Goal: Task Accomplishment & Management: Manage account settings

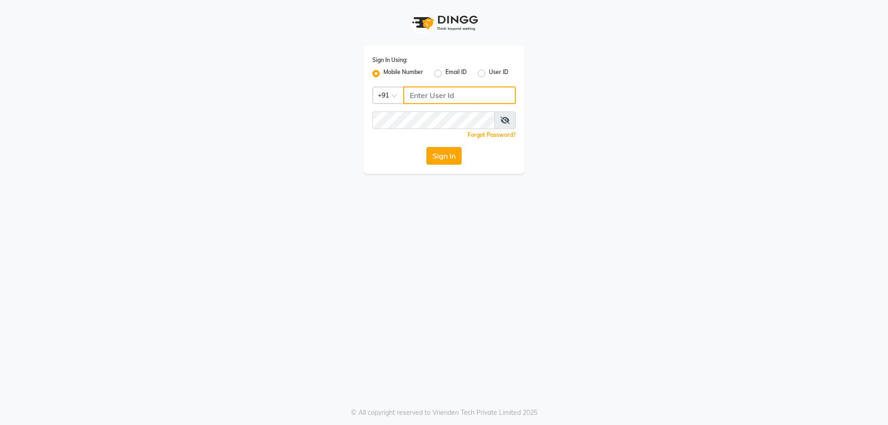
type input "9819006869"
click at [437, 164] on button "Sign In" at bounding box center [443, 156] width 35 height 18
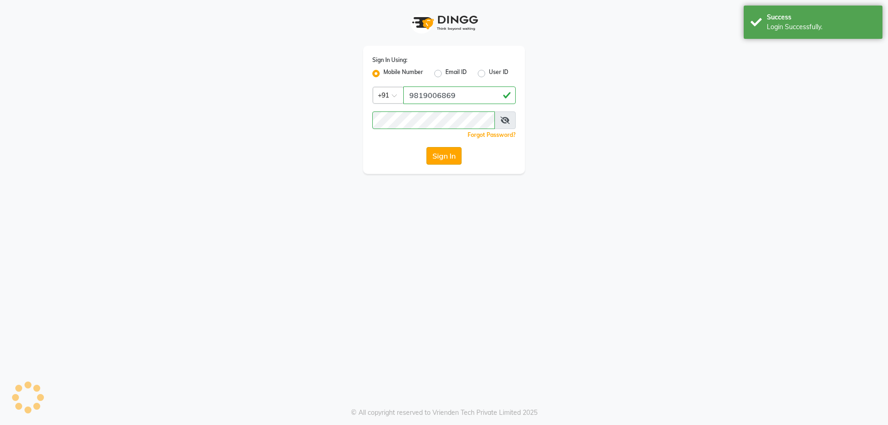
click at [438, 161] on button "Sign In" at bounding box center [443, 156] width 35 height 18
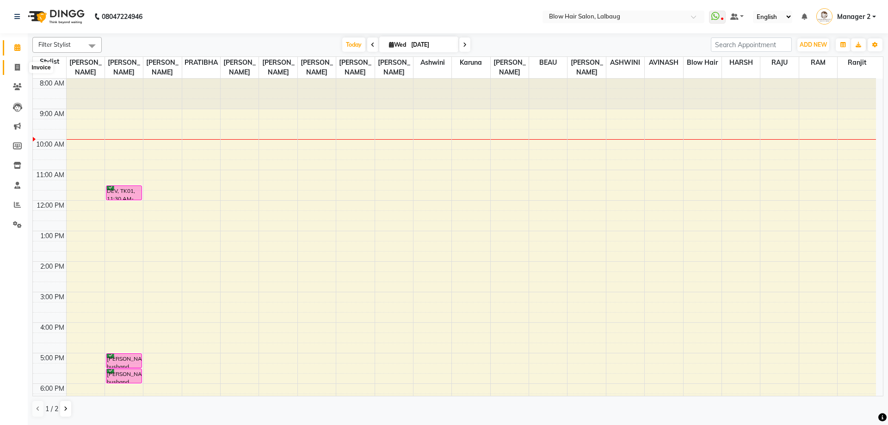
click at [15, 70] on icon at bounding box center [17, 67] width 5 height 7
select select "5162"
select select "service"
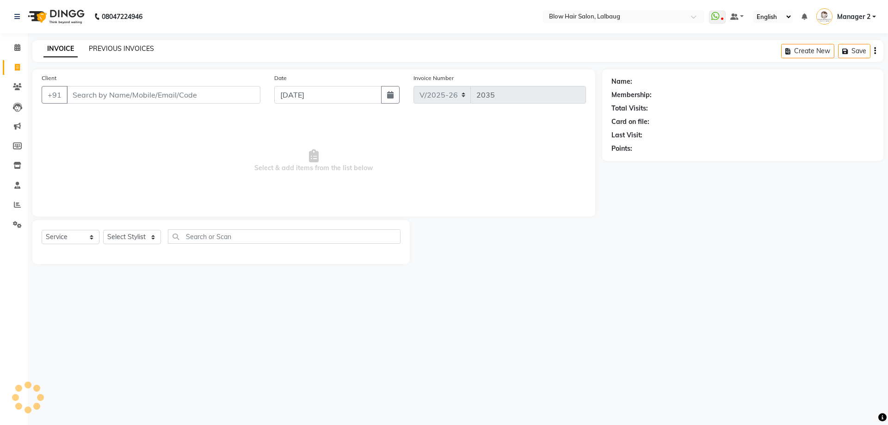
click at [112, 54] on div "INVOICE PREVIOUS INVOICES Create New Save" at bounding box center [457, 51] width 851 height 22
click at [112, 50] on link "PREVIOUS INVOICES" at bounding box center [121, 48] width 65 height 8
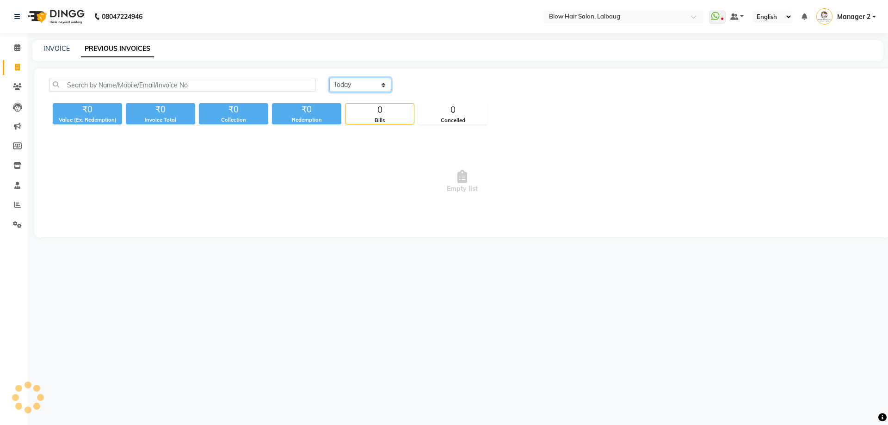
drag, startPoint x: 377, startPoint y: 86, endPoint x: 372, endPoint y: 92, distance: 7.2
click at [377, 86] on select "[DATE] [DATE] Custom Range" at bounding box center [360, 85] width 62 height 14
click at [329, 78] on select "[DATE] [DATE] Custom Range" at bounding box center [360, 85] width 62 height 14
click at [357, 85] on select "[DATE] [DATE] Custom Range" at bounding box center [360, 85] width 62 height 14
click at [329, 78] on select "[DATE] [DATE] Custom Range" at bounding box center [360, 85] width 62 height 14
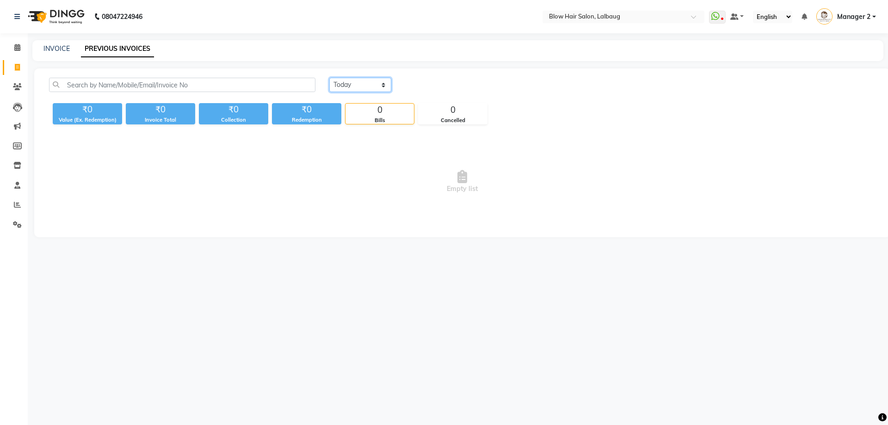
click at [371, 88] on select "[DATE] [DATE] Custom Range" at bounding box center [360, 85] width 62 height 14
select select "range"
click at [329, 78] on select "[DATE] [DATE] Custom Range" at bounding box center [360, 85] width 62 height 14
click at [445, 84] on input "[DATE]" at bounding box center [435, 85] width 65 height 13
select select "9"
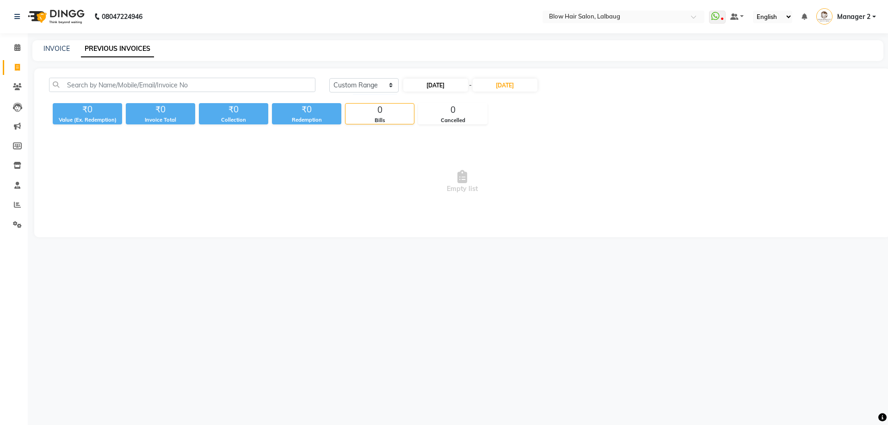
select select "2025"
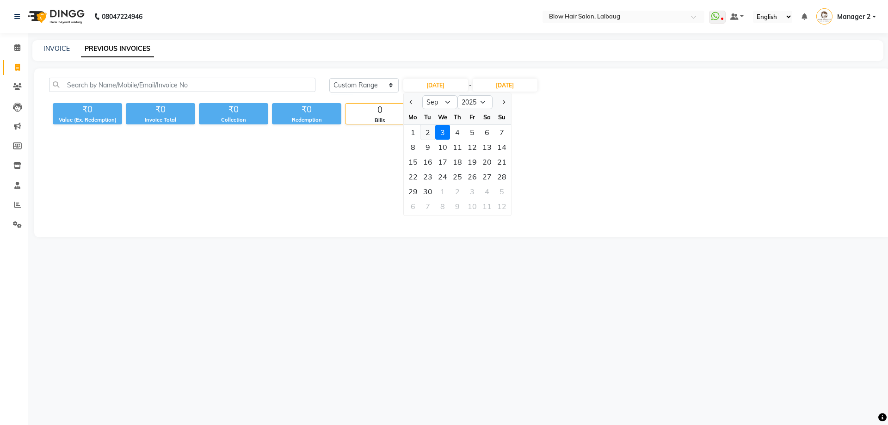
click at [429, 131] on div "2" at bounding box center [427, 132] width 15 height 15
type input "02-09-2025"
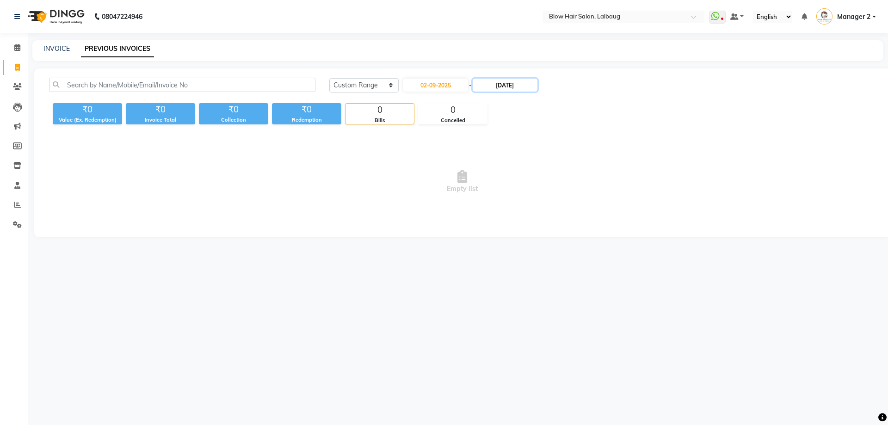
click at [514, 87] on input "[DATE]" at bounding box center [505, 85] width 65 height 13
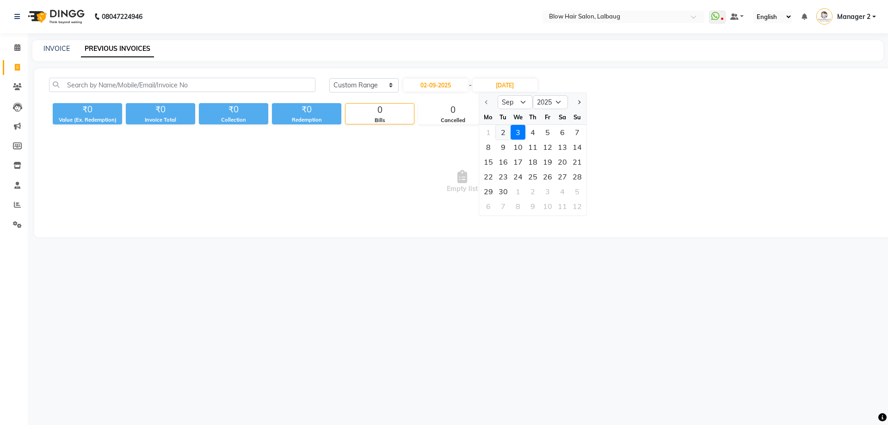
click at [505, 136] on div "2" at bounding box center [503, 132] width 15 height 15
type input "02-09-2025"
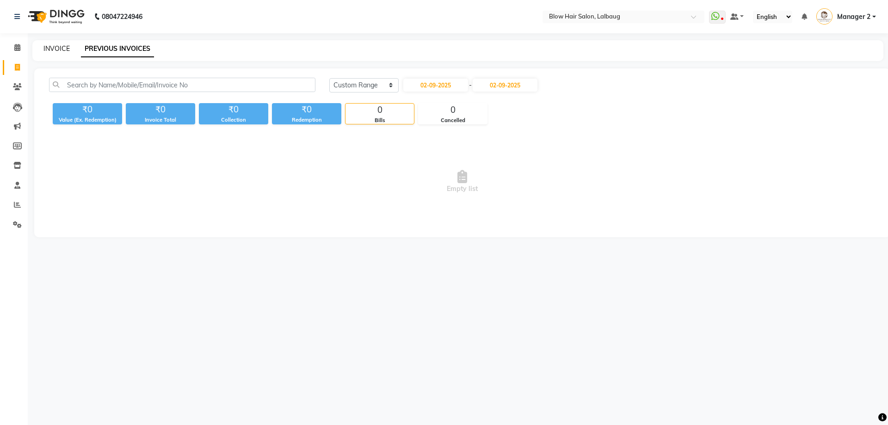
click at [49, 49] on link "INVOICE" at bounding box center [56, 48] width 26 height 8
select select "service"
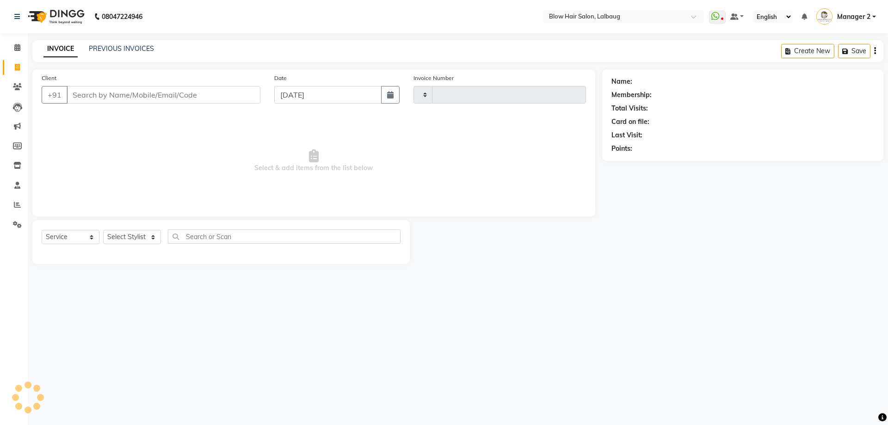
type input "2035"
select select "5162"
click at [15, 44] on icon at bounding box center [17, 47] width 6 height 7
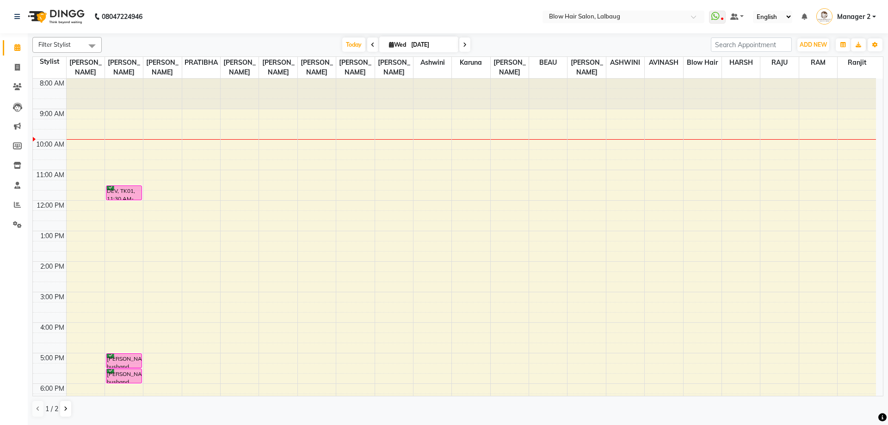
click at [372, 48] on span at bounding box center [372, 44] width 11 height 14
type input "02-09-2025"
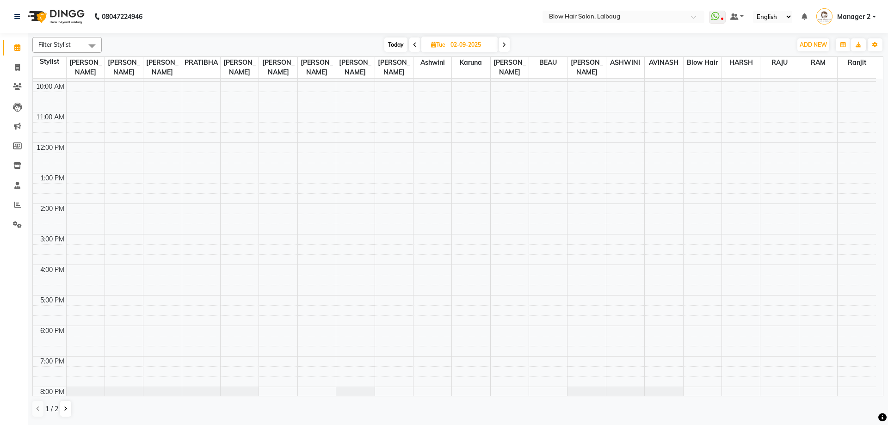
scroll to position [119, 0]
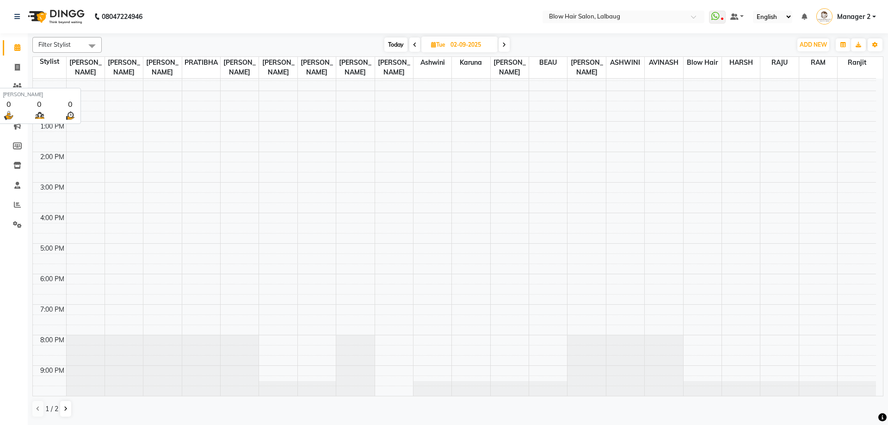
click at [86, 67] on span "[PERSON_NAME]" at bounding box center [86, 67] width 38 height 21
click at [70, 42] on span "Filter Stylist" at bounding box center [54, 44] width 32 height 7
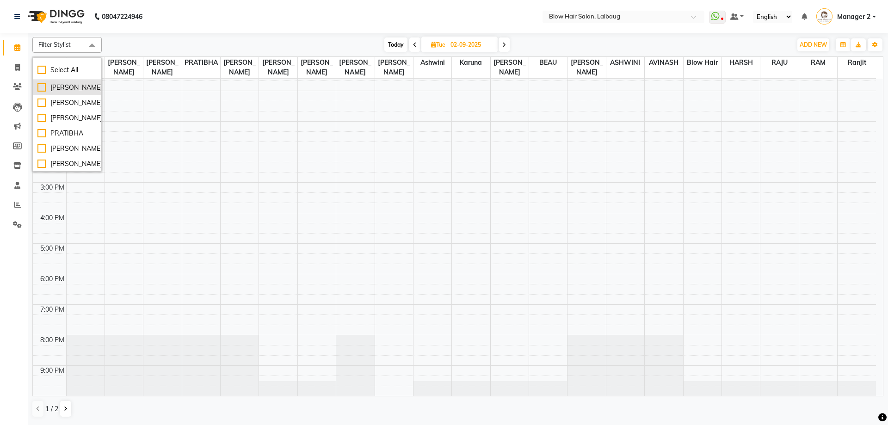
click at [43, 88] on div "[PERSON_NAME]" at bounding box center [66, 88] width 59 height 10
checkbox input "true"
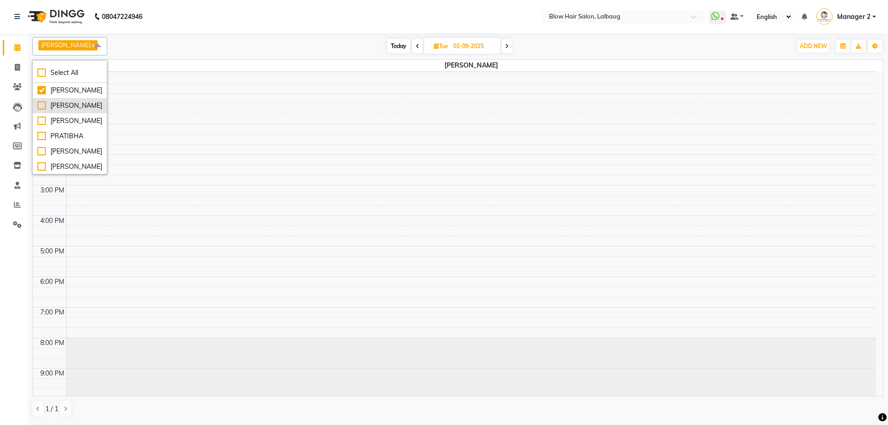
click at [42, 106] on div "[PERSON_NAME]" at bounding box center [69, 106] width 65 height 10
checkbox input "true"
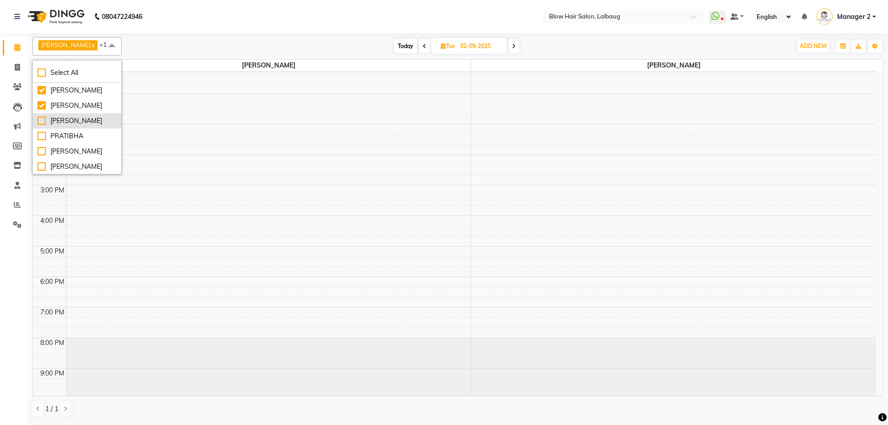
click at [40, 121] on div "[PERSON_NAME]" at bounding box center [76, 121] width 79 height 10
checkbox input "true"
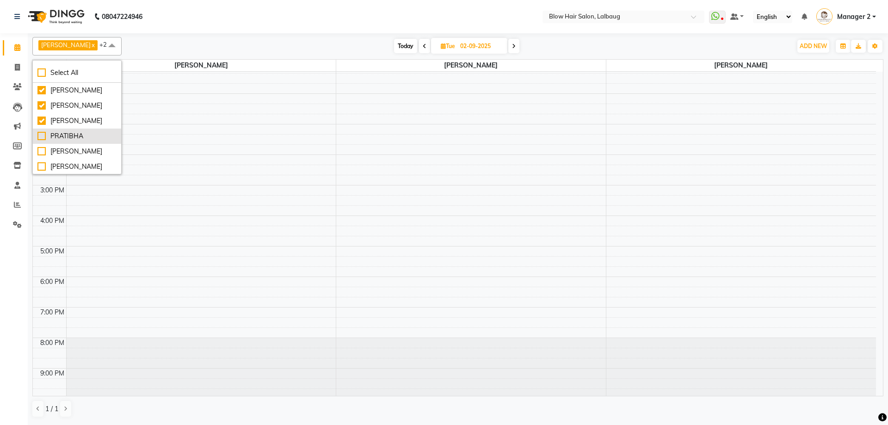
click at [43, 138] on div "PRATIBHA" at bounding box center [76, 136] width 79 height 10
checkbox input "true"
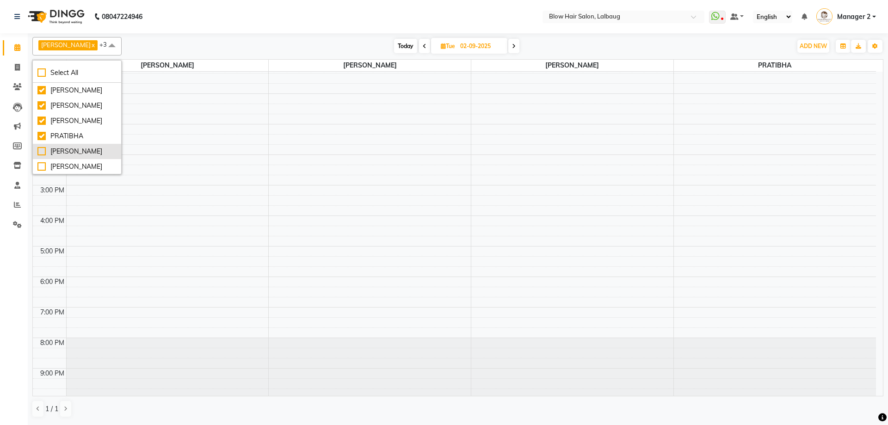
click at [42, 152] on div "[PERSON_NAME]" at bounding box center [76, 152] width 79 height 10
checkbox input "true"
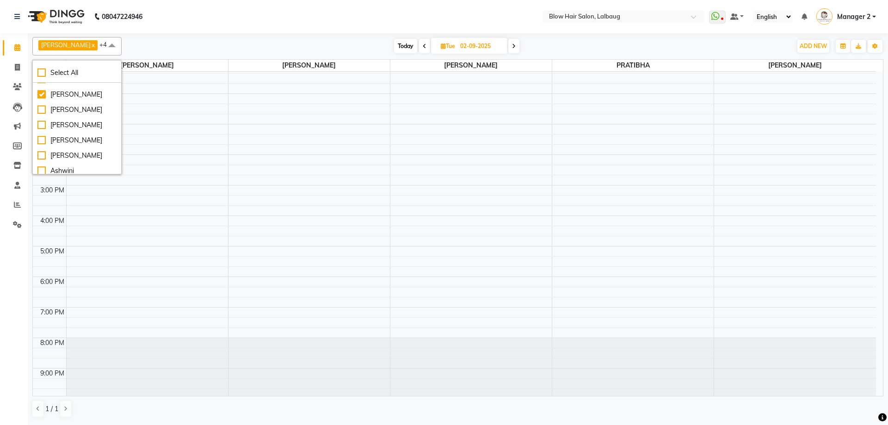
scroll to position [64, 0]
click at [41, 105] on div "[PERSON_NAME]" at bounding box center [76, 103] width 79 height 10
checkbox input "true"
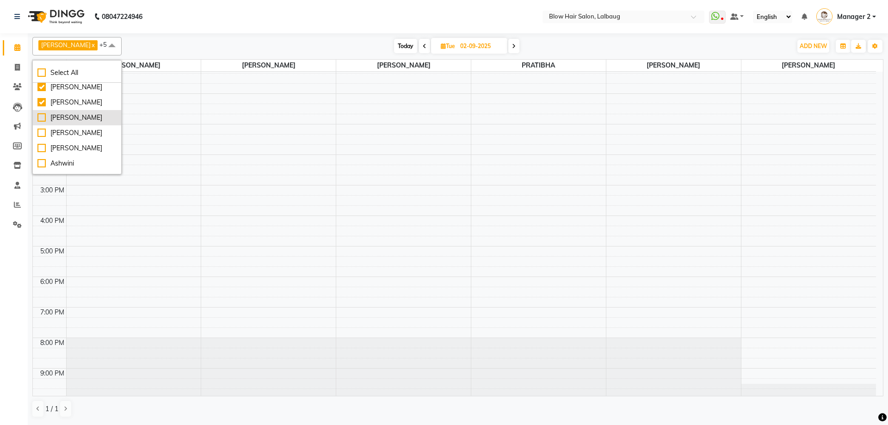
click at [40, 123] on div "[PERSON_NAME]" at bounding box center [76, 118] width 79 height 10
checkbox input "true"
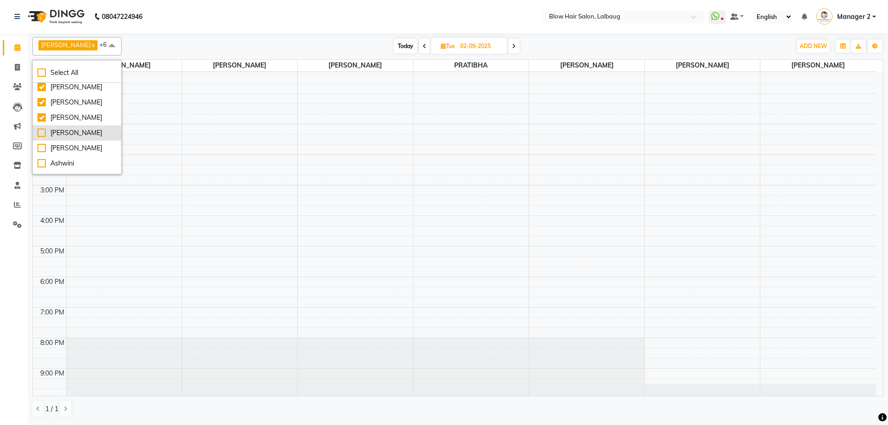
click at [40, 138] on div "[PERSON_NAME]" at bounding box center [76, 133] width 79 height 10
checkbox input "true"
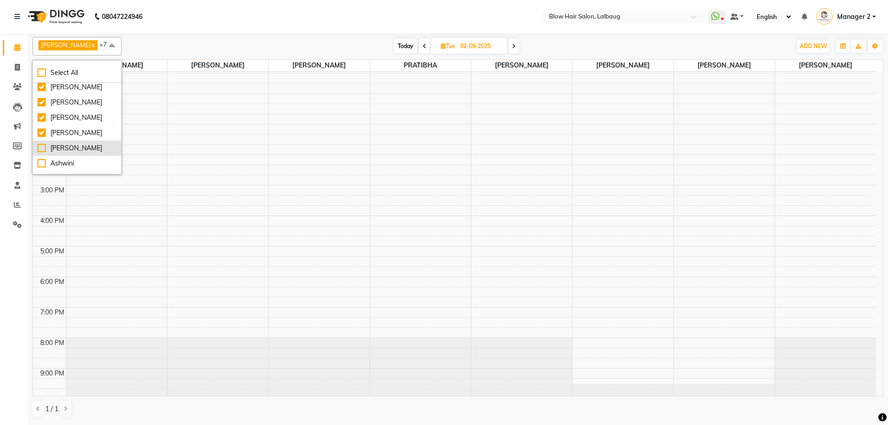
click at [42, 153] on div "[PERSON_NAME]" at bounding box center [76, 148] width 79 height 10
checkbox input "true"
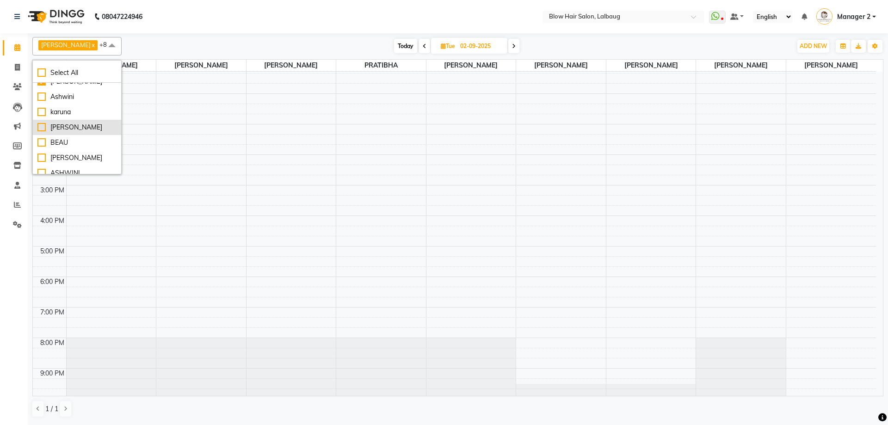
scroll to position [133, 0]
click at [42, 99] on div "Ashwini" at bounding box center [76, 95] width 79 height 10
checkbox input "true"
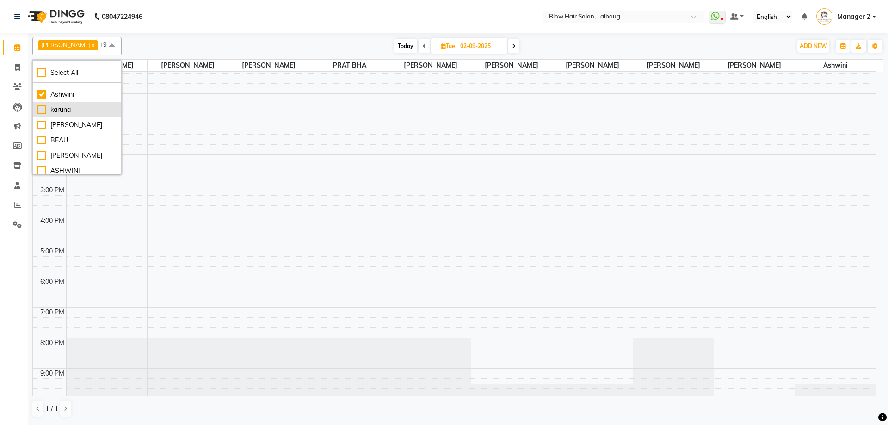
click at [41, 115] on div "karuna" at bounding box center [76, 110] width 79 height 10
checkbox input "true"
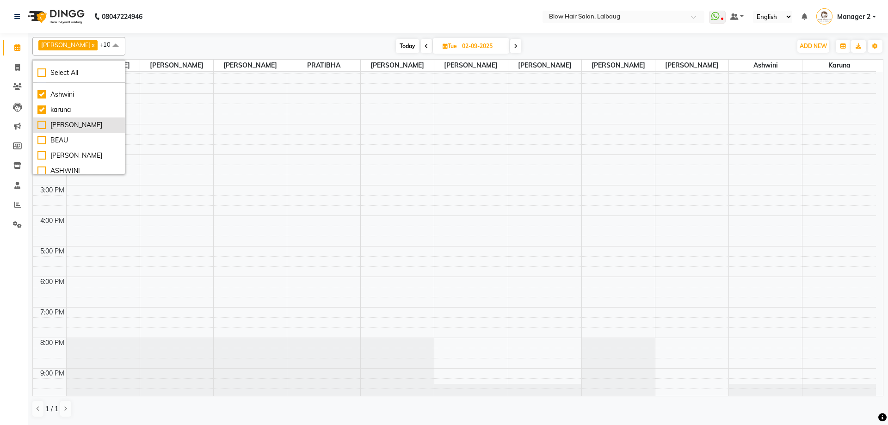
click at [44, 130] on div "[PERSON_NAME]" at bounding box center [78, 125] width 83 height 10
checkbox input "true"
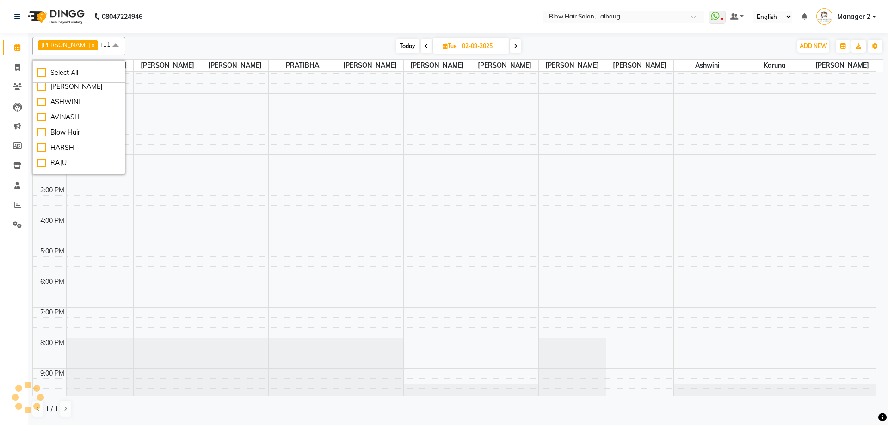
scroll to position [204, 0]
click at [41, 135] on div "Blow Hair" at bounding box center [78, 130] width 83 height 10
checkbox input "true"
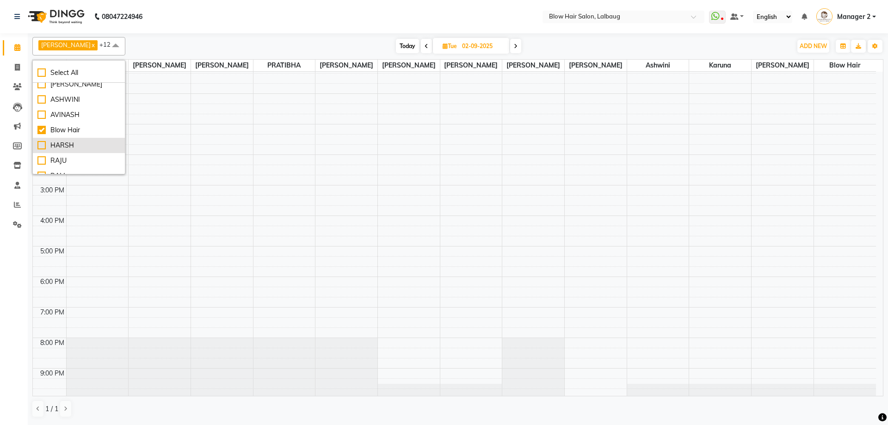
click at [41, 150] on div "HARSH" at bounding box center [78, 146] width 83 height 10
checkbox input "true"
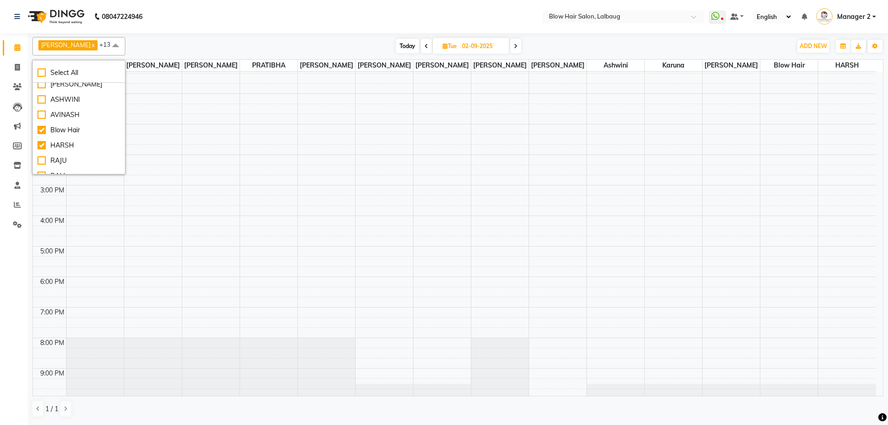
scroll to position [230, 0]
click at [40, 155] on div "RAM" at bounding box center [78, 150] width 83 height 10
checkbox input "true"
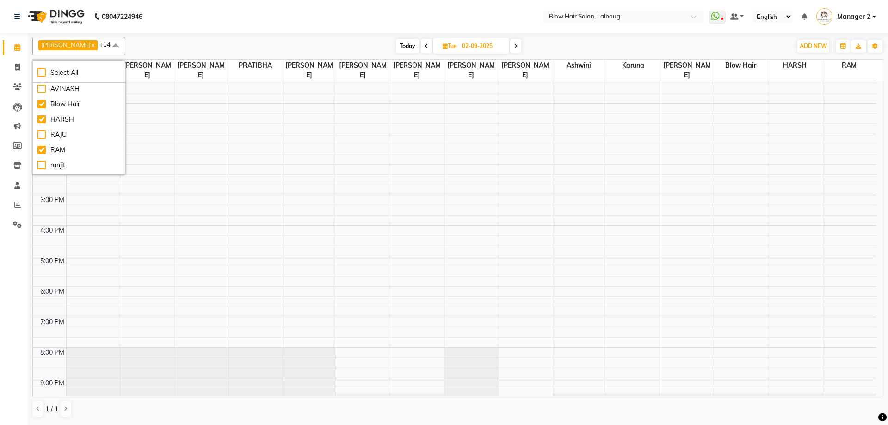
scroll to position [261, 0]
click at [40, 161] on div "[PERSON_NAME]" at bounding box center [78, 166] width 83 height 10
checkbox input "true"
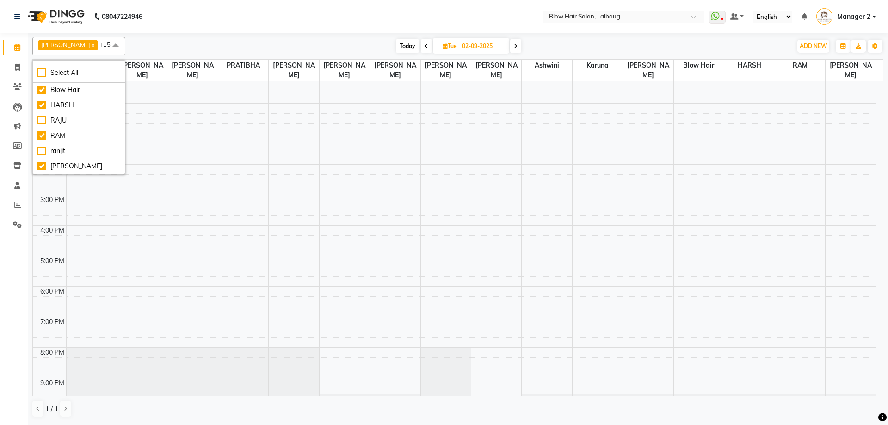
click at [147, 49] on div "Today Tue 02-09-2025" at bounding box center [458, 46] width 657 height 14
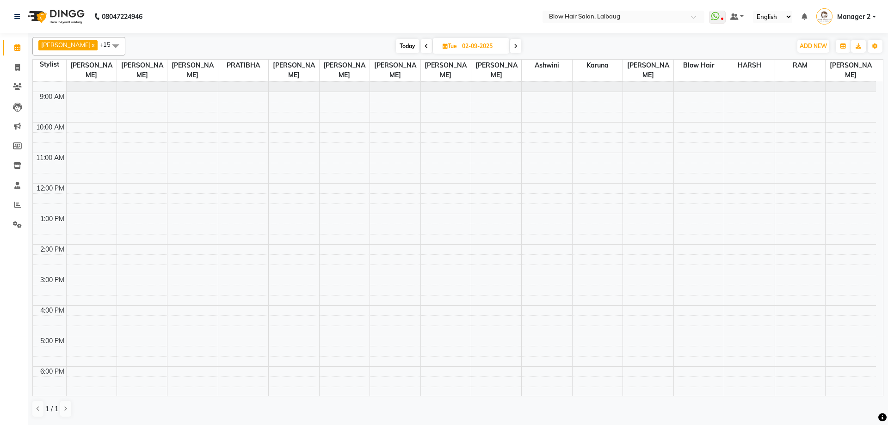
scroll to position [0, 0]
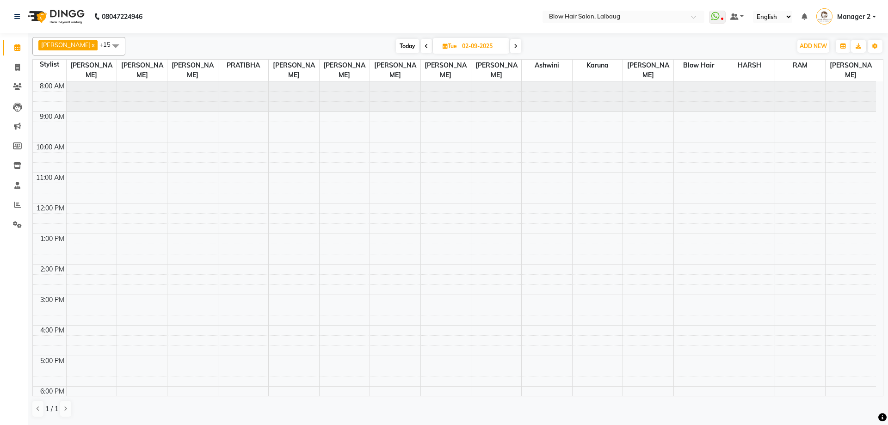
click at [396, 43] on span "Today" at bounding box center [407, 46] width 23 height 14
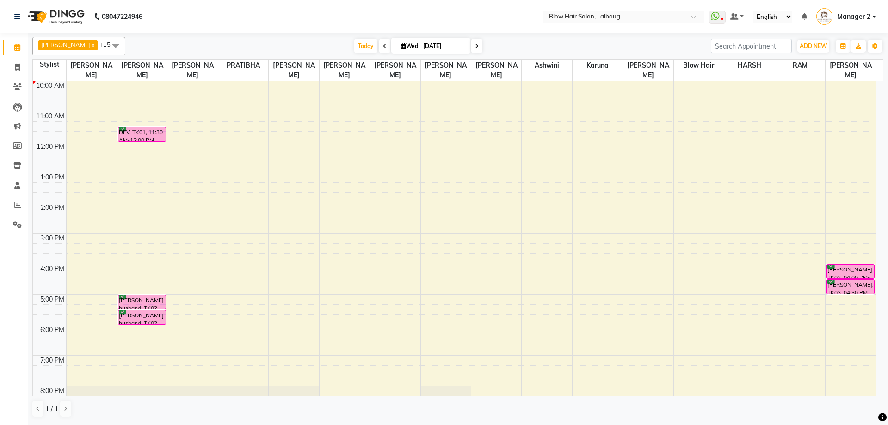
click at [379, 44] on span at bounding box center [384, 46] width 11 height 14
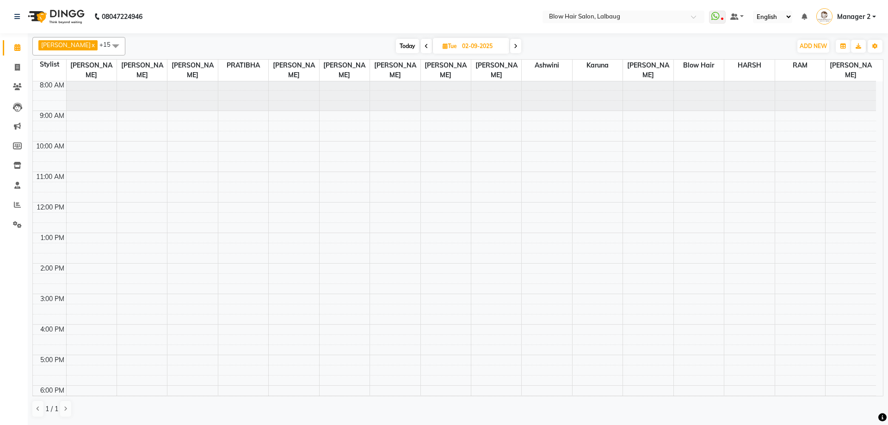
scroll to position [0, 0]
click at [510, 50] on span at bounding box center [515, 46] width 11 height 14
type input "[DATE]"
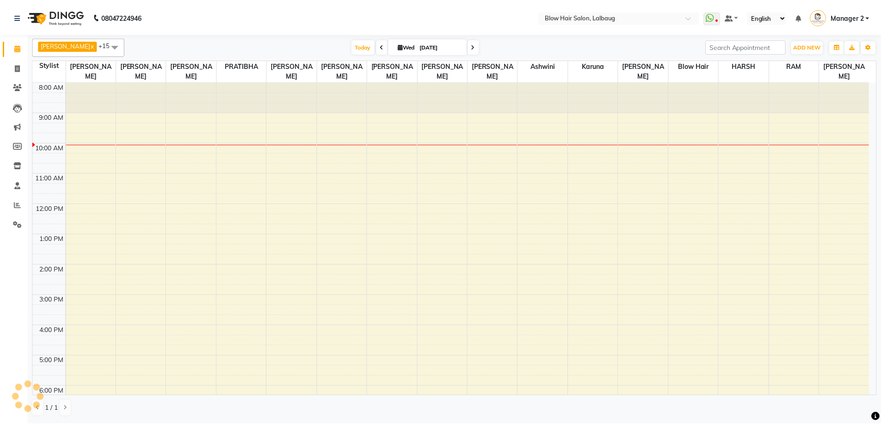
scroll to position [62, 0]
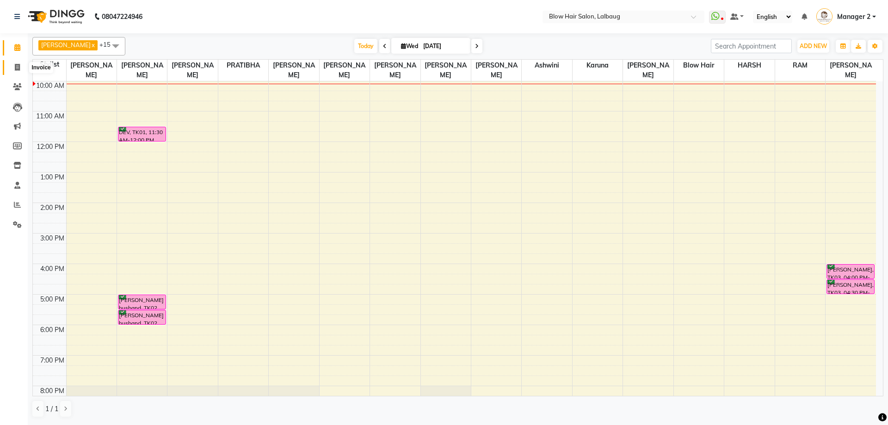
click at [18, 71] on span at bounding box center [17, 67] width 16 height 11
select select "5162"
select select "service"
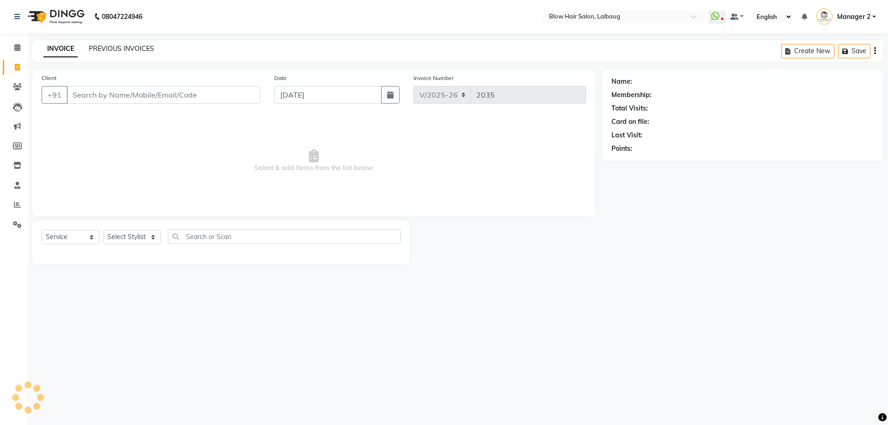
click at [99, 47] on link "PREVIOUS INVOICES" at bounding box center [121, 48] width 65 height 8
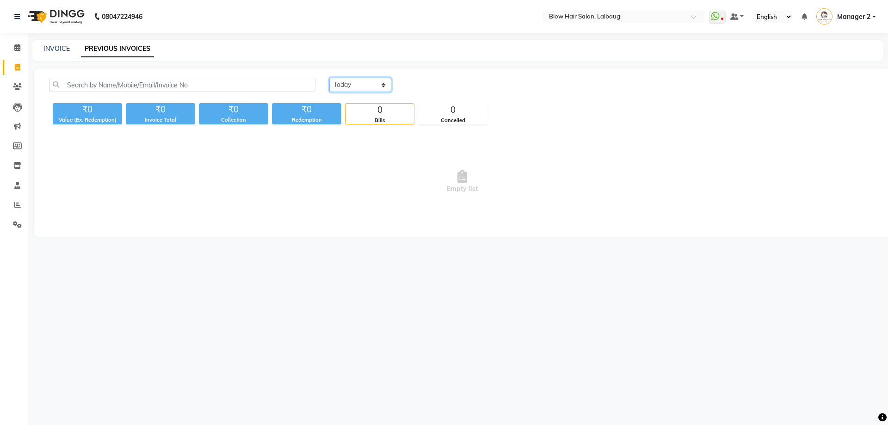
click at [362, 87] on select "[DATE] [DATE] Custom Range" at bounding box center [360, 85] width 62 height 14
select select "range"
click at [329, 78] on select "[DATE] [DATE] Custom Range" at bounding box center [360, 85] width 62 height 14
click at [447, 85] on input "[DATE]" at bounding box center [435, 85] width 65 height 13
select select "9"
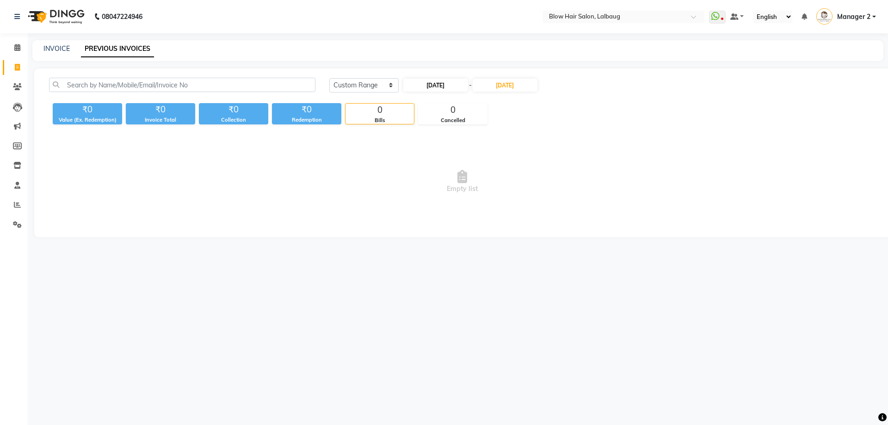
select select "2025"
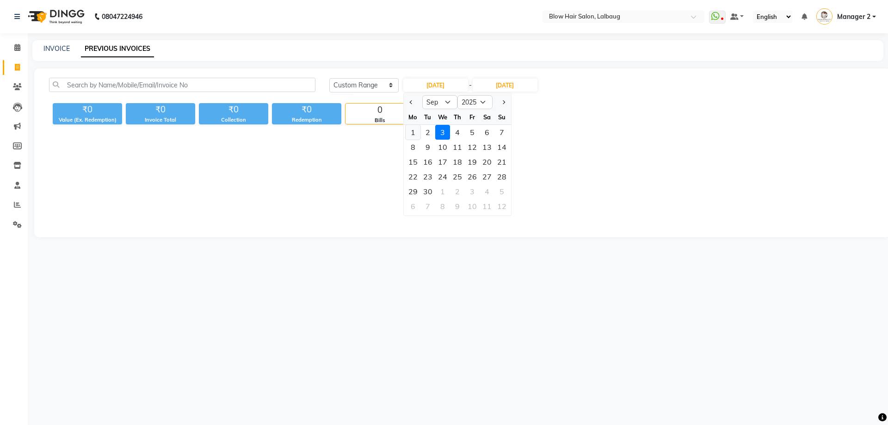
click at [415, 129] on div "1" at bounding box center [413, 132] width 15 height 15
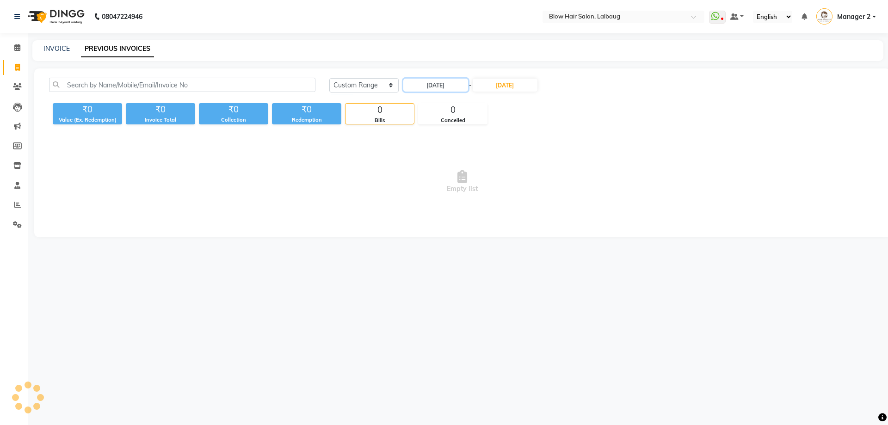
type input "01-09-2025"
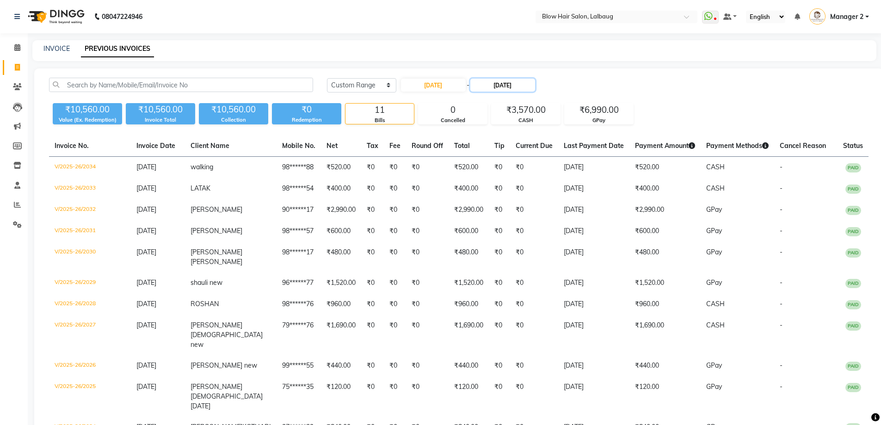
click at [514, 89] on input "[DATE]" at bounding box center [502, 85] width 65 height 13
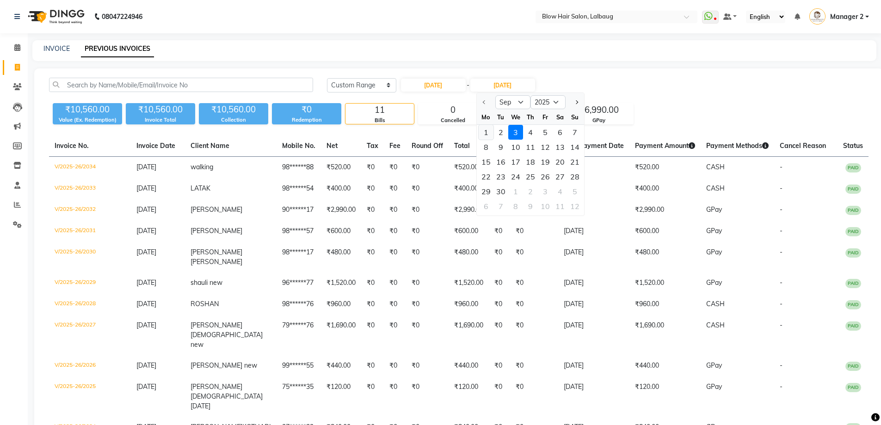
click at [485, 131] on div "1" at bounding box center [486, 132] width 15 height 15
type input "01-09-2025"
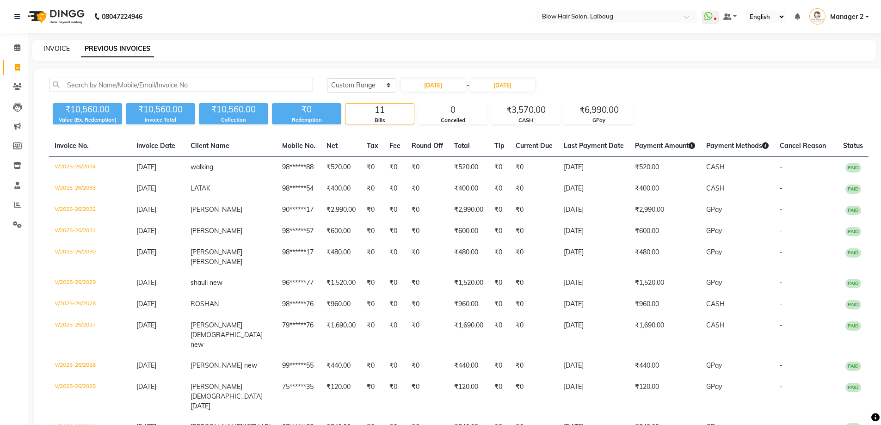
click at [54, 46] on link "INVOICE" at bounding box center [56, 48] width 26 height 8
select select "5162"
select select "service"
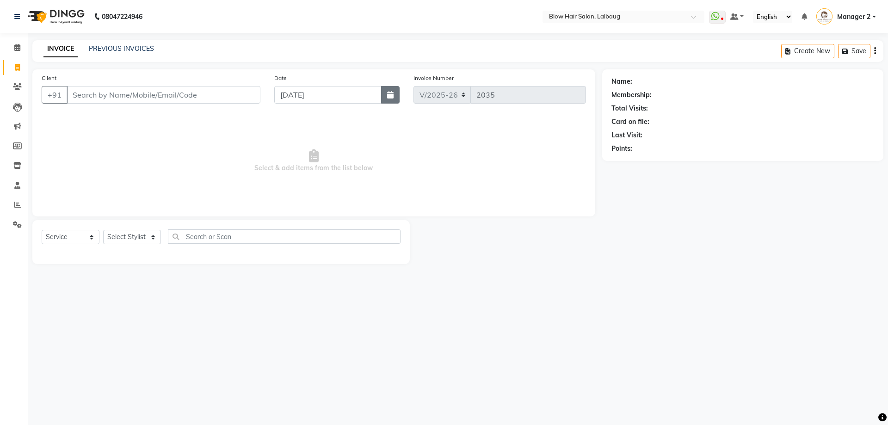
click at [390, 91] on button "button" at bounding box center [390, 95] width 19 height 18
select select "9"
select select "2025"
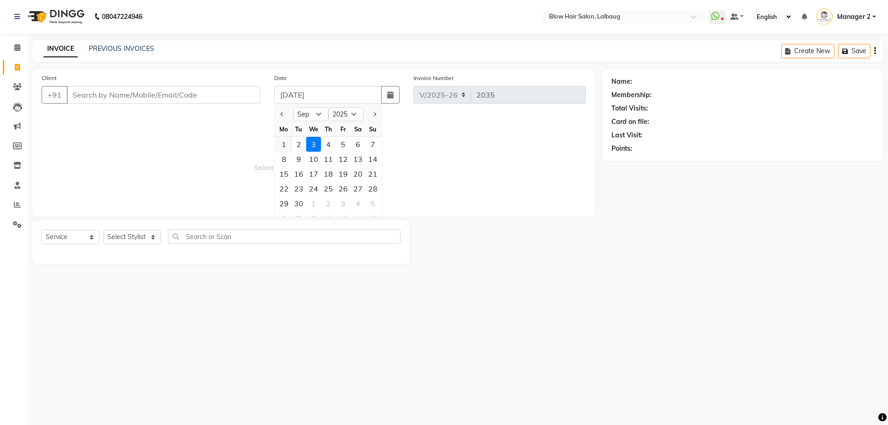
click at [285, 145] on div "1" at bounding box center [284, 144] width 15 height 15
type input "01-09-2025"
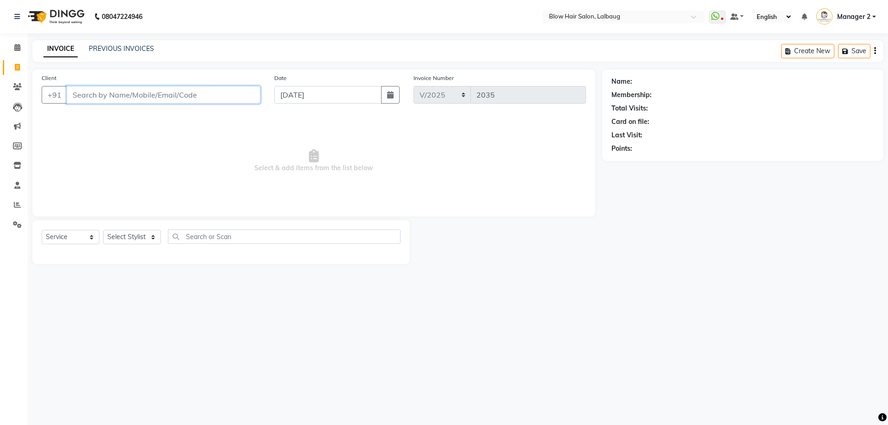
click at [180, 98] on input "Client" at bounding box center [164, 95] width 194 height 18
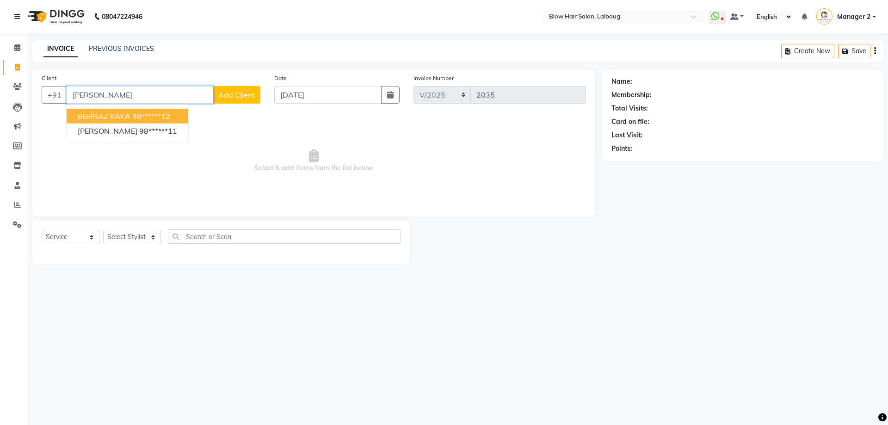
click at [124, 117] on span "BEHNAZ KAKA" at bounding box center [104, 115] width 53 height 9
type input "98******12"
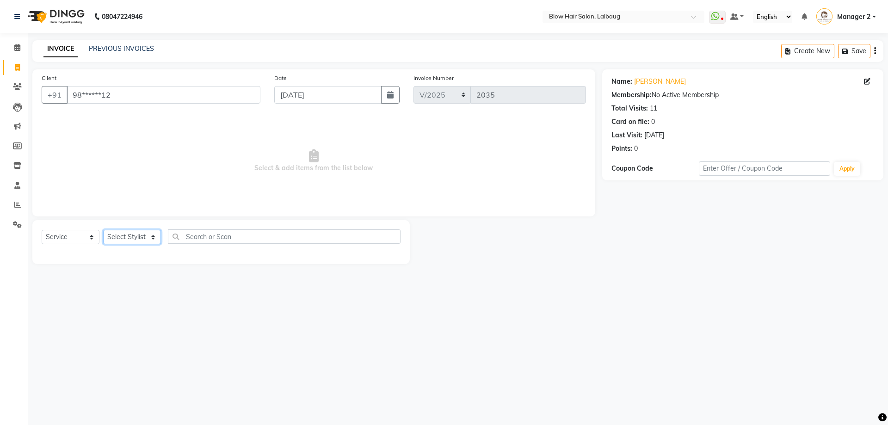
click at [143, 235] on select "Select Stylist Ashwini ASHWINI AVINASH BEAU Blow Hair [PERSON_NAME] Dingg Suppo…" at bounding box center [132, 237] width 58 height 14
select select "84997"
click at [103, 230] on select "Select Stylist Ashwini ASHWINI AVINASH BEAU Blow Hair [PERSON_NAME] Dingg Suppo…" at bounding box center [132, 237] width 58 height 14
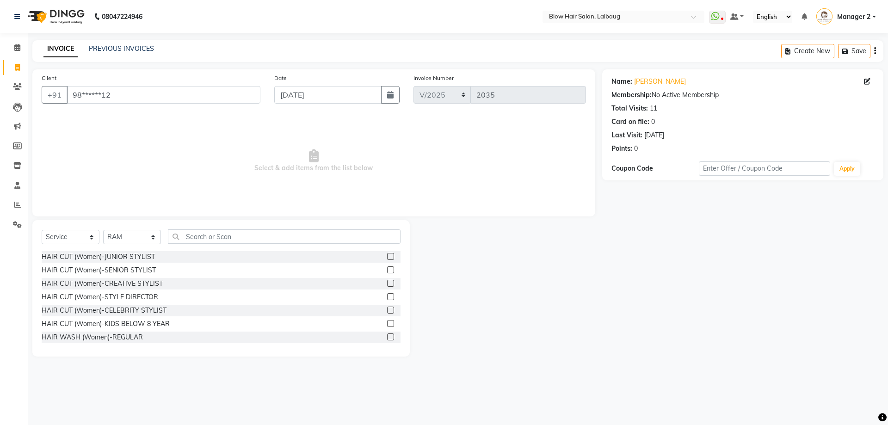
click at [203, 244] on div "Select Service Product Membership Package Voucher Prepaid Gift Card Select Styl…" at bounding box center [221, 240] width 359 height 22
click at [203, 240] on input "text" at bounding box center [284, 236] width 233 height 14
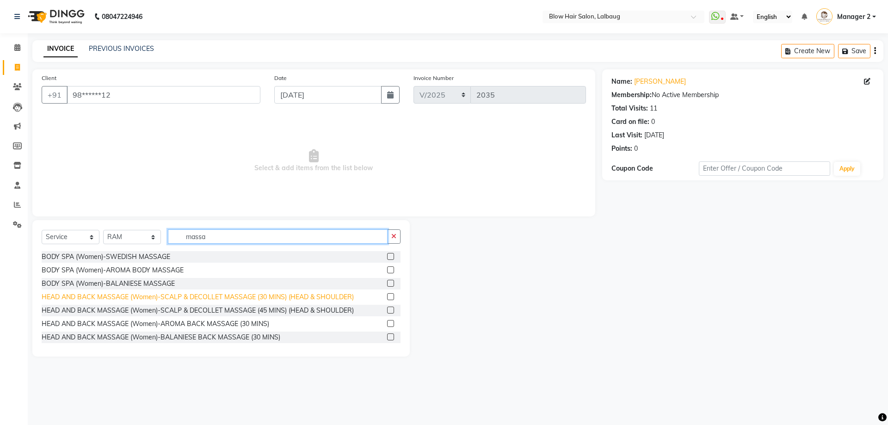
type input "massa"
click at [169, 298] on div "HEAD AND BACK MASSAGE (Women)-SCALP & DECOLLET MASSAGE (30 MINS) (HEAD & SHOULD…" at bounding box center [198, 297] width 312 height 10
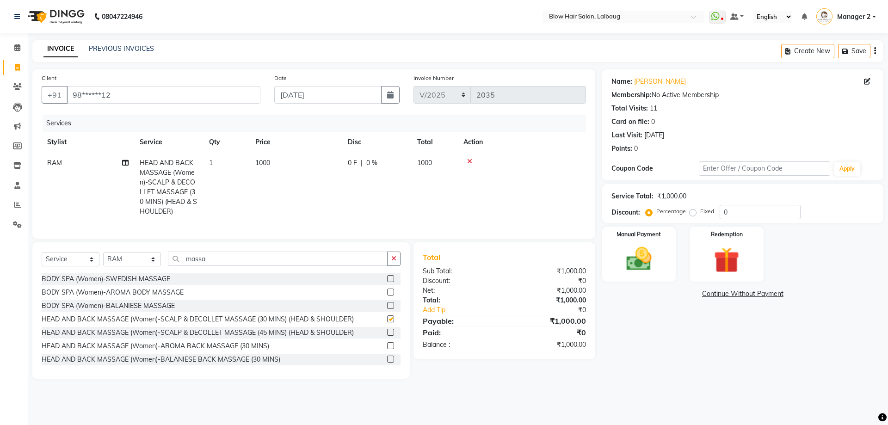
checkbox input "false"
click at [220, 261] on input "massa" at bounding box center [278, 259] width 220 height 14
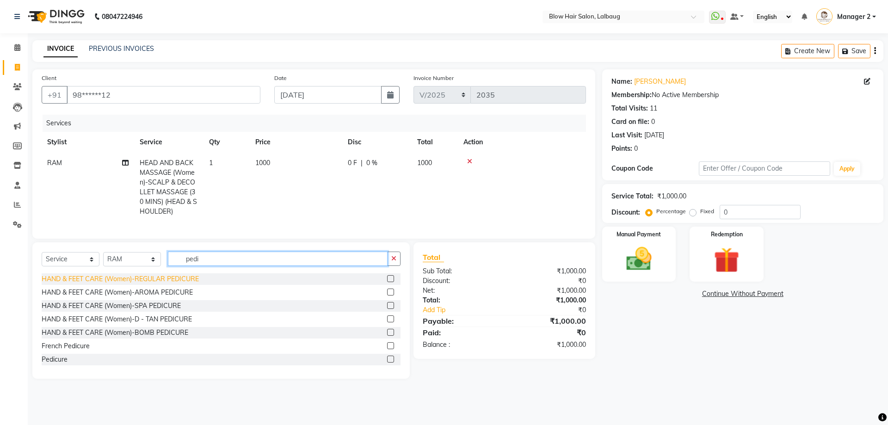
type input "pedi"
click at [183, 283] on div "HAND & FEET CARE (Women)-REGULAR PEDICURE" at bounding box center [120, 279] width 157 height 10
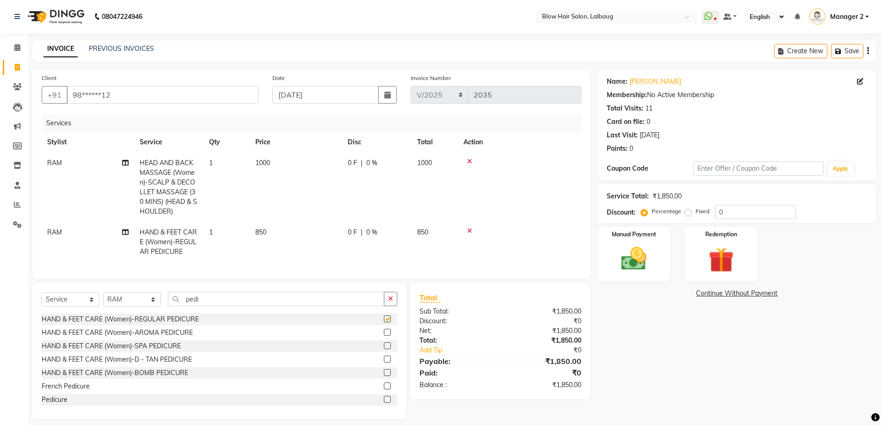
checkbox input "false"
click at [713, 213] on div "Percentage Fixed" at bounding box center [679, 212] width 72 height 12
click at [716, 212] on input "0" at bounding box center [755, 212] width 81 height 14
type input "1"
type input "20"
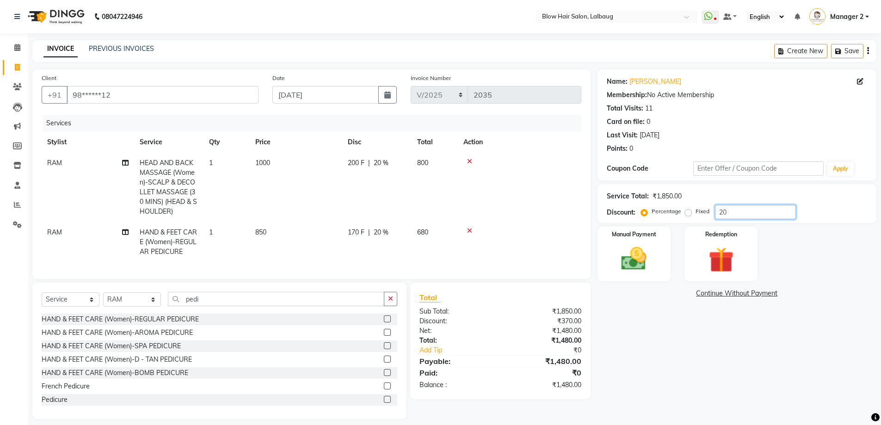
click at [723, 210] on input "20" at bounding box center [755, 212] width 81 height 14
click at [275, 236] on td "850" at bounding box center [296, 242] width 93 height 40
select select "84997"
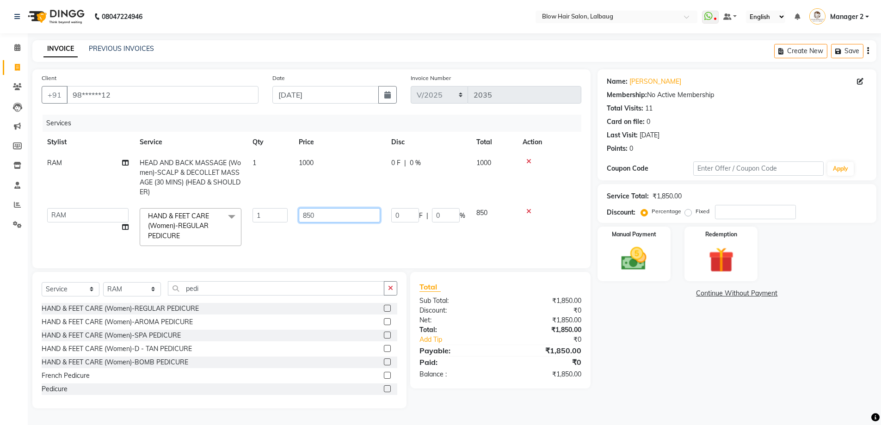
drag, startPoint x: 341, startPoint y: 216, endPoint x: 278, endPoint y: 214, distance: 63.4
click at [278, 214] on tr "Ashwini ASHWINI AVINASH BEAU Blow Hair DARSHANA Dingg Support HARSH HARSHAVARDH…" at bounding box center [312, 227] width 540 height 49
type input "680"
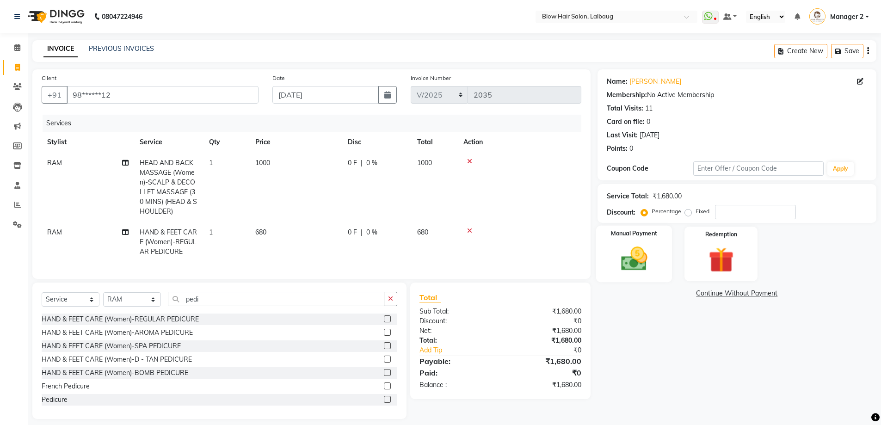
click at [622, 261] on img at bounding box center [634, 259] width 43 height 30
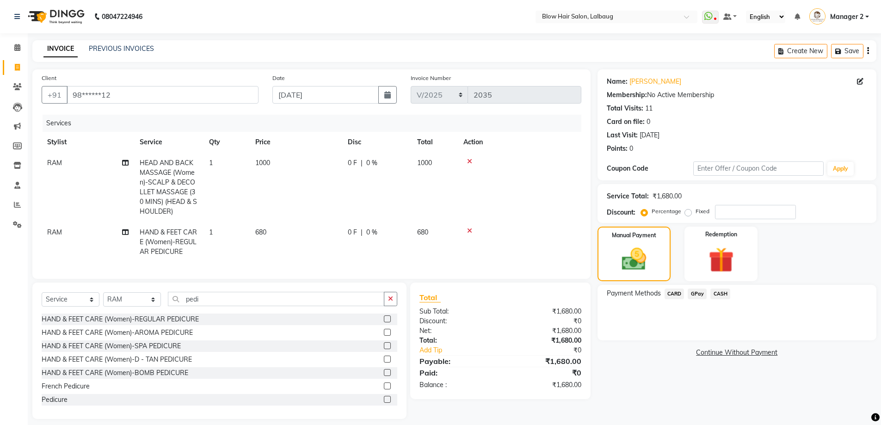
click at [675, 293] on span "CARD" at bounding box center [675, 294] width 20 height 11
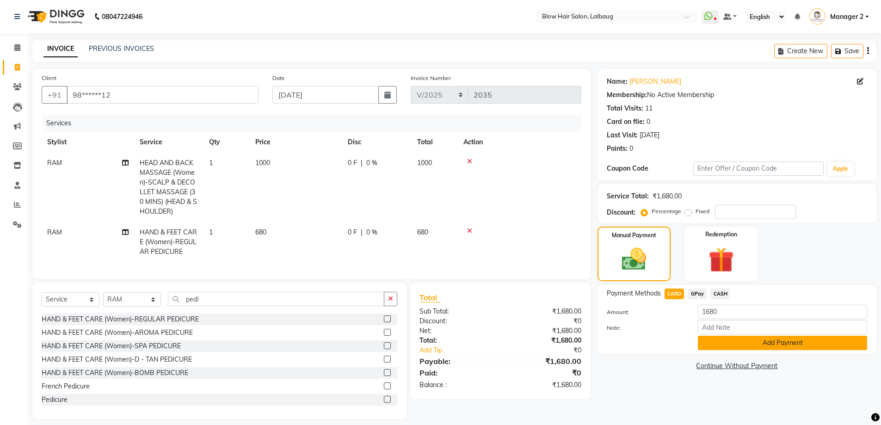
click at [732, 340] on button "Add Payment" at bounding box center [782, 343] width 169 height 14
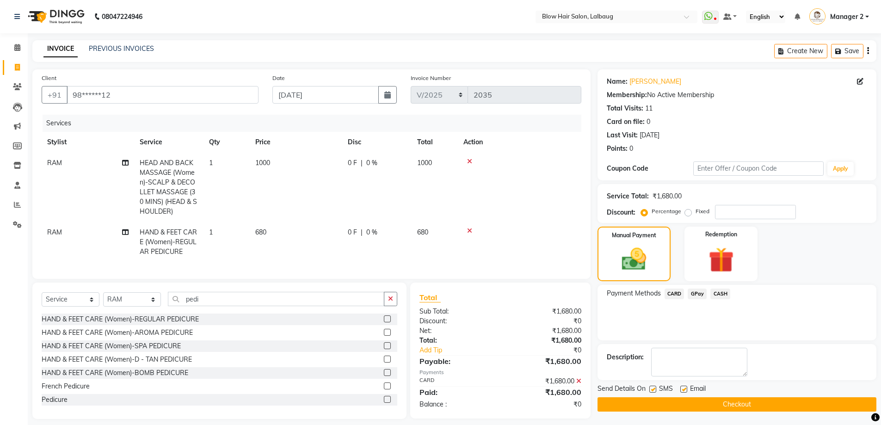
click at [684, 391] on label at bounding box center [683, 389] width 7 height 7
click at [684, 391] on input "checkbox" at bounding box center [683, 390] width 6 height 6
checkbox input "false"
click at [649, 392] on div at bounding box center [652, 391] width 6 height 10
drag, startPoint x: 655, startPoint y: 387, endPoint x: 657, endPoint y: 399, distance: 12.2
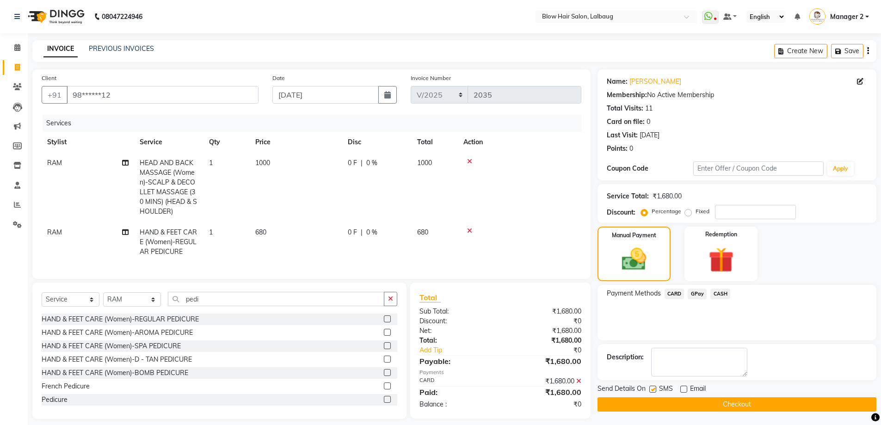
click at [655, 388] on label at bounding box center [652, 389] width 7 height 7
click at [655, 388] on input "checkbox" at bounding box center [652, 390] width 6 height 6
checkbox input "false"
click at [658, 402] on button "Checkout" at bounding box center [737, 404] width 279 height 14
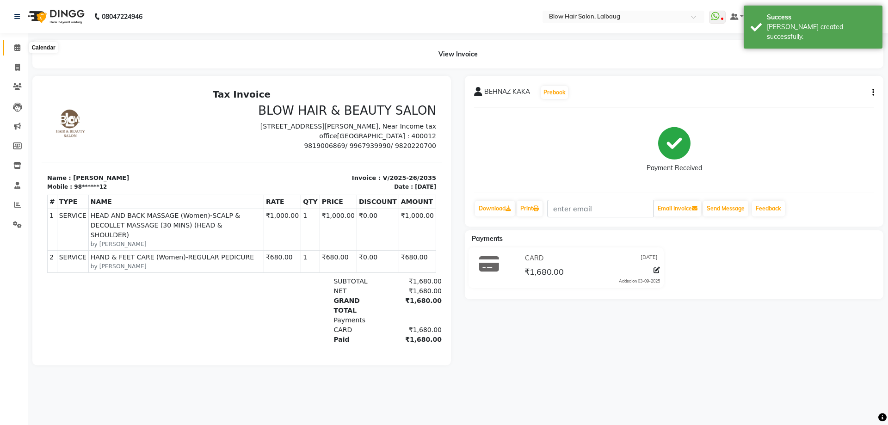
drag, startPoint x: 15, startPoint y: 43, endPoint x: 23, endPoint y: 49, distance: 9.4
click at [15, 43] on span at bounding box center [17, 48] width 16 height 11
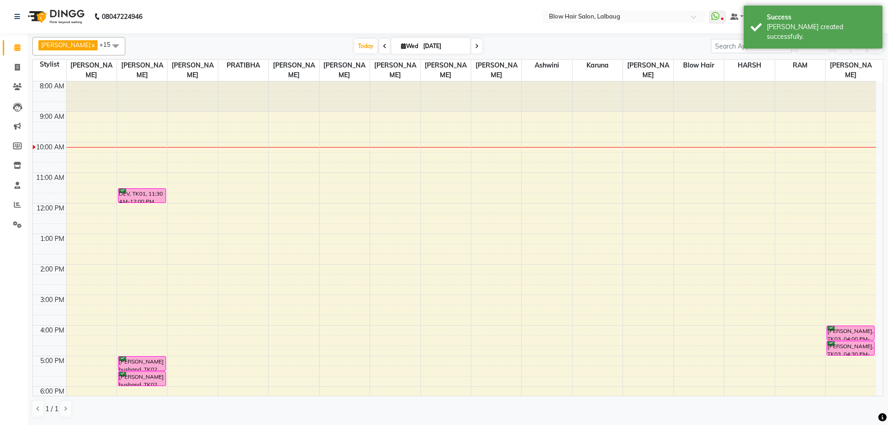
click at [379, 48] on span at bounding box center [384, 46] width 11 height 14
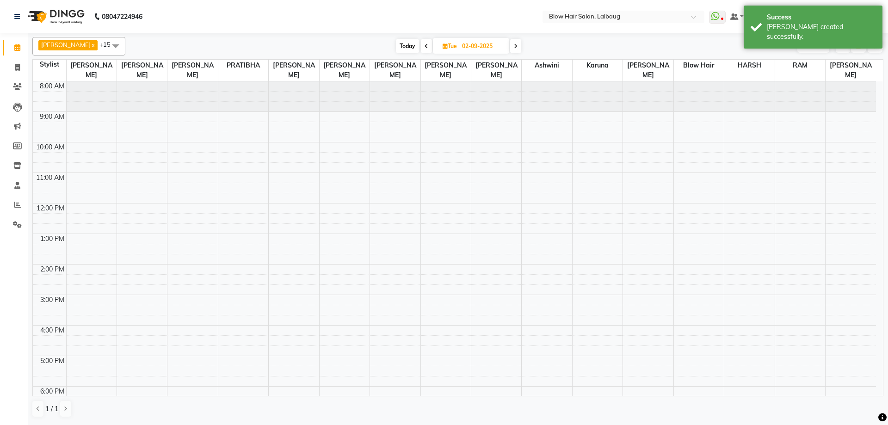
click at [399, 37] on div "Pravin x Vijay Jadhav x Raj Chavan x PRATIBHA x SHRADDHA x RUSHIKESH CHAVAN x R…" at bounding box center [457, 46] width 851 height 19
click at [397, 45] on span "Today" at bounding box center [407, 46] width 23 height 14
type input "[DATE]"
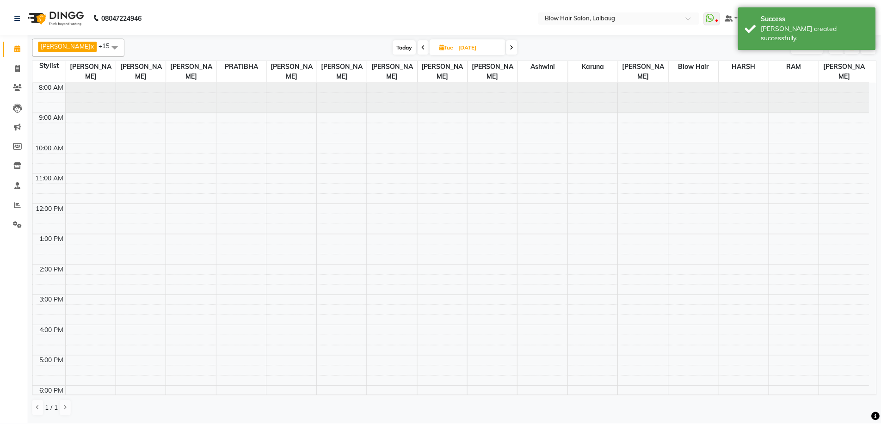
scroll to position [62, 0]
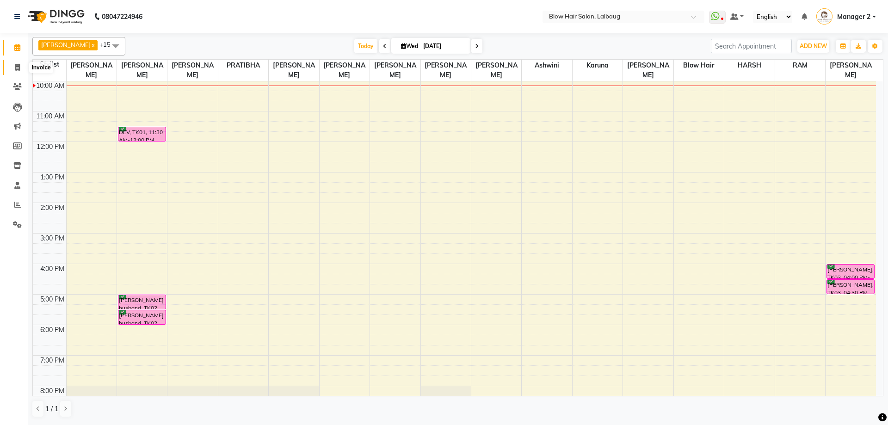
drag, startPoint x: 13, startPoint y: 68, endPoint x: 21, endPoint y: 67, distance: 7.9
click at [14, 68] on span at bounding box center [17, 67] width 16 height 11
select select "5162"
select select "service"
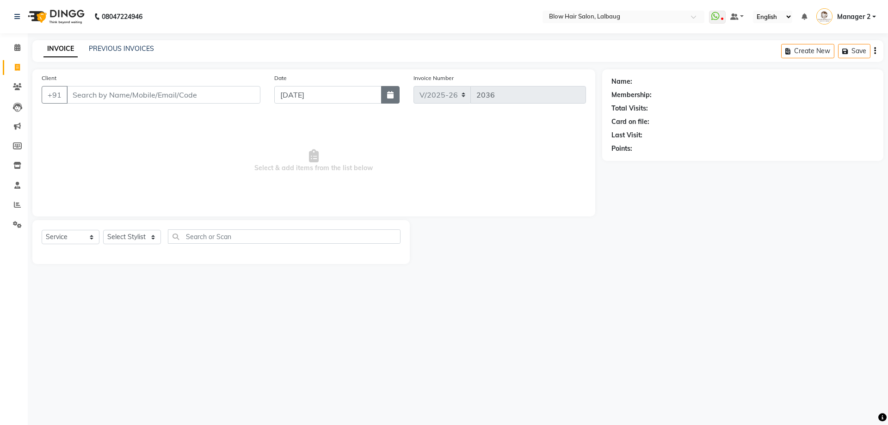
click at [388, 97] on icon "button" at bounding box center [390, 94] width 6 height 7
select select "9"
select select "2025"
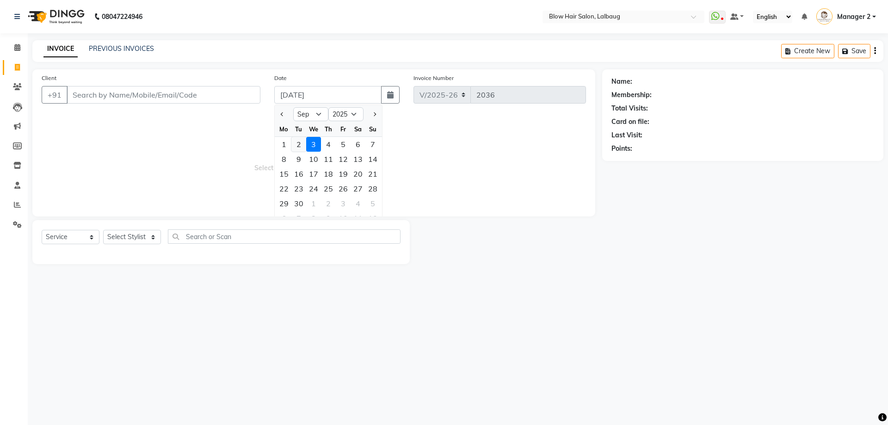
click at [297, 146] on div "2" at bounding box center [298, 144] width 15 height 15
type input "02-09-2025"
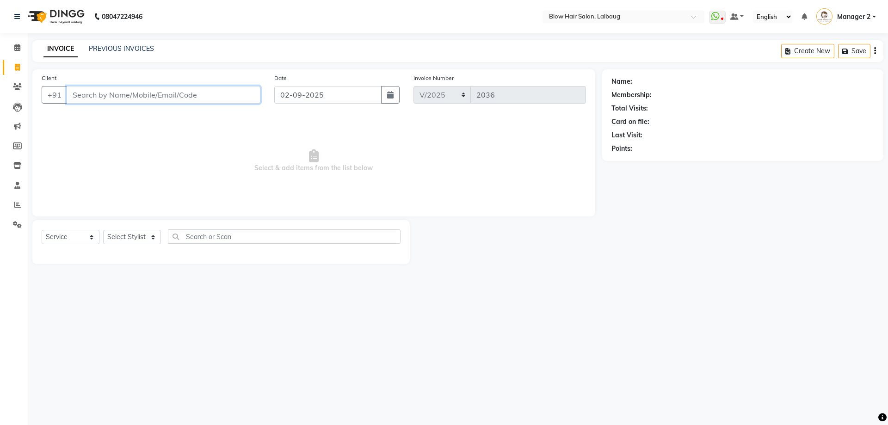
click at [158, 99] on input "Client" at bounding box center [164, 95] width 194 height 18
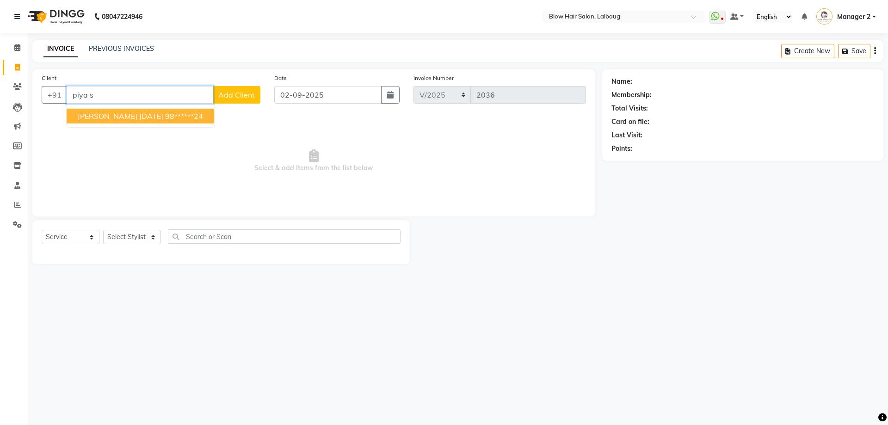
click at [143, 113] on span "PIYA SINGH MAR 23" at bounding box center [121, 115] width 86 height 9
type input "98******24"
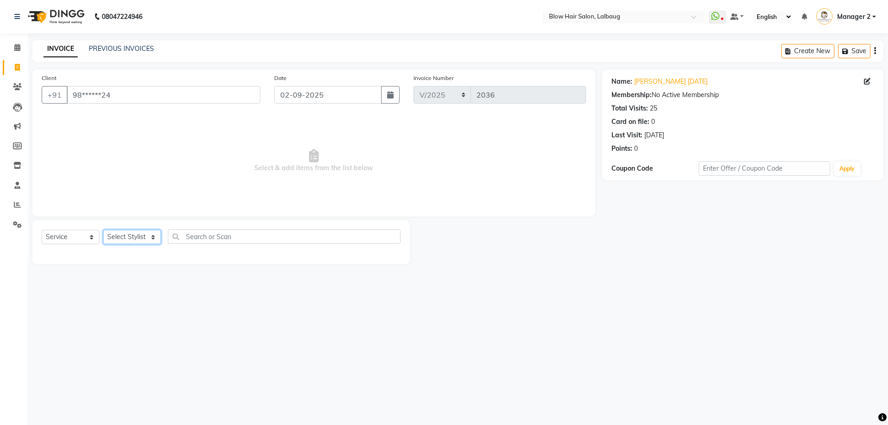
click at [127, 240] on select "Select Stylist Ashwini ASHWINI AVINASH BEAU Blow Hair [PERSON_NAME] Dingg Suppo…" at bounding box center [132, 237] width 58 height 14
click at [140, 236] on select "Select Stylist Ashwini ASHWINI AVINASH BEAU Blow Hair [PERSON_NAME] Dingg Suppo…" at bounding box center [132, 237] width 58 height 14
select select "33343"
click at [103, 230] on select "Select Stylist Ashwini ASHWINI AVINASH BEAU Blow Hair [PERSON_NAME] Dingg Suppo…" at bounding box center [132, 237] width 58 height 14
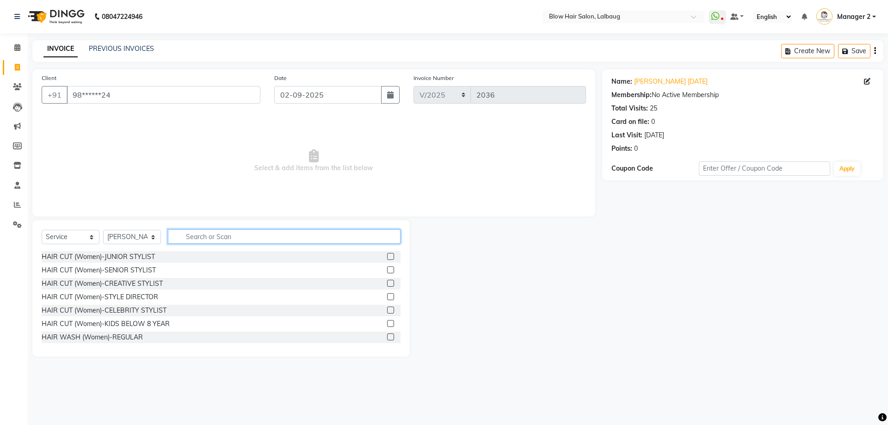
click at [198, 236] on input "text" at bounding box center [284, 236] width 233 height 14
type input "blow"
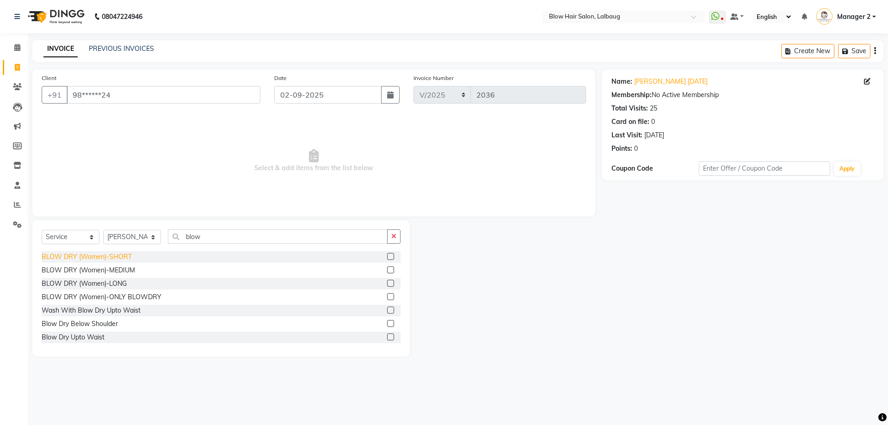
click at [115, 259] on div "BLOW DRY (Women)-SHORT" at bounding box center [87, 257] width 90 height 10
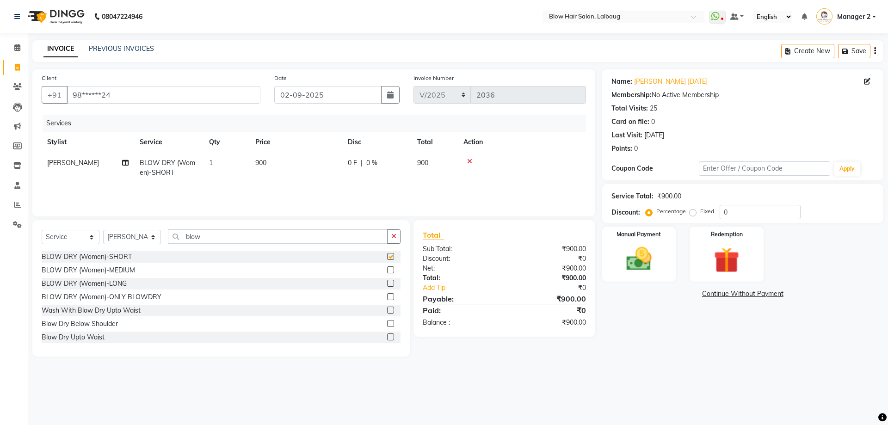
checkbox input "false"
click at [272, 169] on td "900" at bounding box center [296, 168] width 93 height 31
select select "33343"
drag, startPoint x: 330, startPoint y: 164, endPoint x: 264, endPoint y: 163, distance: 65.7
click at [264, 163] on tr "Ashwini ASHWINI AVINASH BEAU Blow Hair DARSHANA Dingg Support HARSH HARSHAVARDH…" at bounding box center [314, 172] width 544 height 39
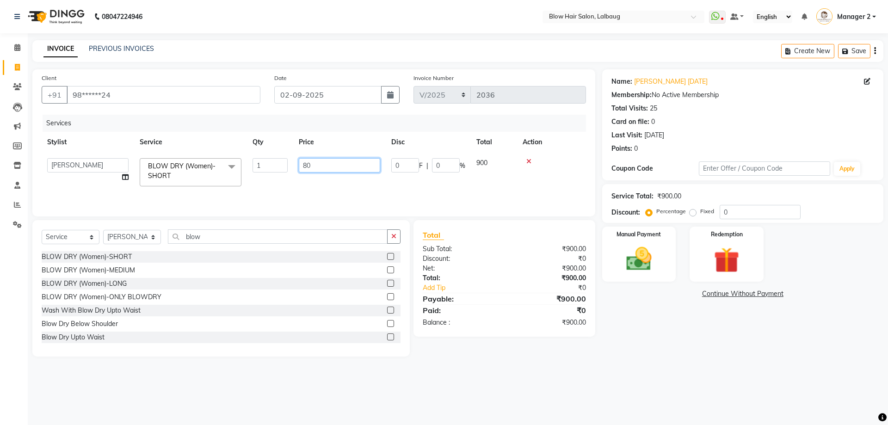
type input "800"
click at [141, 242] on select "Select Stylist Ashwini ASHWINI AVINASH BEAU Blow Hair [PERSON_NAME] Dingg Suppo…" at bounding box center [132, 237] width 58 height 14
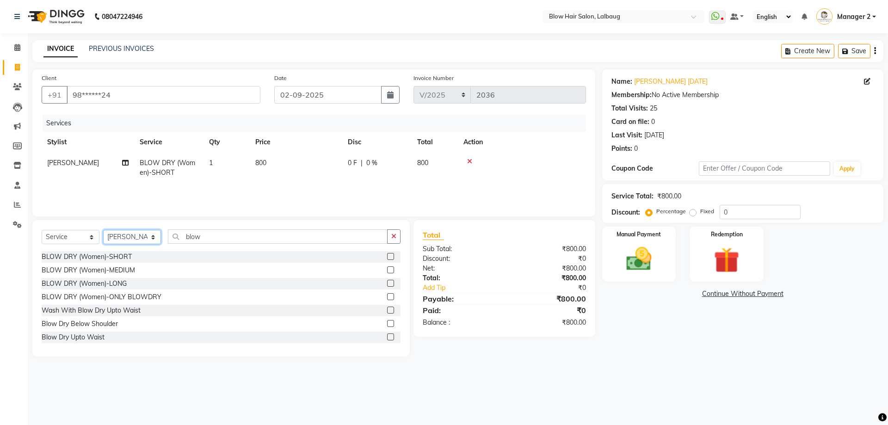
select select "37224"
click at [103, 230] on select "Select Stylist Ashwini ASHWINI AVINASH BEAU Blow Hair [PERSON_NAME] Dingg Suppo…" at bounding box center [132, 237] width 58 height 14
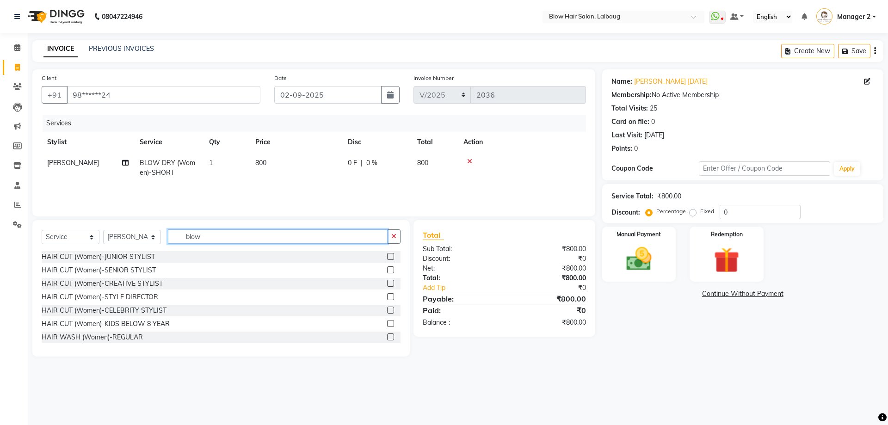
click at [188, 240] on input "blow" at bounding box center [278, 236] width 220 height 14
type input "thr"
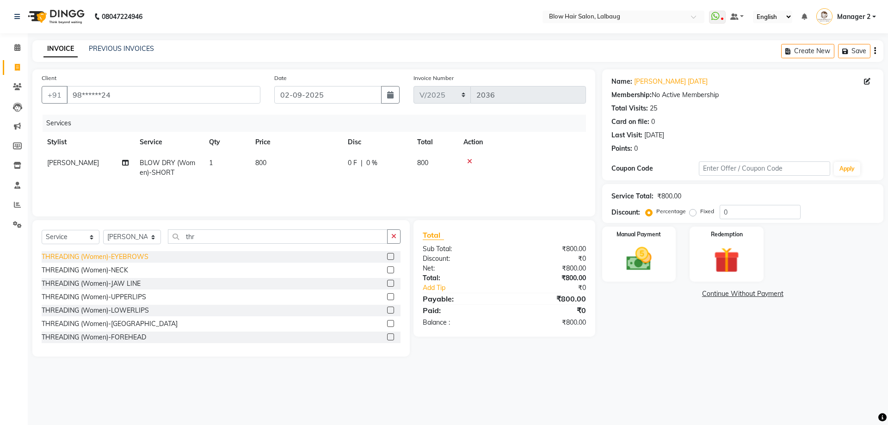
click at [133, 254] on div "THREADING (Women)-EYEBROWS" at bounding box center [95, 257] width 107 height 10
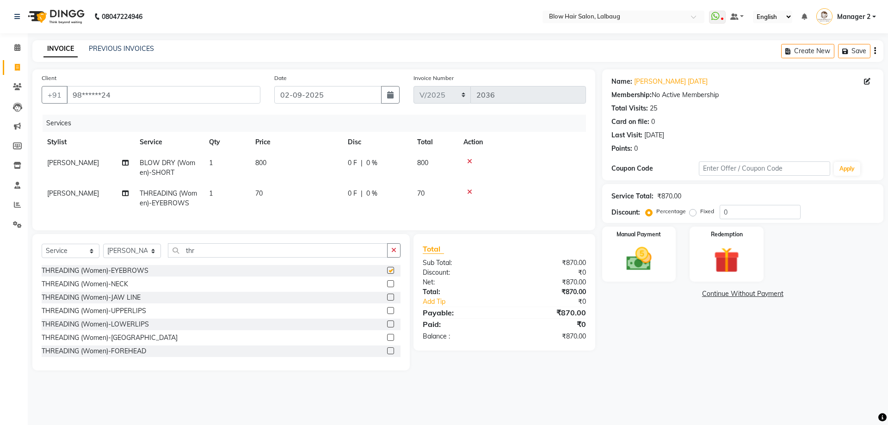
checkbox input "false"
click at [132, 316] on div "THREADING (Women)-UPPERLIPS" at bounding box center [94, 311] width 105 height 10
checkbox input "false"
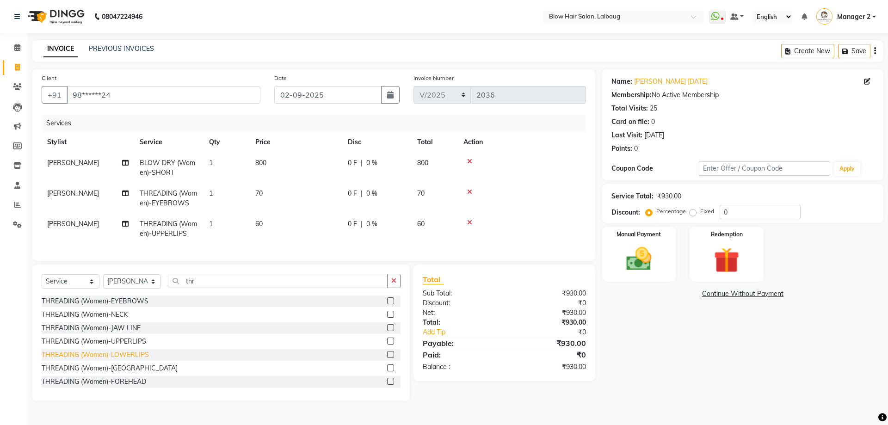
click at [135, 360] on div "THREADING (Women)-LOWERLIPS" at bounding box center [95, 355] width 107 height 10
checkbox input "false"
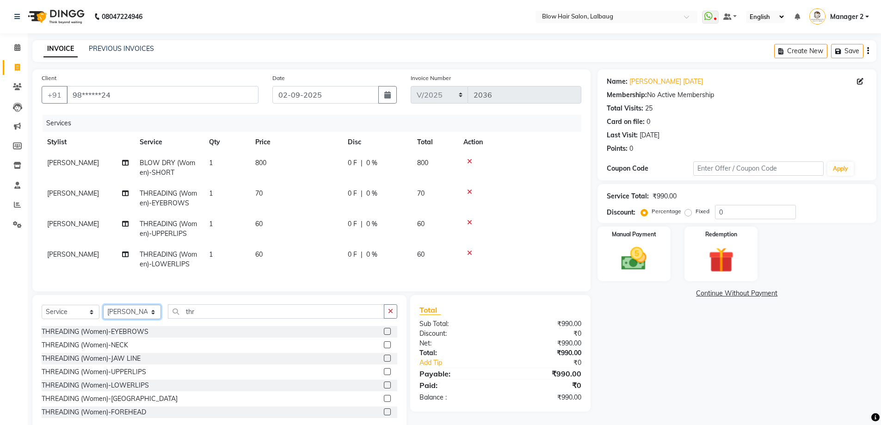
drag, startPoint x: 140, startPoint y: 322, endPoint x: 139, endPoint y: 312, distance: 9.8
click at [140, 319] on select "Select Stylist Ashwini ASHWINI AVINASH BEAU Blow Hair [PERSON_NAME] Dingg Suppo…" at bounding box center [132, 312] width 58 height 14
select select "75955"
click at [103, 312] on select "Select Stylist Ashwini ASHWINI AVINASH BEAU Blow Hair [PERSON_NAME] Dingg Suppo…" at bounding box center [132, 312] width 58 height 14
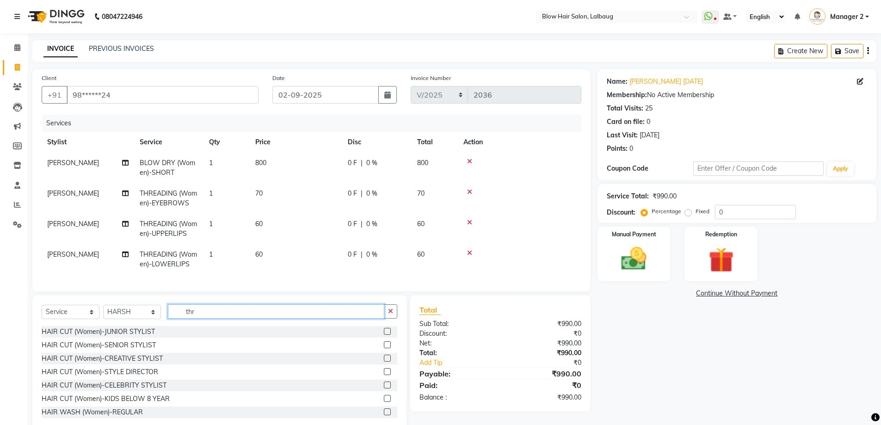
drag, startPoint x: 221, startPoint y: 316, endPoint x: 175, endPoint y: 316, distance: 45.3
click at [175, 316] on input "thr" at bounding box center [276, 311] width 216 height 14
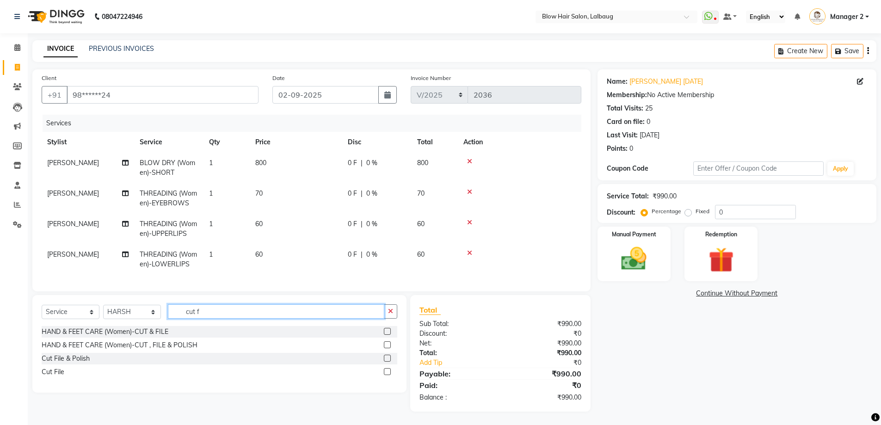
type input "cut f"
click at [168, 351] on div "HAND & FEET CARE (Women)-CUT , FILE & POLISH" at bounding box center [220, 346] width 356 height 12
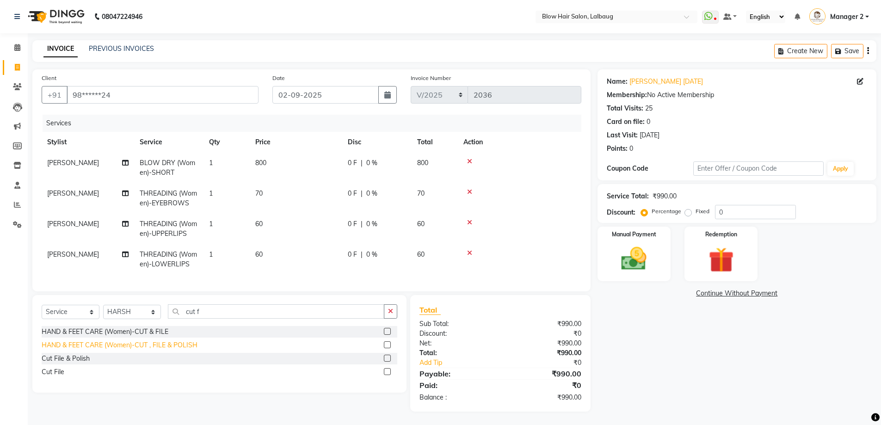
click at [182, 350] on div "HAND & FEET CARE (Women)-CUT , FILE & POLISH" at bounding box center [120, 345] width 156 height 10
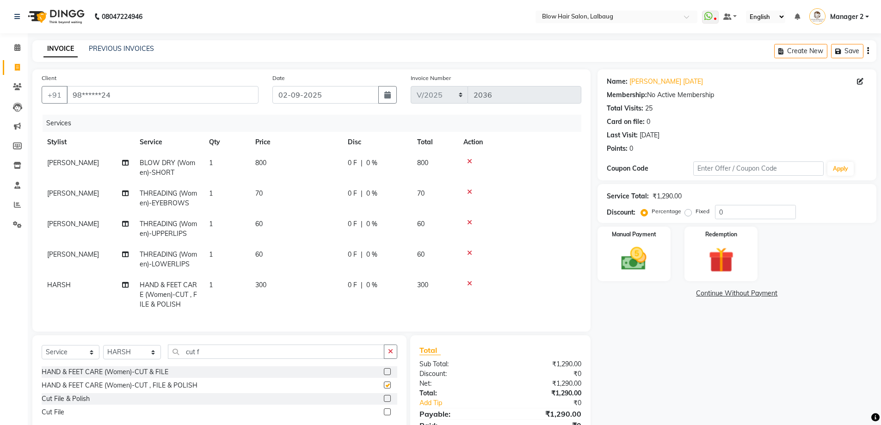
checkbox input "false"
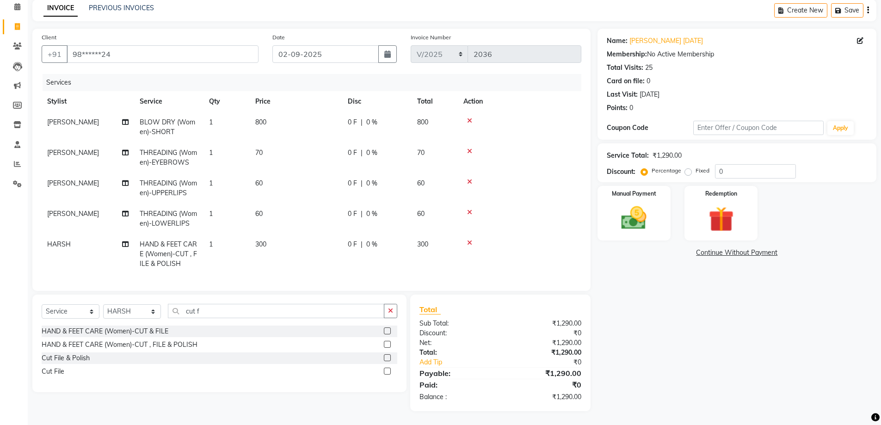
click at [290, 247] on td "300" at bounding box center [296, 254] width 93 height 40
select select "75955"
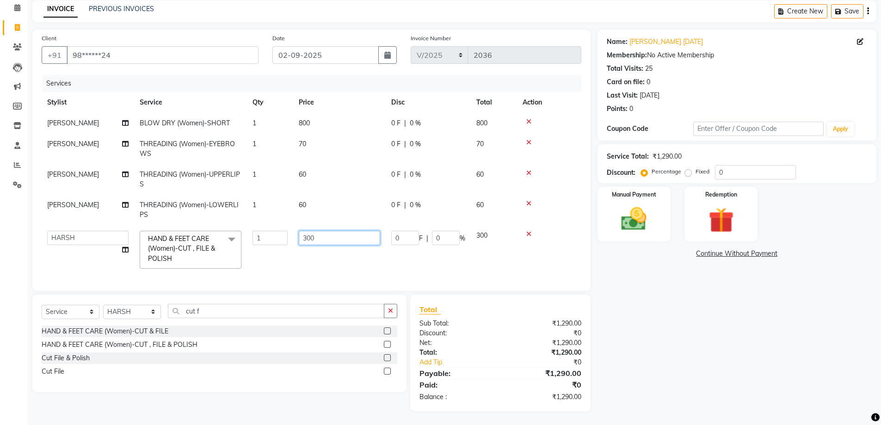
drag, startPoint x: 326, startPoint y: 229, endPoint x: 273, endPoint y: 248, distance: 55.6
click at [277, 245] on tr "[PERSON_NAME] AVINASH BEAU Blow Hair [PERSON_NAME] Dingg Support [PERSON_NAME] …" at bounding box center [312, 249] width 540 height 49
type input "200"
click at [634, 192] on div "Manual Payment" at bounding box center [634, 214] width 76 height 57
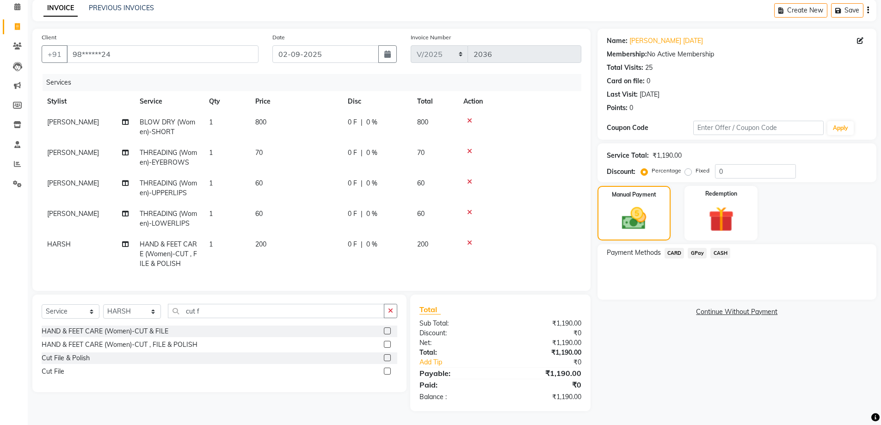
click at [722, 248] on span "CASH" at bounding box center [721, 253] width 20 height 11
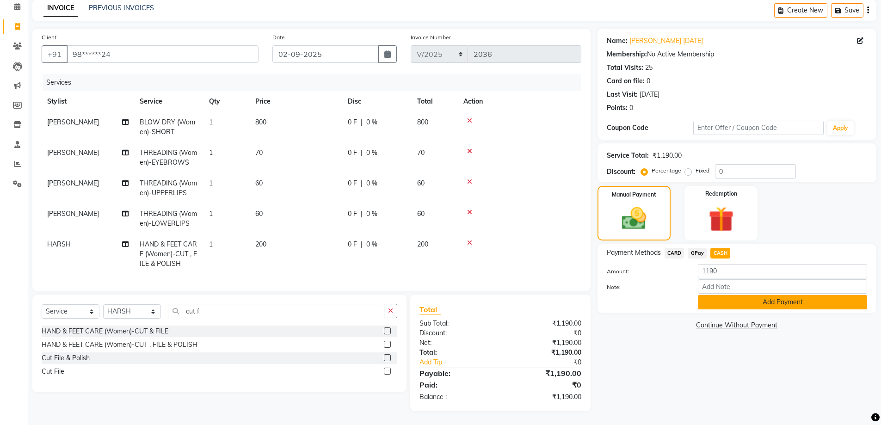
click at [721, 297] on button "Add Payment" at bounding box center [782, 302] width 169 height 14
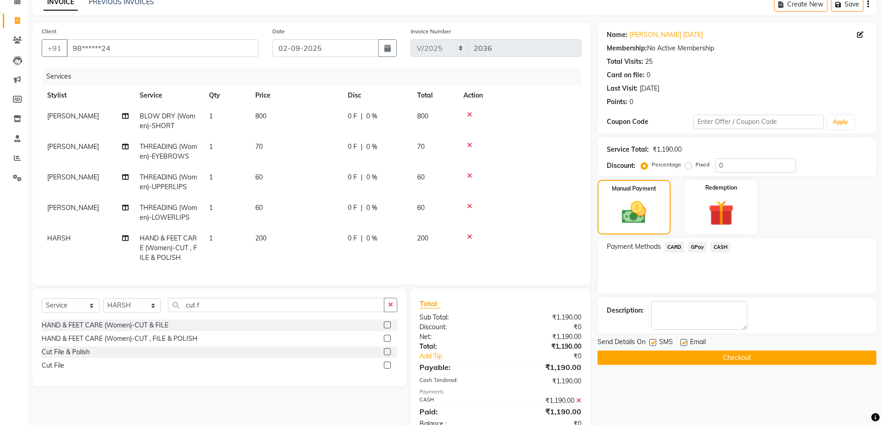
click at [682, 341] on label at bounding box center [683, 342] width 7 height 7
click at [682, 341] on input "checkbox" at bounding box center [683, 343] width 6 height 6
checkbox input "false"
click at [655, 343] on label at bounding box center [652, 342] width 7 height 7
click at [655, 343] on input "checkbox" at bounding box center [652, 343] width 6 height 6
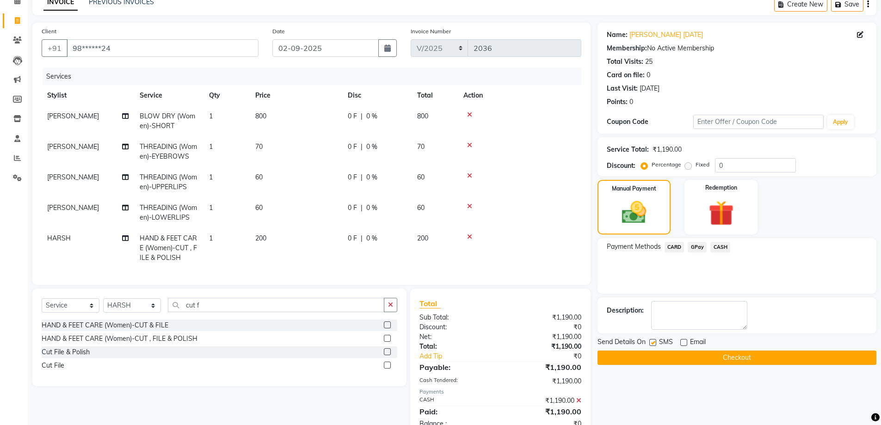
checkbox input "false"
click at [657, 353] on button "Checkout" at bounding box center [737, 358] width 279 height 14
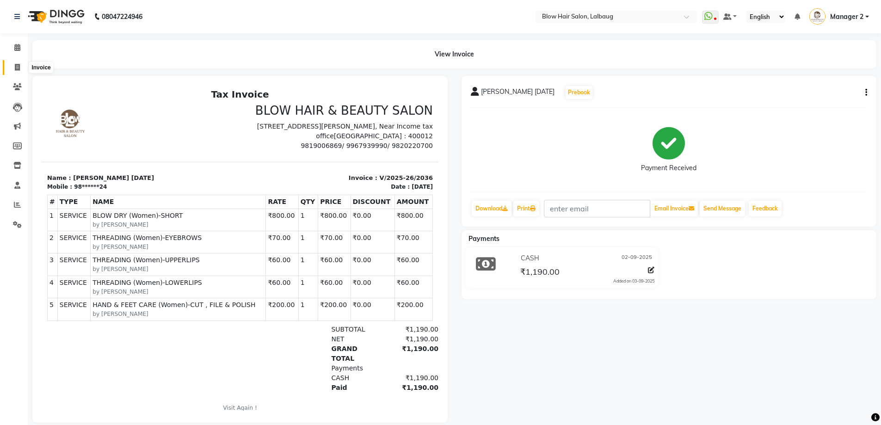
click at [18, 64] on icon at bounding box center [17, 67] width 5 height 7
select select "5162"
select select "service"
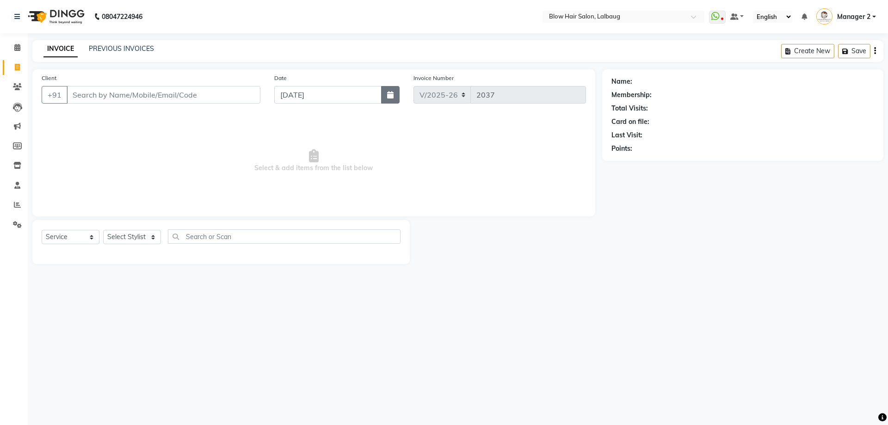
click at [397, 96] on button "button" at bounding box center [390, 95] width 19 height 18
select select "9"
select select "2025"
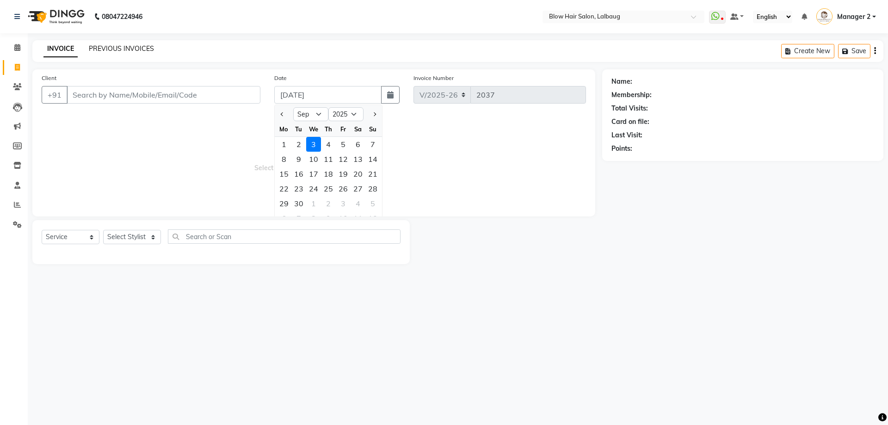
click at [121, 47] on link "PREVIOUS INVOICES" at bounding box center [121, 48] width 65 height 8
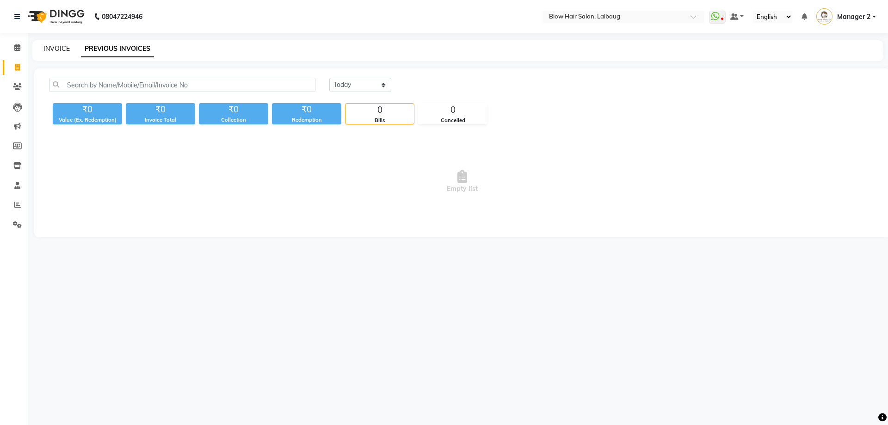
click at [55, 49] on link "INVOICE" at bounding box center [56, 48] width 26 height 8
select select "5162"
select select "service"
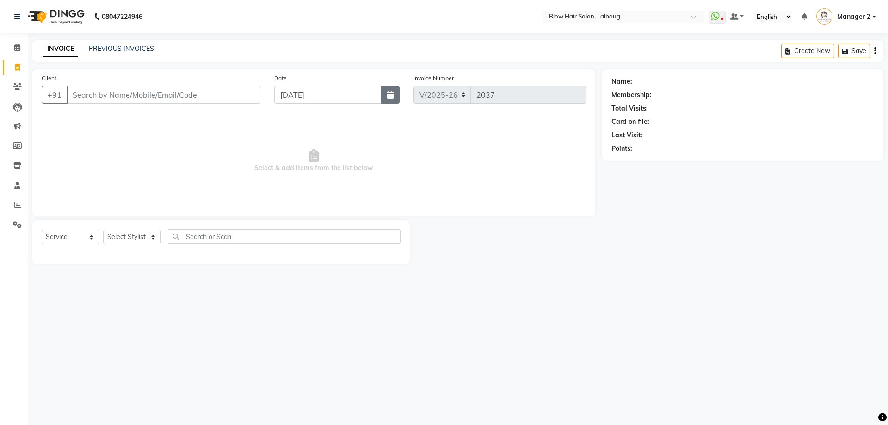
click at [393, 94] on icon "button" at bounding box center [390, 94] width 6 height 7
select select "9"
select select "2025"
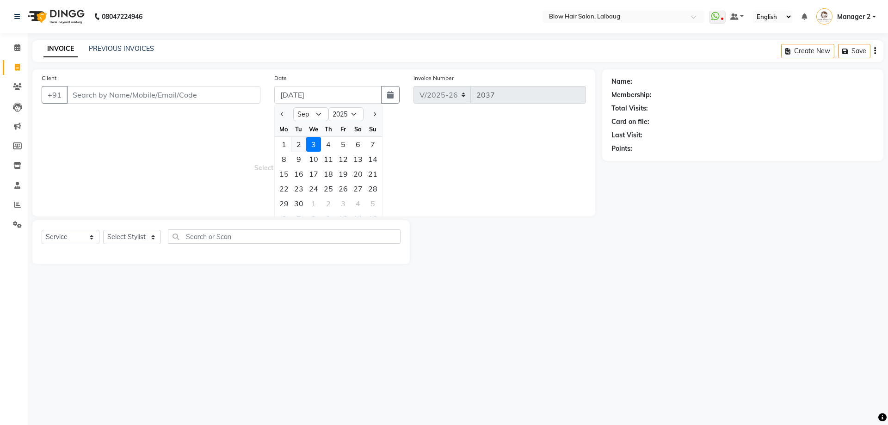
click at [298, 144] on div "2" at bounding box center [298, 144] width 15 height 15
type input "02-09-2025"
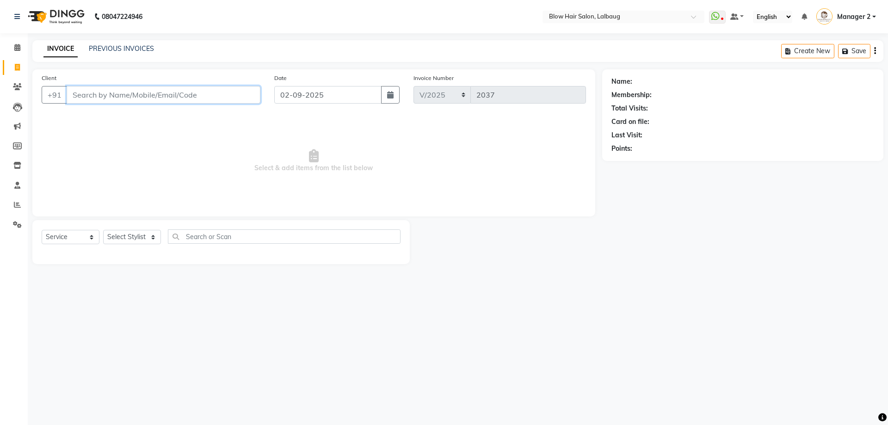
click at [130, 90] on input "Client" at bounding box center [164, 95] width 194 height 18
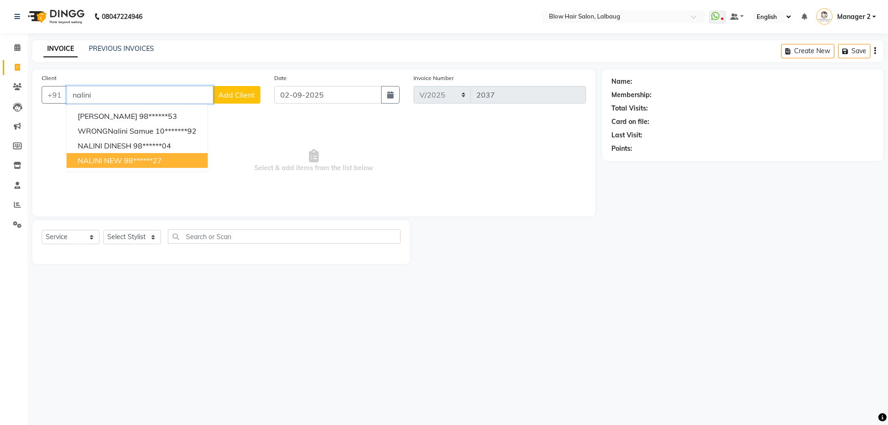
click at [104, 162] on span "NALINI NEW" at bounding box center [100, 160] width 44 height 9
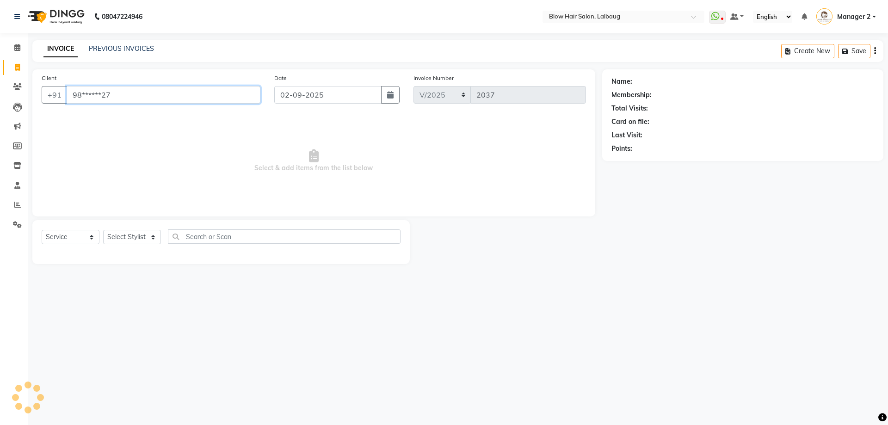
type input "98******27"
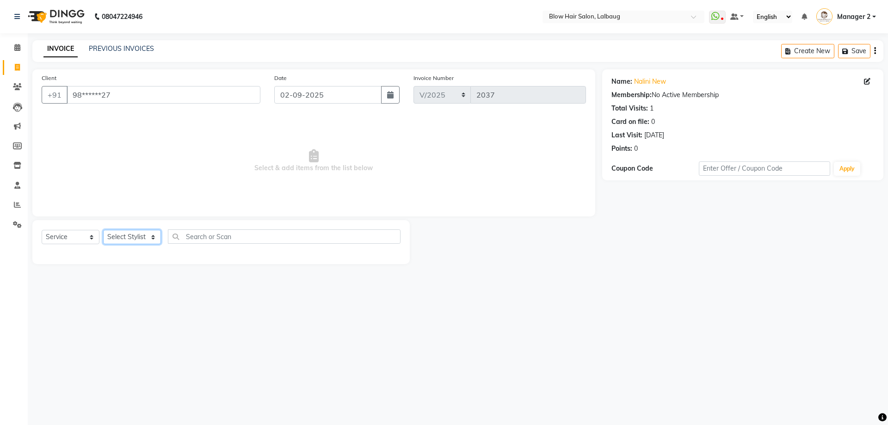
click at [140, 239] on select "Select Stylist Ashwini ASHWINI AVINASH BEAU Blow Hair [PERSON_NAME] Dingg Suppo…" at bounding box center [132, 237] width 58 height 14
select select "64628"
click at [103, 230] on select "Select Stylist Ashwini ASHWINI AVINASH BEAU Blow Hair [PERSON_NAME] Dingg Suppo…" at bounding box center [132, 237] width 58 height 14
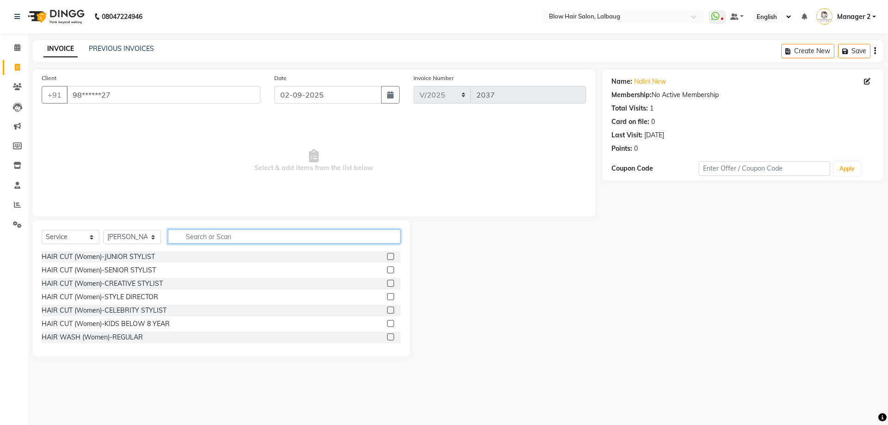
click at [205, 238] on input "text" at bounding box center [284, 236] width 233 height 14
type input "thr"
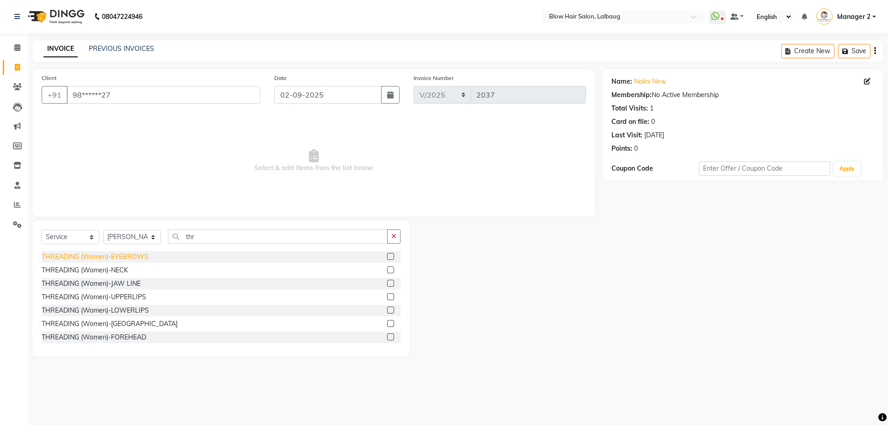
click at [133, 259] on div "THREADING (Women)-EYEBROWS" at bounding box center [95, 257] width 107 height 10
checkbox input "false"
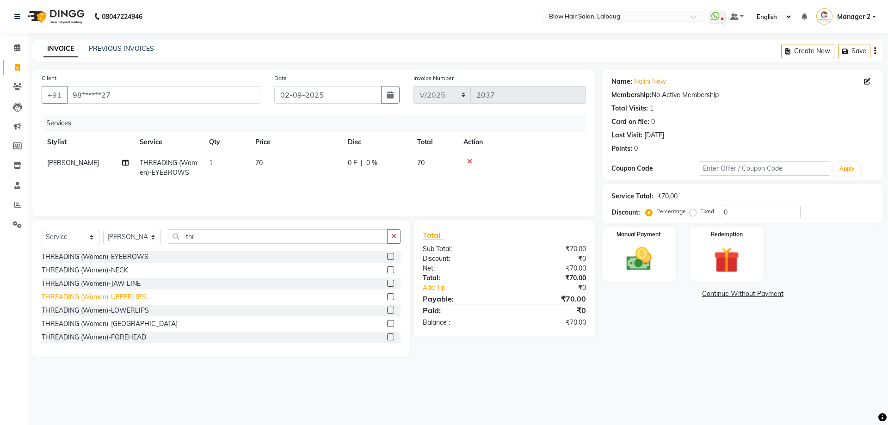
click at [139, 297] on div "THREADING (Women)-UPPERLIPS" at bounding box center [94, 297] width 105 height 10
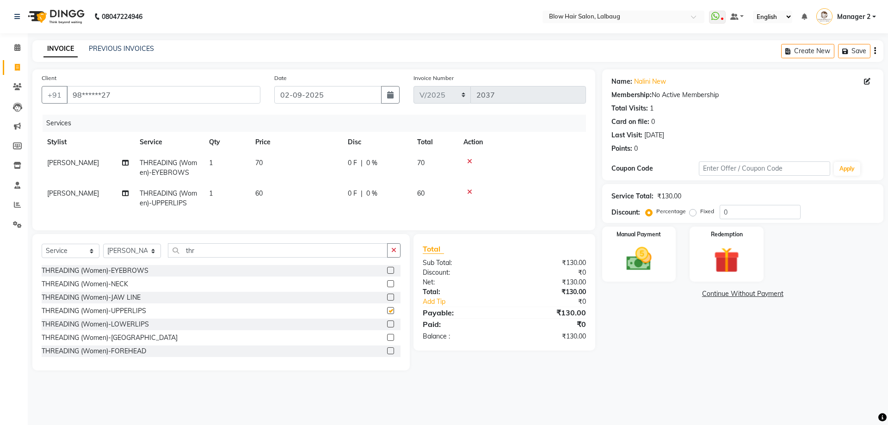
checkbox input "false"
click at [652, 273] on img at bounding box center [639, 259] width 43 height 31
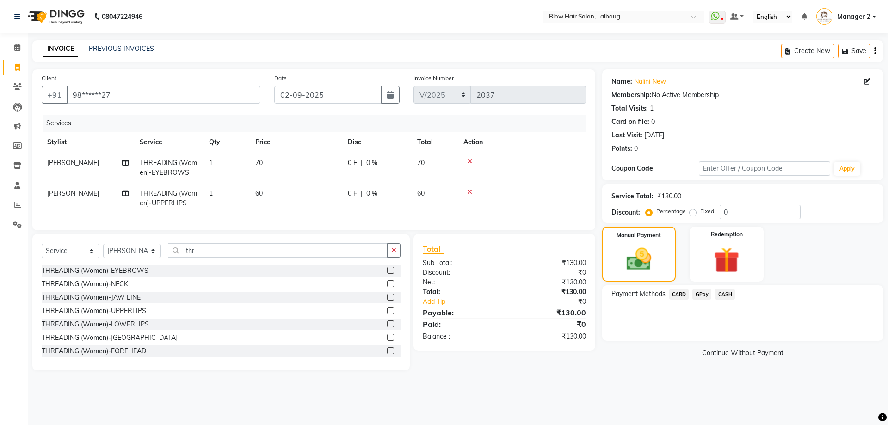
click at [731, 292] on span "CASH" at bounding box center [725, 294] width 20 height 11
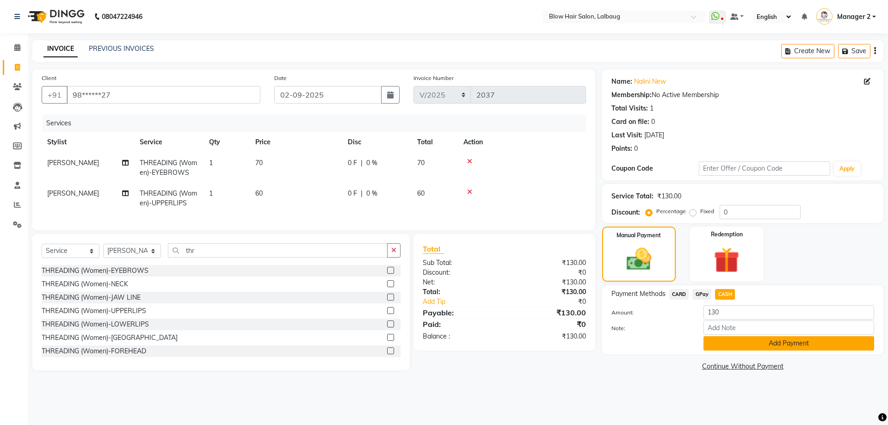
click at [741, 340] on button "Add Payment" at bounding box center [789, 343] width 171 height 14
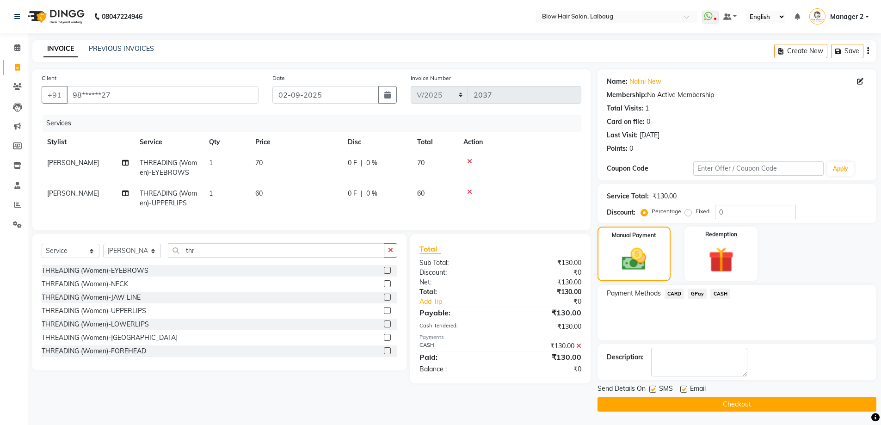
click at [685, 391] on label at bounding box center [683, 389] width 7 height 7
click at [685, 391] on input "checkbox" at bounding box center [683, 390] width 6 height 6
checkbox input "false"
drag, startPoint x: 655, startPoint y: 387, endPoint x: 660, endPoint y: 395, distance: 9.5
click at [654, 387] on label at bounding box center [652, 389] width 7 height 7
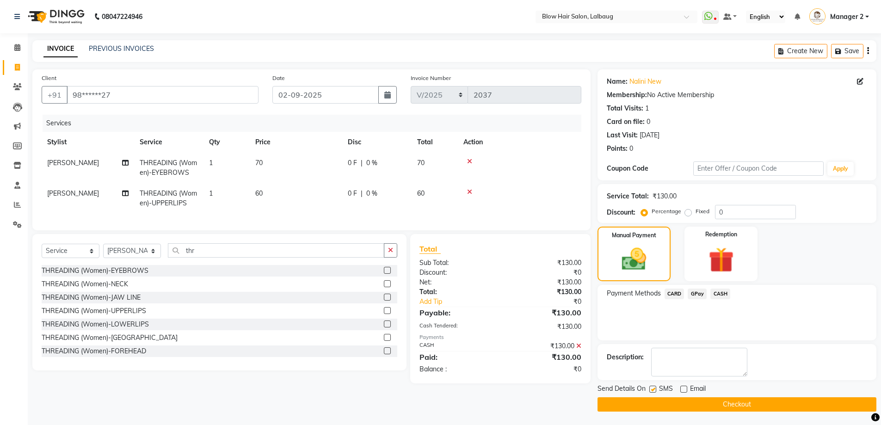
click at [654, 387] on input "checkbox" at bounding box center [652, 390] width 6 height 6
checkbox input "false"
click at [666, 402] on button "Checkout" at bounding box center [737, 404] width 279 height 14
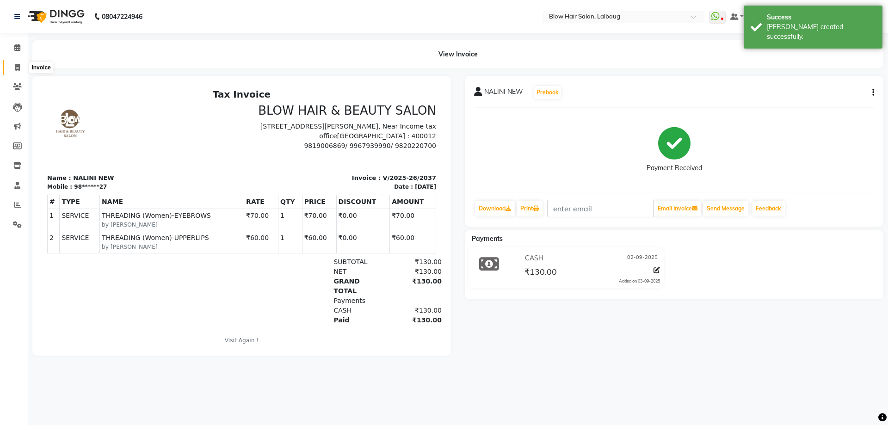
click at [15, 66] on icon at bounding box center [17, 67] width 5 height 7
select select "5162"
select select "service"
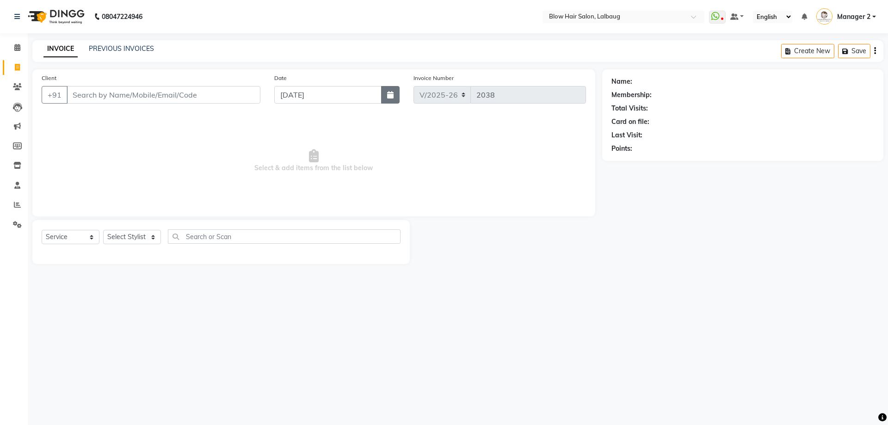
click at [396, 93] on button "button" at bounding box center [390, 95] width 19 height 18
select select "9"
select select "2025"
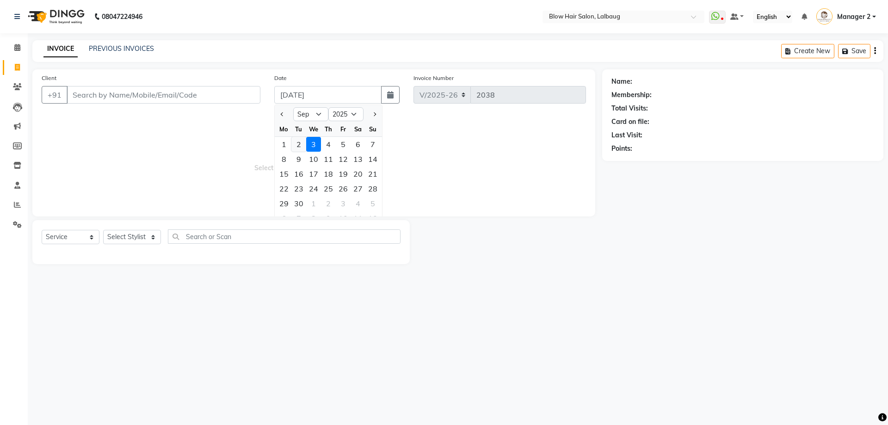
click at [301, 145] on div "2" at bounding box center [298, 144] width 15 height 15
type input "02-09-2025"
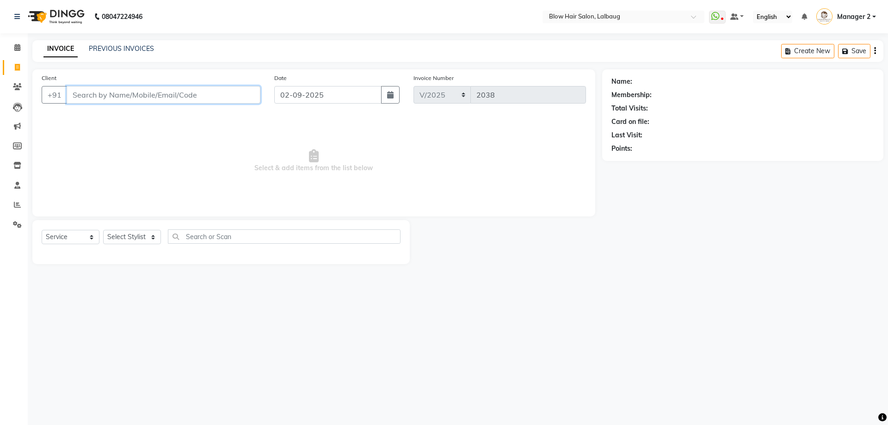
click at [126, 96] on input "Client" at bounding box center [164, 95] width 194 height 18
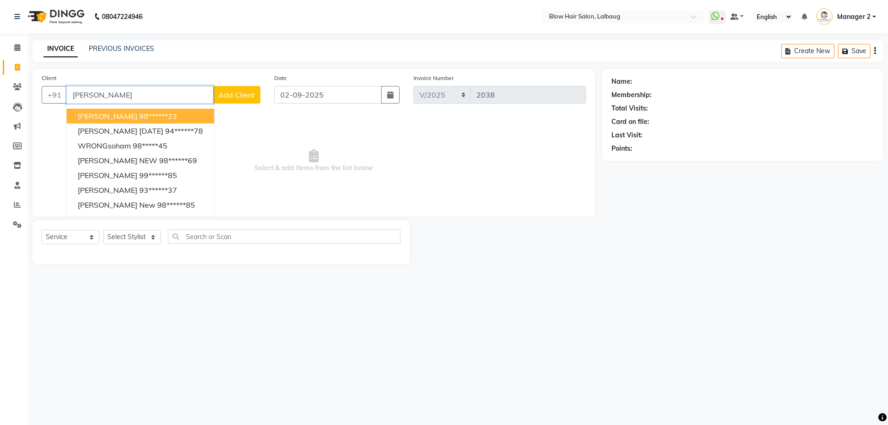
click at [139, 117] on ngb-highlight "98******23" at bounding box center [158, 115] width 38 height 9
type input "98******23"
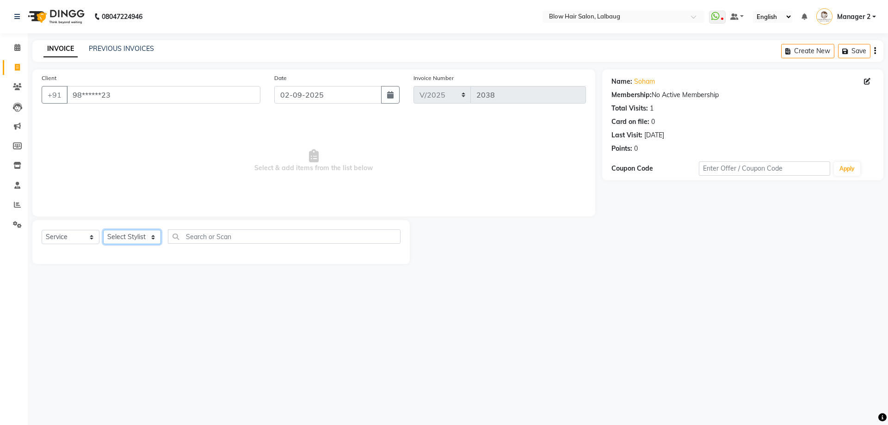
click at [136, 239] on select "Select Stylist Ashwini ASHWINI AVINASH BEAU Blow Hair [PERSON_NAME] Dingg Suppo…" at bounding box center [132, 237] width 58 height 14
select select "33343"
click at [103, 230] on select "Select Stylist Ashwini ASHWINI AVINASH BEAU Blow Hair [PERSON_NAME] Dingg Suppo…" at bounding box center [132, 237] width 58 height 14
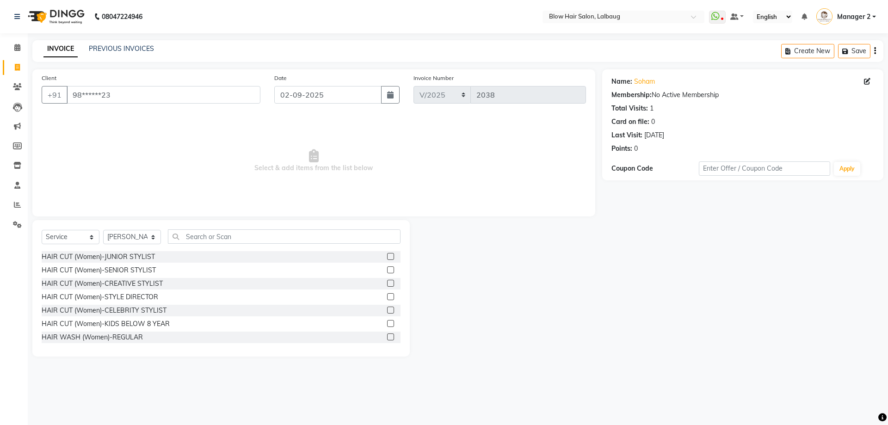
click at [218, 245] on div "Select Service Product Membership Package Voucher Prepaid Gift Card Select Styl…" at bounding box center [221, 240] width 359 height 22
click at [217, 240] on input "text" at bounding box center [284, 236] width 233 height 14
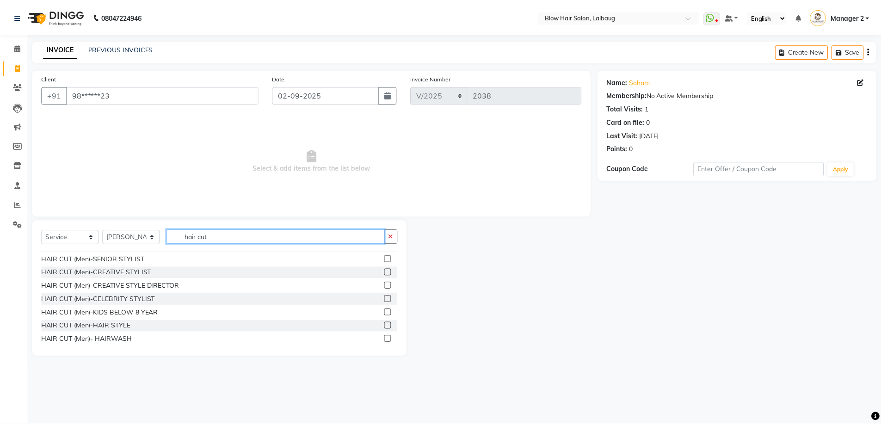
scroll to position [93, 0]
type input "hair cut"
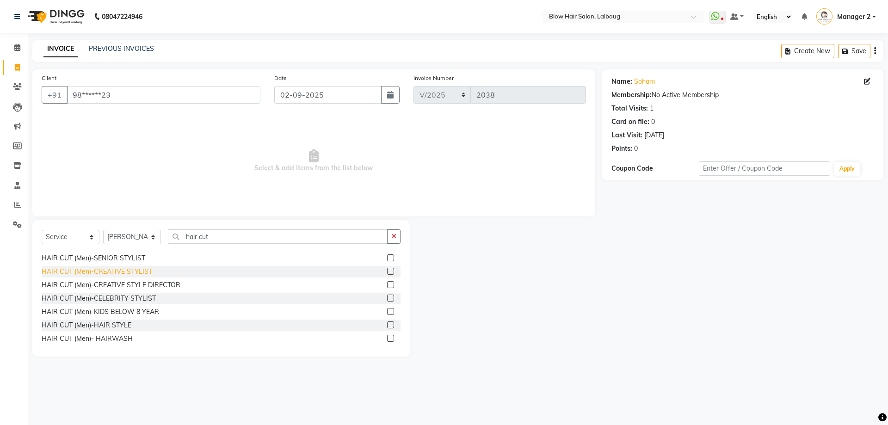
click at [122, 274] on div "HAIR CUT (Men)-CREATIVE STYLIST" at bounding box center [97, 272] width 111 height 10
checkbox input "false"
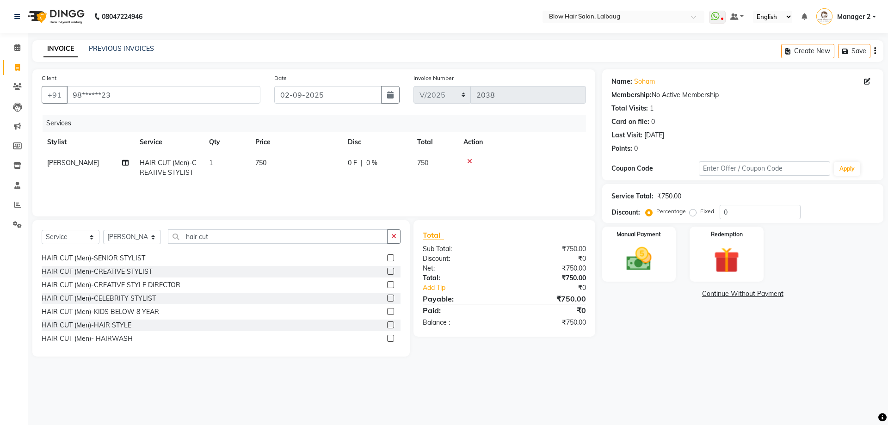
click at [261, 164] on span "750" at bounding box center [260, 163] width 11 height 8
select select "33343"
drag, startPoint x: 327, startPoint y: 160, endPoint x: 284, endPoint y: 171, distance: 44.0
click at [289, 169] on tr "[PERSON_NAME] BEAU Blow Hair [PERSON_NAME] Support [PERSON_NAME] [PERSON_NAME] …" at bounding box center [314, 172] width 544 height 39
type input "840"
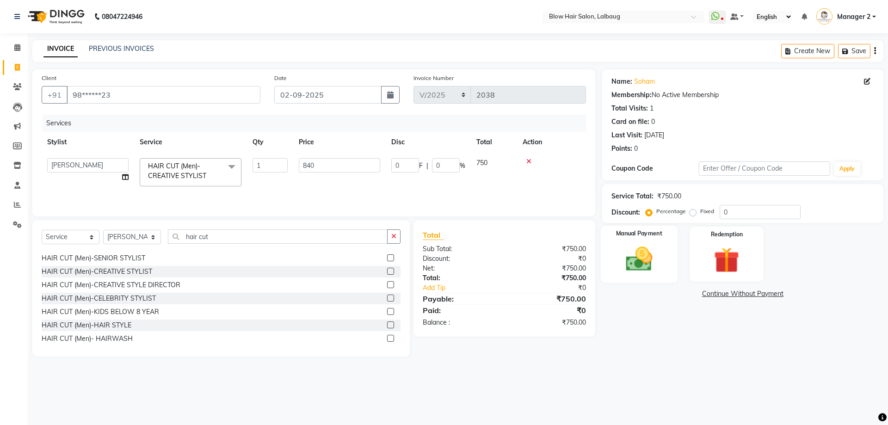
click at [643, 257] on img at bounding box center [639, 259] width 43 height 31
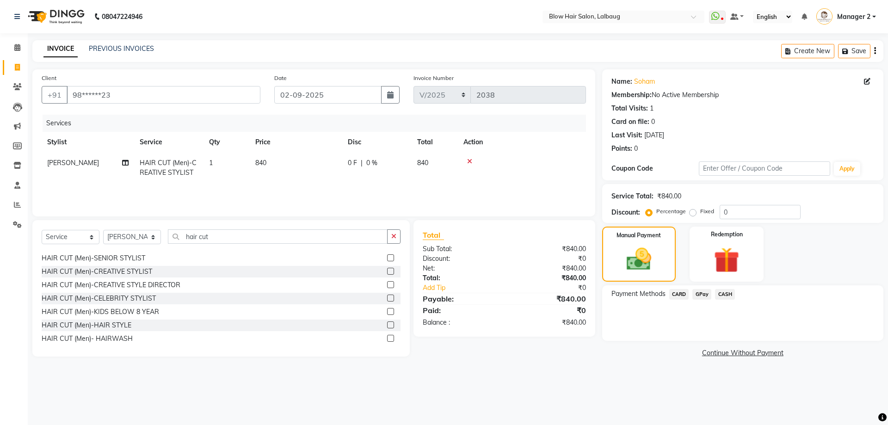
click at [727, 294] on span "CASH" at bounding box center [725, 294] width 20 height 11
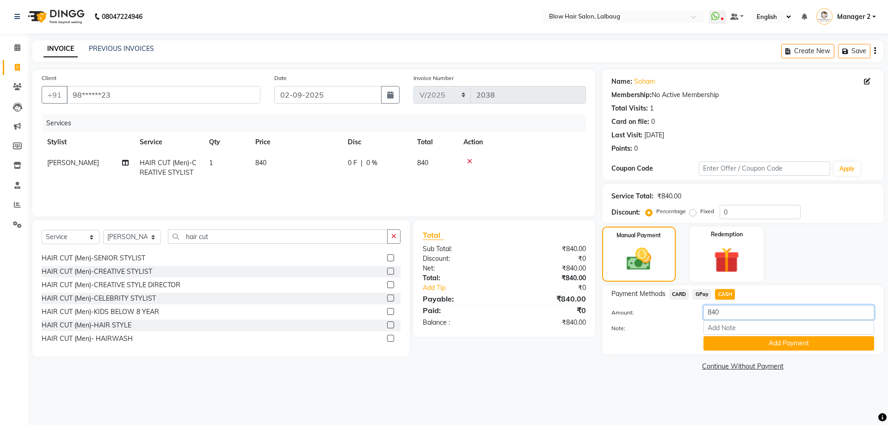
drag, startPoint x: 735, startPoint y: 315, endPoint x: 693, endPoint y: 315, distance: 41.2
click at [693, 315] on div "Amount: 840" at bounding box center [743, 313] width 277 height 16
type input "800"
click at [729, 345] on button "Add Payment" at bounding box center [789, 343] width 171 height 14
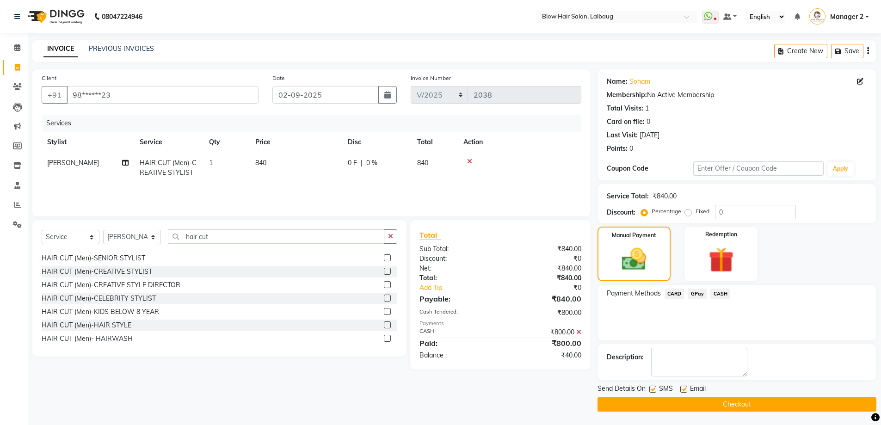
click at [698, 292] on span "GPay" at bounding box center [697, 294] width 19 height 11
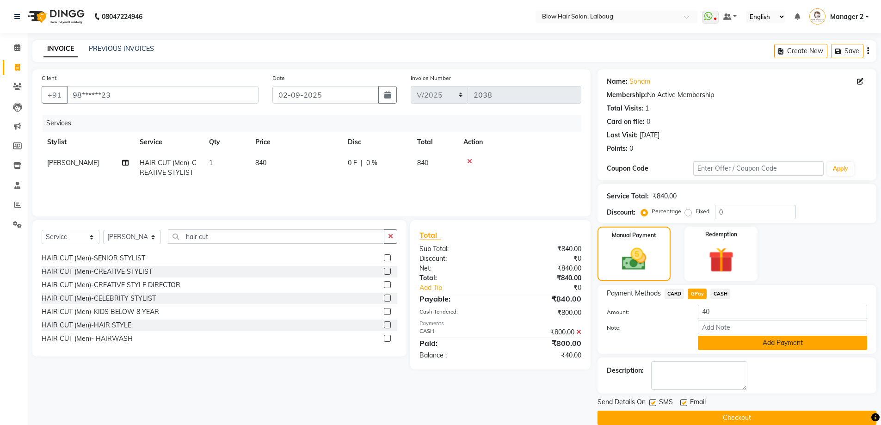
click at [727, 343] on button "Add Payment" at bounding box center [782, 343] width 169 height 14
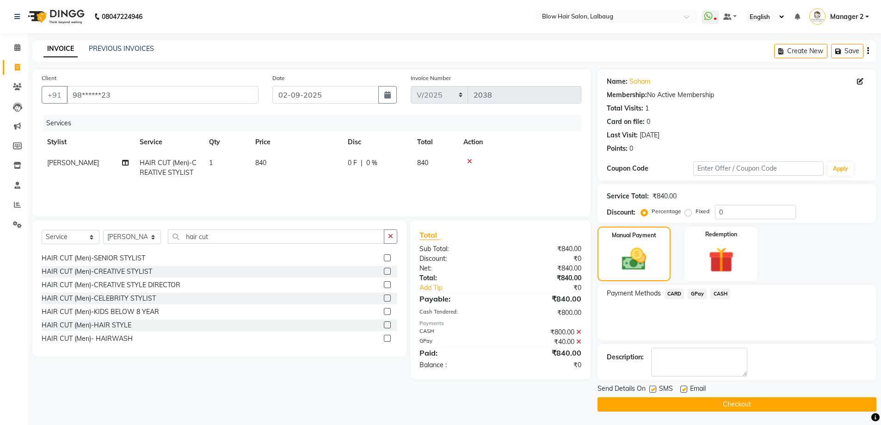
scroll to position [0, 0]
click at [682, 387] on label at bounding box center [683, 388] width 7 height 7
click at [682, 387] on input "checkbox" at bounding box center [683, 389] width 6 height 6
checkbox input "false"
click at [654, 388] on label at bounding box center [652, 388] width 7 height 7
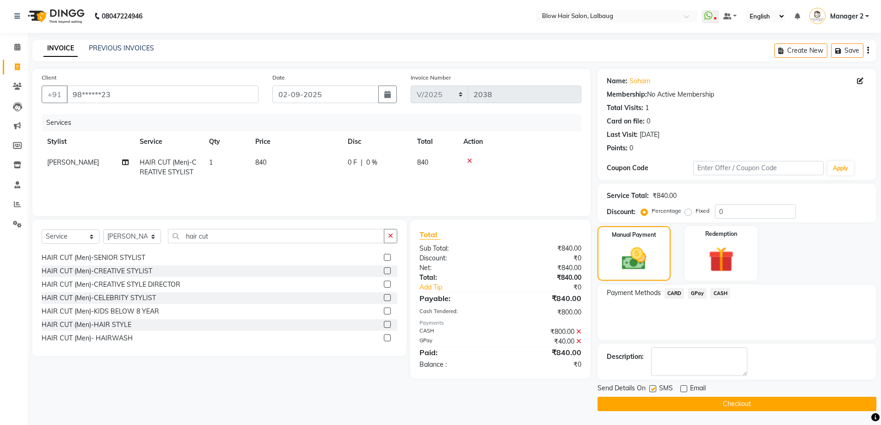
click at [654, 388] on input "checkbox" at bounding box center [652, 389] width 6 height 6
checkbox input "false"
click at [660, 401] on button "Checkout" at bounding box center [737, 404] width 279 height 14
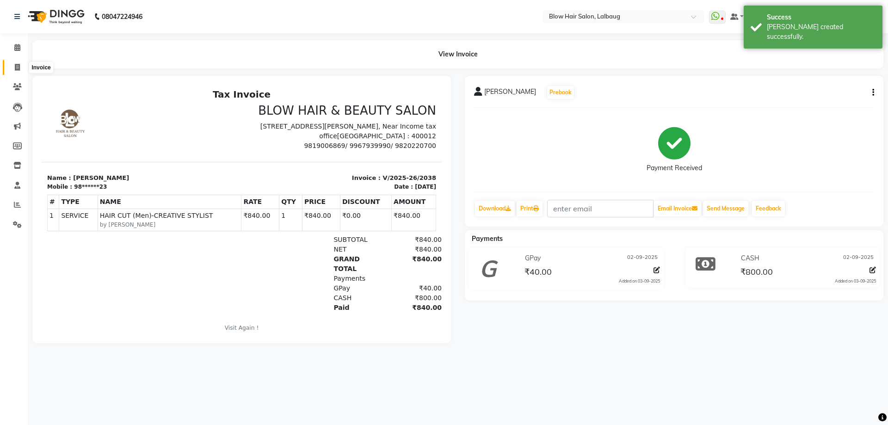
click at [19, 66] on icon at bounding box center [17, 67] width 5 height 7
select select "5162"
select select "service"
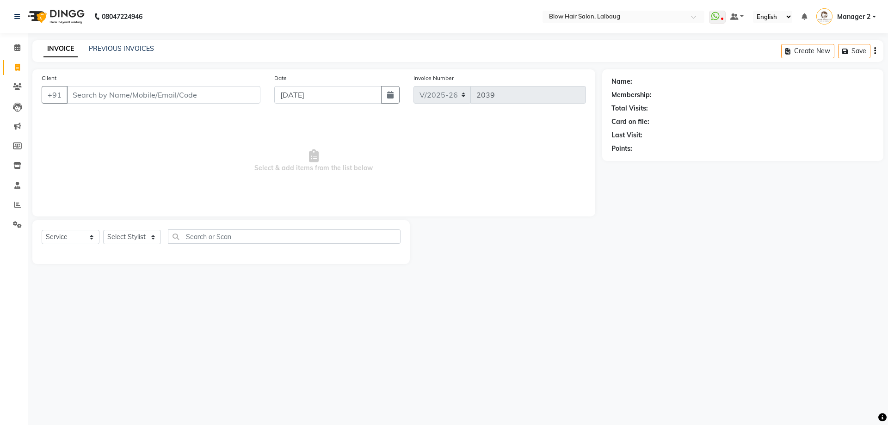
click at [110, 99] on input "Client" at bounding box center [164, 95] width 194 height 18
click at [383, 93] on button "button" at bounding box center [390, 95] width 19 height 18
select select "9"
select select "2025"
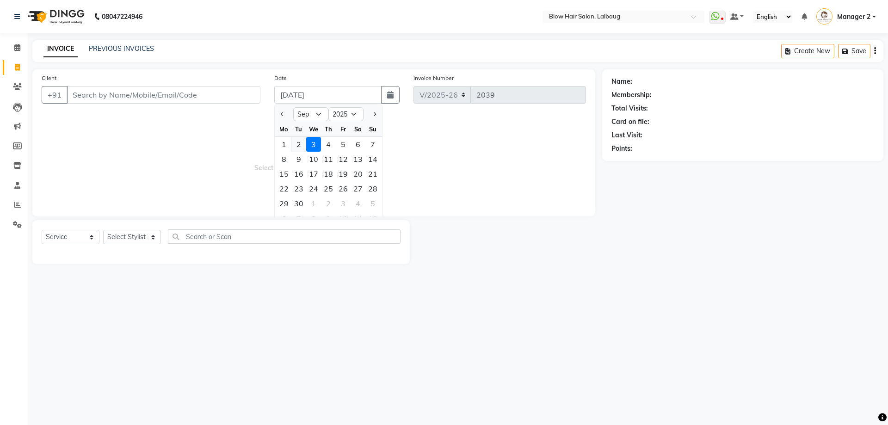
click at [303, 143] on div "2" at bounding box center [298, 144] width 15 height 15
type input "02-09-2025"
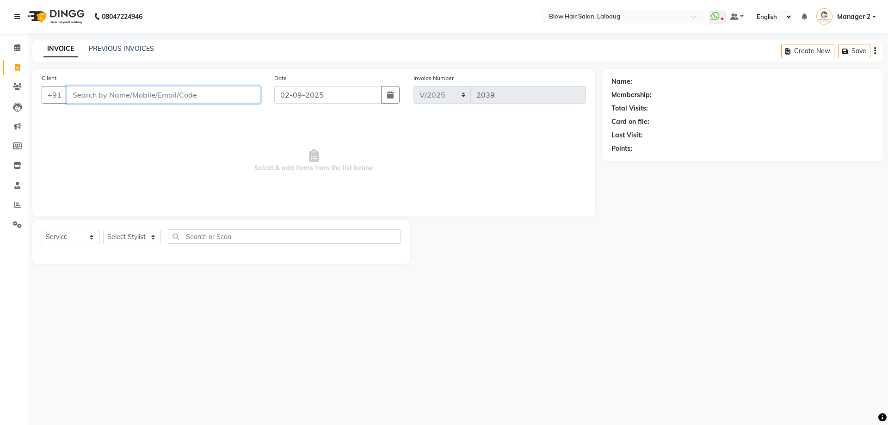
click at [189, 101] on input "Client" at bounding box center [164, 95] width 194 height 18
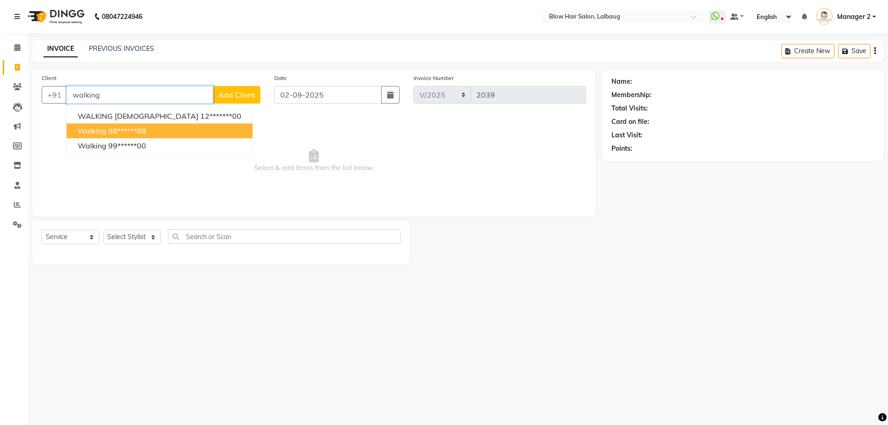
click at [152, 128] on button "walking 98******88" at bounding box center [160, 131] width 186 height 15
type input "98******88"
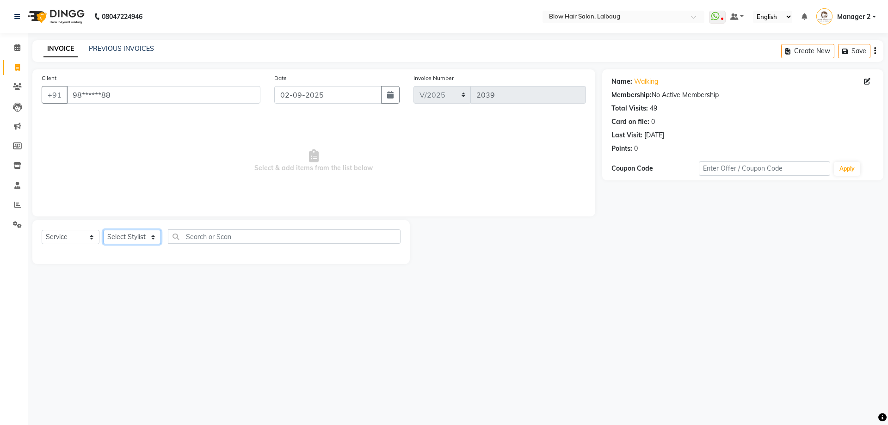
click at [139, 235] on select "Select Stylist Ashwini ASHWINI AVINASH BEAU Blow Hair [PERSON_NAME] Dingg Suppo…" at bounding box center [132, 237] width 58 height 14
select select "76491"
click at [103, 230] on select "Select Stylist Ashwini ASHWINI AVINASH BEAU Blow Hair [PERSON_NAME] Dingg Suppo…" at bounding box center [132, 237] width 58 height 14
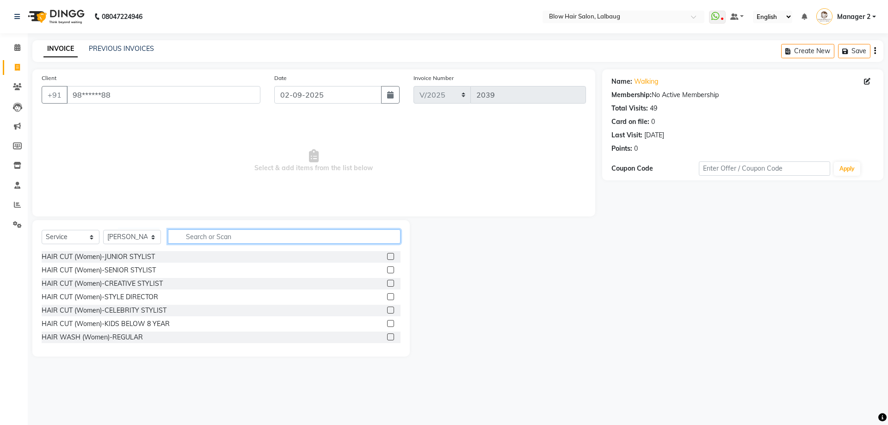
click at [203, 239] on input "text" at bounding box center [284, 236] width 233 height 14
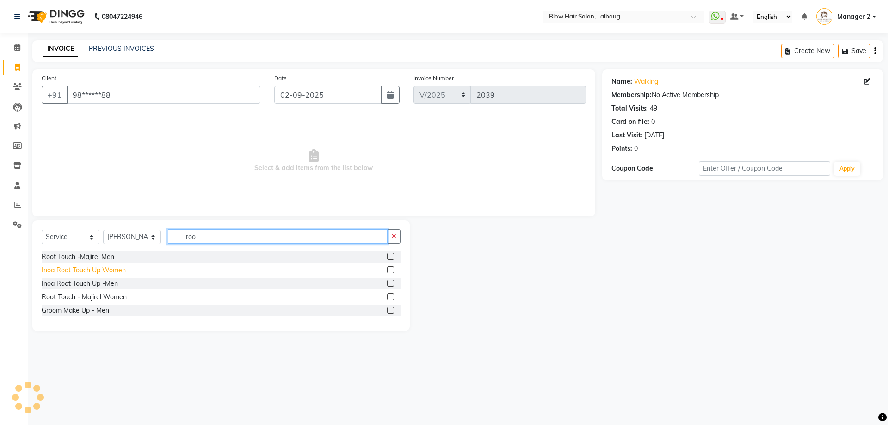
type input "roo"
click at [121, 271] on div "Inoa Root Touch Up Women" at bounding box center [84, 271] width 84 height 10
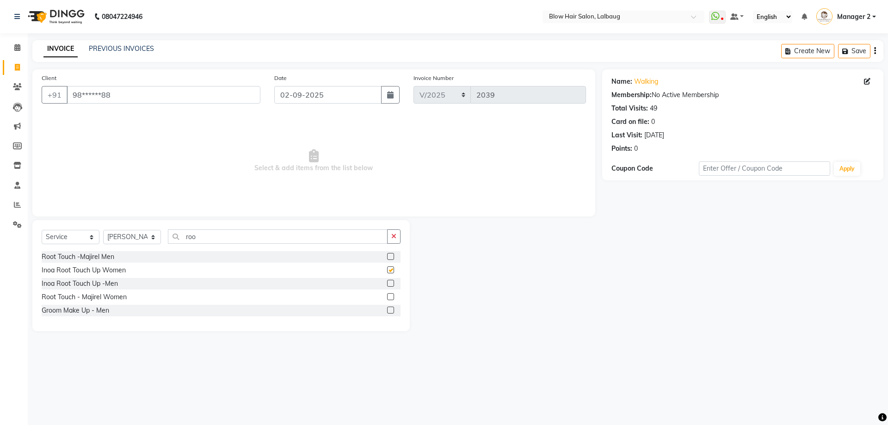
checkbox input "false"
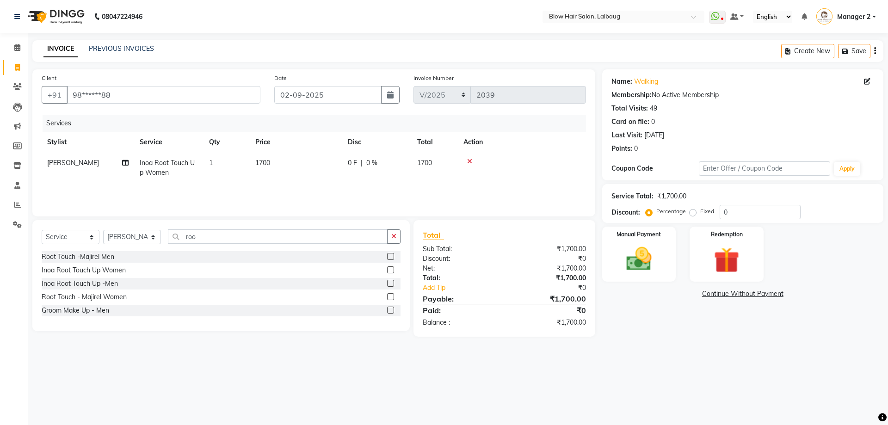
click at [285, 165] on td "1700" at bounding box center [296, 168] width 93 height 31
select select "76491"
drag, startPoint x: 339, startPoint y: 162, endPoint x: 282, endPoint y: 163, distance: 56.4
click at [282, 163] on tr "[PERSON_NAME] AVINASH BEAU Blow Hair [PERSON_NAME] Dingg Support [PERSON_NAME] …" at bounding box center [314, 172] width 544 height 39
type input "1350"
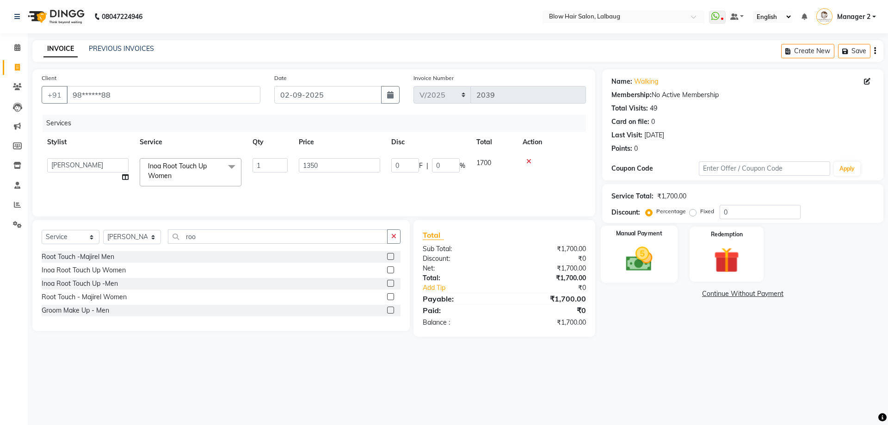
click at [638, 258] on img at bounding box center [639, 259] width 43 height 31
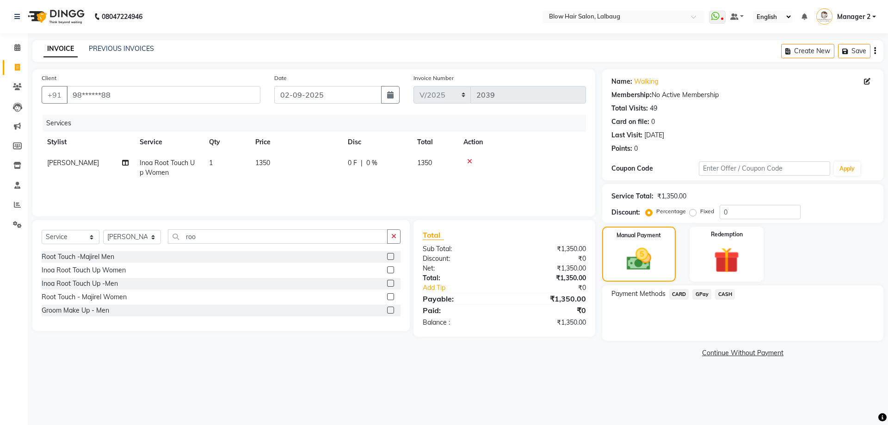
click at [723, 293] on span "CASH" at bounding box center [725, 294] width 20 height 11
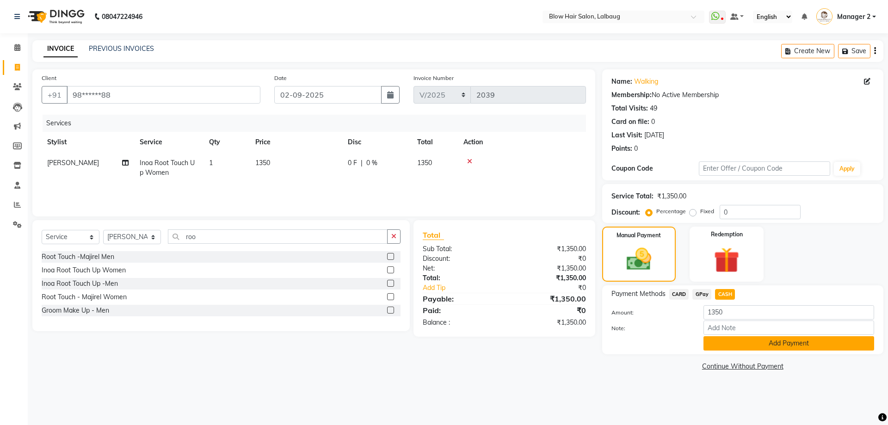
click at [731, 347] on button "Add Payment" at bounding box center [789, 343] width 171 height 14
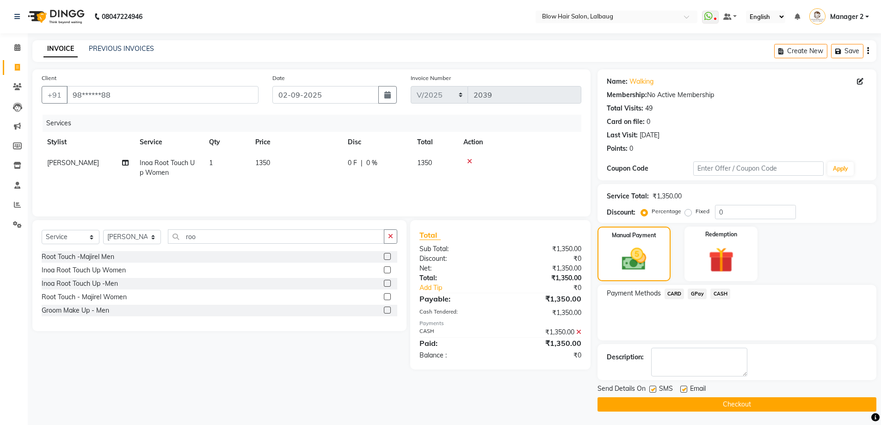
click at [683, 386] on label at bounding box center [683, 389] width 7 height 7
click at [683, 387] on input "checkbox" at bounding box center [683, 390] width 6 height 6
checkbox input "false"
click at [654, 389] on label at bounding box center [652, 389] width 7 height 7
click at [654, 389] on input "checkbox" at bounding box center [652, 390] width 6 height 6
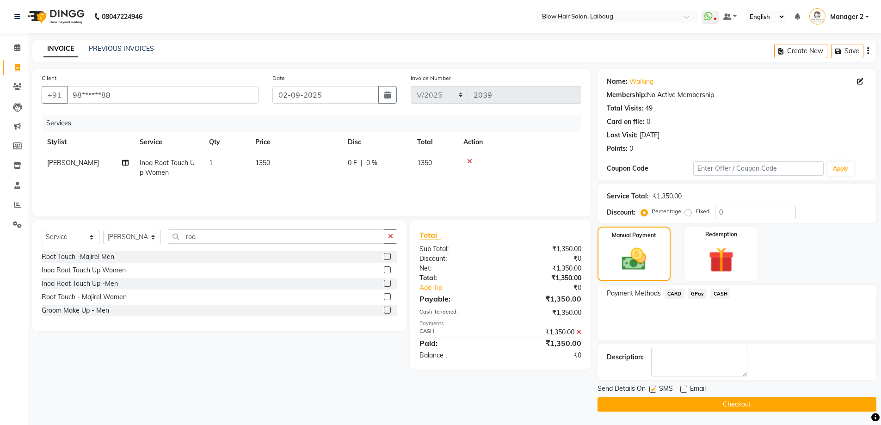
checkbox input "false"
click at [660, 400] on button "Checkout" at bounding box center [737, 404] width 279 height 14
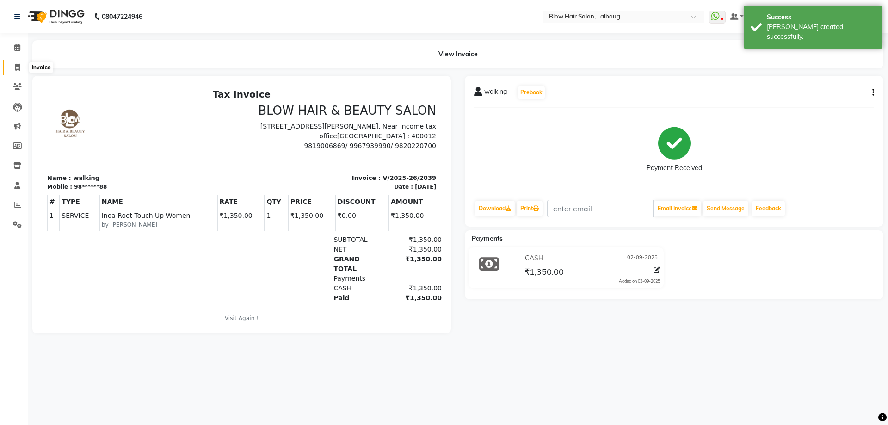
click at [22, 71] on span at bounding box center [17, 67] width 16 height 11
select select "service"
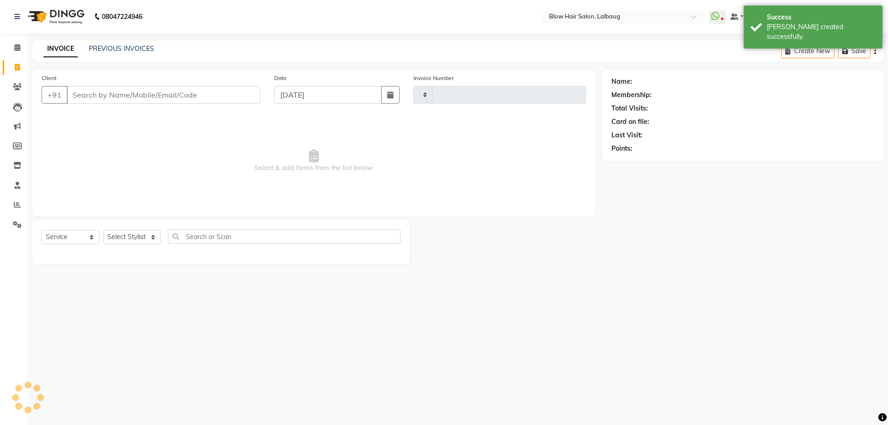
type input "2040"
select select "5162"
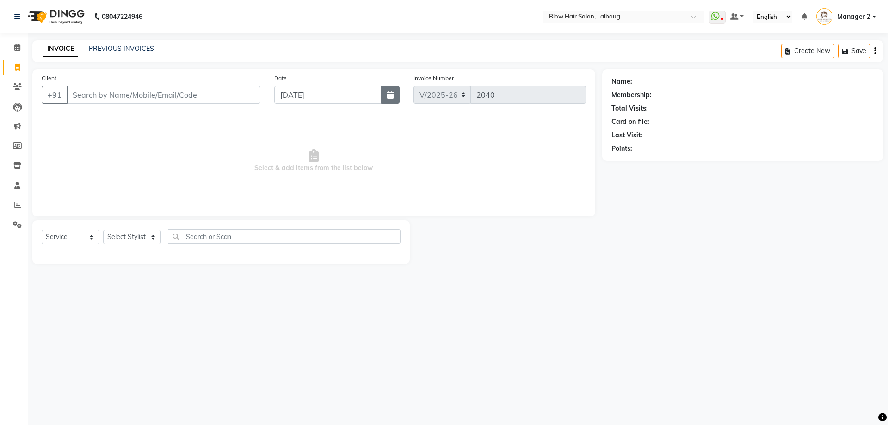
click at [383, 95] on button "button" at bounding box center [390, 95] width 19 height 18
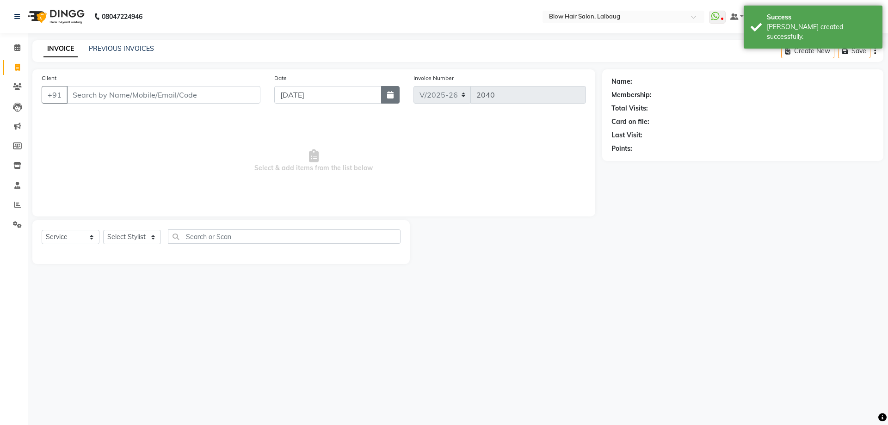
select select "9"
select select "2025"
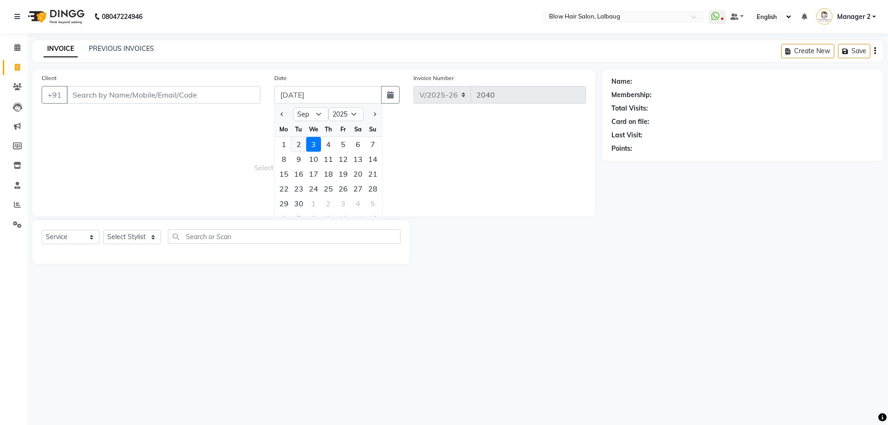
click at [305, 143] on div "2" at bounding box center [298, 144] width 15 height 15
type input "02-09-2025"
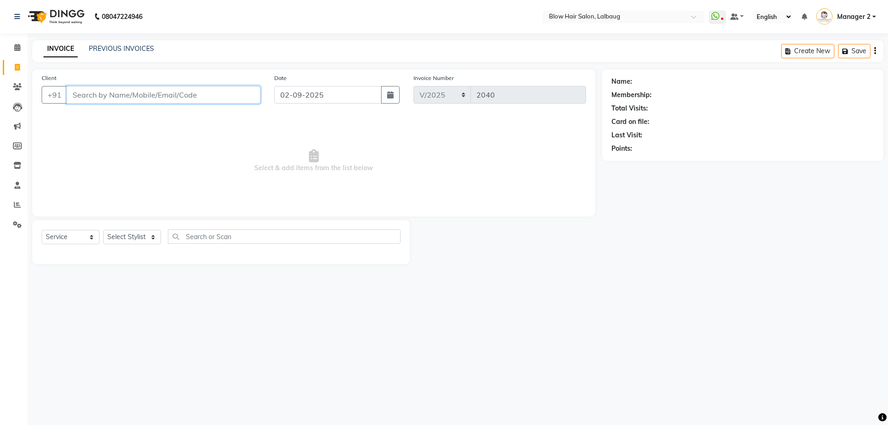
click at [182, 95] on input "Client" at bounding box center [164, 95] width 194 height 18
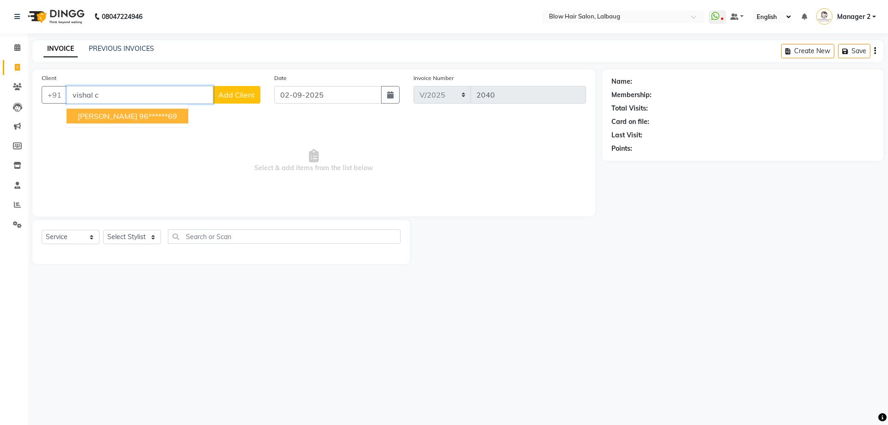
click at [167, 117] on ngb-highlight "96******69" at bounding box center [158, 115] width 38 height 9
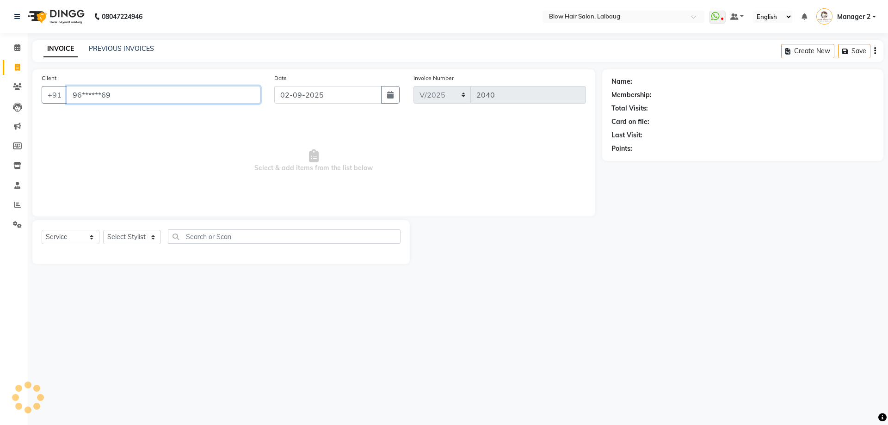
type input "96******69"
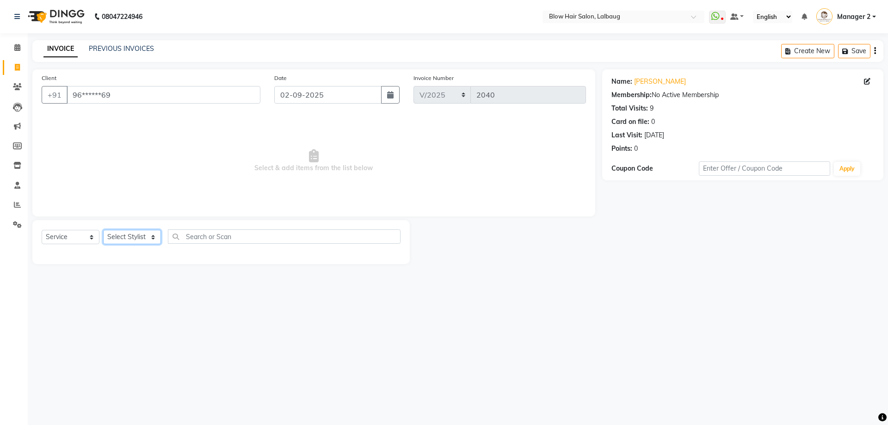
click at [127, 237] on select "Select Stylist Ashwini ASHWINI AVINASH BEAU Blow Hair [PERSON_NAME] Dingg Suppo…" at bounding box center [132, 237] width 58 height 14
select select "75955"
click at [103, 230] on select "Select Stylist Ashwini ASHWINI AVINASH BEAU Blow Hair [PERSON_NAME] Dingg Suppo…" at bounding box center [132, 237] width 58 height 14
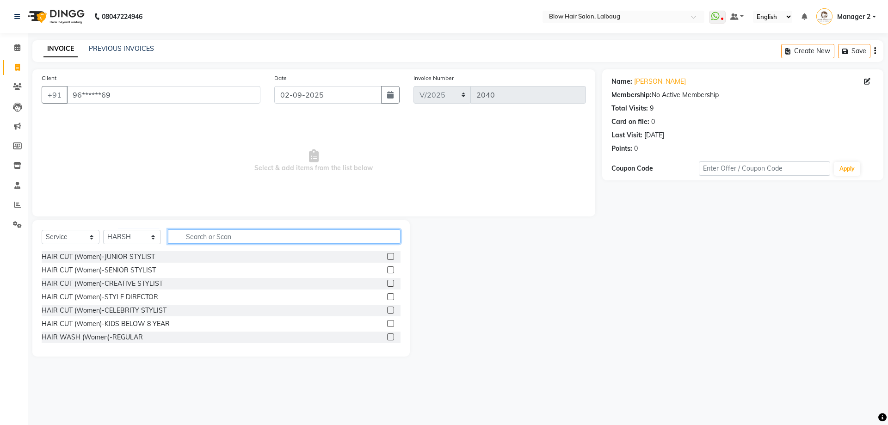
click at [189, 240] on input "text" at bounding box center [284, 236] width 233 height 14
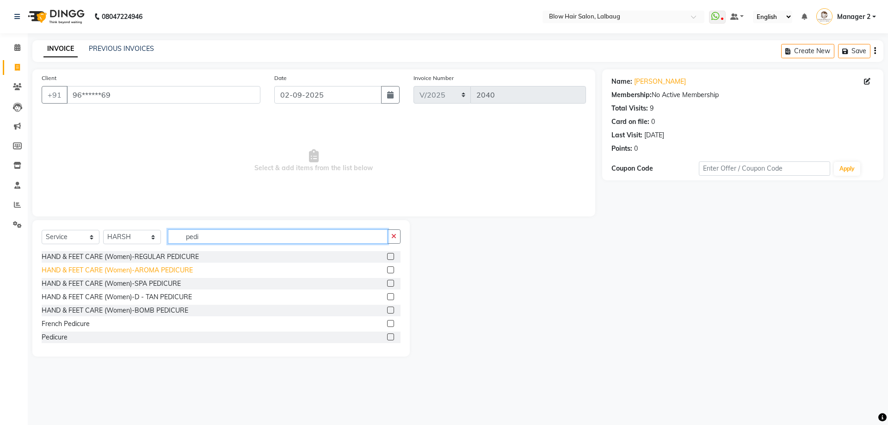
type input "pedi"
click at [179, 268] on div "HAND & FEET CARE (Women)-AROMA PEDICURE" at bounding box center [117, 271] width 151 height 10
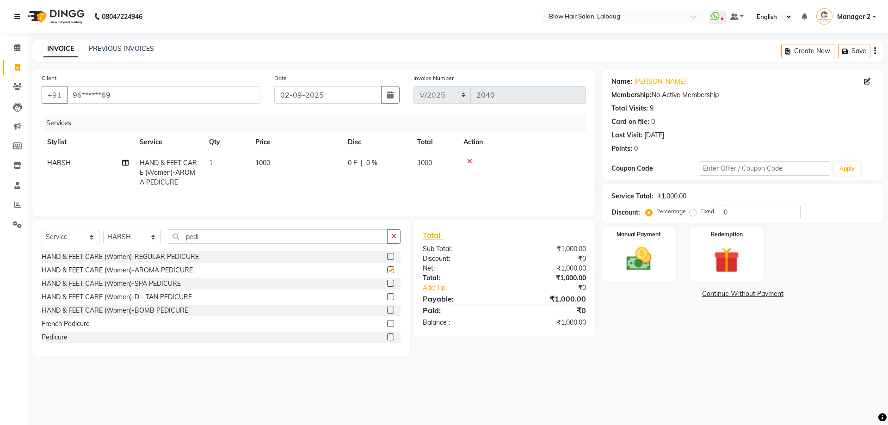
checkbox input "false"
click at [721, 215] on input "0" at bounding box center [760, 212] width 81 height 14
type input "20"
click at [658, 264] on img at bounding box center [639, 259] width 43 height 31
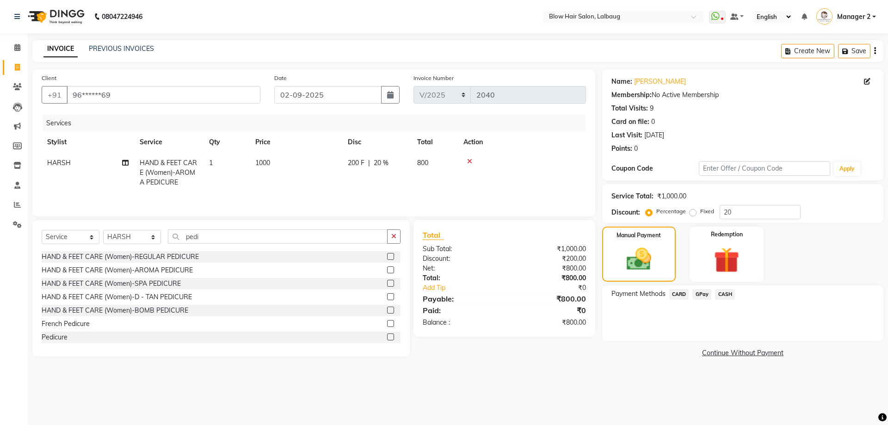
click at [725, 297] on span "CASH" at bounding box center [725, 294] width 20 height 11
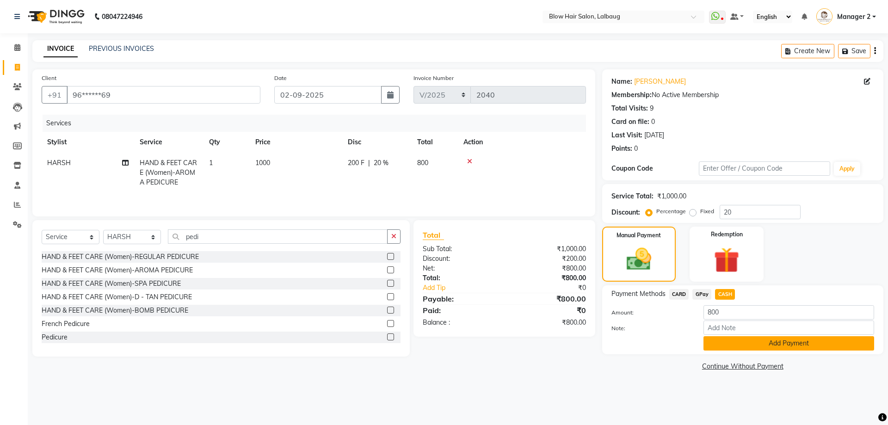
click at [724, 342] on button "Add Payment" at bounding box center [789, 343] width 171 height 14
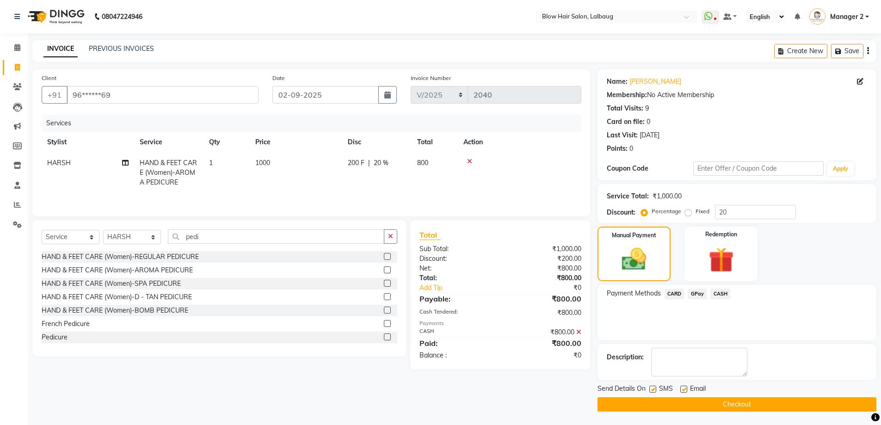
click at [682, 391] on label at bounding box center [683, 389] width 7 height 7
click at [682, 391] on input "checkbox" at bounding box center [683, 390] width 6 height 6
checkbox input "false"
click at [655, 391] on label at bounding box center [652, 389] width 7 height 7
click at [655, 391] on input "checkbox" at bounding box center [652, 390] width 6 height 6
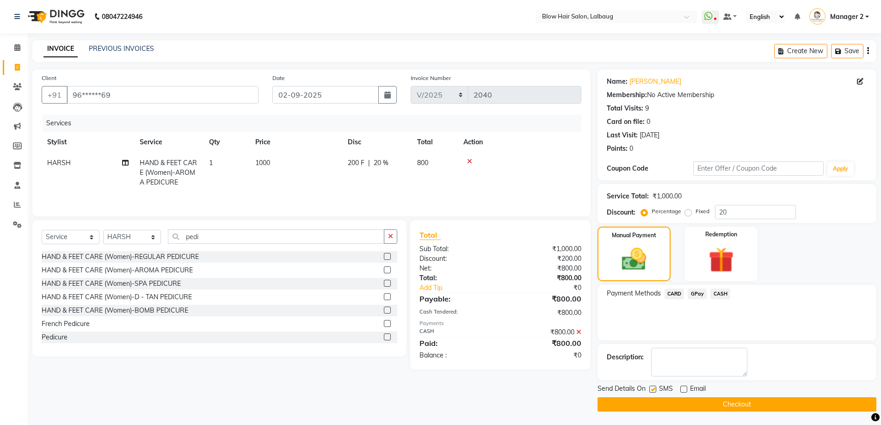
checkbox input "false"
click at [663, 402] on button "Checkout" at bounding box center [737, 404] width 279 height 14
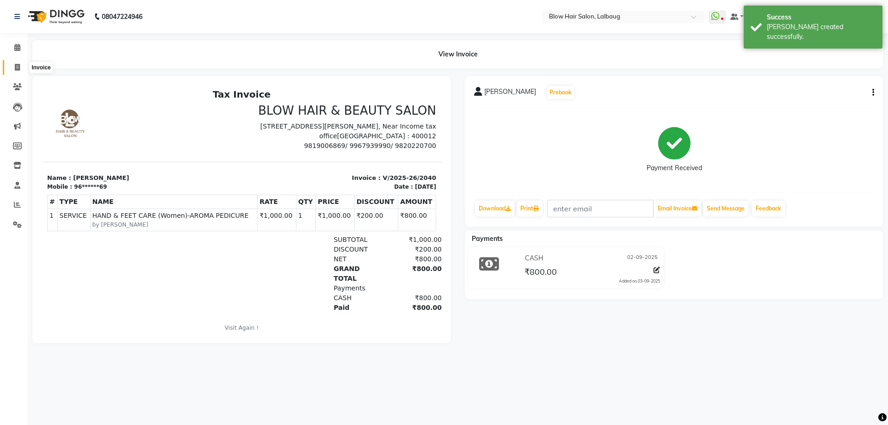
drag, startPoint x: 13, startPoint y: 68, endPoint x: 24, endPoint y: 68, distance: 10.6
click at [14, 67] on span at bounding box center [17, 67] width 16 height 11
select select "5162"
select select "service"
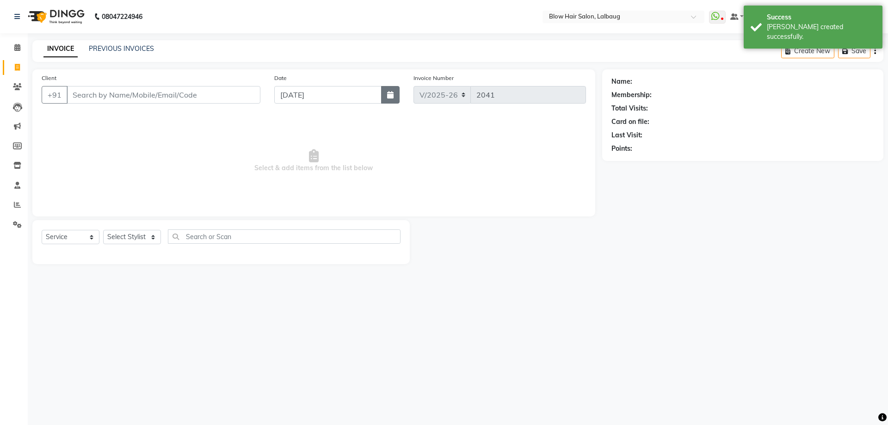
click at [391, 98] on icon "button" at bounding box center [390, 94] width 6 height 7
select select "9"
select select "2025"
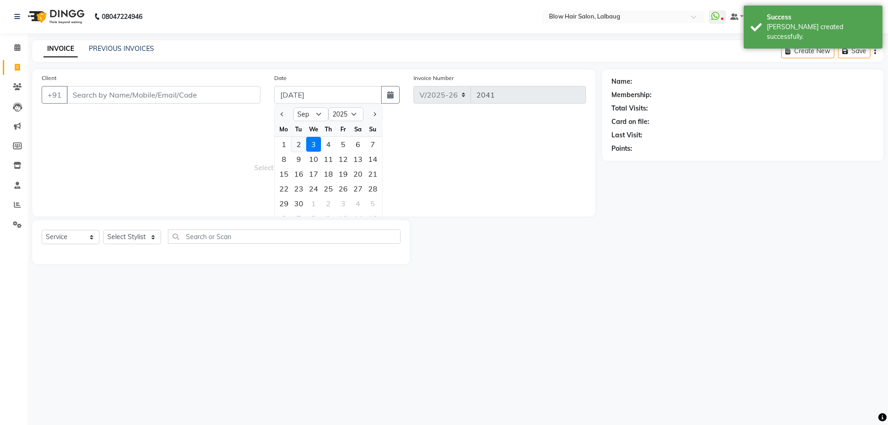
click at [297, 144] on div "2" at bounding box center [298, 144] width 15 height 15
type input "02-09-2025"
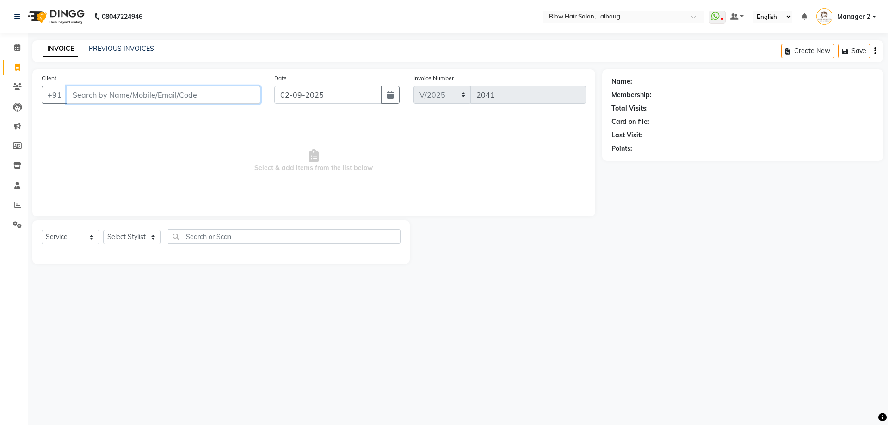
click at [151, 101] on input "Client" at bounding box center [164, 95] width 194 height 18
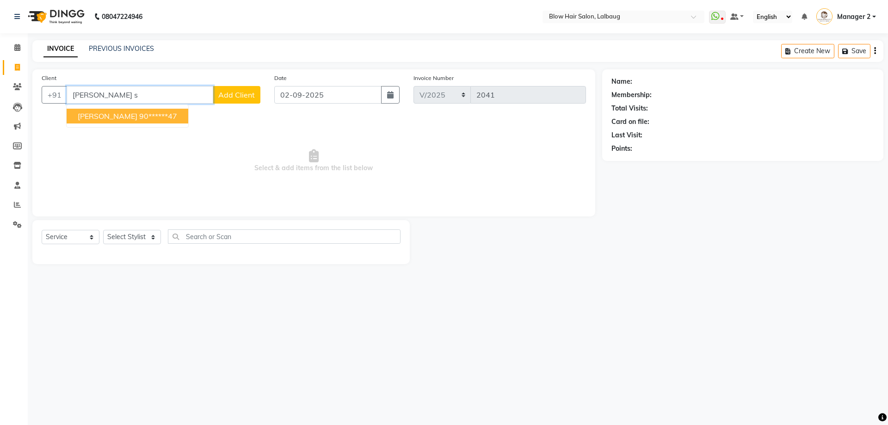
click at [143, 116] on ngb-highlight "90******47" at bounding box center [158, 115] width 38 height 9
type input "90******47"
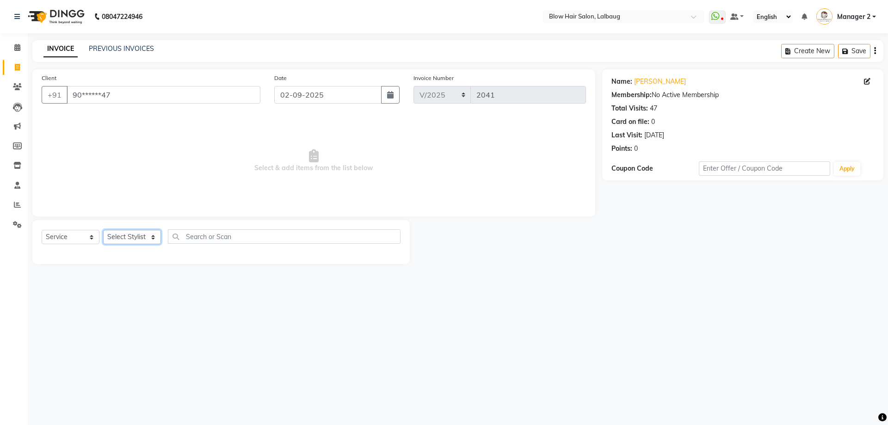
click at [132, 238] on select "Select Stylist Ashwini ASHWINI AVINASH BEAU Blow Hair [PERSON_NAME] Dingg Suppo…" at bounding box center [132, 237] width 58 height 14
select select "33343"
click at [103, 230] on select "Select Stylist Ashwini ASHWINI AVINASH BEAU Blow Hair [PERSON_NAME] Dingg Suppo…" at bounding box center [132, 237] width 58 height 14
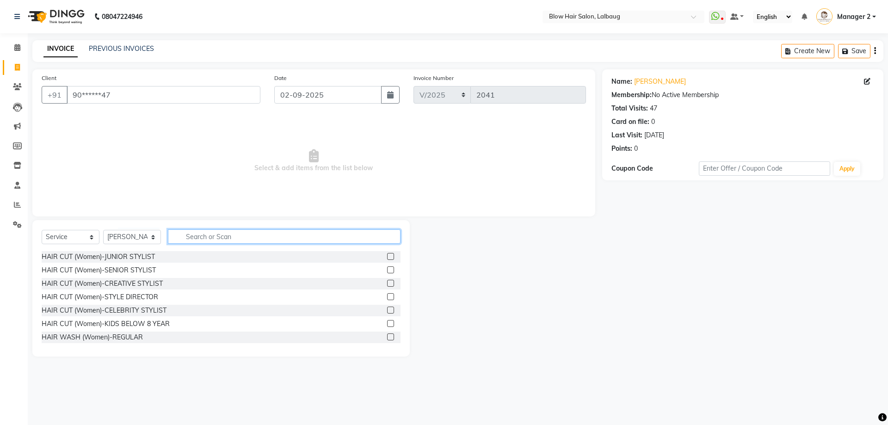
click at [209, 238] on input "text" at bounding box center [284, 236] width 233 height 14
type input "spa"
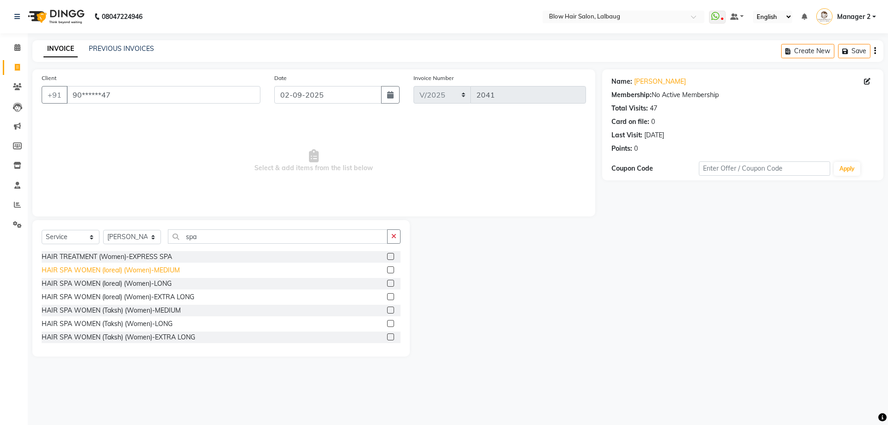
click at [165, 271] on div "HAIR SPA WOMEN (loreal) (Women)-MEDIUM" at bounding box center [111, 271] width 138 height 10
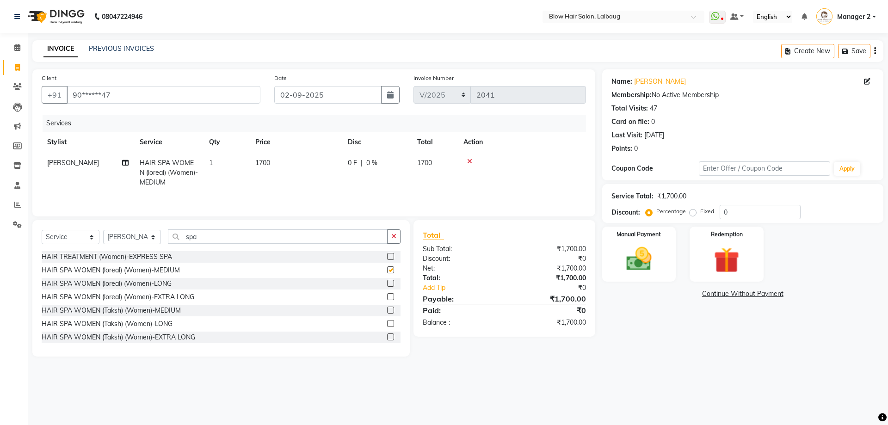
checkbox input "false"
click at [291, 167] on td "1700" at bounding box center [296, 173] width 93 height 40
select select "33343"
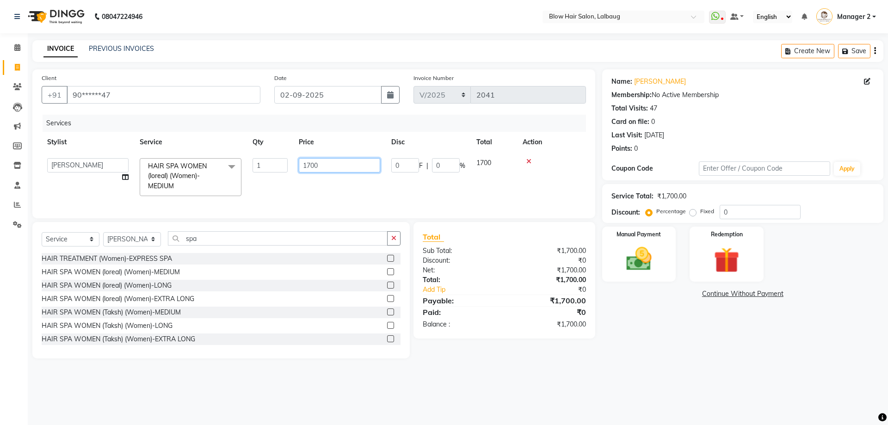
drag, startPoint x: 355, startPoint y: 173, endPoint x: 345, endPoint y: 167, distance: 11.6
click at [351, 171] on td "1700" at bounding box center [339, 177] width 93 height 49
drag, startPoint x: 345, startPoint y: 167, endPoint x: 299, endPoint y: 161, distance: 46.3
click at [299, 161] on input "1700" at bounding box center [339, 165] width 81 height 14
type input "2800"
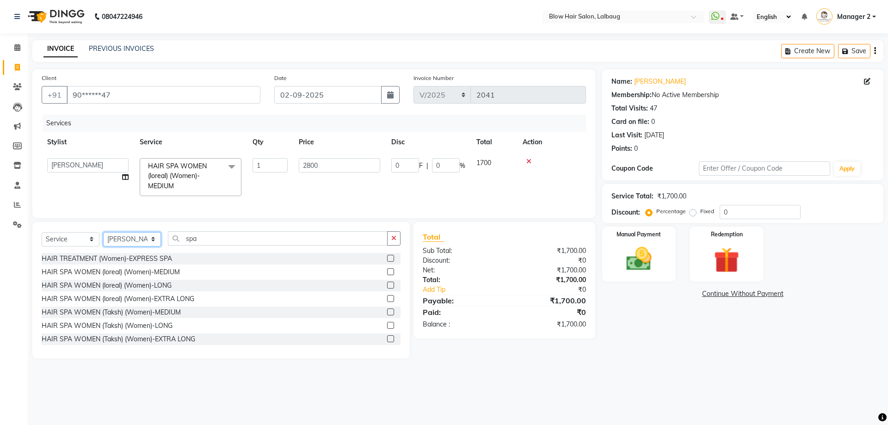
click at [123, 247] on div "Select Service Product Membership Package Voucher Prepaid Gift Card Select Styl…" at bounding box center [221, 242] width 359 height 22
select select "37224"
click at [103, 230] on select "Select Stylist Ashwini ASHWINI AVINASH BEAU Blow Hair [PERSON_NAME] Dingg Suppo…" at bounding box center [132, 237] width 58 height 14
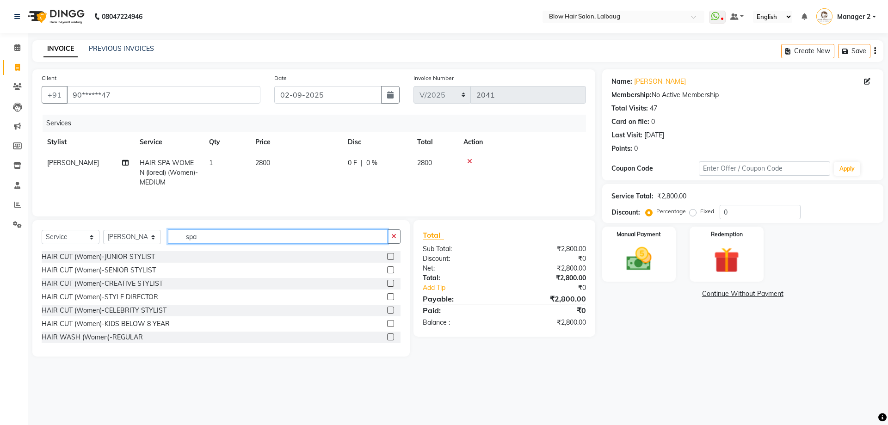
click at [197, 233] on input "spa" at bounding box center [278, 236] width 220 height 14
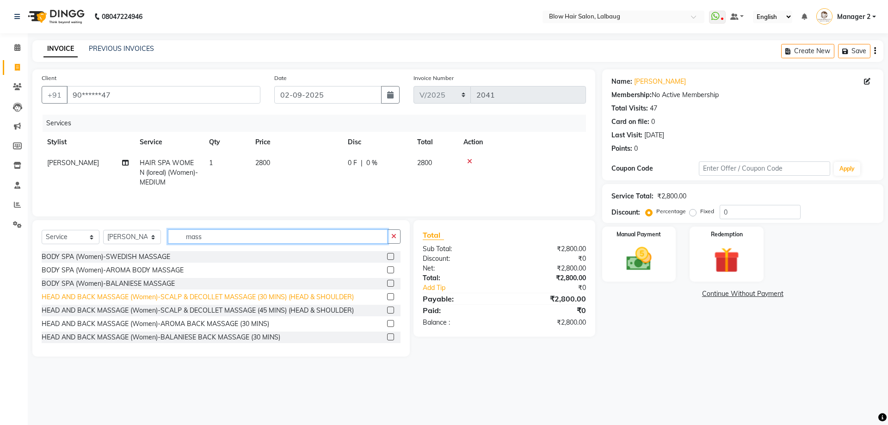
type input "mass"
click at [172, 298] on div "HEAD AND BACK MASSAGE (Women)-SCALP & DECOLLET MASSAGE (30 MINS) (HEAD & SHOULD…" at bounding box center [198, 297] width 312 height 10
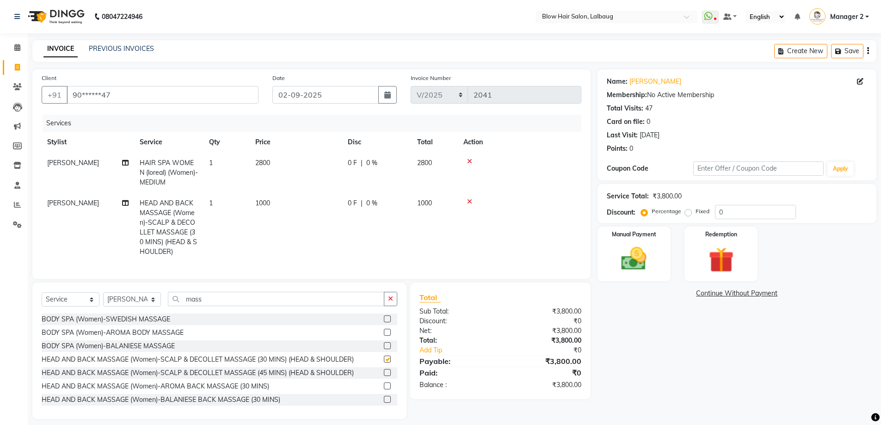
checkbox input "false"
click at [199, 304] on input "mass" at bounding box center [276, 299] width 216 height 14
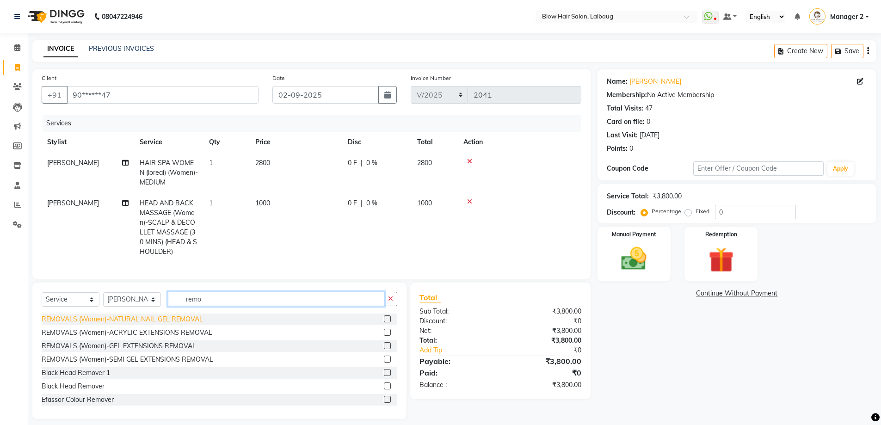
type input "remo"
click at [164, 324] on div "REMOVALS (Women)-NATURAL NAIL GEL REMOVAL" at bounding box center [122, 320] width 161 height 10
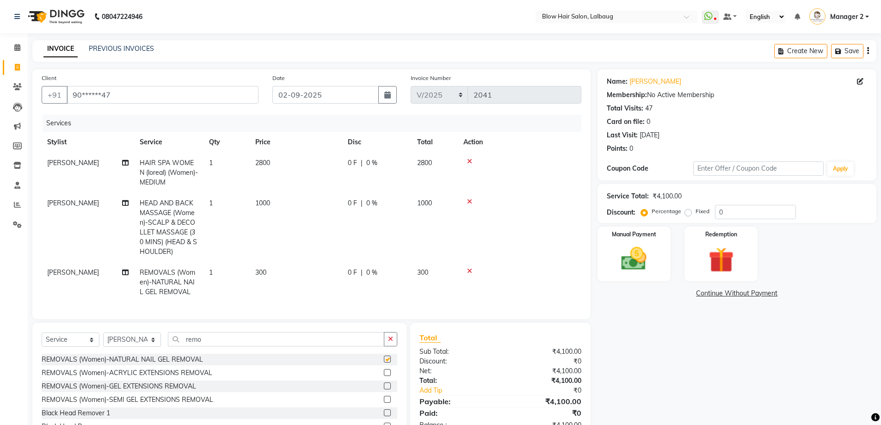
checkbox input "false"
click at [263, 273] on span "300" at bounding box center [260, 272] width 11 height 8
select select "37224"
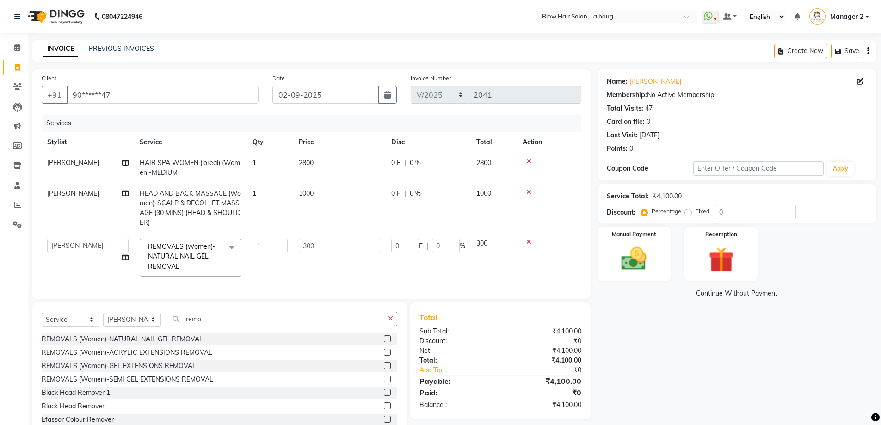
click at [314, 199] on td "1000" at bounding box center [339, 208] width 93 height 50
select select "37224"
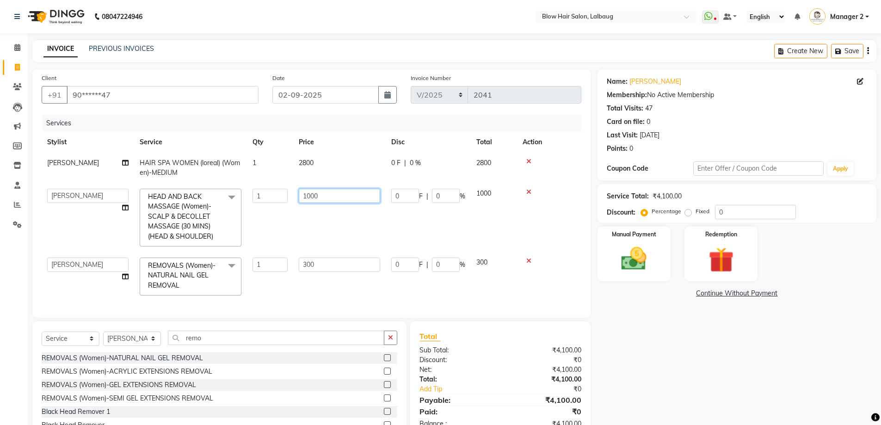
drag, startPoint x: 338, startPoint y: 198, endPoint x: 293, endPoint y: 201, distance: 45.5
click at [293, 201] on tr "Ashwini ASHWINI AVINASH BEAU Blow Hair DARSHANA Dingg Support HARSH HARSHAVARDH…" at bounding box center [312, 217] width 540 height 69
type input "800"
click at [653, 266] on img at bounding box center [634, 259] width 43 height 30
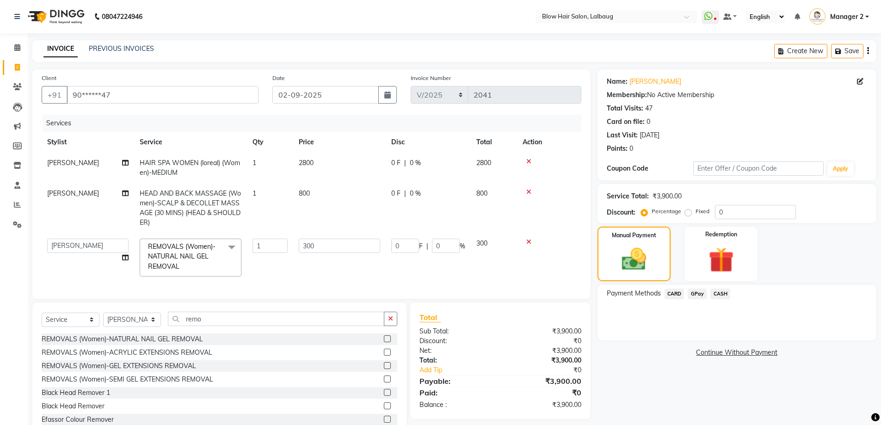
click at [724, 294] on span "CASH" at bounding box center [721, 294] width 20 height 11
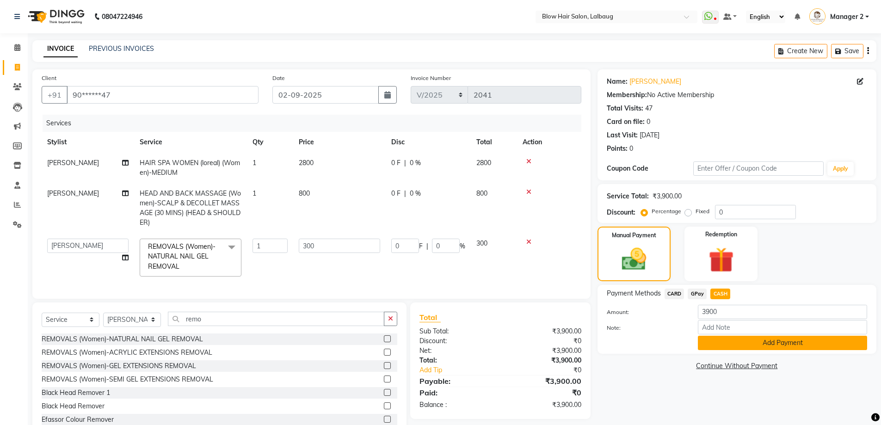
click at [708, 347] on button "Add Payment" at bounding box center [782, 343] width 169 height 14
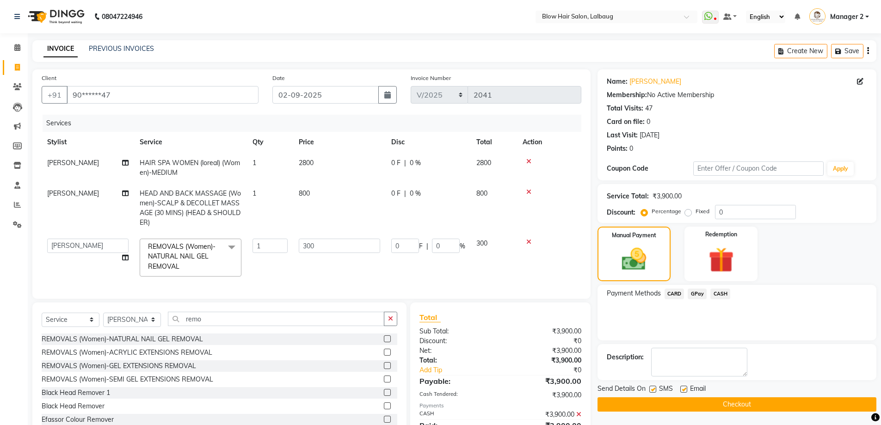
scroll to position [48, 0]
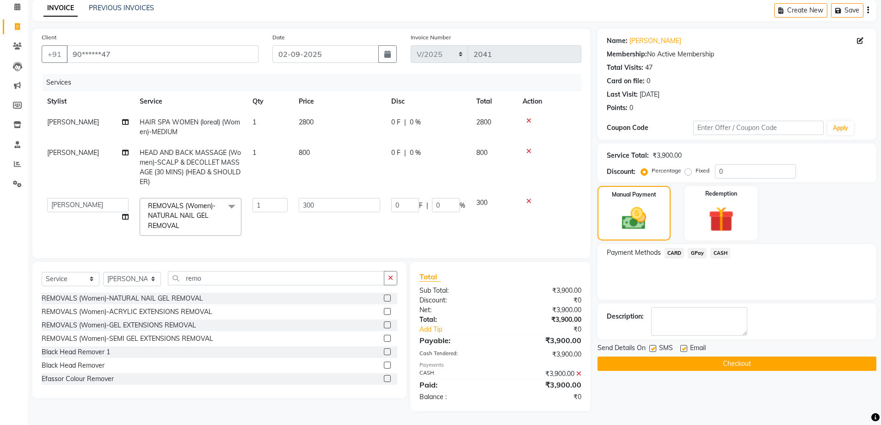
click at [683, 345] on label at bounding box center [683, 348] width 7 height 7
click at [683, 346] on input "checkbox" at bounding box center [683, 349] width 6 height 6
checkbox input "false"
click at [655, 345] on label at bounding box center [652, 348] width 7 height 7
click at [655, 346] on input "checkbox" at bounding box center [652, 349] width 6 height 6
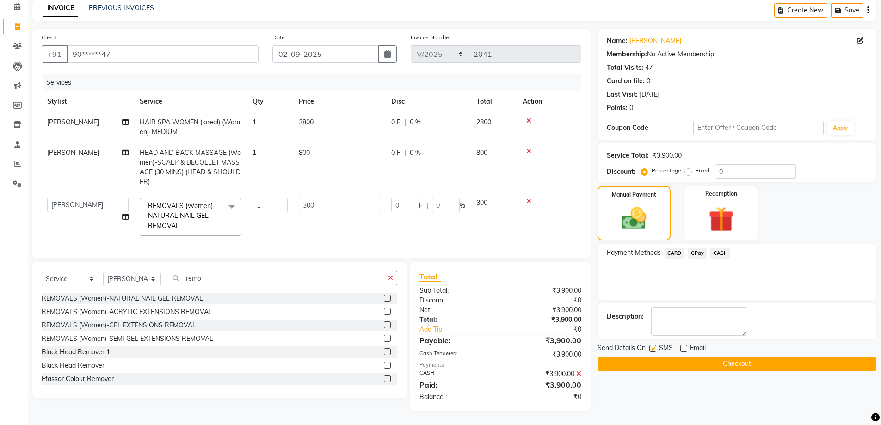
checkbox input "false"
click at [655, 357] on button "Checkout" at bounding box center [737, 364] width 279 height 14
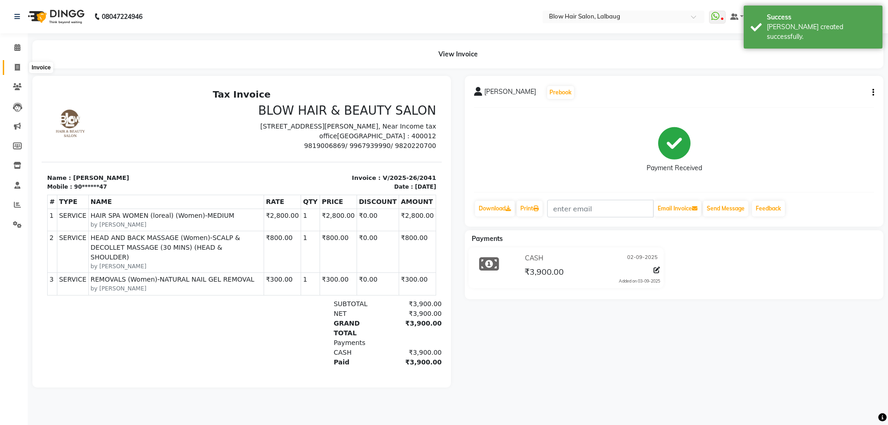
click at [13, 65] on span at bounding box center [17, 67] width 16 height 11
select select "5162"
select select "service"
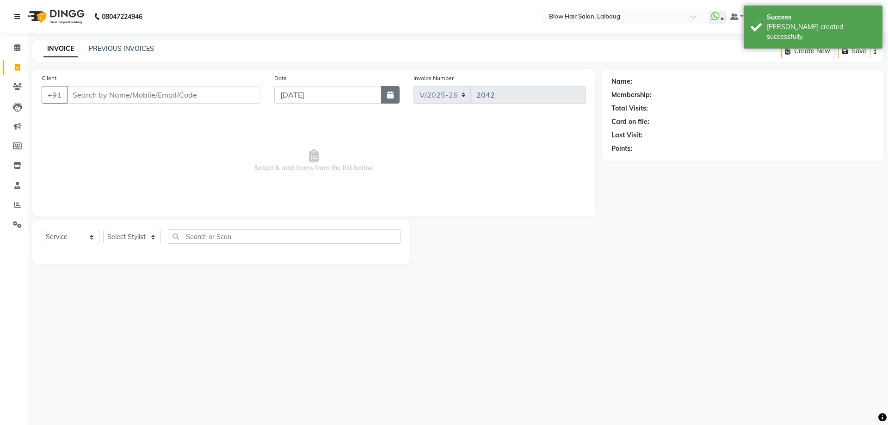
click at [397, 95] on button "button" at bounding box center [390, 95] width 19 height 18
select select "9"
select select "2025"
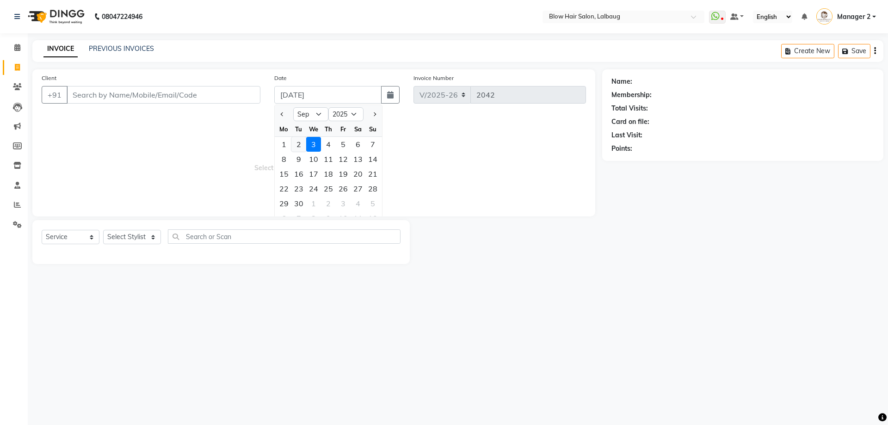
click at [299, 142] on div "2" at bounding box center [298, 144] width 15 height 15
type input "02-09-2025"
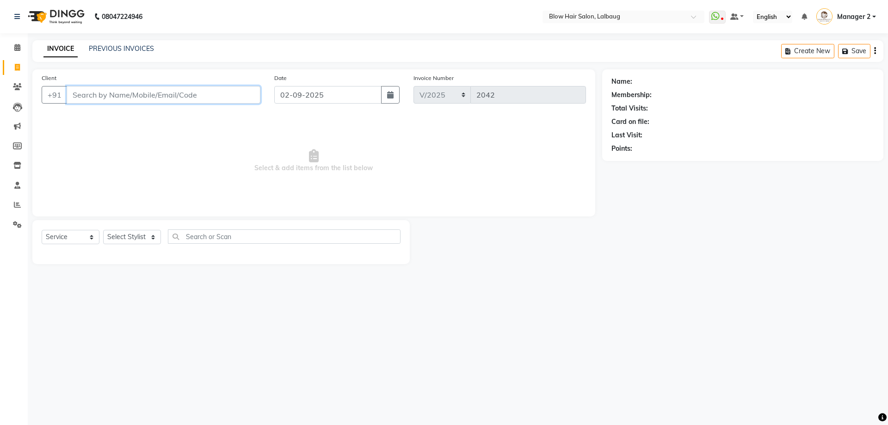
click at [185, 98] on input "Client" at bounding box center [164, 95] width 194 height 18
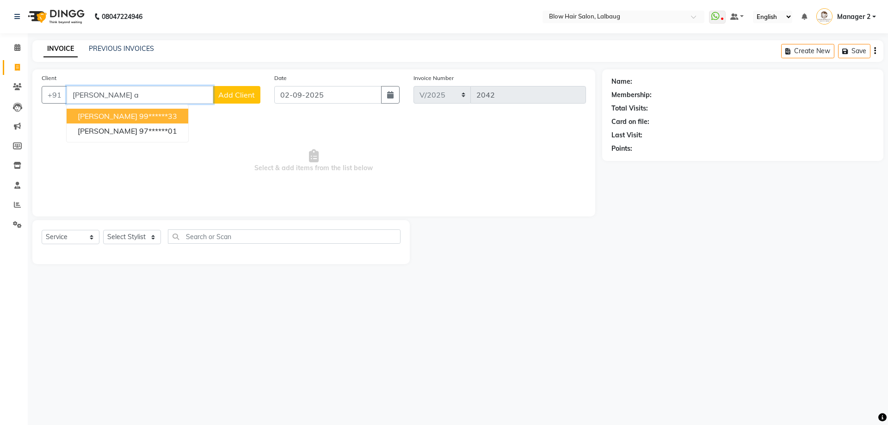
click at [150, 118] on ngb-highlight "99******33" at bounding box center [158, 115] width 38 height 9
type input "99******33"
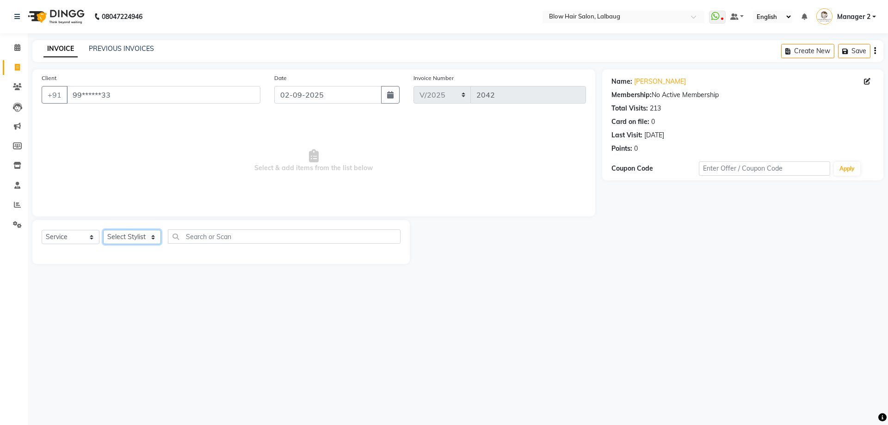
click at [140, 234] on select "Select Stylist Ashwini ASHWINI AVINASH BEAU Blow Hair [PERSON_NAME] Dingg Suppo…" at bounding box center [132, 237] width 58 height 14
select select "33343"
click at [103, 230] on select "Select Stylist Ashwini ASHWINI AVINASH BEAU Blow Hair [PERSON_NAME] Dingg Suppo…" at bounding box center [132, 237] width 58 height 14
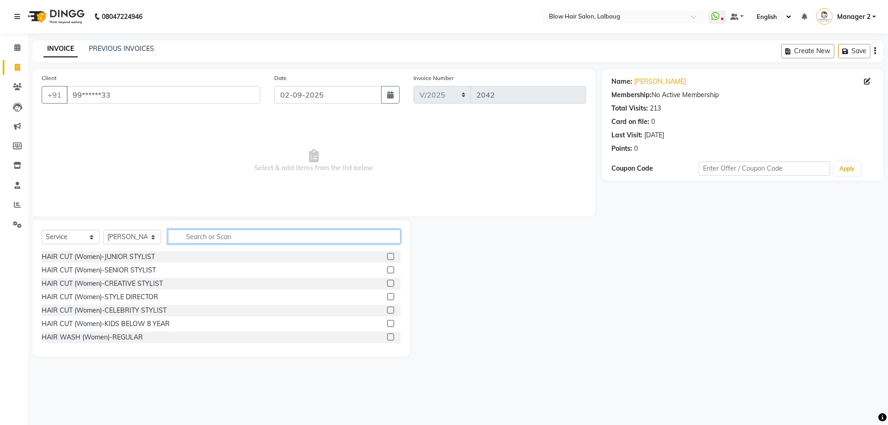
click at [200, 237] on input "text" at bounding box center [284, 236] width 233 height 14
type input "wash"
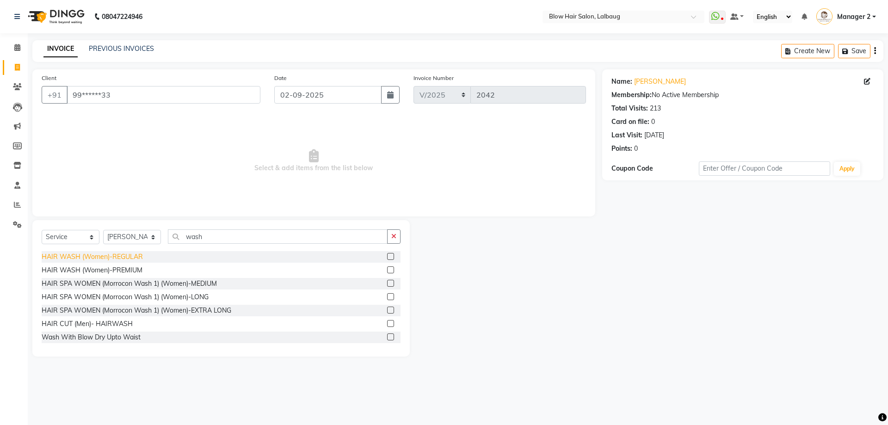
click at [133, 255] on div "HAIR WASH (Women)-REGULAR" at bounding box center [92, 257] width 101 height 10
checkbox input "false"
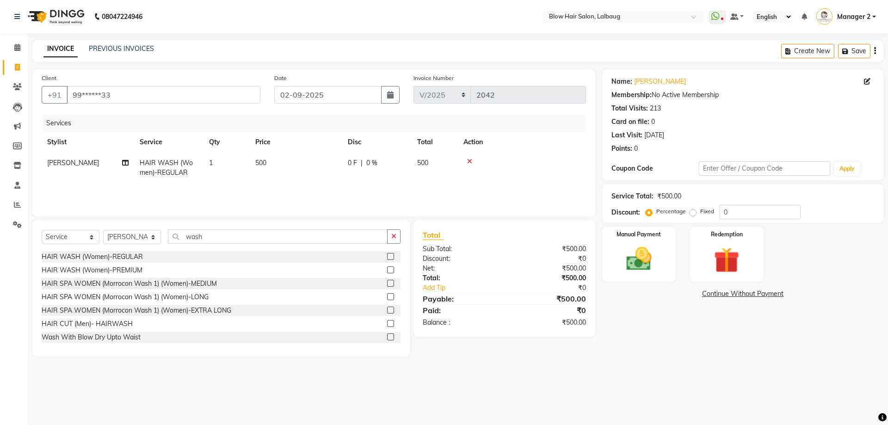
click at [300, 173] on td "500" at bounding box center [296, 168] width 93 height 31
select select "33343"
drag, startPoint x: 329, startPoint y: 159, endPoint x: 290, endPoint y: 171, distance: 40.7
click at [294, 168] on td "500" at bounding box center [339, 172] width 93 height 39
type input "400"
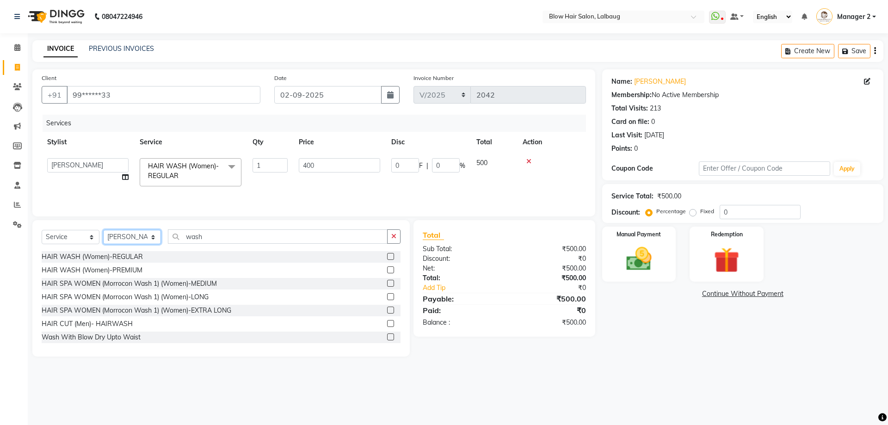
click at [144, 236] on select "Select Stylist Ashwini ASHWINI AVINASH BEAU Blow Hair [PERSON_NAME] Dingg Suppo…" at bounding box center [132, 237] width 58 height 14
select select "37224"
click at [103, 230] on select "Select Stylist Ashwini ASHWINI AVINASH BEAU Blow Hair [PERSON_NAME] Dingg Suppo…" at bounding box center [132, 237] width 58 height 14
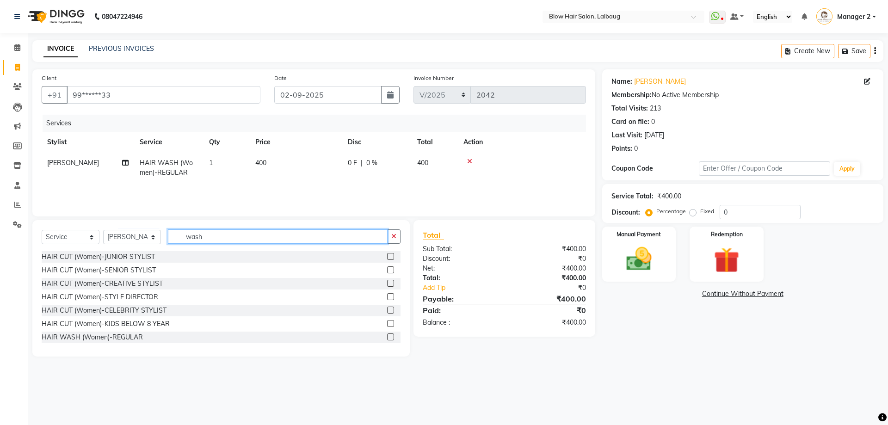
click at [193, 238] on input "wash" at bounding box center [278, 236] width 220 height 14
type input "thr"
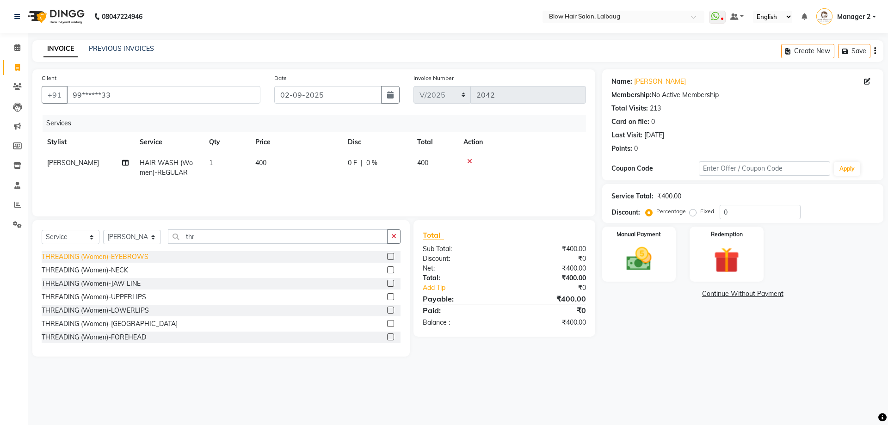
click at [115, 254] on div "THREADING (Women)-EYEBROWS" at bounding box center [95, 257] width 107 height 10
checkbox input "false"
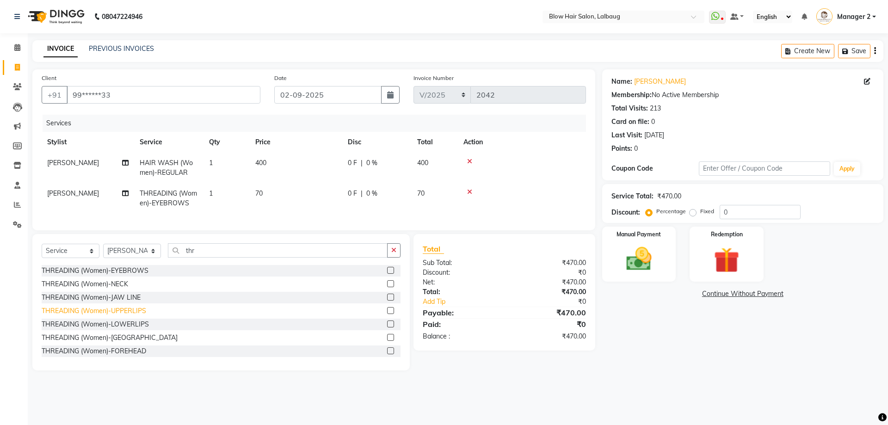
click at [129, 316] on div "THREADING (Women)-UPPERLIPS" at bounding box center [94, 311] width 105 height 10
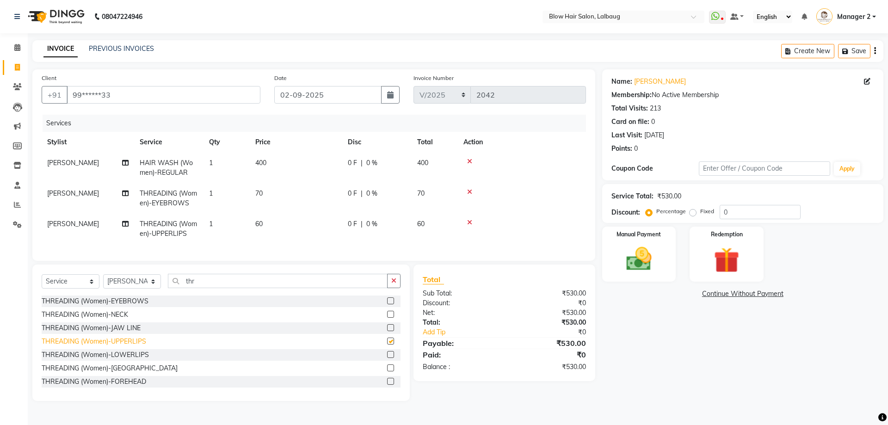
checkbox input "false"
click at [136, 360] on div "THREADING (Women)-LOWERLIPS" at bounding box center [95, 355] width 107 height 10
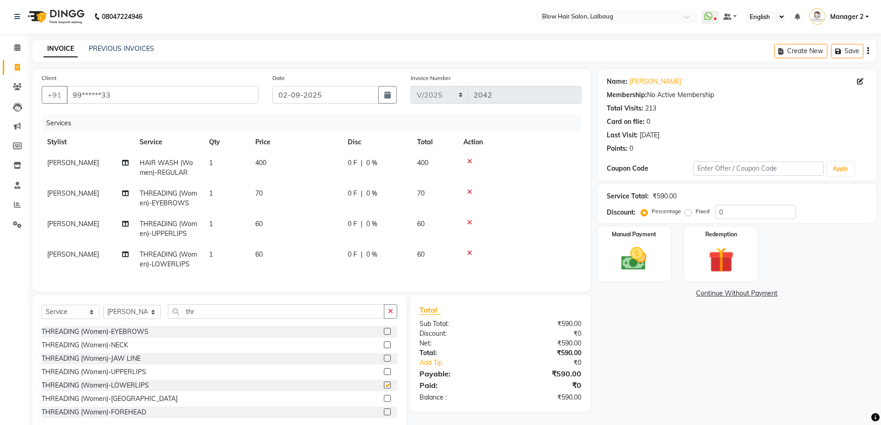
checkbox input "false"
click at [623, 260] on img at bounding box center [634, 259] width 43 height 30
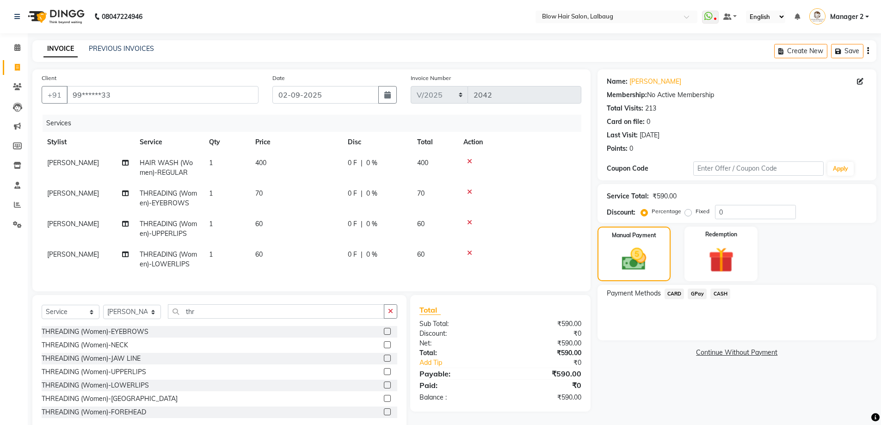
click at [695, 290] on span "GPay" at bounding box center [697, 294] width 19 height 11
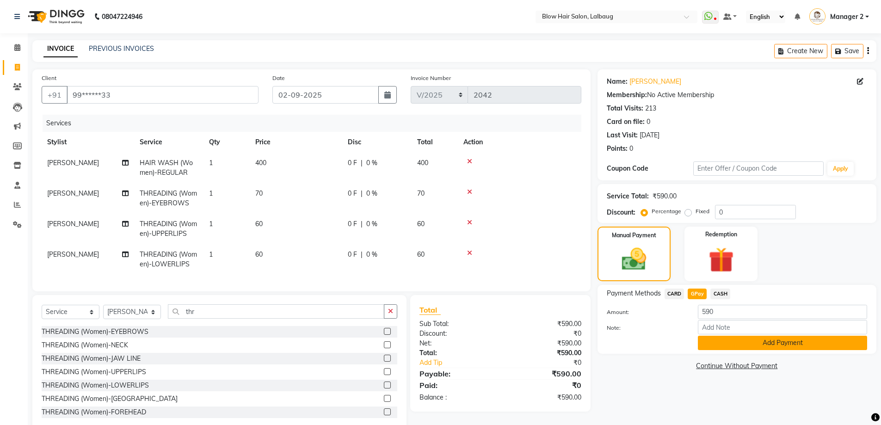
click at [724, 340] on button "Add Payment" at bounding box center [782, 343] width 169 height 14
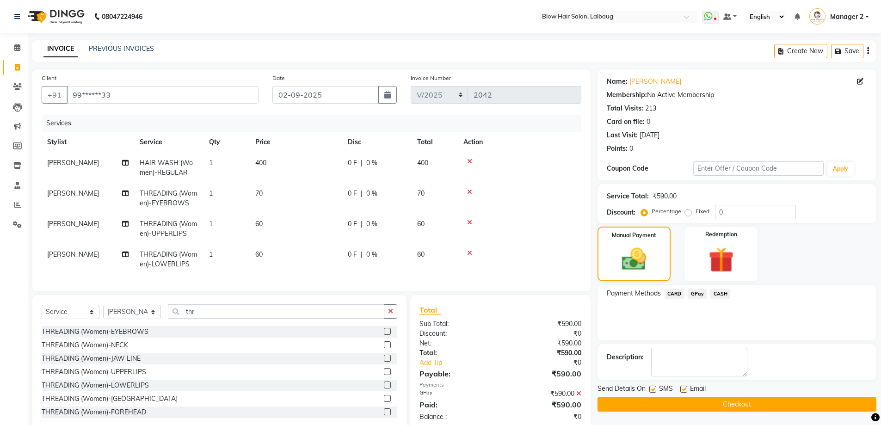
click at [685, 389] on label at bounding box center [683, 389] width 7 height 7
click at [685, 389] on input "checkbox" at bounding box center [683, 390] width 6 height 6
checkbox input "false"
drag, startPoint x: 654, startPoint y: 388, endPoint x: 653, endPoint y: 393, distance: 4.7
click at [654, 389] on label at bounding box center [652, 389] width 7 height 7
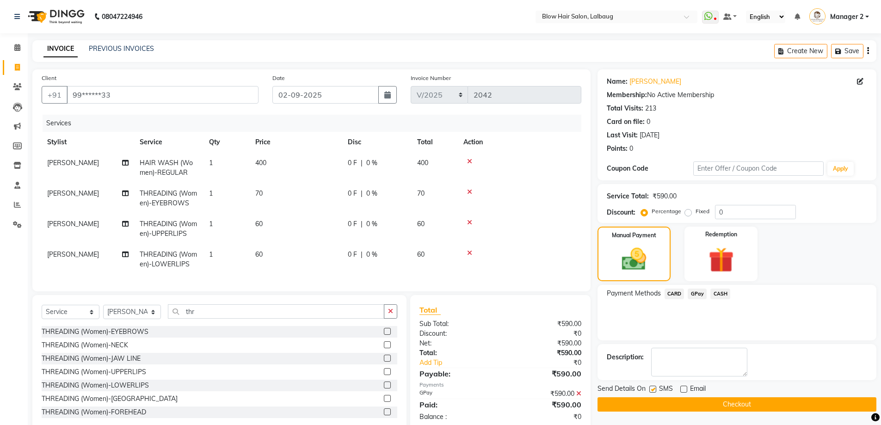
click at [654, 389] on input "checkbox" at bounding box center [652, 390] width 6 height 6
checkbox input "false"
click at [655, 403] on button "Checkout" at bounding box center [737, 404] width 279 height 14
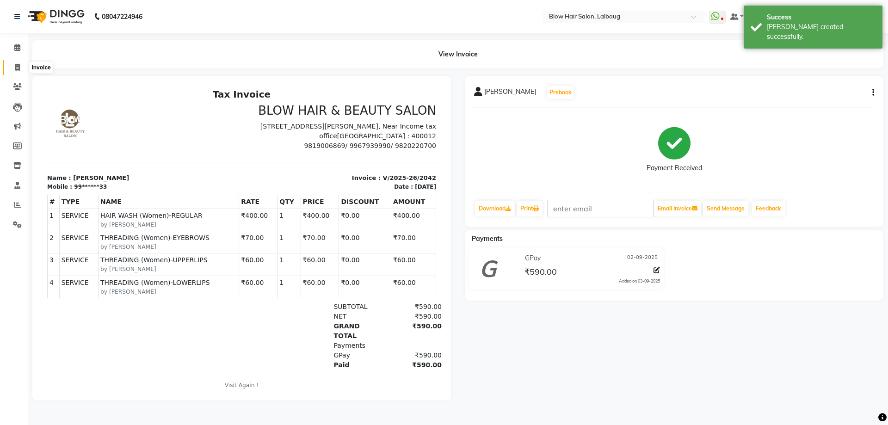
click at [16, 67] on icon at bounding box center [17, 67] width 5 height 7
select select "5162"
select select "service"
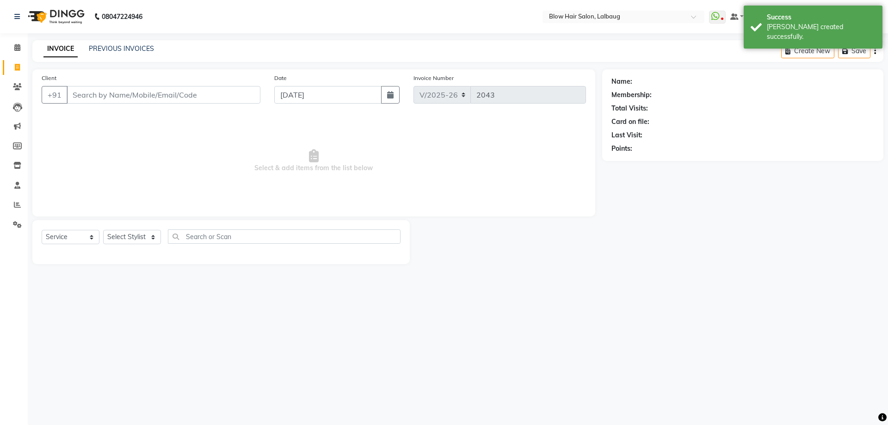
click at [156, 96] on input "Client" at bounding box center [164, 95] width 194 height 18
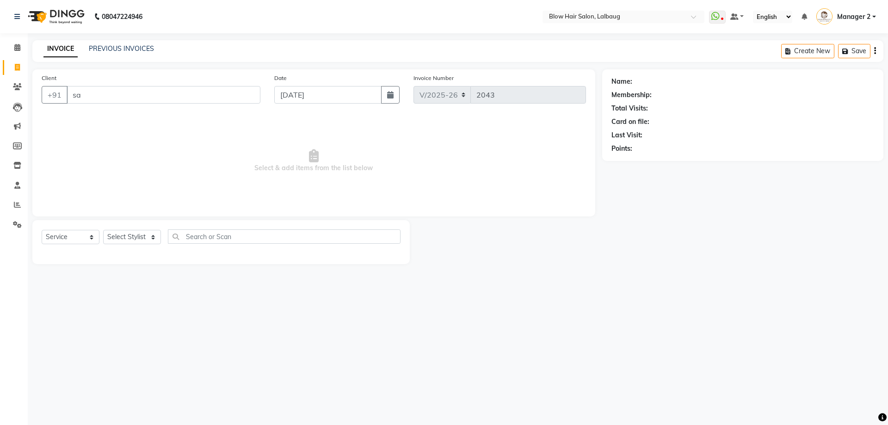
type input "s"
click at [157, 99] on input "corea" at bounding box center [140, 95] width 147 height 18
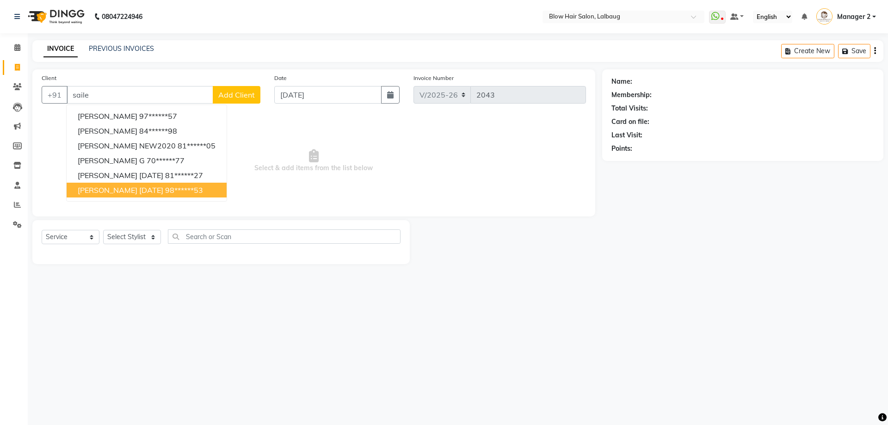
click at [140, 192] on span "SAILEE CORREA AUG23" at bounding box center [121, 189] width 86 height 9
type input "98******53"
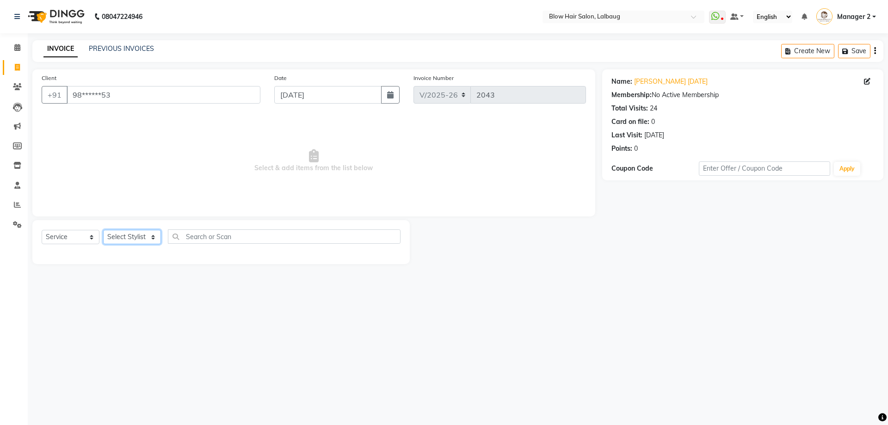
drag, startPoint x: 135, startPoint y: 239, endPoint x: 136, endPoint y: 233, distance: 5.6
click at [135, 238] on select "Select Stylist Ashwini ASHWINI AVINASH BEAU Blow Hair [PERSON_NAME] Dingg Suppo…" at bounding box center [132, 237] width 58 height 14
select select "37224"
click at [103, 230] on select "Select Stylist Ashwini ASHWINI AVINASH BEAU Blow Hair [PERSON_NAME] Dingg Suppo…" at bounding box center [132, 237] width 58 height 14
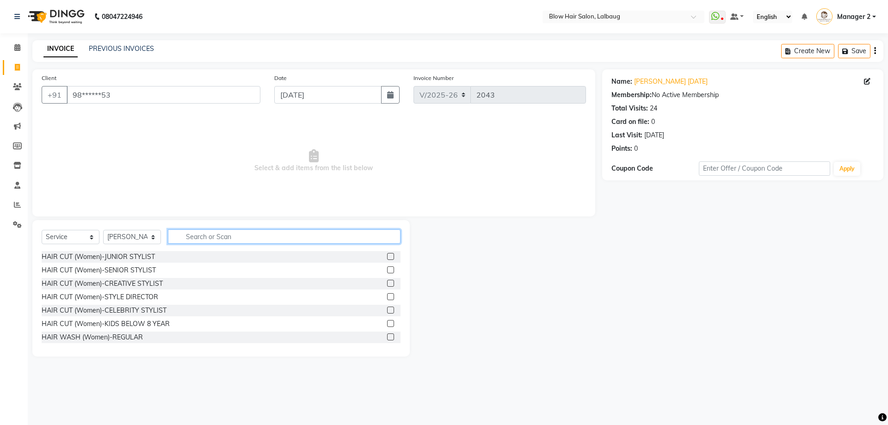
click at [197, 230] on input "text" at bounding box center [284, 236] width 233 height 14
type input "thr"
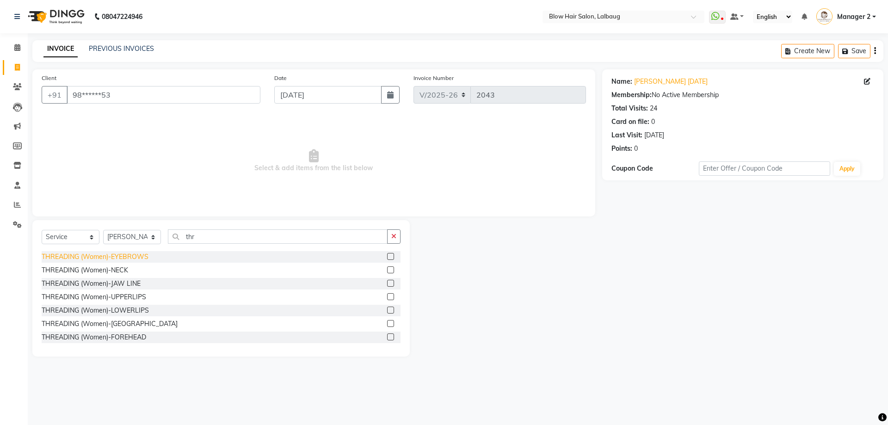
click at [143, 260] on div "THREADING (Women)-EYEBROWS" at bounding box center [95, 257] width 107 height 10
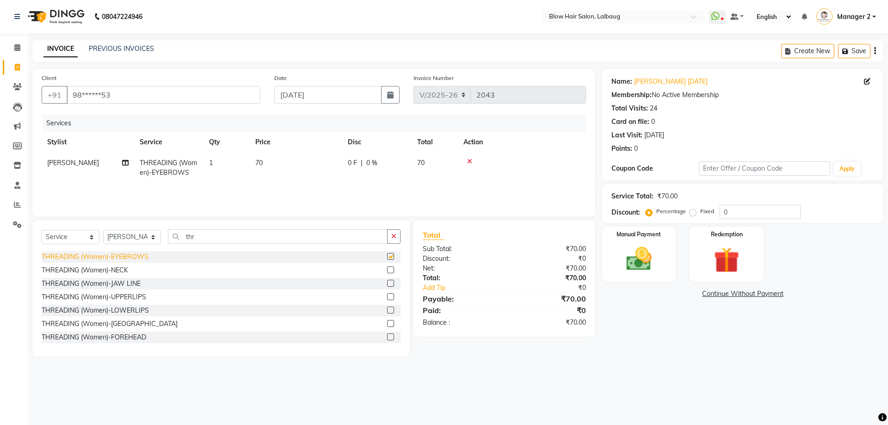
checkbox input "false"
click at [133, 298] on div "THREADING (Women)-UPPERLIPS" at bounding box center [94, 297] width 105 height 10
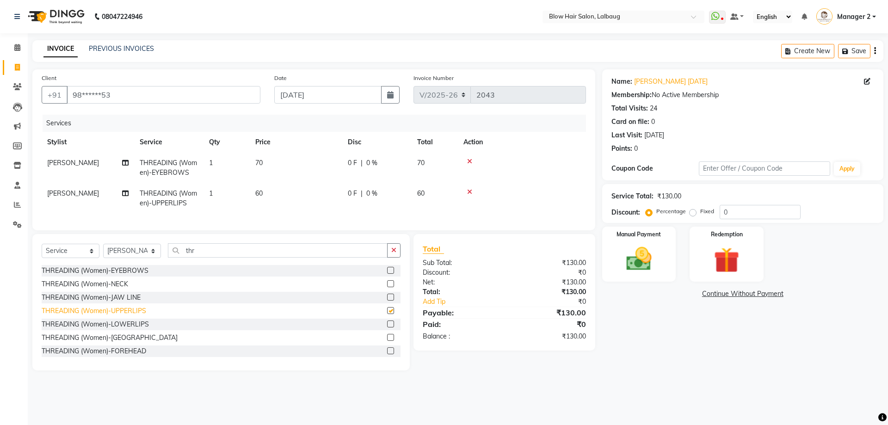
checkbox input "false"
click at [130, 329] on div "THREADING (Women)-LOWERLIPS" at bounding box center [95, 325] width 107 height 10
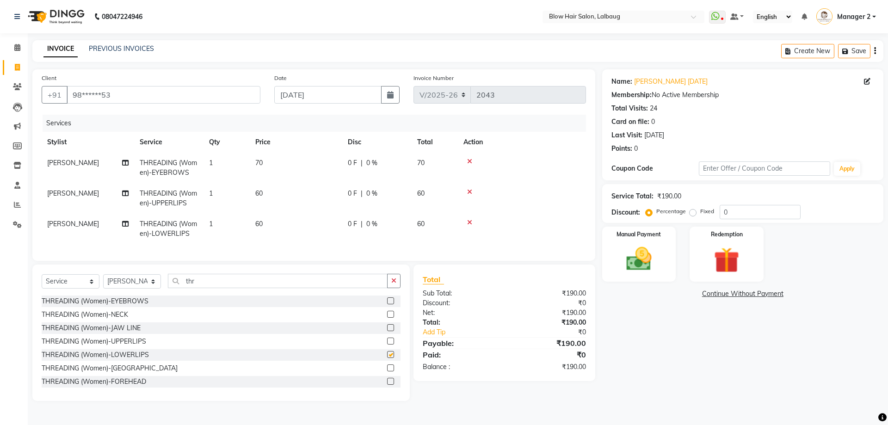
checkbox input "false"
click at [635, 254] on img at bounding box center [639, 259] width 43 height 31
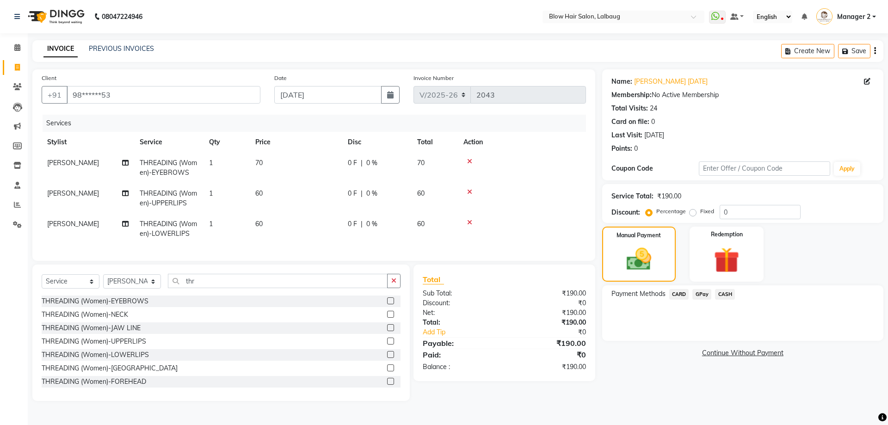
click at [702, 292] on span "GPay" at bounding box center [701, 294] width 19 height 11
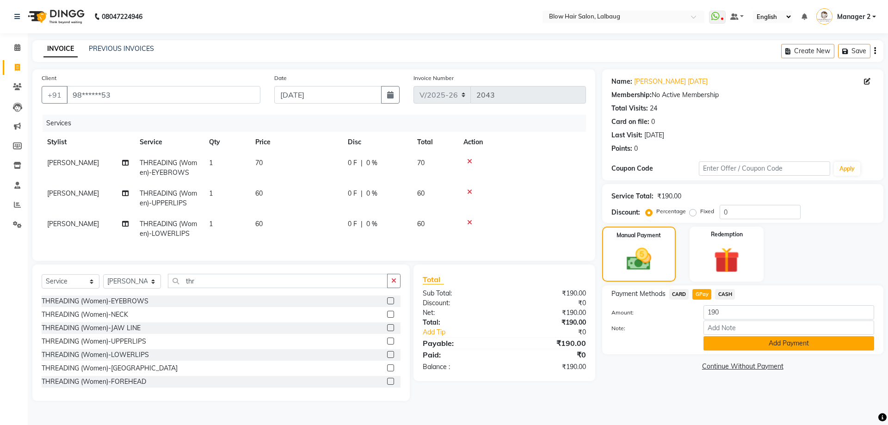
click at [724, 340] on button "Add Payment" at bounding box center [789, 343] width 171 height 14
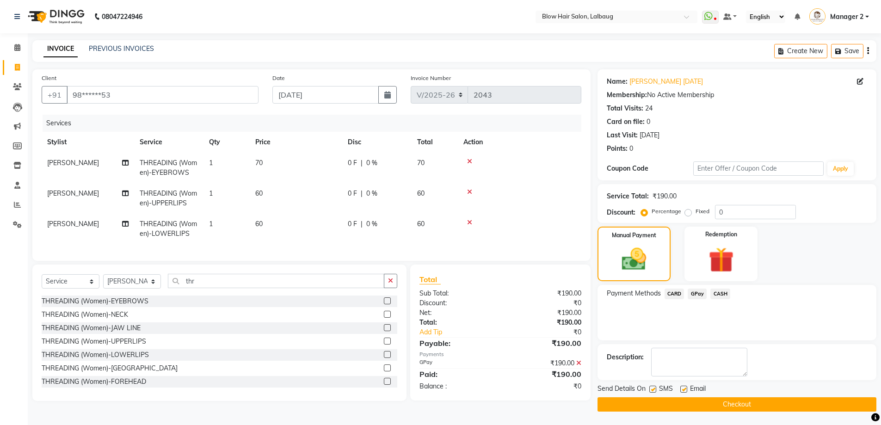
click at [685, 390] on label at bounding box center [683, 389] width 7 height 7
click at [685, 390] on input "checkbox" at bounding box center [683, 390] width 6 height 6
checkbox input "false"
click at [655, 389] on label at bounding box center [652, 389] width 7 height 7
click at [655, 389] on input "checkbox" at bounding box center [652, 390] width 6 height 6
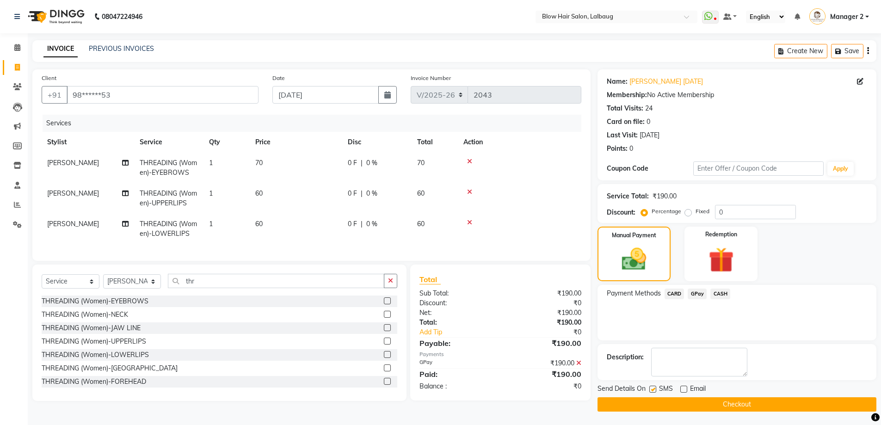
checkbox input "false"
click at [662, 405] on button "Checkout" at bounding box center [737, 404] width 279 height 14
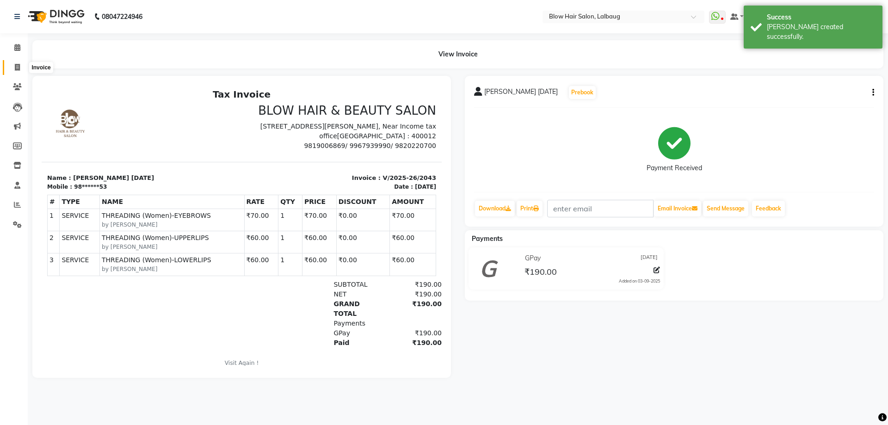
click at [17, 63] on span at bounding box center [17, 67] width 16 height 11
select select "5162"
select select "service"
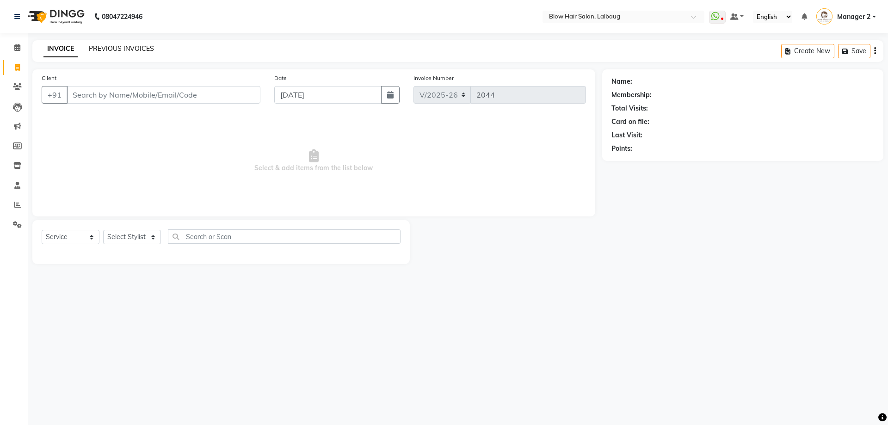
click at [103, 50] on link "PREVIOUS INVOICES" at bounding box center [121, 48] width 65 height 8
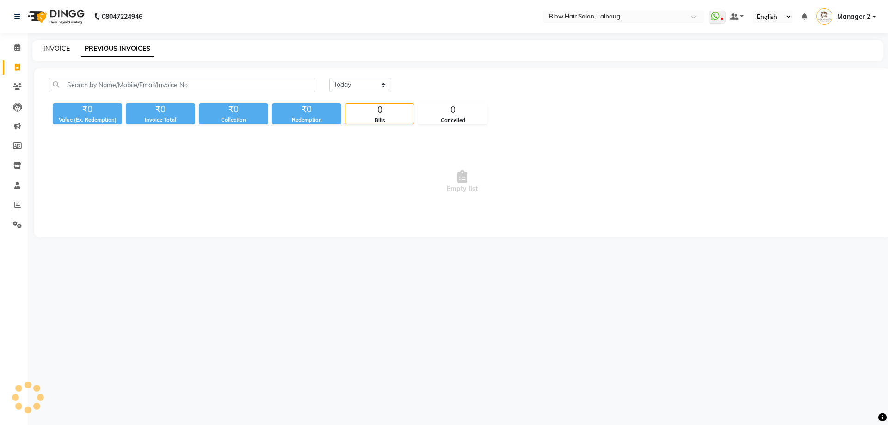
click at [62, 48] on link "INVOICE" at bounding box center [56, 48] width 26 height 8
select select "5162"
select select "service"
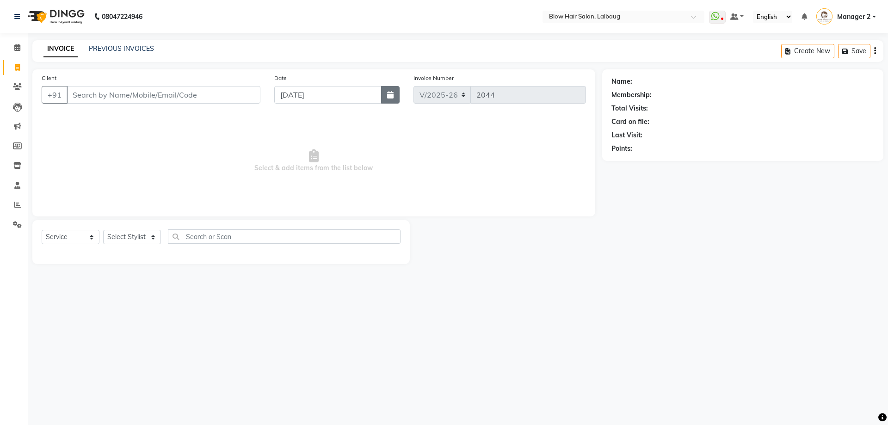
click at [395, 92] on button "button" at bounding box center [390, 95] width 19 height 18
select select "9"
select select "2025"
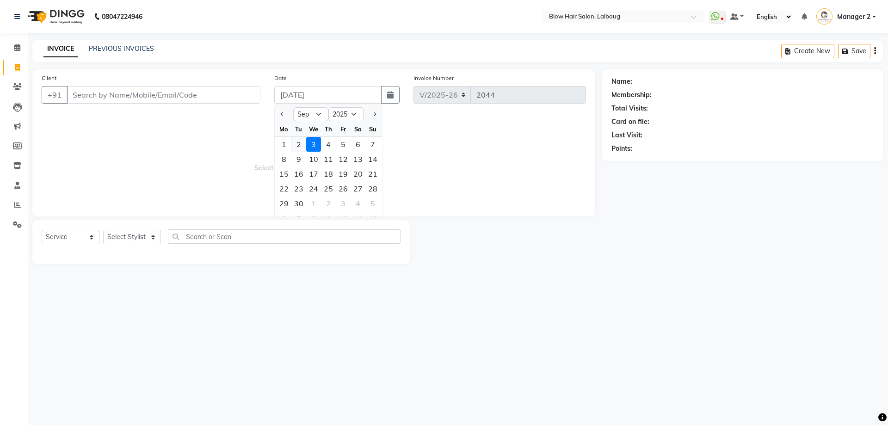
click at [296, 145] on div "2" at bounding box center [298, 144] width 15 height 15
type input "02-09-2025"
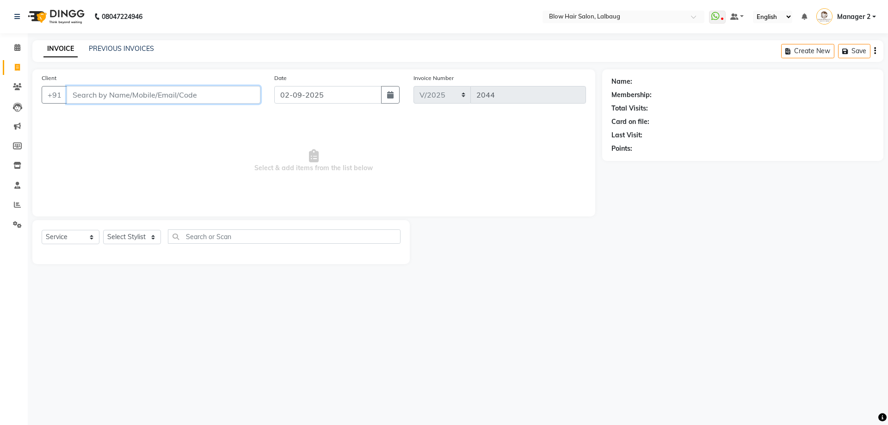
click at [142, 97] on input "Client" at bounding box center [164, 95] width 194 height 18
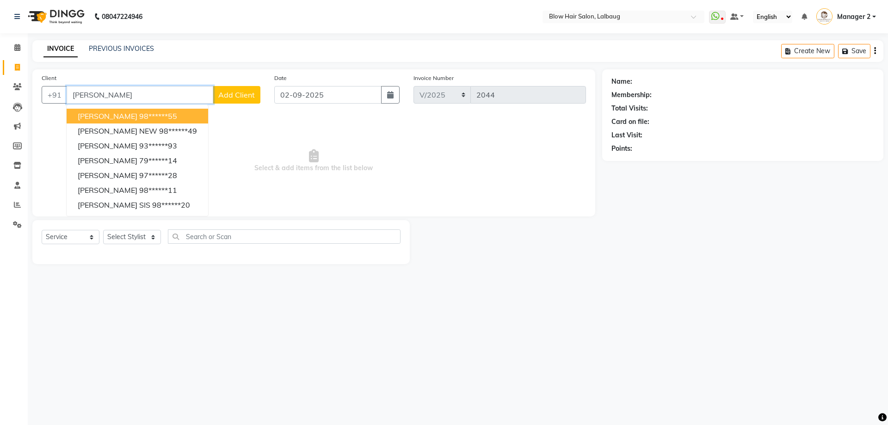
click at [167, 112] on ngb-highlight "98******55" at bounding box center [158, 115] width 38 height 9
type input "98******55"
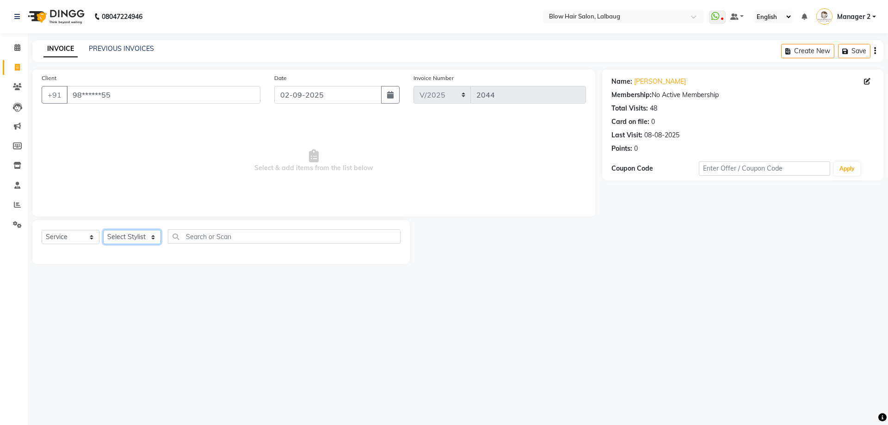
click at [118, 235] on select "Select Stylist Ashwini ASHWINI AVINASH BEAU Blow Hair [PERSON_NAME] Dingg Suppo…" at bounding box center [132, 237] width 58 height 14
select select "33343"
click at [103, 230] on select "Select Stylist Ashwini ASHWINI AVINASH BEAU Blow Hair [PERSON_NAME] Dingg Suppo…" at bounding box center [132, 237] width 58 height 14
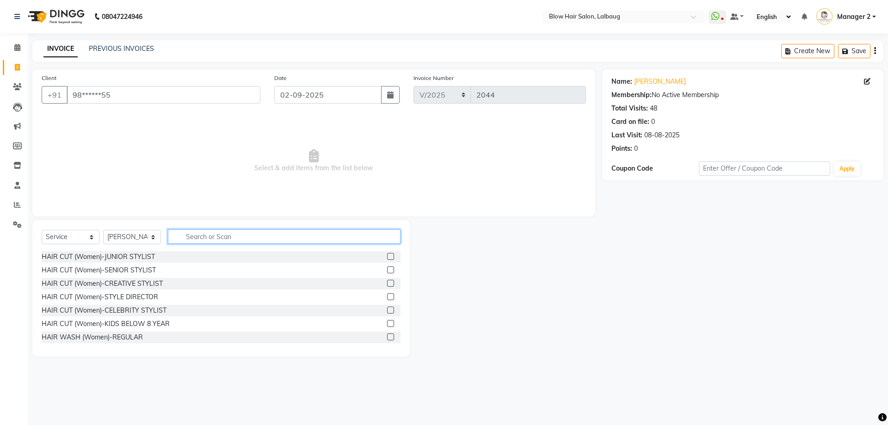
click at [196, 232] on input "text" at bounding box center [284, 236] width 233 height 14
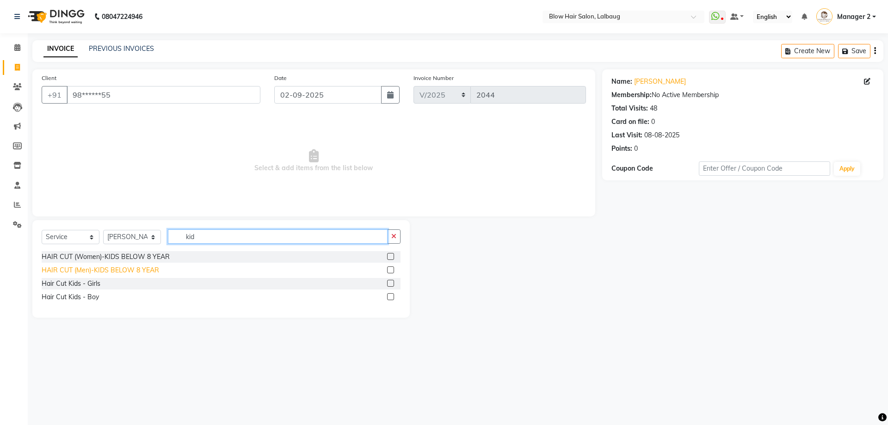
type input "kid"
click at [138, 266] on div "HAIR CUT (Men)-KIDS BELOW 8 YEAR" at bounding box center [100, 271] width 117 height 10
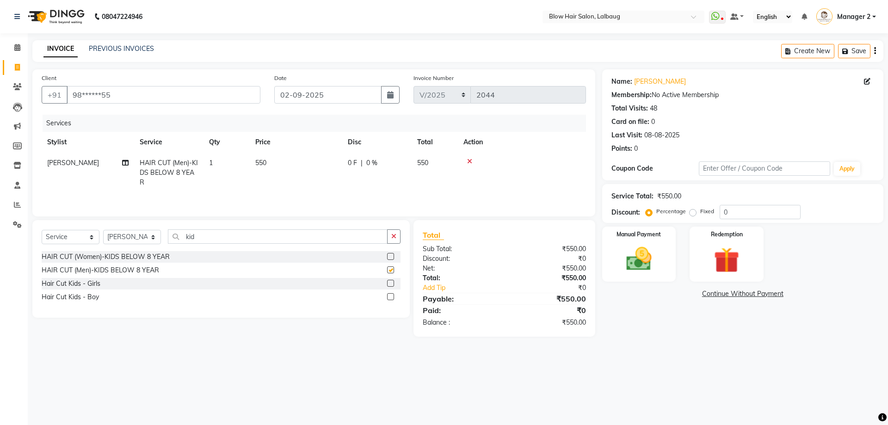
checkbox input "false"
click at [278, 167] on td "550" at bounding box center [296, 173] width 93 height 40
select select "33343"
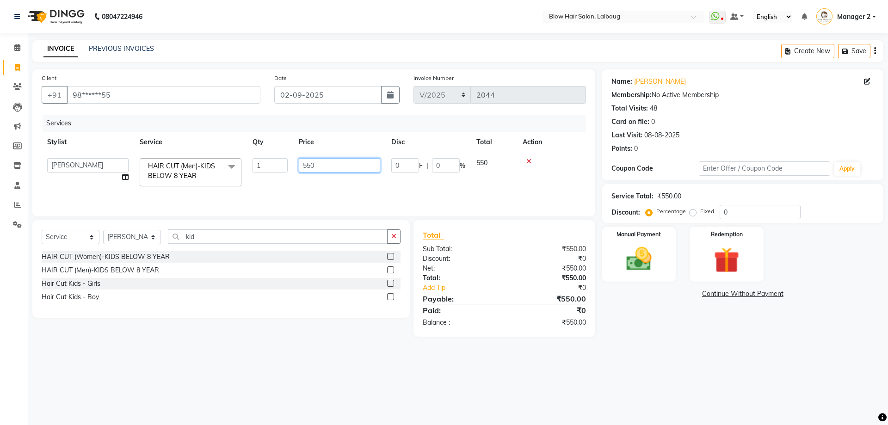
drag, startPoint x: 347, startPoint y: 167, endPoint x: 284, endPoint y: 166, distance: 62.9
click at [284, 166] on tr "Ashwini ASHWINI AVINASH BEAU Blow Hair DARSHANA Dingg Support HARSH HARSHAVARDH…" at bounding box center [314, 172] width 544 height 39
type input "440"
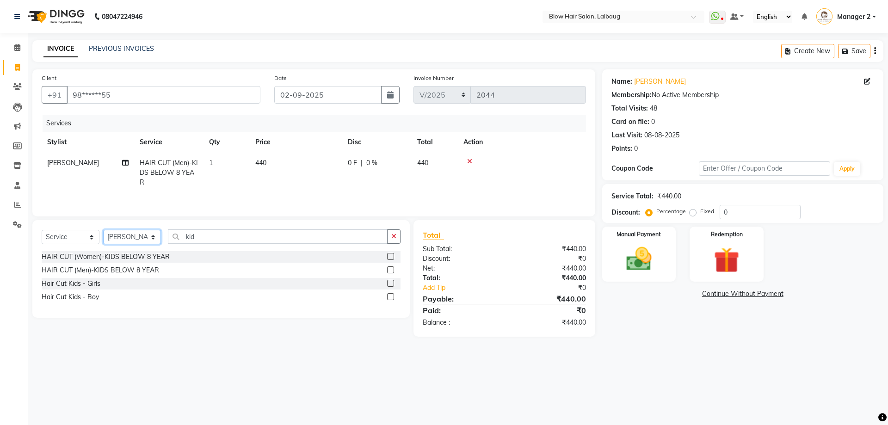
click at [136, 238] on select "Select Stylist Ashwini ASHWINI AVINASH BEAU Blow Hair [PERSON_NAME] Dingg Suppo…" at bounding box center [132, 237] width 58 height 14
select select "76491"
click at [103, 230] on select "Select Stylist Ashwini ASHWINI AVINASH BEAU Blow Hair [PERSON_NAME] Dingg Suppo…" at bounding box center [132, 237] width 58 height 14
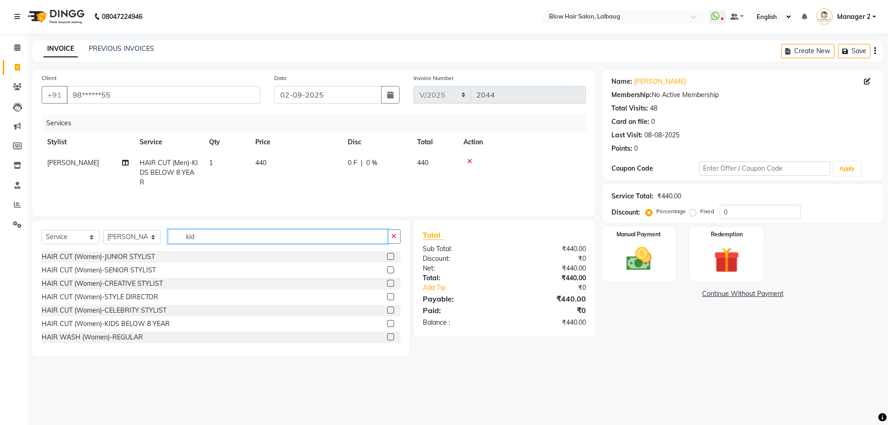
click at [187, 236] on input "kid" at bounding box center [278, 236] width 220 height 14
type input "wash"
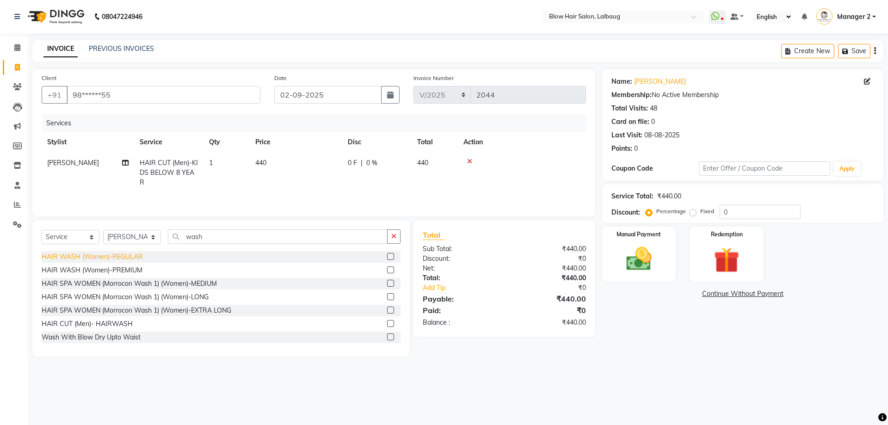
click at [121, 260] on div "HAIR WASH (Women)-REGULAR" at bounding box center [92, 257] width 101 height 10
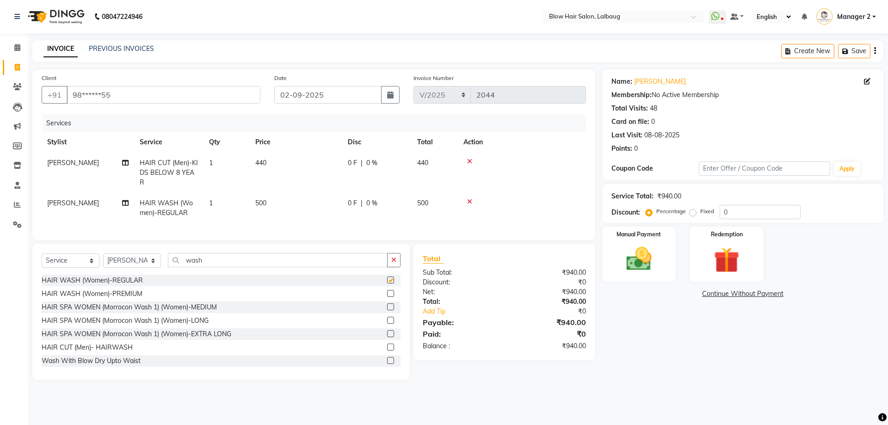
checkbox input "false"
click at [282, 208] on td "500" at bounding box center [296, 208] width 93 height 31
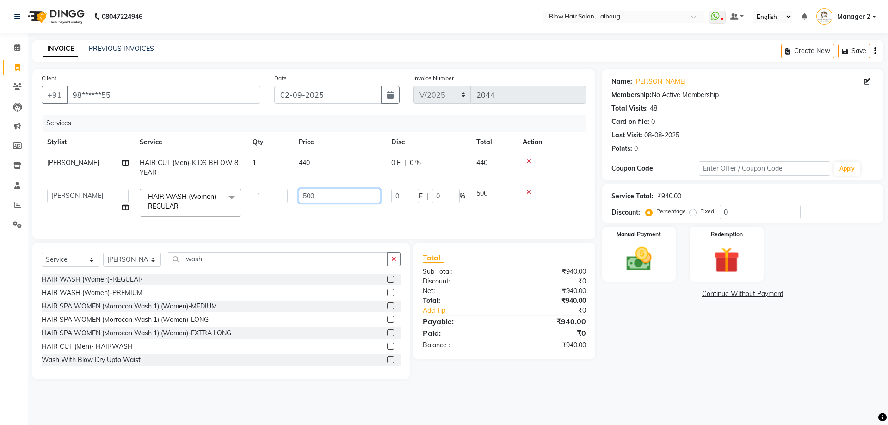
drag, startPoint x: 344, startPoint y: 201, endPoint x: 275, endPoint y: 200, distance: 68.5
click at [275, 200] on tr "[PERSON_NAME] BEAU Blow Hair [PERSON_NAME] Support [PERSON_NAME] [PERSON_NAME] …" at bounding box center [314, 202] width 544 height 39
click at [645, 257] on img at bounding box center [639, 259] width 43 height 31
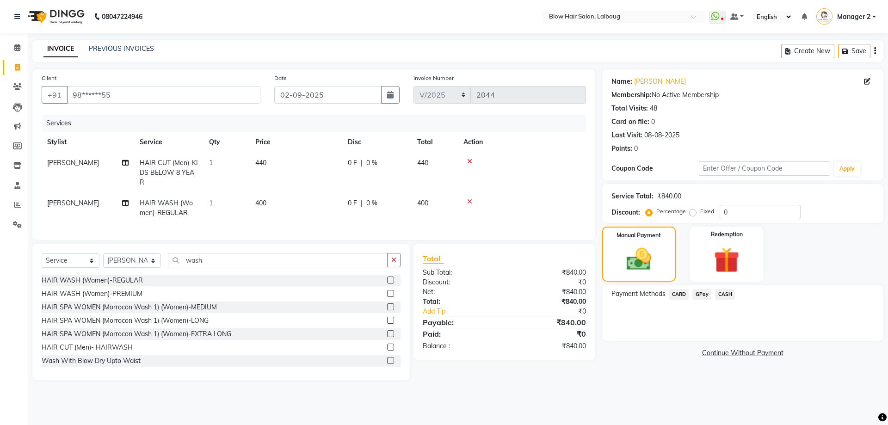
click at [681, 292] on span "CARD" at bounding box center [679, 294] width 20 height 11
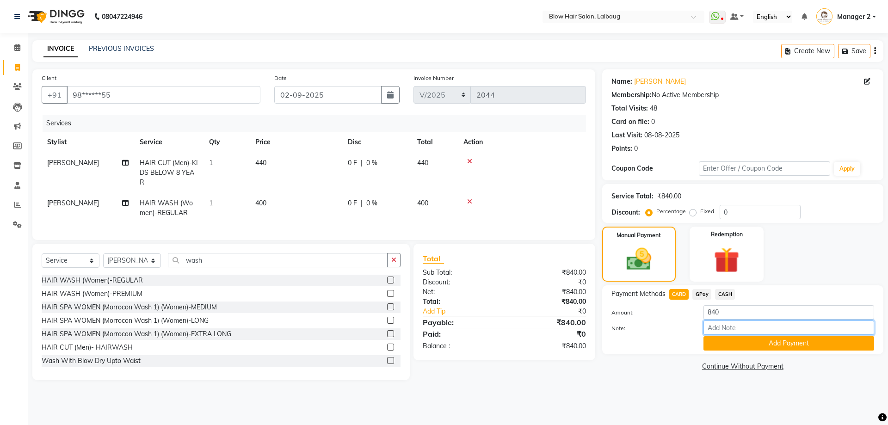
click at [717, 335] on input "Note:" at bounding box center [789, 328] width 171 height 14
click at [717, 351] on div "Payment Methods CARD GPay CASH Amount: 840 Note: Add Payment" at bounding box center [742, 319] width 281 height 69
click at [729, 343] on button "Add Payment" at bounding box center [789, 343] width 171 height 14
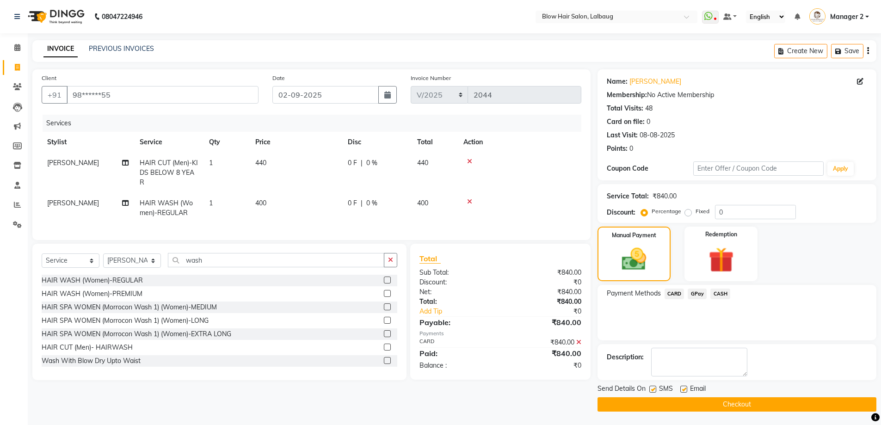
click at [685, 388] on label at bounding box center [683, 389] width 7 height 7
click at [685, 388] on input "checkbox" at bounding box center [683, 390] width 6 height 6
click at [648, 386] on div "Send Details On SMS Email" at bounding box center [737, 390] width 279 height 12
click at [653, 391] on label at bounding box center [652, 389] width 7 height 7
click at [653, 391] on input "checkbox" at bounding box center [652, 390] width 6 height 6
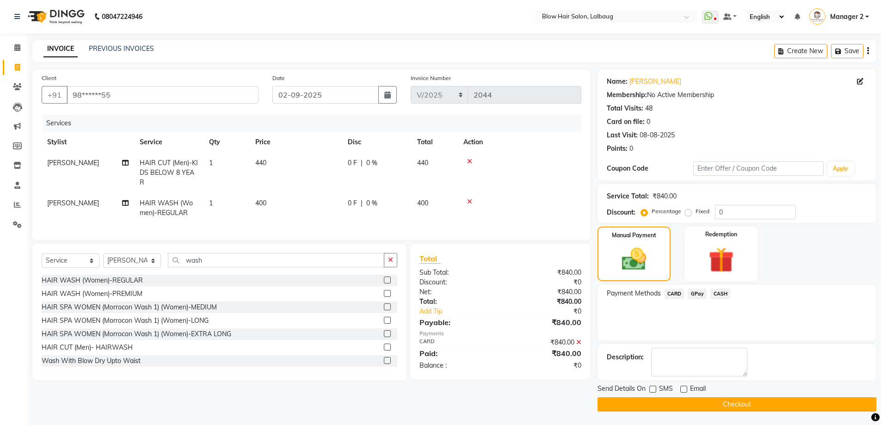
click at [660, 406] on button "Checkout" at bounding box center [737, 404] width 279 height 14
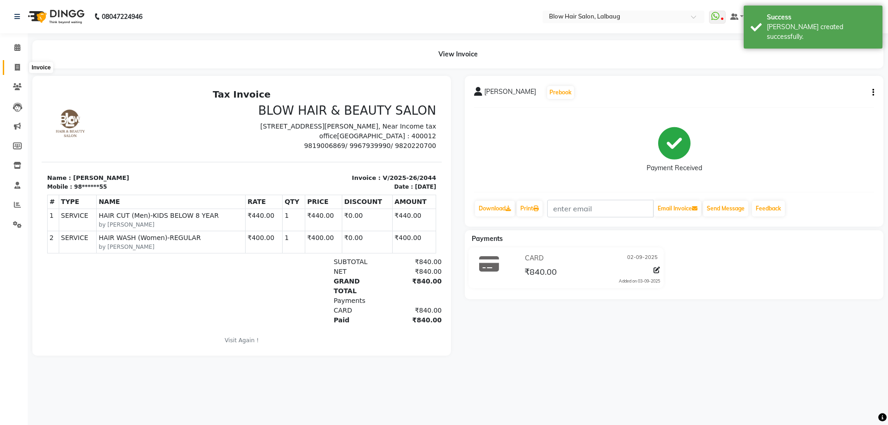
click at [19, 65] on icon at bounding box center [17, 67] width 5 height 7
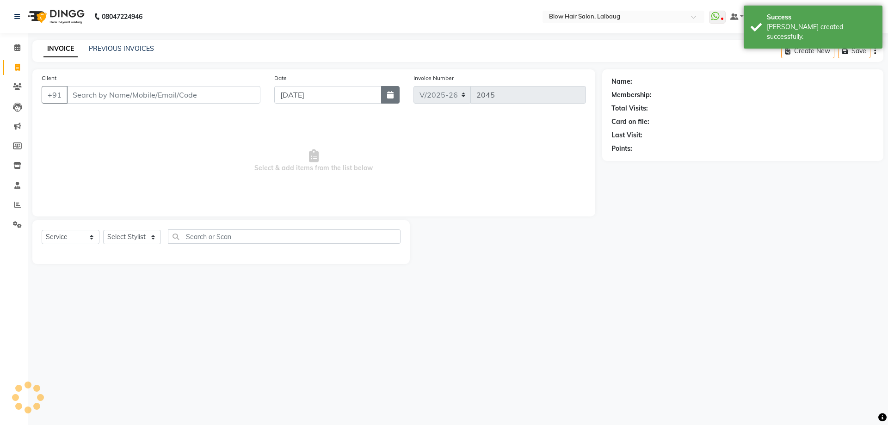
click at [395, 98] on button "button" at bounding box center [390, 95] width 19 height 18
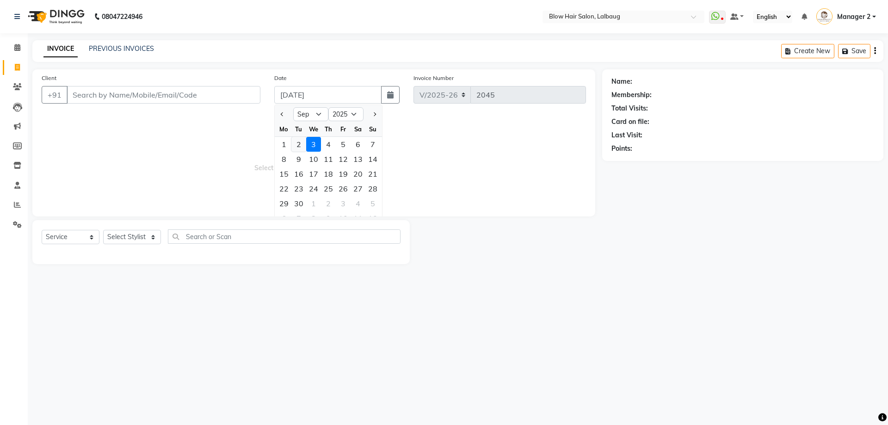
click at [295, 143] on div "2" at bounding box center [298, 144] width 15 height 15
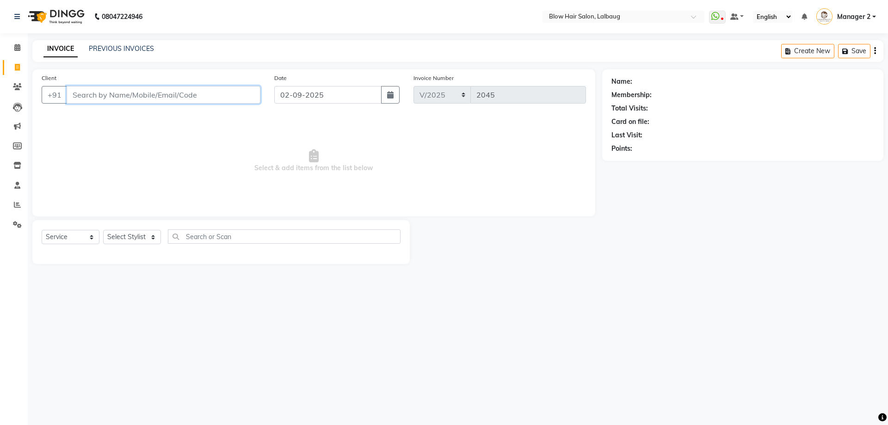
click at [170, 97] on input "Client" at bounding box center [164, 95] width 194 height 18
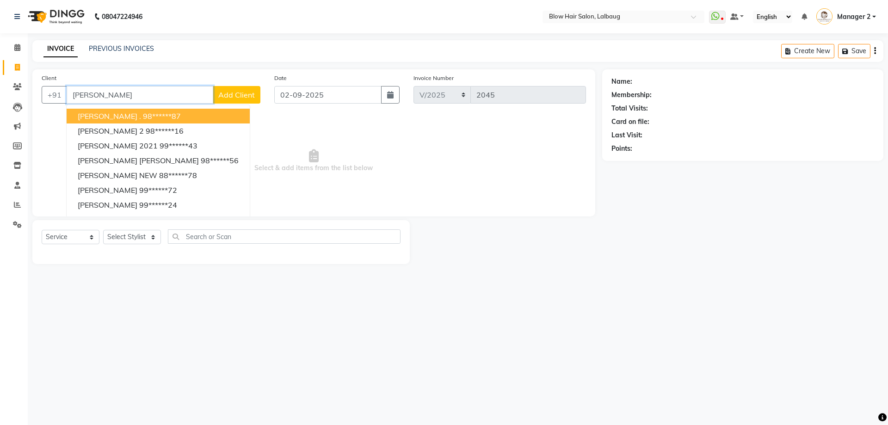
click at [143, 116] on ngb-highlight "98******87" at bounding box center [162, 115] width 38 height 9
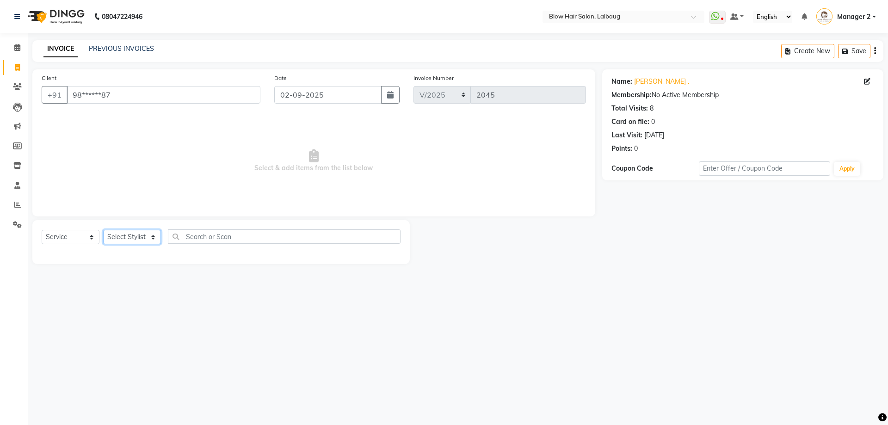
drag, startPoint x: 132, startPoint y: 240, endPoint x: 129, endPoint y: 235, distance: 5.4
click at [132, 240] on select "Select Stylist Ashwini ASHWINI AVINASH BEAU Blow Hair [PERSON_NAME] Dingg Suppo…" at bounding box center [132, 237] width 58 height 14
click at [103, 230] on select "Select Stylist Ashwini ASHWINI AVINASH BEAU Blow Hair [PERSON_NAME] Dingg Suppo…" at bounding box center [132, 237] width 58 height 14
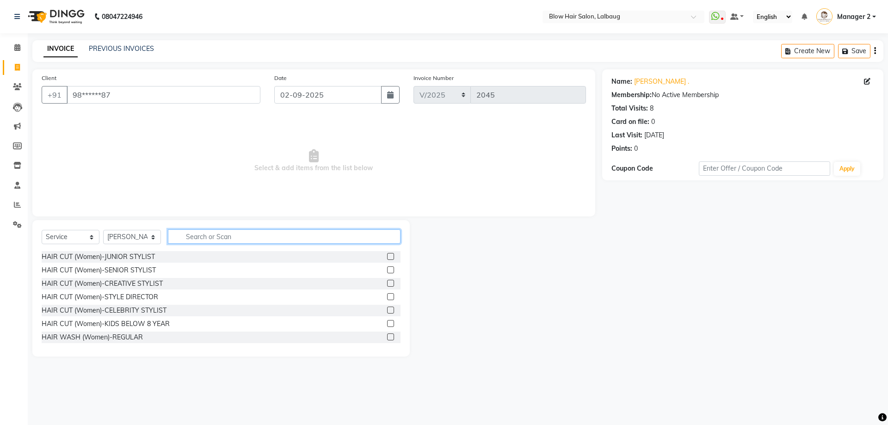
click at [196, 237] on input "text" at bounding box center [284, 236] width 233 height 14
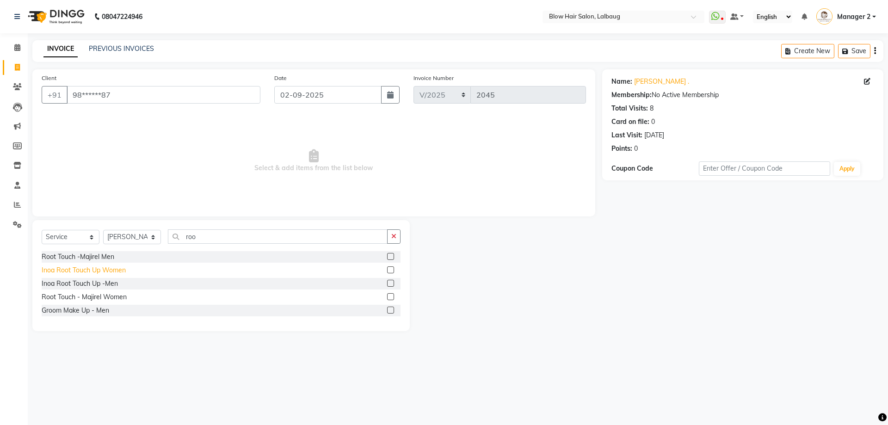
click at [92, 272] on div "Inoa Root Touch Up Women" at bounding box center [84, 271] width 84 height 10
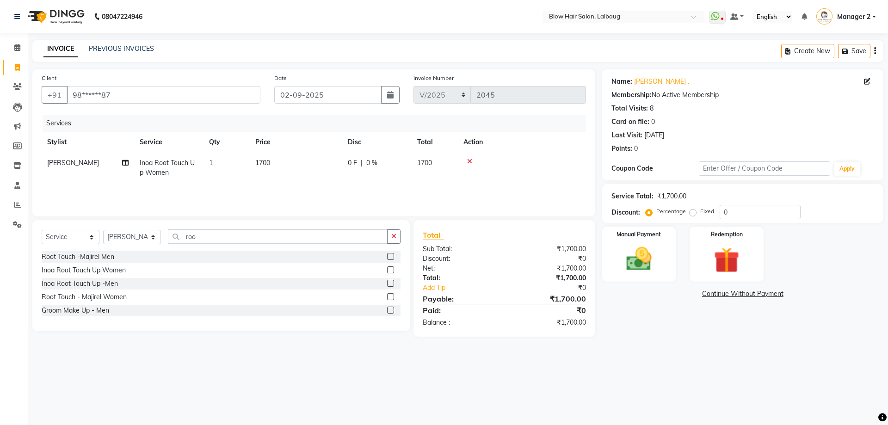
click at [285, 163] on td "1700" at bounding box center [296, 168] width 93 height 31
drag, startPoint x: 317, startPoint y: 167, endPoint x: 249, endPoint y: 174, distance: 68.4
click at [278, 173] on tr "[PERSON_NAME] AVINASH BEAU Blow Hair [PERSON_NAME] Dingg Support [PERSON_NAME] …" at bounding box center [314, 172] width 544 height 39
click at [654, 262] on img at bounding box center [639, 259] width 43 height 31
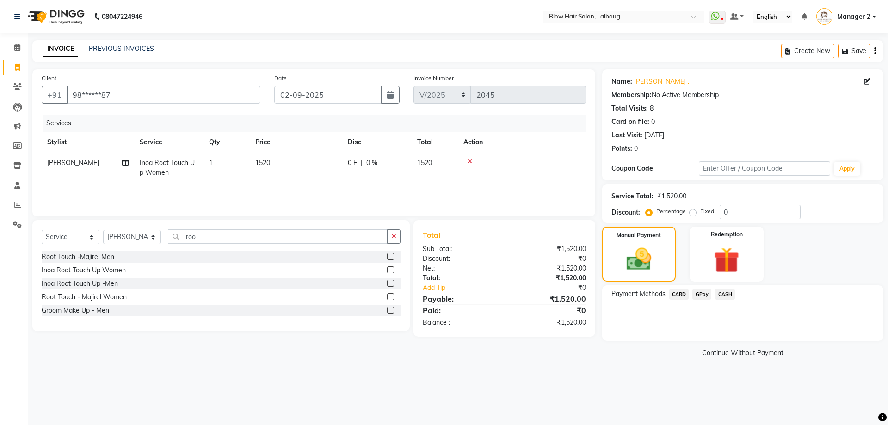
drag, startPoint x: 726, startPoint y: 293, endPoint x: 723, endPoint y: 302, distance: 9.4
click at [727, 293] on span "CASH" at bounding box center [725, 294] width 20 height 11
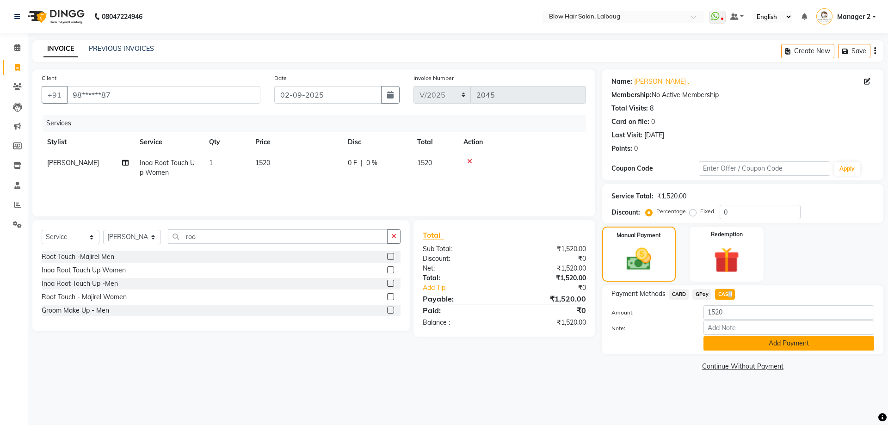
click at [722, 344] on button "Add Payment" at bounding box center [789, 343] width 171 height 14
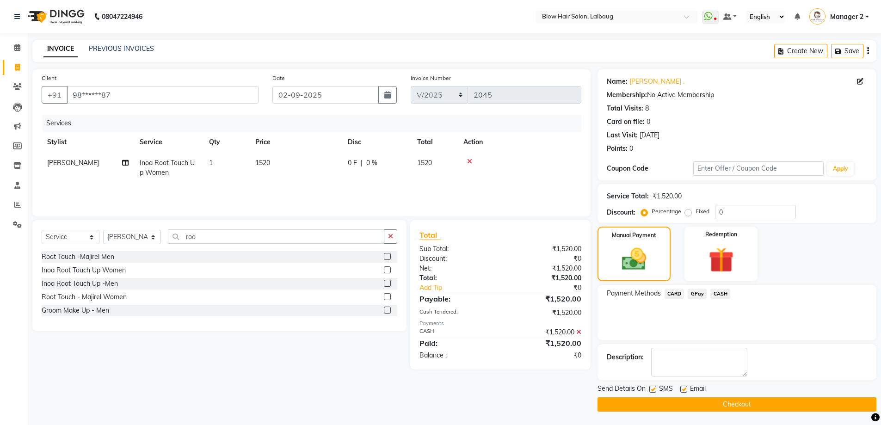
click at [681, 389] on label at bounding box center [683, 389] width 7 height 7
click at [681, 389] on input "checkbox" at bounding box center [683, 390] width 6 height 6
click at [653, 388] on label at bounding box center [652, 389] width 7 height 7
click at [653, 388] on input "checkbox" at bounding box center [652, 390] width 6 height 6
click at [663, 403] on button "Checkout" at bounding box center [737, 404] width 279 height 14
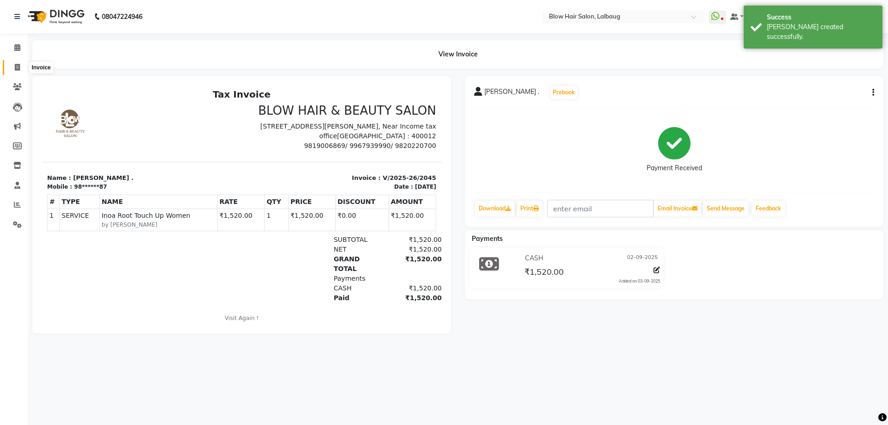
click at [21, 71] on span at bounding box center [17, 67] width 16 height 11
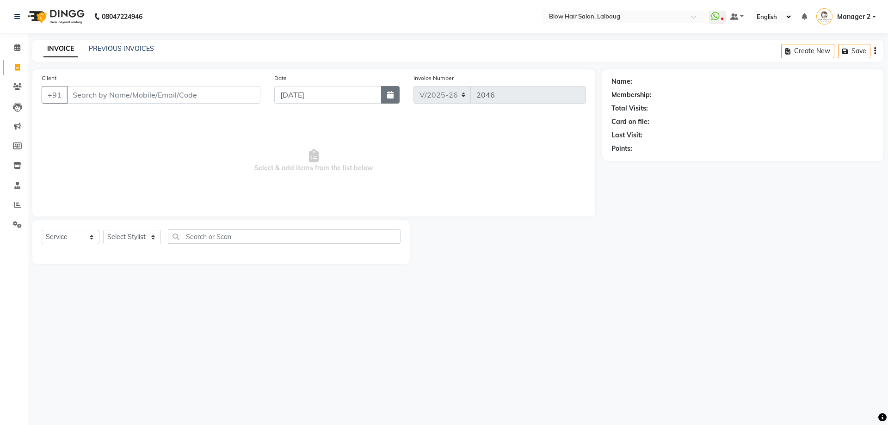
click at [387, 93] on icon "button" at bounding box center [390, 94] width 6 height 7
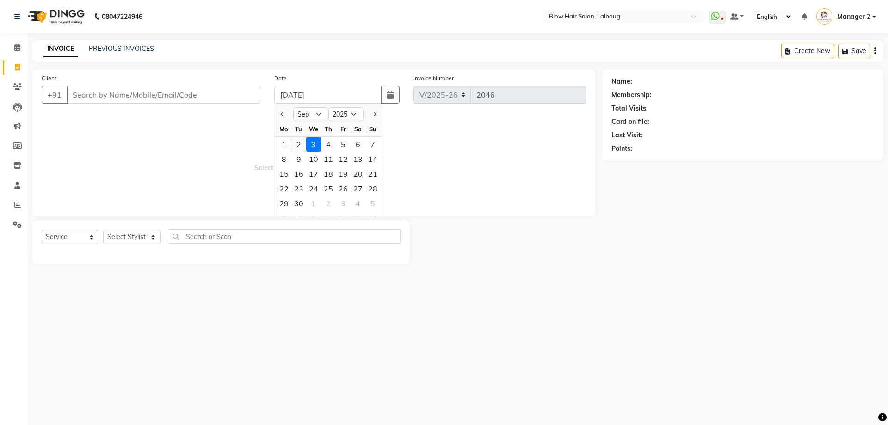
click at [299, 147] on div "2" at bounding box center [298, 144] width 15 height 15
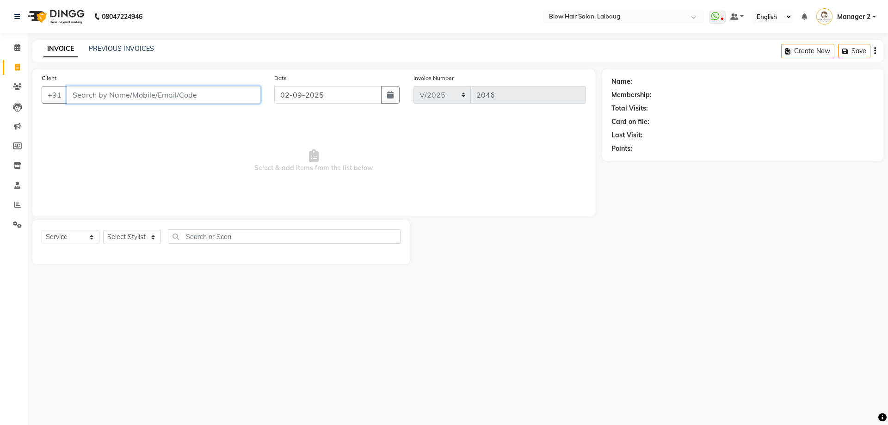
click at [187, 95] on input "Client" at bounding box center [164, 95] width 194 height 18
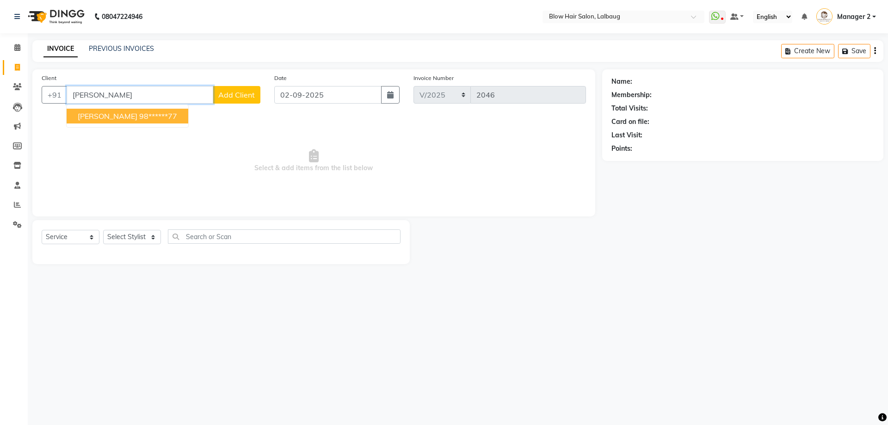
click at [168, 120] on ngb-highlight "98******77" at bounding box center [158, 115] width 38 height 9
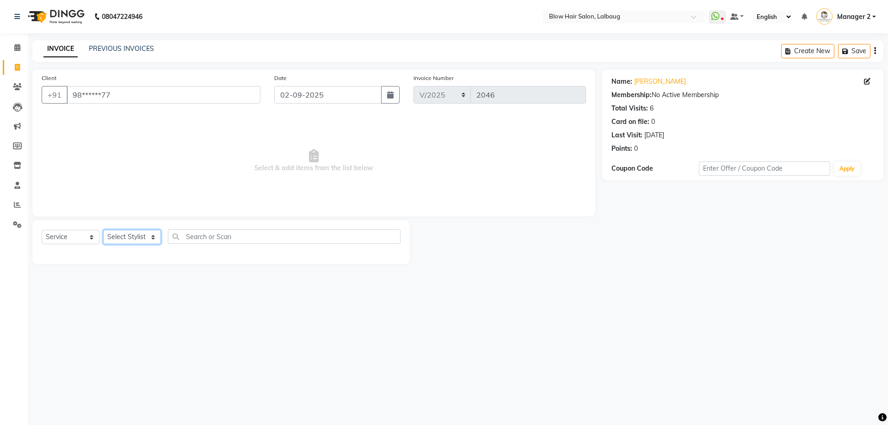
click at [130, 233] on select "Select Stylist Ashwini ASHWINI AVINASH BEAU Blow Hair [PERSON_NAME] Dingg Suppo…" at bounding box center [132, 237] width 58 height 14
click at [103, 230] on select "Select Stylist Ashwini ASHWINI AVINASH BEAU Blow Hair [PERSON_NAME] Dingg Suppo…" at bounding box center [132, 237] width 58 height 14
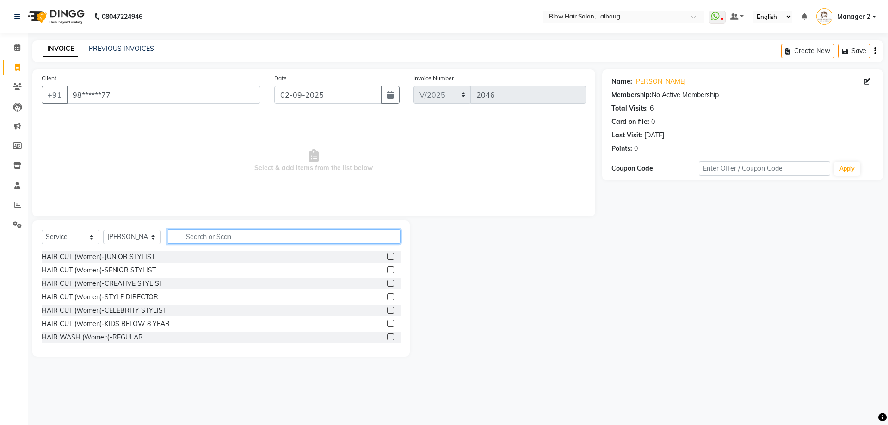
click at [215, 239] on input "text" at bounding box center [284, 236] width 233 height 14
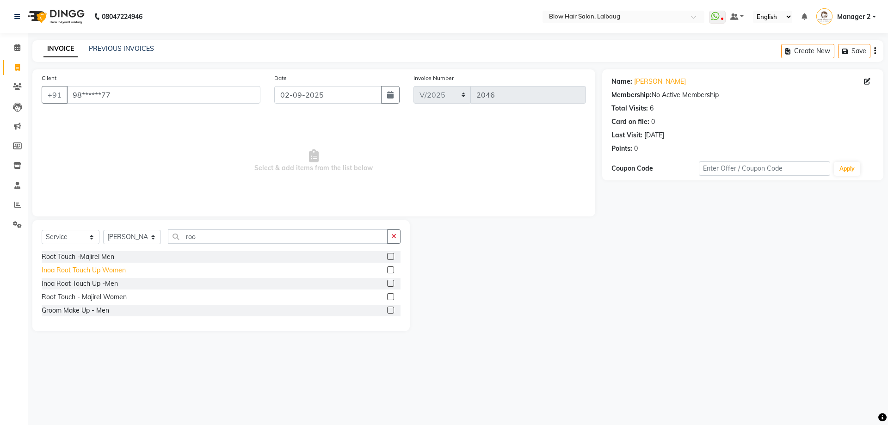
click at [125, 270] on div "Inoa Root Touch Up Women" at bounding box center [84, 271] width 84 height 10
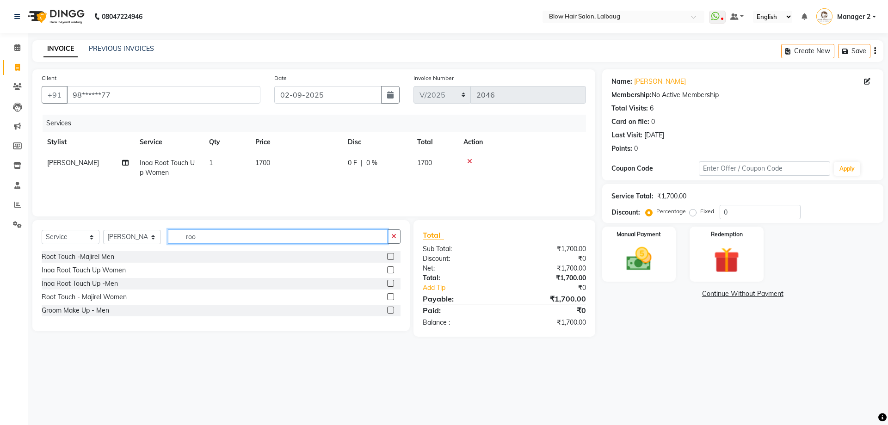
drag, startPoint x: 217, startPoint y: 239, endPoint x: 154, endPoint y: 245, distance: 64.1
click at [156, 245] on div "Select Service Product Membership Package Voucher Prepaid Gift Card Select Styl…" at bounding box center [221, 240] width 359 height 22
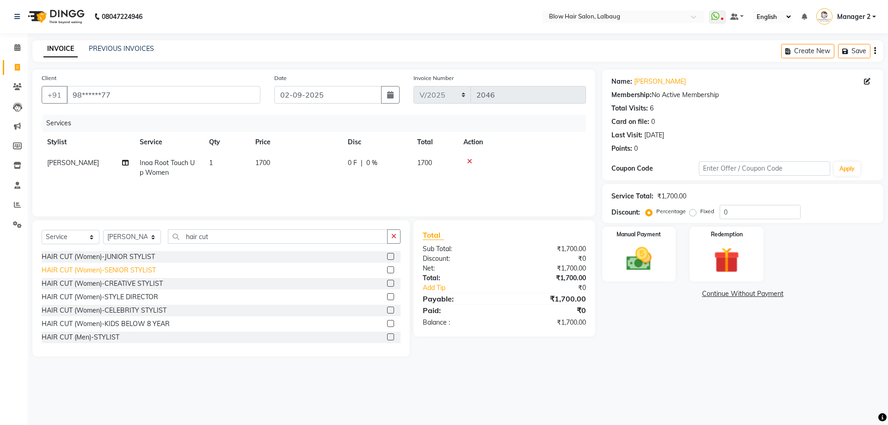
click at [144, 270] on div "HAIR CUT (Women)-SENIOR STYLIST" at bounding box center [99, 271] width 114 height 10
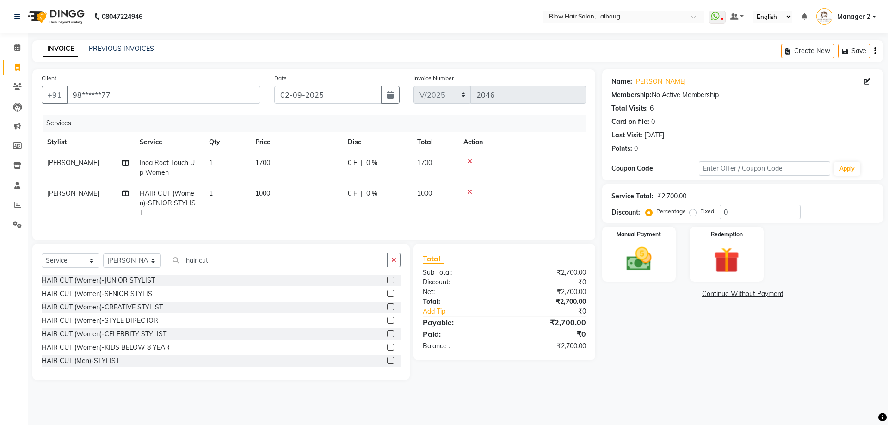
click at [471, 192] on icon at bounding box center [469, 192] width 5 height 6
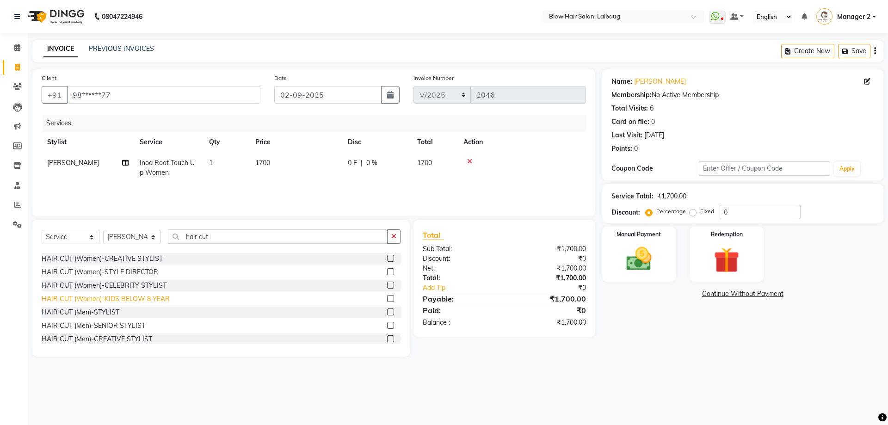
scroll to position [46, 0]
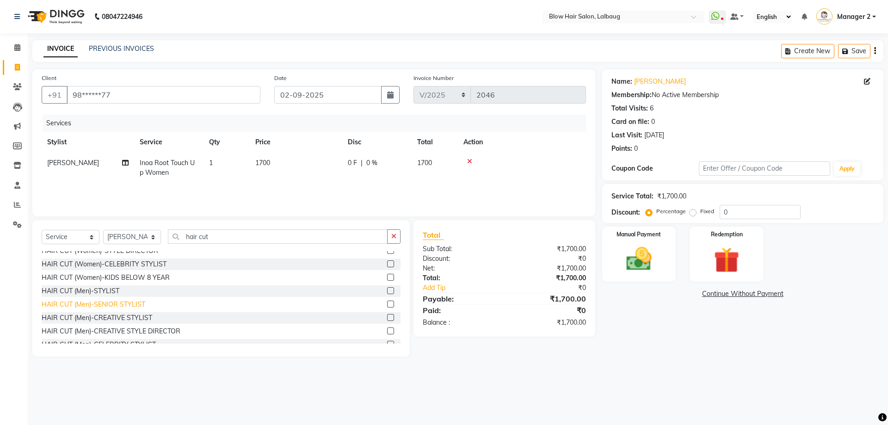
click at [134, 303] on div "HAIR CUT (Men)-SENIOR STYLIST" at bounding box center [94, 305] width 104 height 10
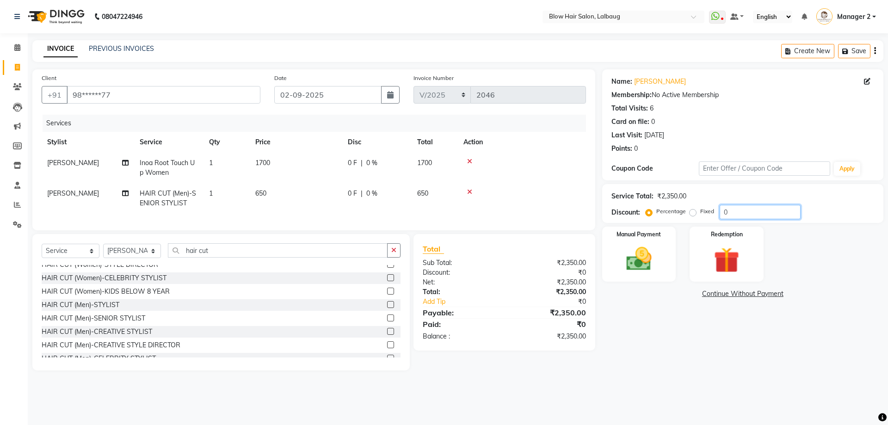
drag, startPoint x: 719, startPoint y: 215, endPoint x: 714, endPoint y: 212, distance: 5.8
click at [720, 215] on input "0" at bounding box center [760, 212] width 81 height 14
click at [643, 259] on img at bounding box center [639, 259] width 43 height 31
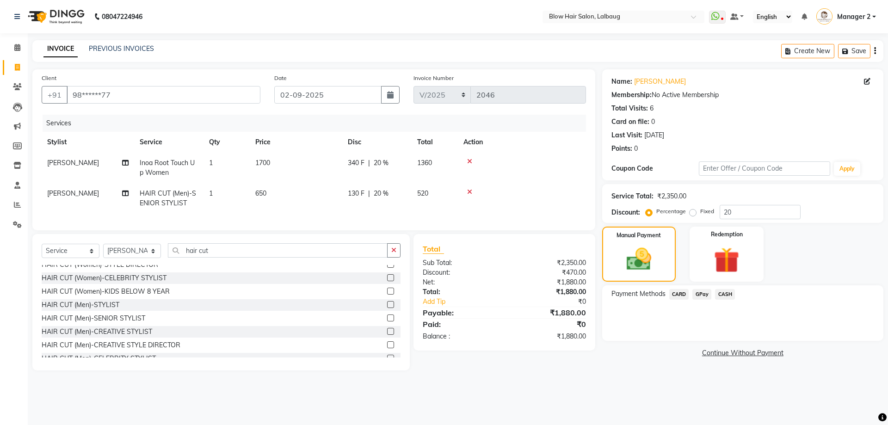
click at [681, 292] on span "CARD" at bounding box center [679, 294] width 20 height 11
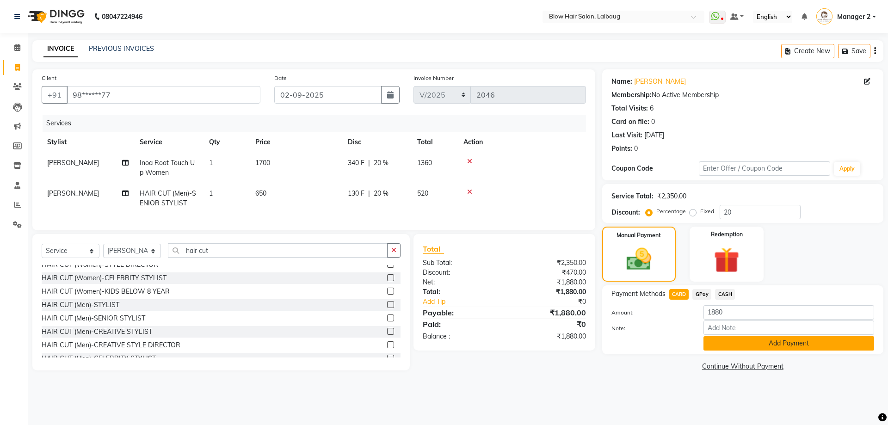
click at [728, 339] on button "Add Payment" at bounding box center [789, 343] width 171 height 14
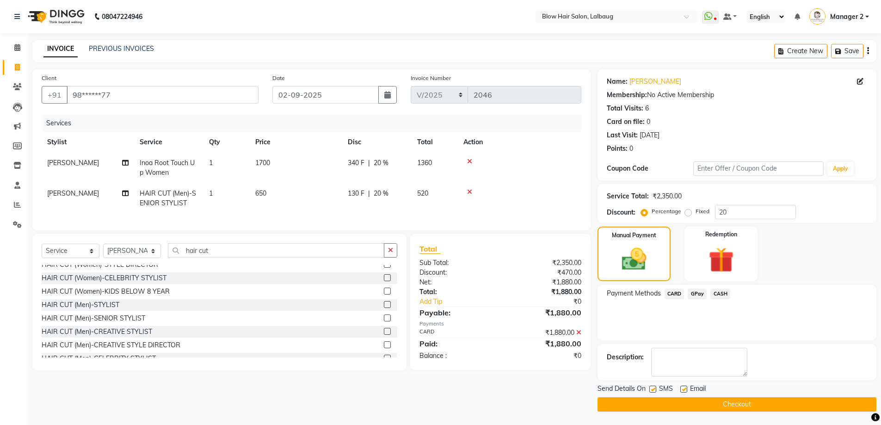
click at [685, 386] on label at bounding box center [683, 389] width 7 height 7
click at [685, 387] on input "checkbox" at bounding box center [683, 390] width 6 height 6
click at [653, 389] on label at bounding box center [652, 389] width 7 height 7
click at [653, 389] on input "checkbox" at bounding box center [652, 390] width 6 height 6
click at [653, 405] on button "Checkout" at bounding box center [737, 404] width 279 height 14
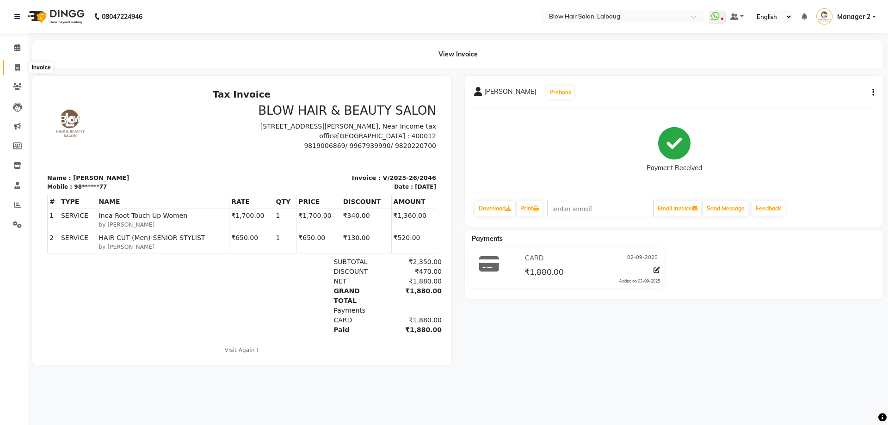
click at [19, 65] on icon at bounding box center [17, 67] width 5 height 7
select select "5162"
select select "service"
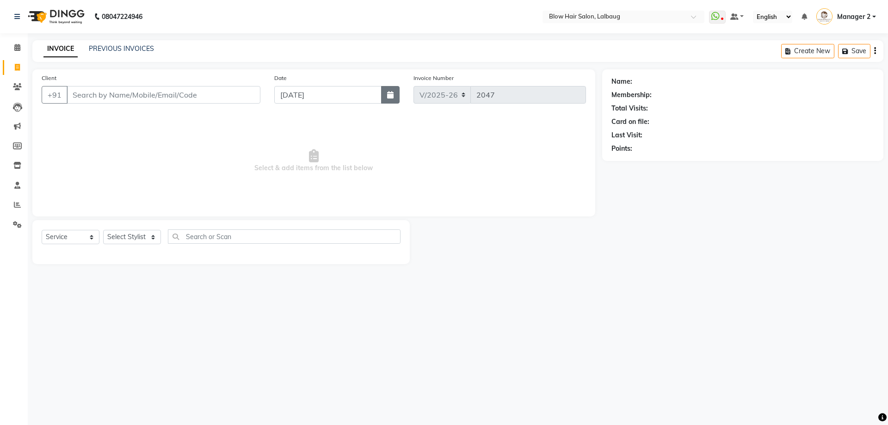
click at [392, 95] on icon "button" at bounding box center [390, 94] width 6 height 7
select select "9"
select select "2025"
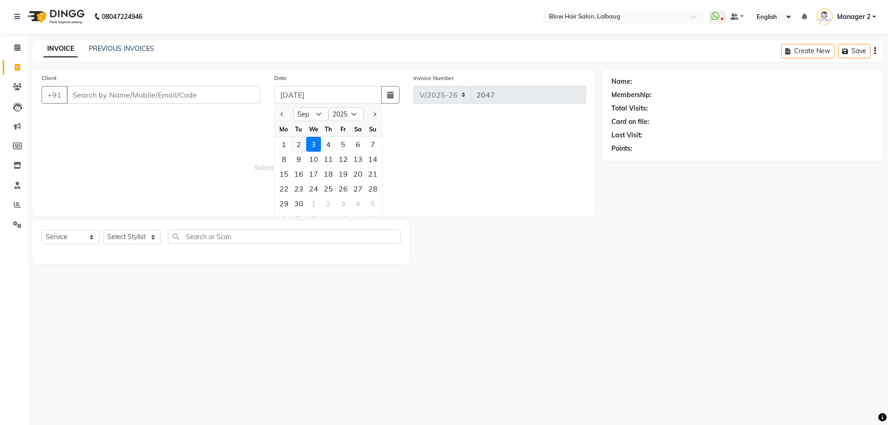
click at [299, 144] on div "2" at bounding box center [298, 144] width 15 height 15
type input "02-09-2025"
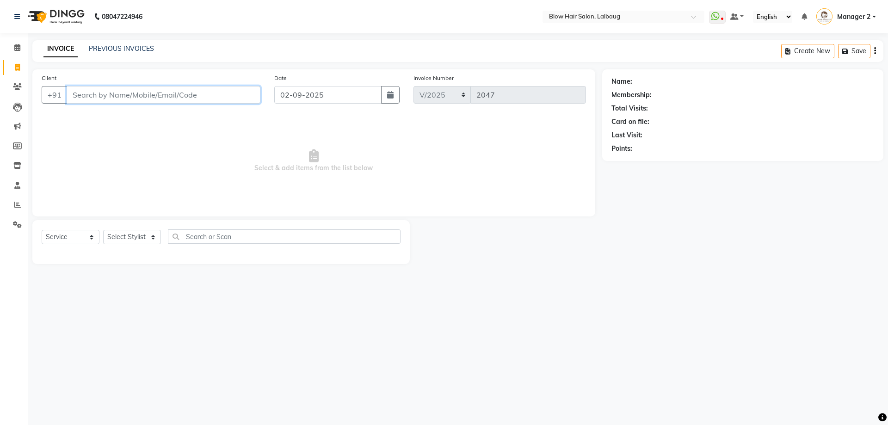
click at [199, 97] on input "Client" at bounding box center [164, 95] width 194 height 18
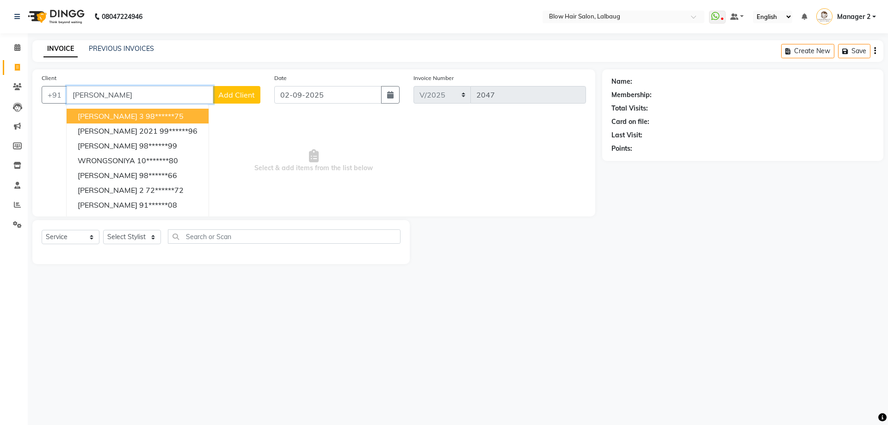
click at [146, 112] on ngb-highlight "98******75" at bounding box center [165, 115] width 38 height 9
type input "98******75"
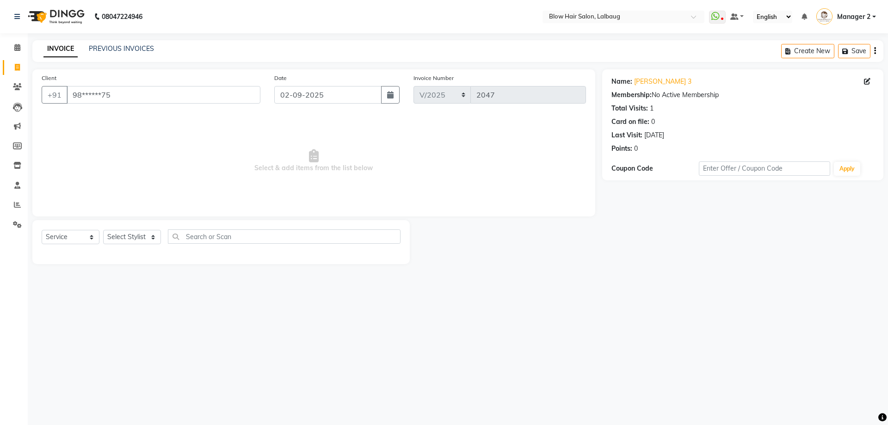
click at [122, 225] on div "Select Service Product Membership Package Voucher Prepaid Gift Card Select Styl…" at bounding box center [220, 242] width 377 height 44
click at [128, 233] on select "Select Stylist Ashwini ASHWINI AVINASH BEAU Blow Hair [PERSON_NAME] Dingg Suppo…" at bounding box center [132, 237] width 58 height 14
select select "76491"
click at [103, 230] on select "Select Stylist Ashwini ASHWINI AVINASH BEAU Blow Hair [PERSON_NAME] Dingg Suppo…" at bounding box center [132, 237] width 58 height 14
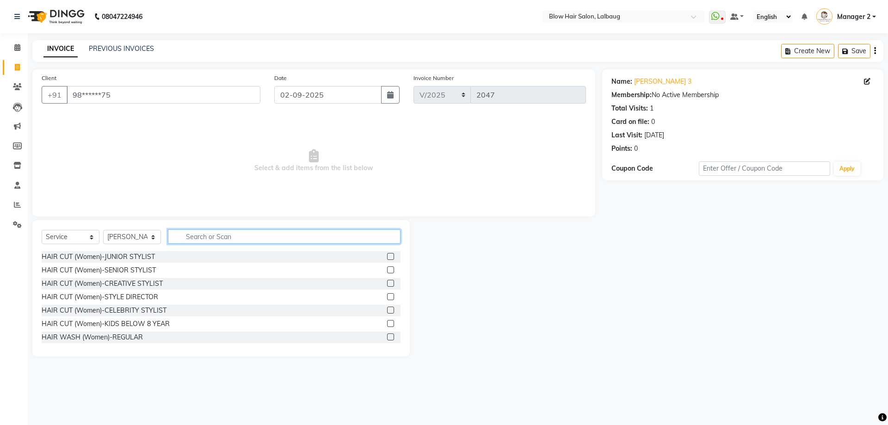
click at [218, 239] on input "text" at bounding box center [284, 236] width 233 height 14
type input "wash"
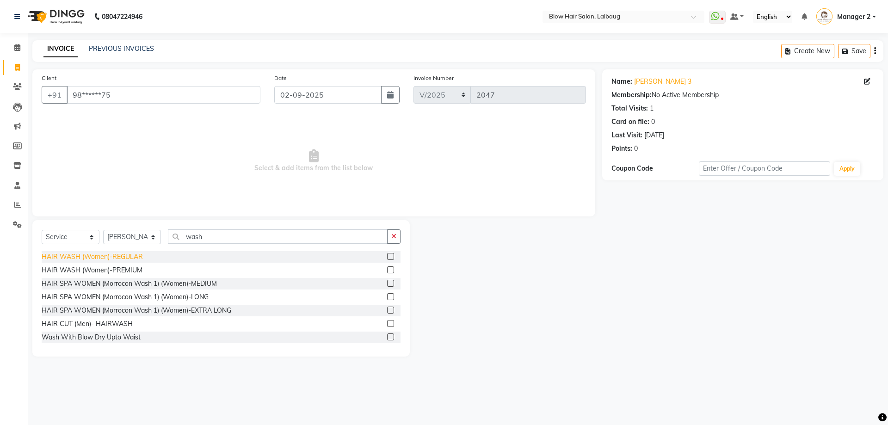
click at [126, 257] on div "HAIR WASH (Women)-REGULAR" at bounding box center [92, 257] width 101 height 10
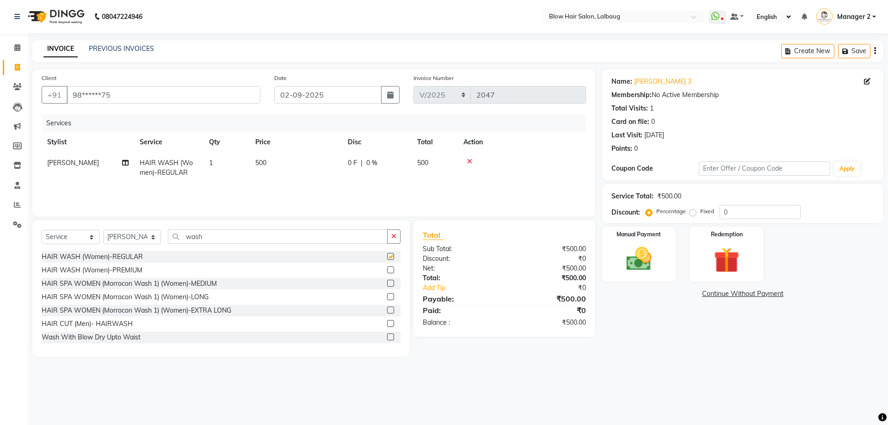
checkbox input "false"
click at [720, 213] on input "0" at bounding box center [760, 212] width 81 height 14
type input "20"
click at [658, 261] on img at bounding box center [639, 259] width 43 height 31
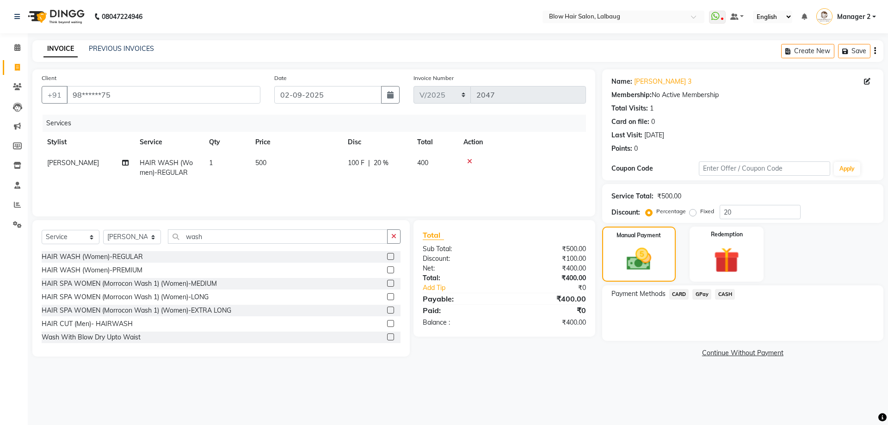
click at [726, 295] on span "CASH" at bounding box center [725, 294] width 20 height 11
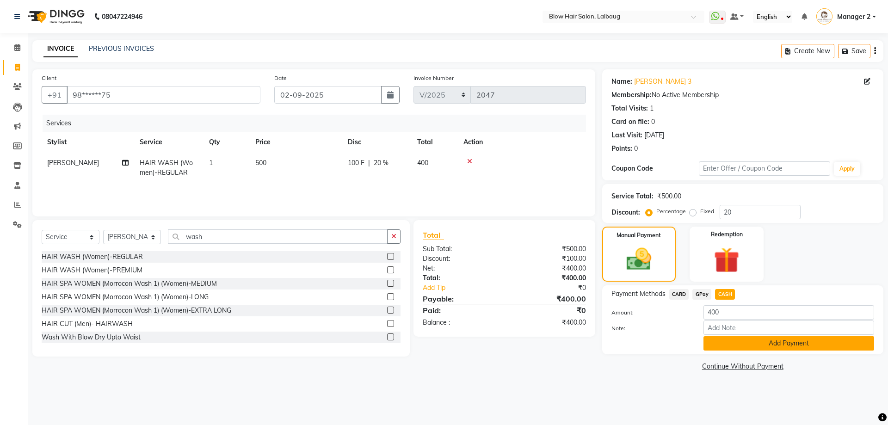
click at [735, 348] on button "Add Payment" at bounding box center [789, 343] width 171 height 14
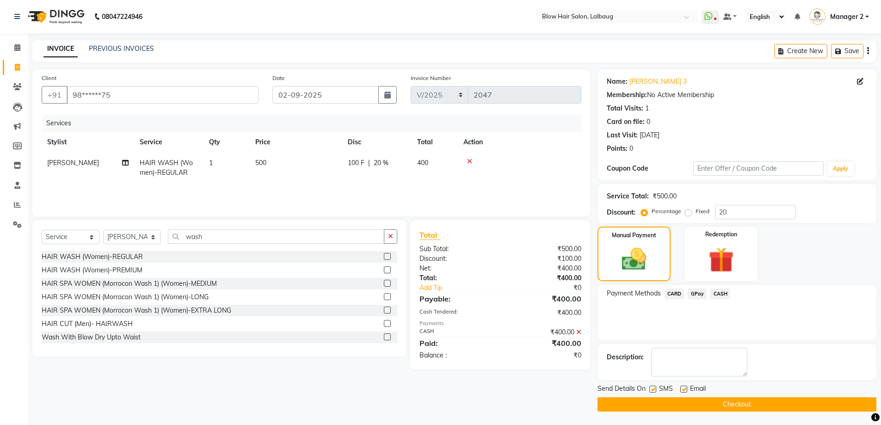
click at [686, 383] on div "Name: [PERSON_NAME] 3 Membership: No Active Membership Total Visits: 1 Card on …" at bounding box center [741, 240] width 286 height 342
click at [683, 388] on label at bounding box center [683, 389] width 7 height 7
click at [683, 388] on input "checkbox" at bounding box center [683, 390] width 6 height 6
checkbox input "false"
click at [654, 390] on label at bounding box center [652, 389] width 7 height 7
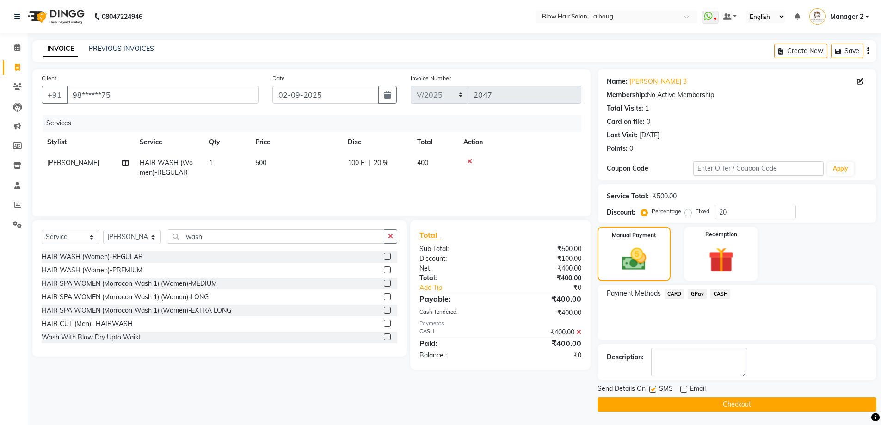
click at [654, 390] on input "checkbox" at bounding box center [652, 390] width 6 height 6
checkbox input "false"
click at [655, 400] on button "Checkout" at bounding box center [737, 404] width 279 height 14
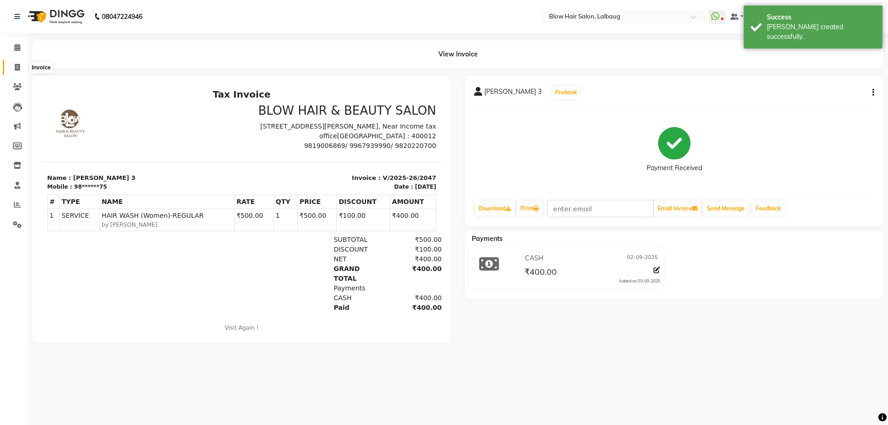
click at [17, 66] on icon at bounding box center [17, 67] width 5 height 7
select select "5162"
select select "service"
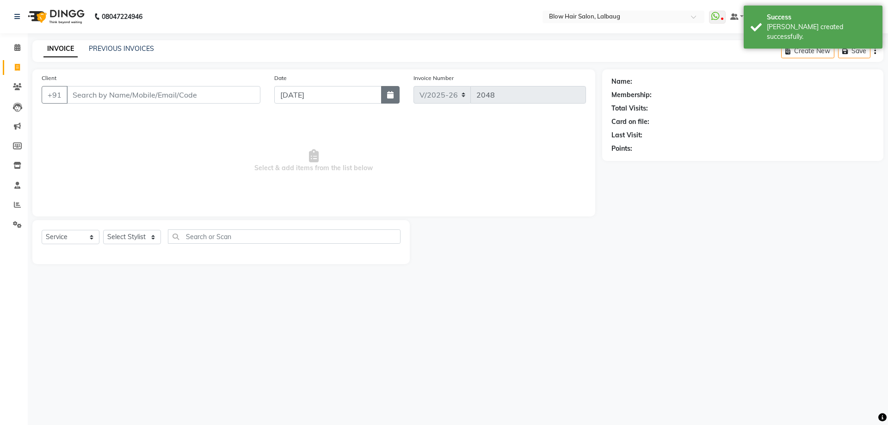
click at [392, 102] on button "button" at bounding box center [390, 95] width 19 height 18
select select "9"
select select "2025"
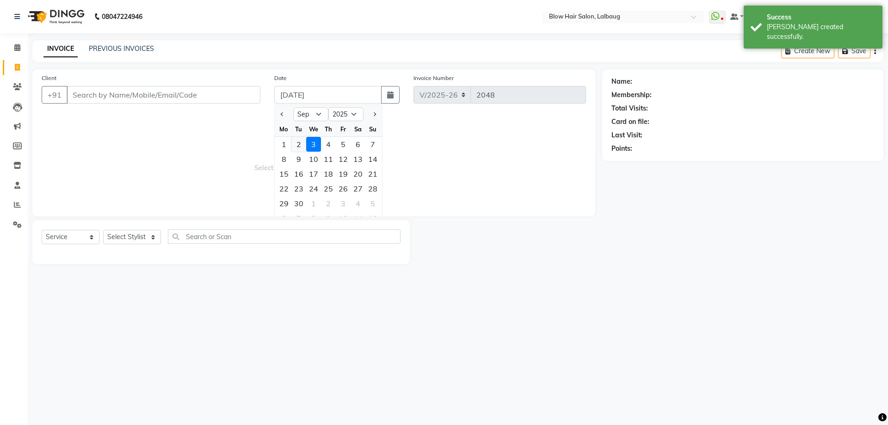
click at [303, 143] on div "2" at bounding box center [298, 144] width 15 height 15
type input "02-09-2025"
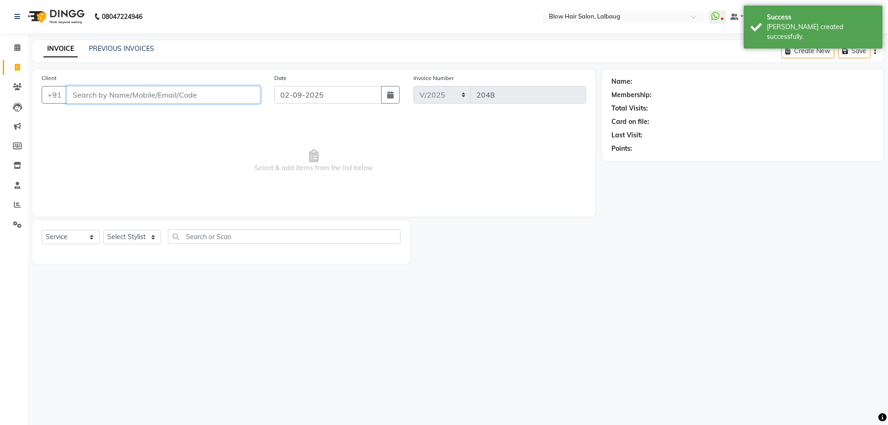
click at [179, 99] on input "Client" at bounding box center [164, 95] width 194 height 18
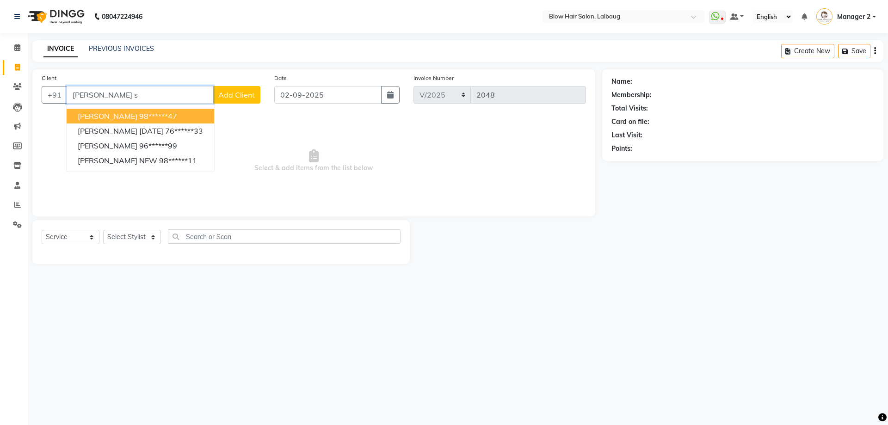
click at [154, 118] on button "[PERSON_NAME] 98******47" at bounding box center [141, 116] width 148 height 15
type input "98******47"
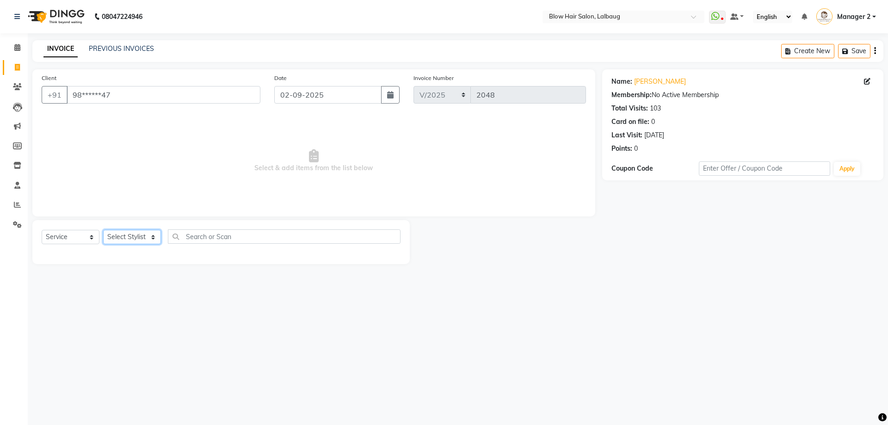
drag, startPoint x: 138, startPoint y: 235, endPoint x: 135, endPoint y: 231, distance: 5.3
click at [138, 235] on select "Select Stylist Ashwini ASHWINI AVINASH BEAU Blow Hair [PERSON_NAME] Dingg Suppo…" at bounding box center [132, 237] width 58 height 14
select select "75955"
click at [103, 230] on select "Select Stylist Ashwini ASHWINI AVINASH BEAU Blow Hair [PERSON_NAME] Dingg Suppo…" at bounding box center [132, 237] width 58 height 14
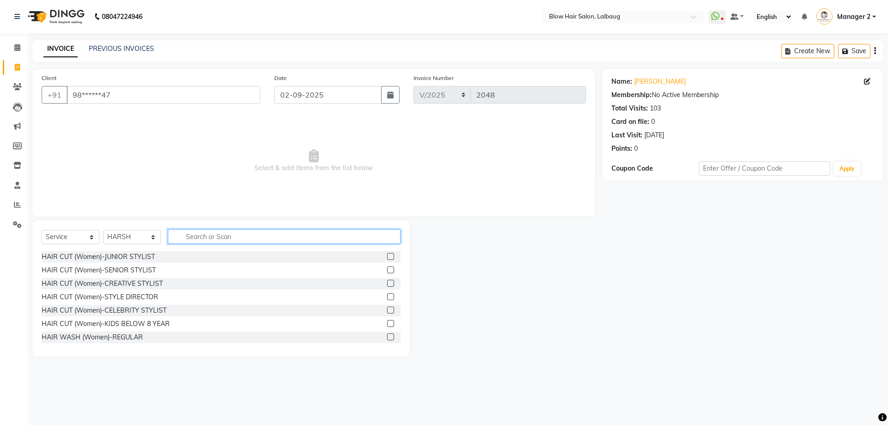
click at [192, 237] on input "text" at bounding box center [284, 236] width 233 height 14
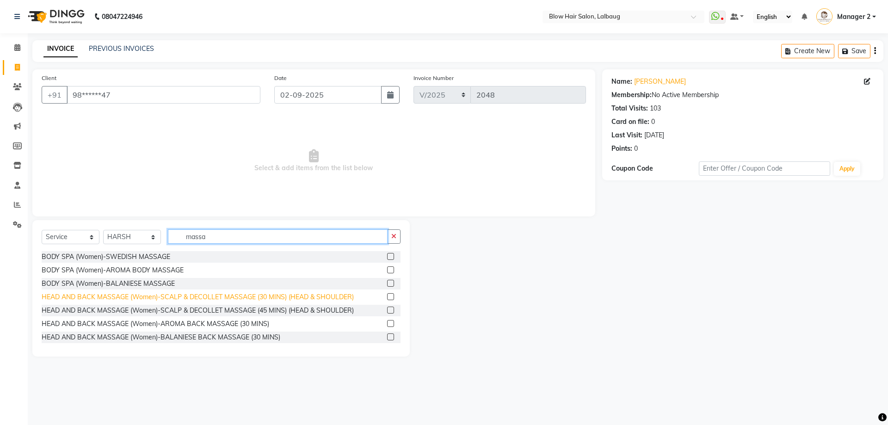
type input "massa"
click at [201, 302] on div "HEAD AND BACK MASSAGE (Women)-SCALP & DECOLLET MASSAGE (30 MINS) (HEAD & SHOULD…" at bounding box center [198, 297] width 312 height 10
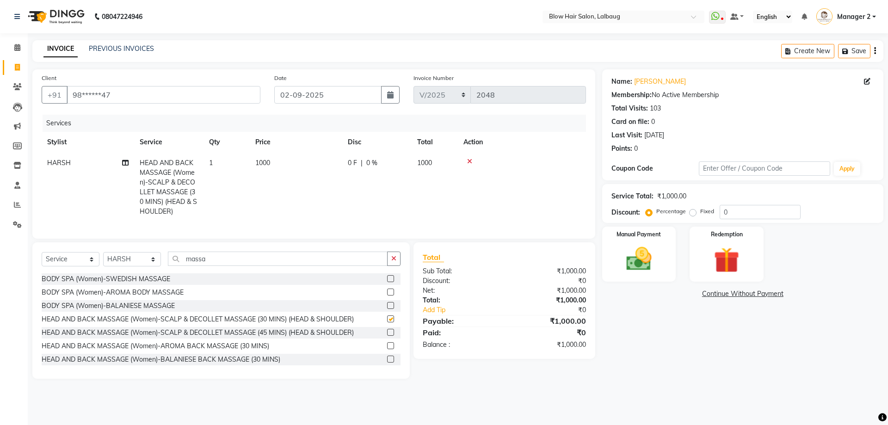
checkbox input "false"
click at [722, 212] on input "0" at bounding box center [760, 212] width 81 height 14
type input "20"
click at [652, 266] on img at bounding box center [639, 259] width 43 height 31
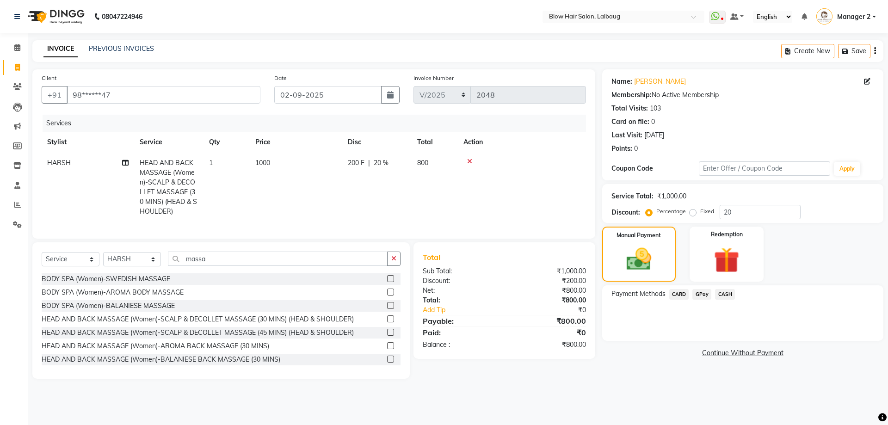
click at [727, 294] on span "CASH" at bounding box center [725, 294] width 20 height 11
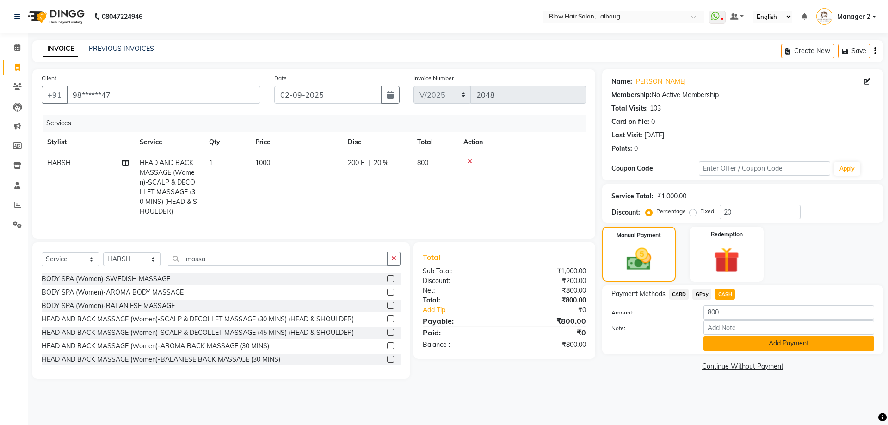
click at [724, 341] on button "Add Payment" at bounding box center [789, 343] width 171 height 14
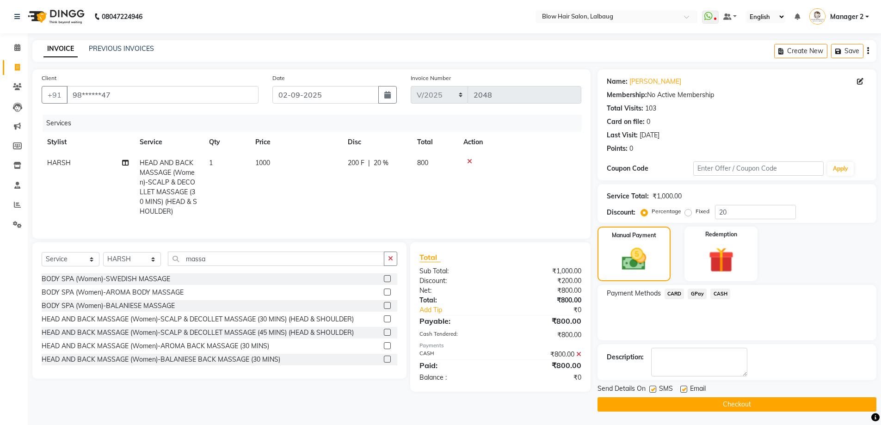
click at [683, 388] on label at bounding box center [683, 389] width 7 height 7
click at [683, 388] on input "checkbox" at bounding box center [683, 390] width 6 height 6
checkbox input "false"
click at [655, 387] on label at bounding box center [652, 389] width 7 height 7
click at [655, 387] on input "checkbox" at bounding box center [652, 390] width 6 height 6
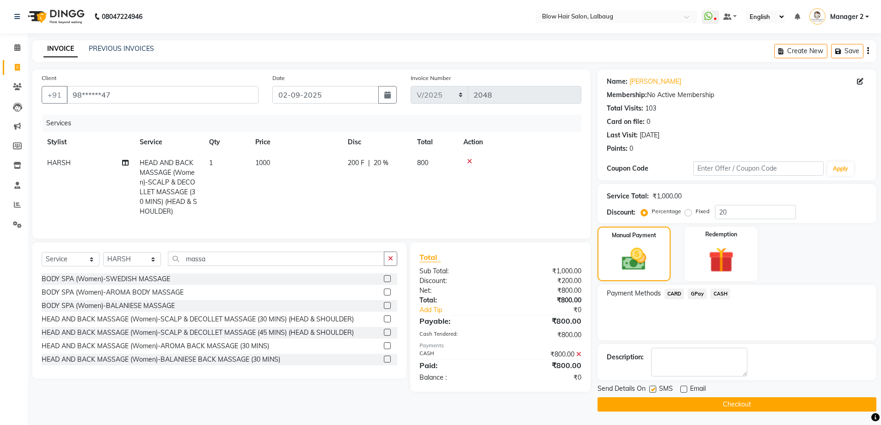
checkbox input "false"
click at [658, 398] on button "Checkout" at bounding box center [737, 404] width 279 height 14
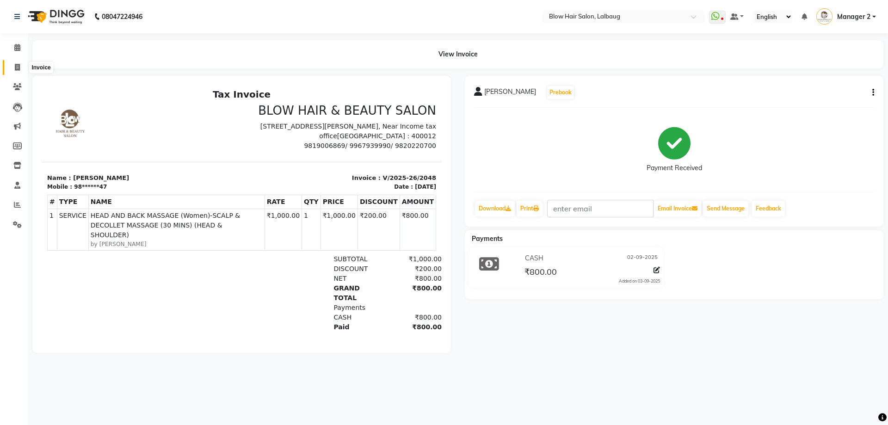
click at [13, 71] on span at bounding box center [17, 67] width 16 height 11
select select "5162"
select select "service"
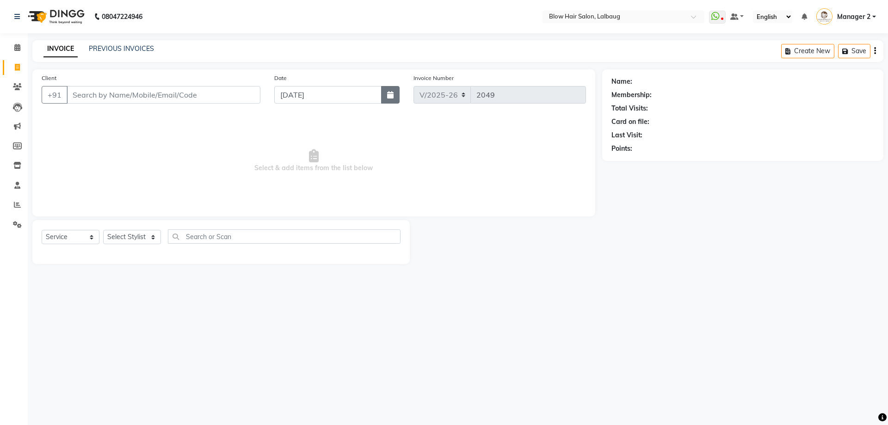
click at [391, 95] on icon "button" at bounding box center [390, 94] width 6 height 7
select select "9"
select select "2025"
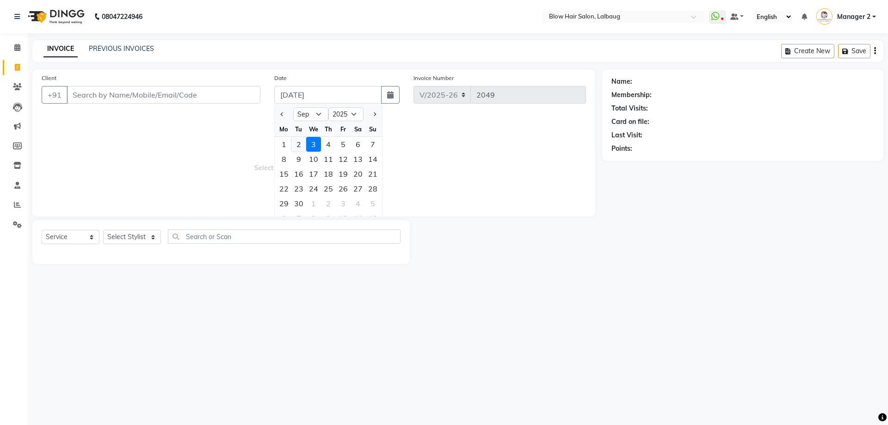
click at [301, 143] on div "2" at bounding box center [298, 144] width 15 height 15
type input "02-09-2025"
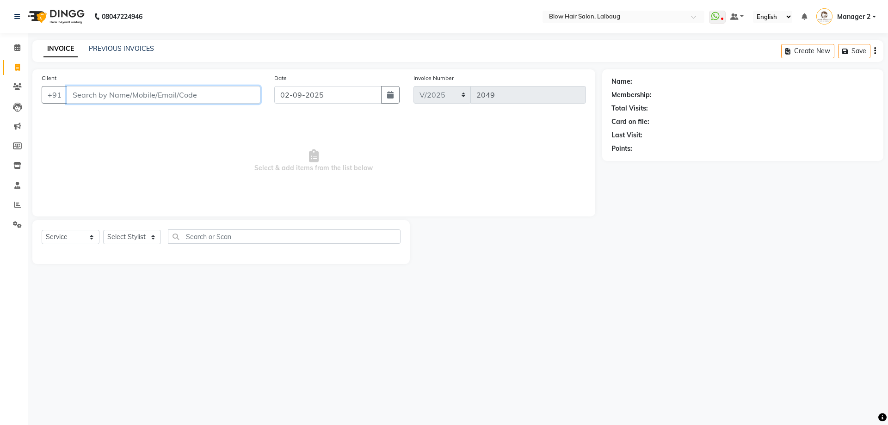
click at [123, 94] on input "Client" at bounding box center [164, 95] width 194 height 18
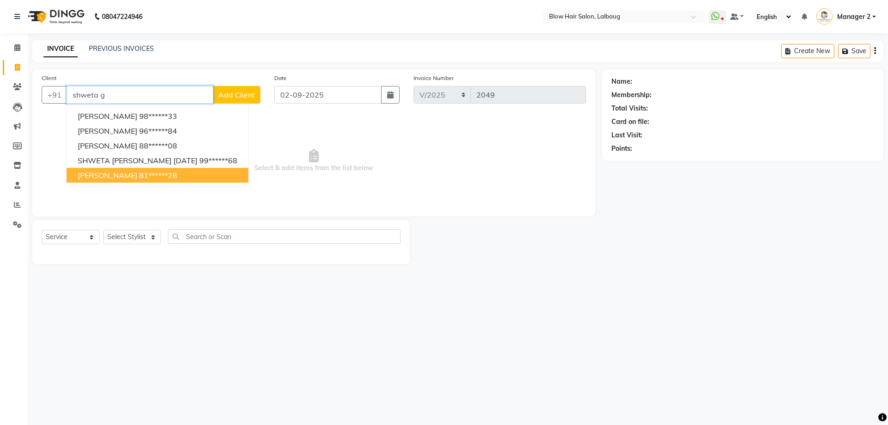
click at [137, 179] on span "[PERSON_NAME]" at bounding box center [108, 175] width 60 height 9
type input "81******28"
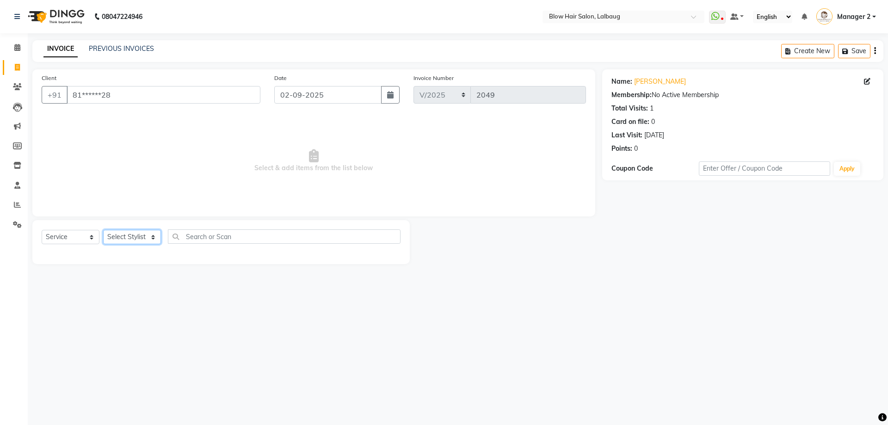
click at [134, 238] on select "Select Stylist Ashwini ASHWINI AVINASH BEAU Blow Hair [PERSON_NAME] Dingg Suppo…" at bounding box center [132, 237] width 58 height 14
select select "37224"
click at [103, 230] on select "Select Stylist Ashwini ASHWINI AVINASH BEAU Blow Hair [PERSON_NAME] Dingg Suppo…" at bounding box center [132, 237] width 58 height 14
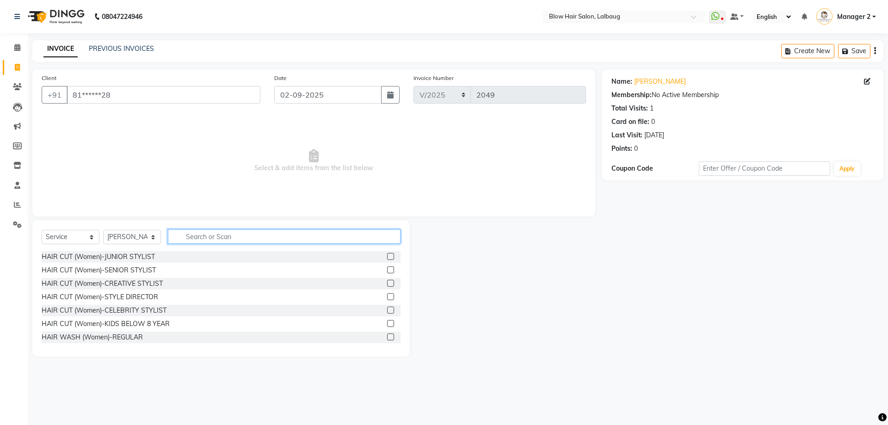
click at [200, 239] on input "text" at bounding box center [284, 236] width 233 height 14
type input "gel"
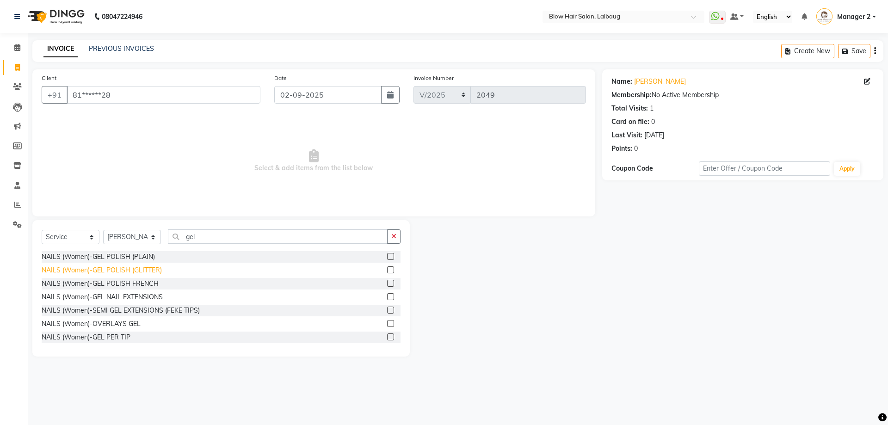
click at [142, 270] on div "NAILS (Women)-GEL POLISH (GLITTER)" at bounding box center [102, 271] width 120 height 10
checkbox input "false"
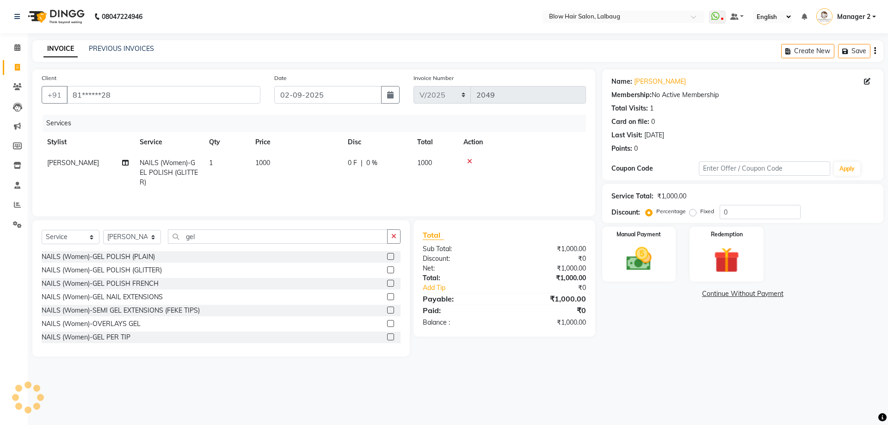
click at [283, 164] on td "1000" at bounding box center [296, 173] width 93 height 40
select select "37224"
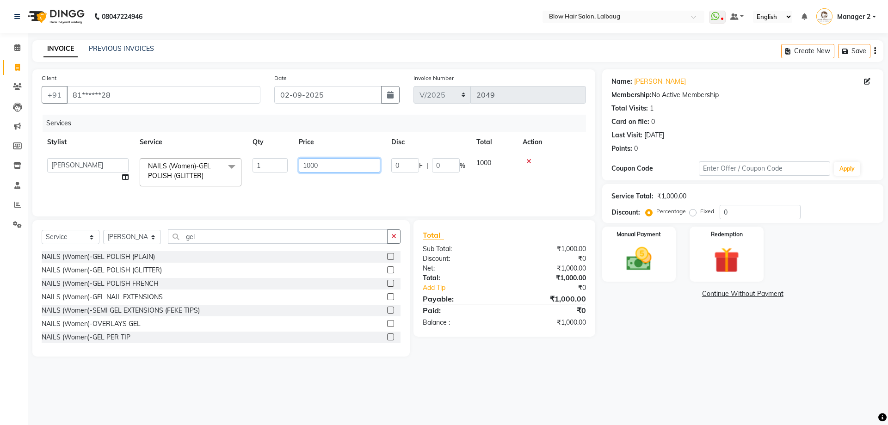
drag, startPoint x: 329, startPoint y: 164, endPoint x: 273, endPoint y: 166, distance: 56.0
click at [273, 166] on tr "[PERSON_NAME] AVINASH BEAU Blow Hair [PERSON_NAME] Dingg Support [PERSON_NAME] …" at bounding box center [314, 172] width 544 height 39
type input "2000"
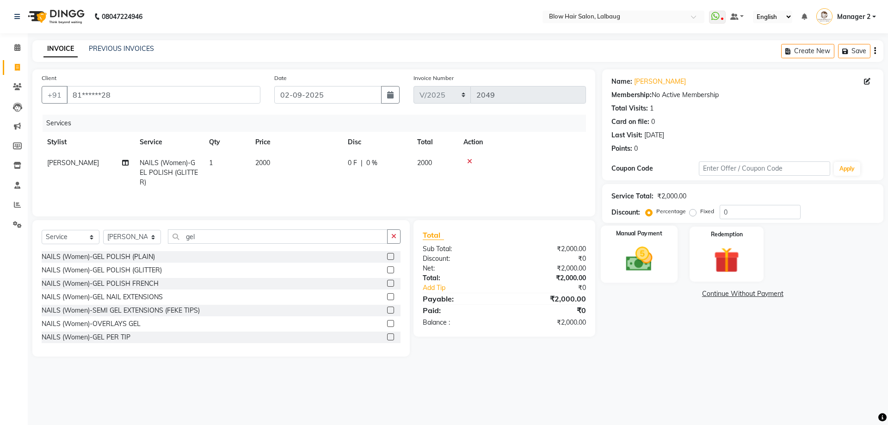
click at [613, 258] on div "Manual Payment" at bounding box center [638, 254] width 77 height 57
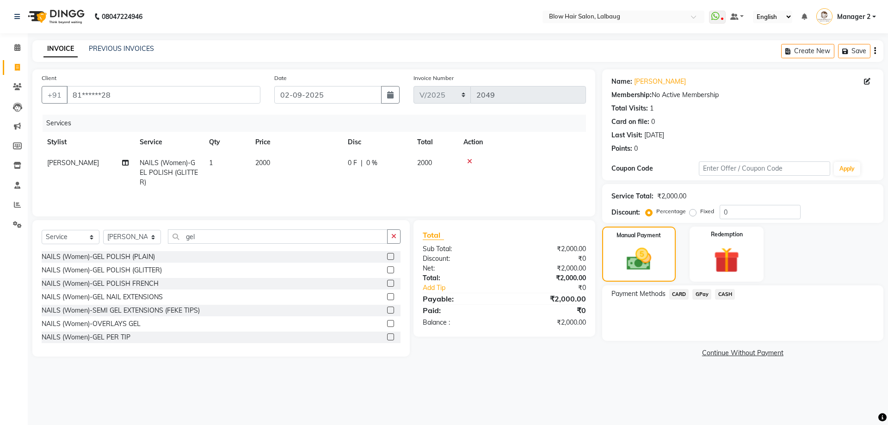
click at [721, 292] on span "CASH" at bounding box center [725, 294] width 20 height 11
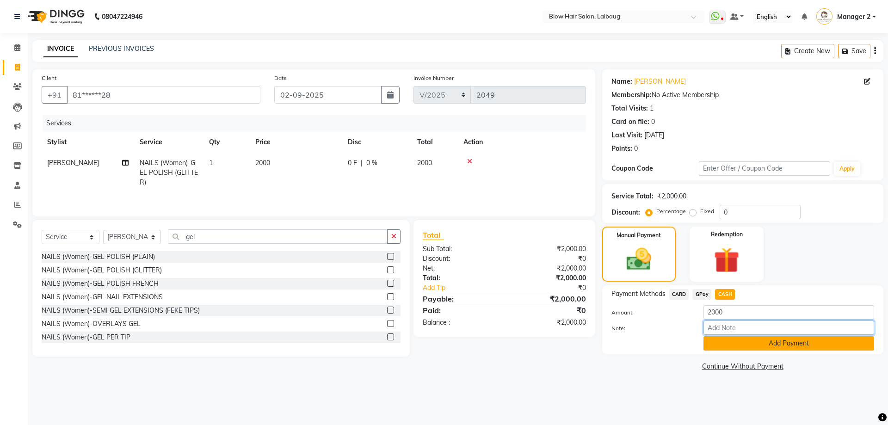
drag, startPoint x: 717, startPoint y: 333, endPoint x: 720, endPoint y: 345, distance: 11.9
click at [719, 336] on div "Amount: 2000 Note: Add Payment" at bounding box center [743, 327] width 263 height 45
click at [720, 345] on button "Add Payment" at bounding box center [789, 343] width 171 height 14
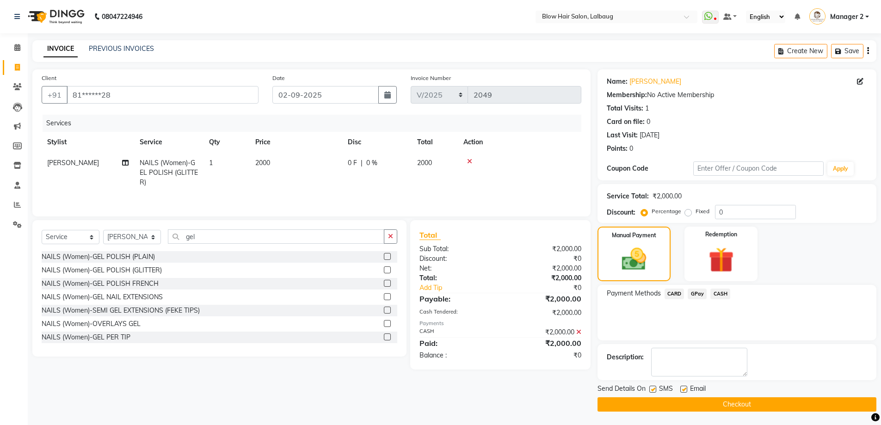
click at [682, 387] on label at bounding box center [683, 389] width 7 height 7
click at [682, 387] on input "checkbox" at bounding box center [683, 390] width 6 height 6
checkbox input "false"
click at [656, 389] on label at bounding box center [652, 389] width 7 height 7
click at [655, 389] on input "checkbox" at bounding box center [652, 390] width 6 height 6
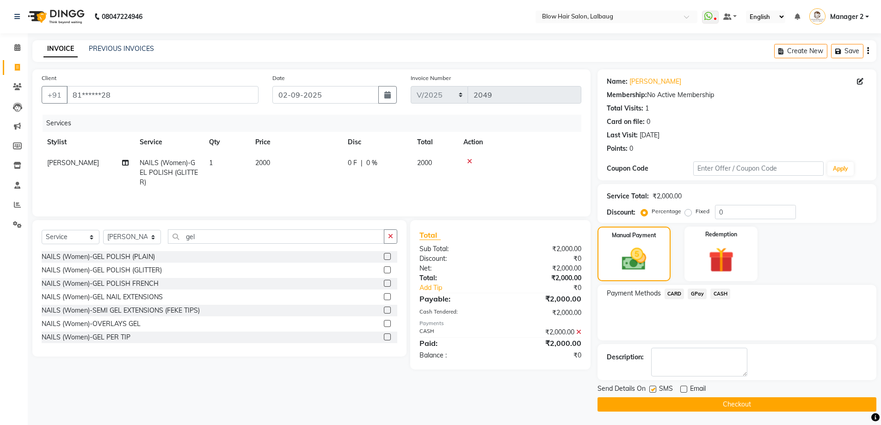
checkbox input "false"
click at [660, 399] on button "Checkout" at bounding box center [737, 404] width 279 height 14
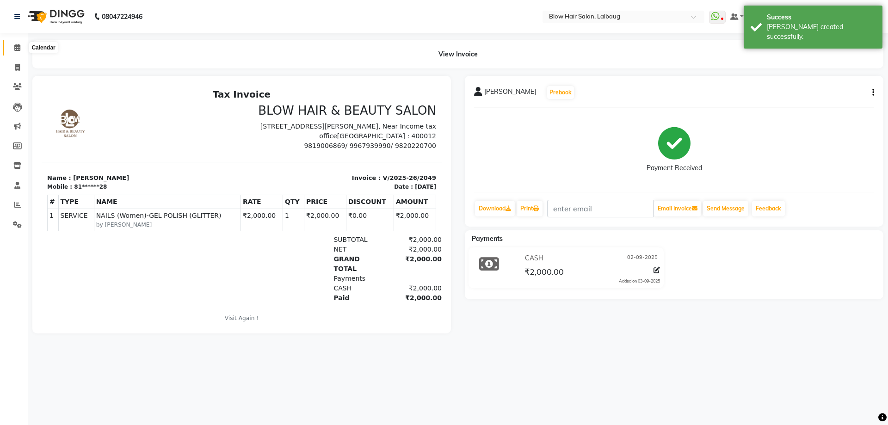
click at [16, 47] on icon at bounding box center [17, 47] width 6 height 7
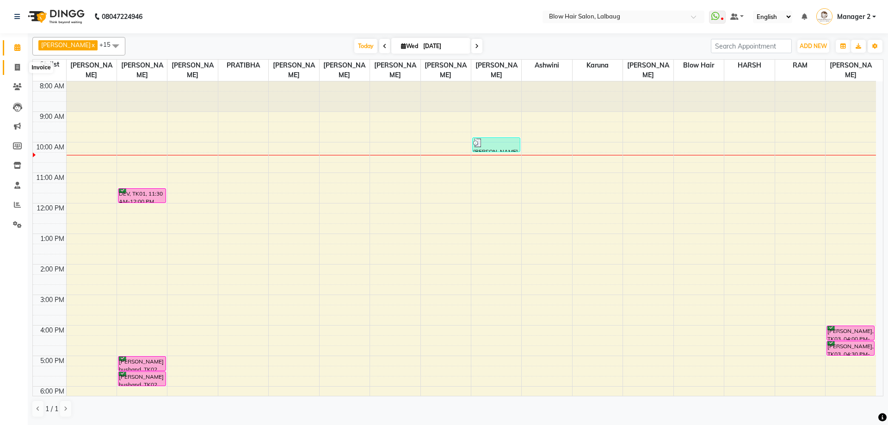
click at [19, 64] on icon at bounding box center [17, 67] width 5 height 7
select select "service"
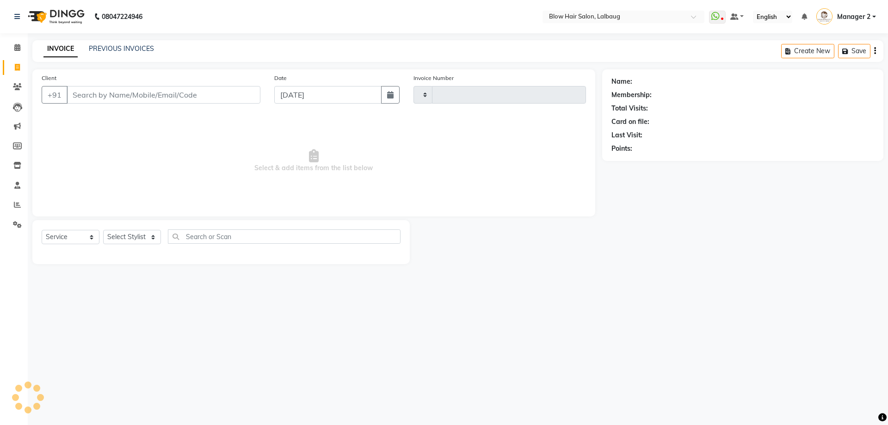
type input "2050"
select select "5162"
click at [387, 96] on icon "button" at bounding box center [390, 94] width 6 height 7
select select "9"
select select "2025"
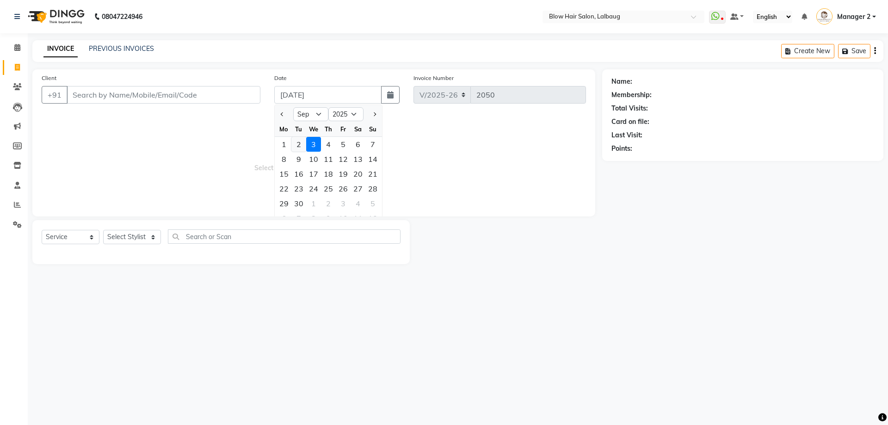
click at [302, 144] on div "2" at bounding box center [298, 144] width 15 height 15
type input "02-09-2025"
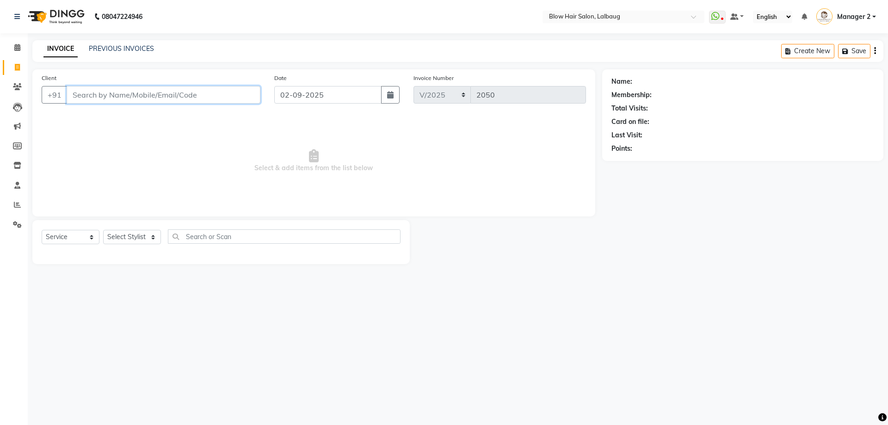
click at [105, 88] on input "Client" at bounding box center [164, 95] width 194 height 18
click at [118, 47] on link "PREVIOUS INVOICES" at bounding box center [121, 48] width 65 height 8
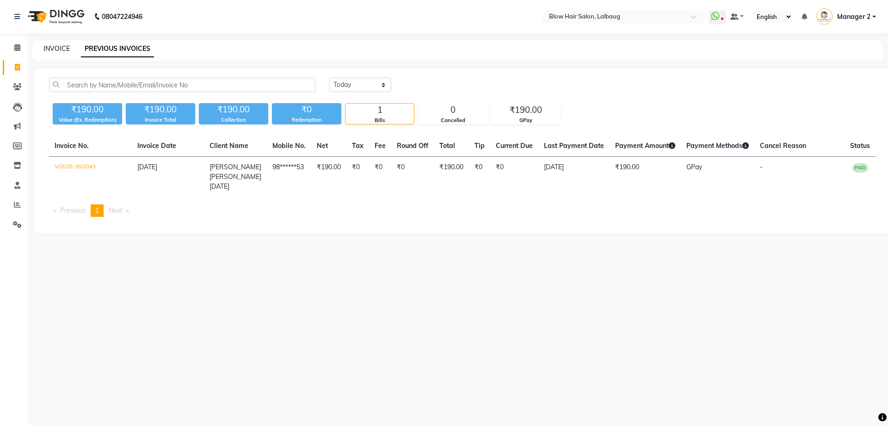
click at [59, 47] on link "INVOICE" at bounding box center [56, 48] width 26 height 8
select select "5162"
select select "service"
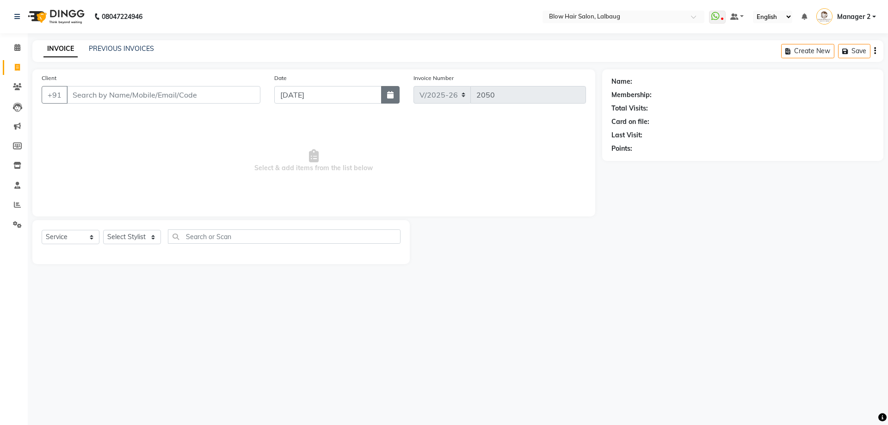
click at [389, 97] on icon "button" at bounding box center [390, 94] width 6 height 7
select select "9"
select select "2025"
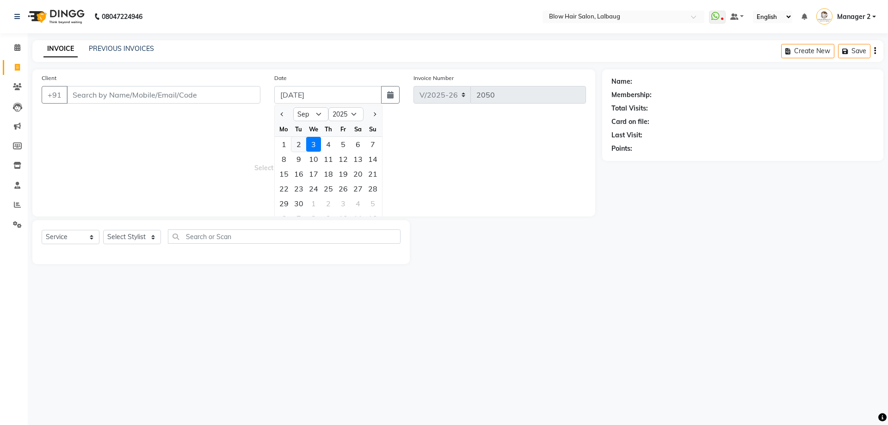
click at [299, 140] on div "2" at bounding box center [298, 144] width 15 height 15
type input "02-09-2025"
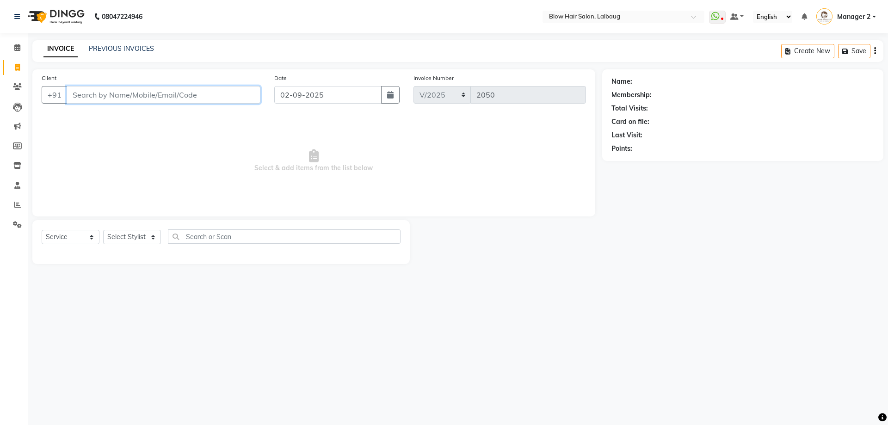
click at [157, 96] on input "Client" at bounding box center [164, 95] width 194 height 18
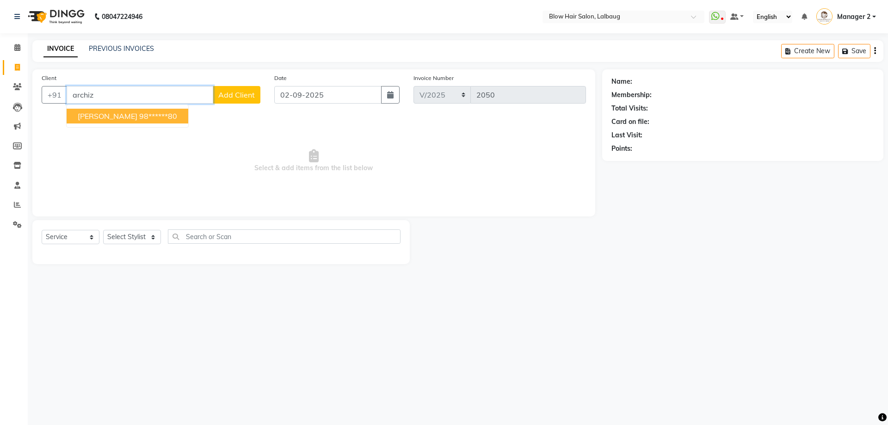
click at [105, 116] on span "[PERSON_NAME]" at bounding box center [108, 115] width 60 height 9
type input "98******80"
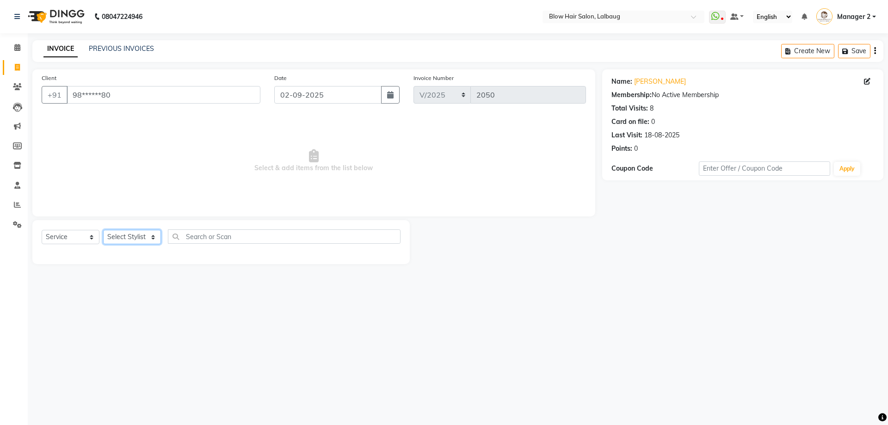
click at [154, 238] on select "Select Stylist Ashwini ASHWINI AVINASH BEAU Blow Hair [PERSON_NAME] Dingg Suppo…" at bounding box center [132, 237] width 58 height 14
select select "33343"
click at [103, 230] on select "Select Stylist Ashwini ASHWINI AVINASH BEAU Blow Hair [PERSON_NAME] Dingg Suppo…" at bounding box center [132, 237] width 58 height 14
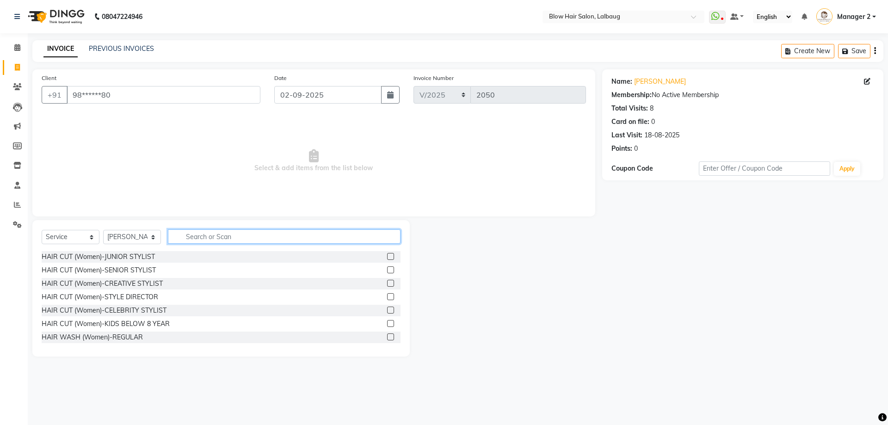
click at [192, 242] on input "text" at bounding box center [284, 236] width 233 height 14
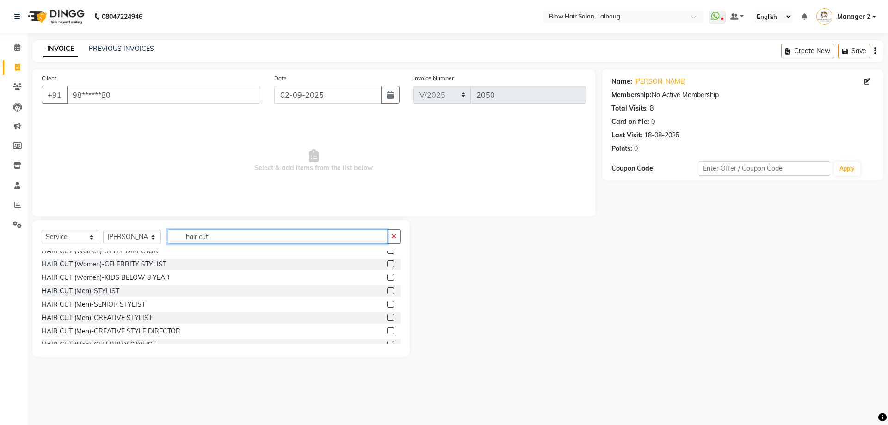
type input "hair cut"
click at [138, 319] on div "HAIR CUT (Men)-CREATIVE STYLIST" at bounding box center [97, 318] width 111 height 10
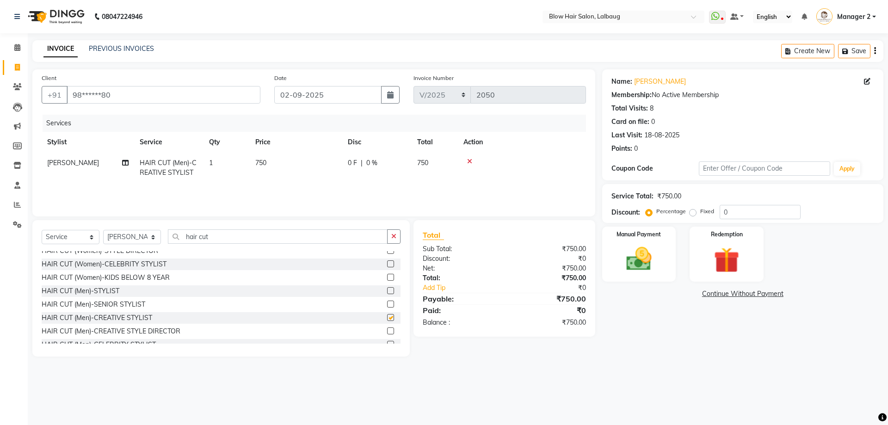
checkbox input "false"
click at [274, 169] on td "750" at bounding box center [296, 168] width 93 height 31
select select "33343"
drag, startPoint x: 334, startPoint y: 166, endPoint x: 270, endPoint y: 173, distance: 64.7
click at [285, 167] on tr "[PERSON_NAME] BEAU Blow Hair [PERSON_NAME] Support [PERSON_NAME] [PERSON_NAME] …" at bounding box center [314, 172] width 544 height 39
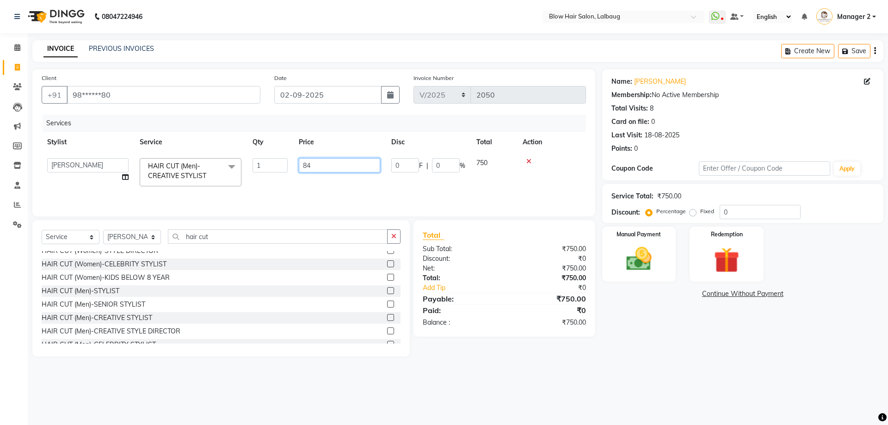
type input "840"
click at [635, 258] on img at bounding box center [639, 259] width 43 height 31
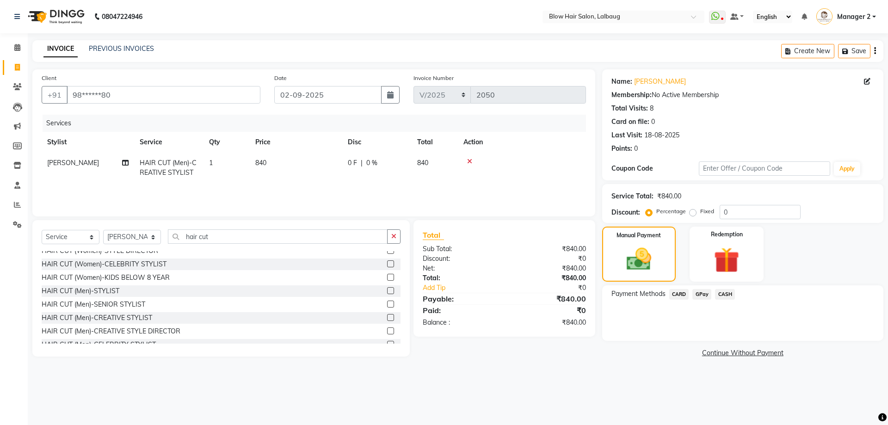
click at [681, 295] on span "CARD" at bounding box center [679, 294] width 20 height 11
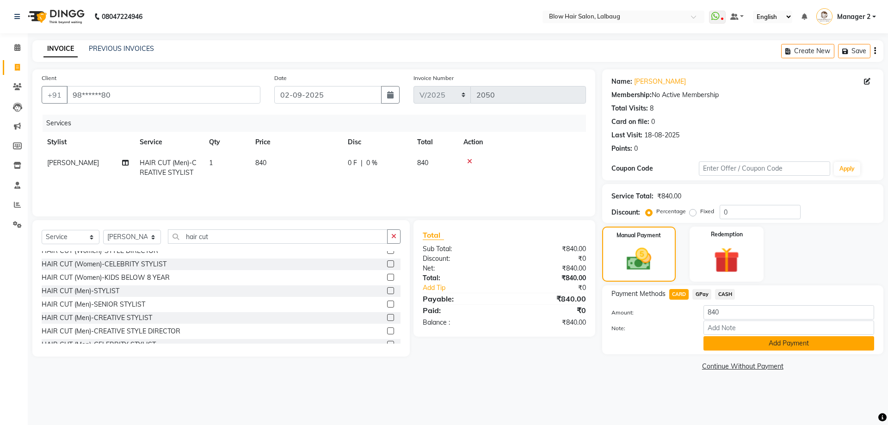
click at [736, 342] on button "Add Payment" at bounding box center [789, 343] width 171 height 14
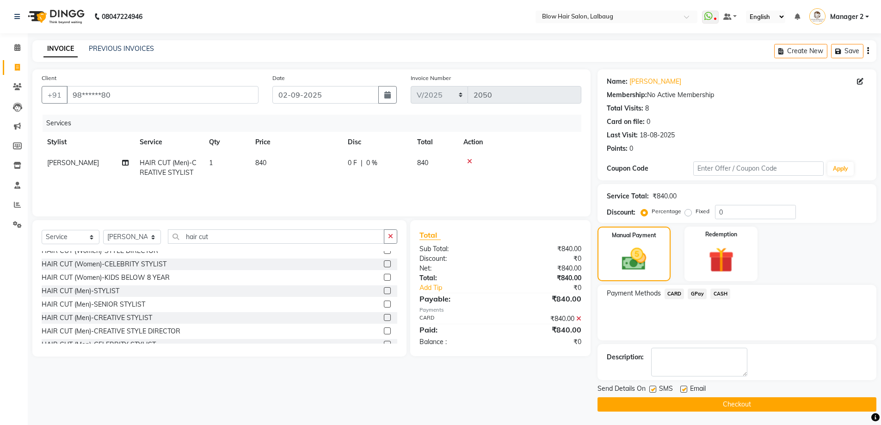
click at [681, 391] on label at bounding box center [683, 389] width 7 height 7
click at [681, 391] on input "checkbox" at bounding box center [683, 390] width 6 height 6
checkbox input "false"
click at [651, 389] on label at bounding box center [652, 389] width 7 height 7
click at [651, 389] on input "checkbox" at bounding box center [652, 390] width 6 height 6
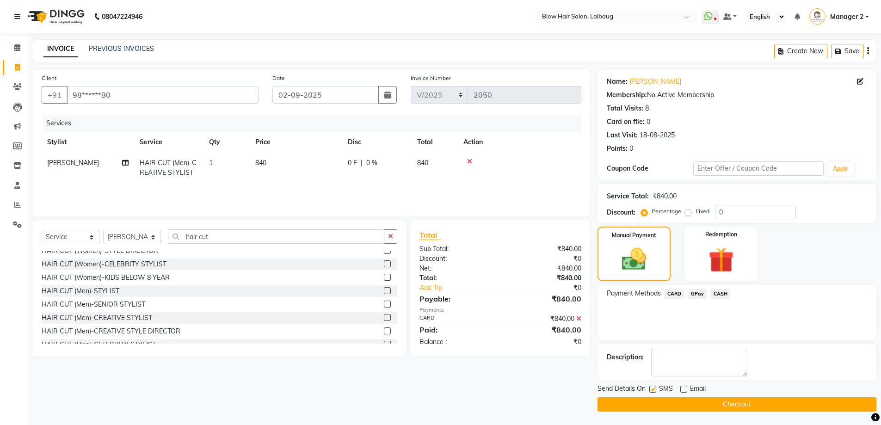
checkbox input "false"
click at [658, 401] on button "Checkout" at bounding box center [737, 404] width 279 height 14
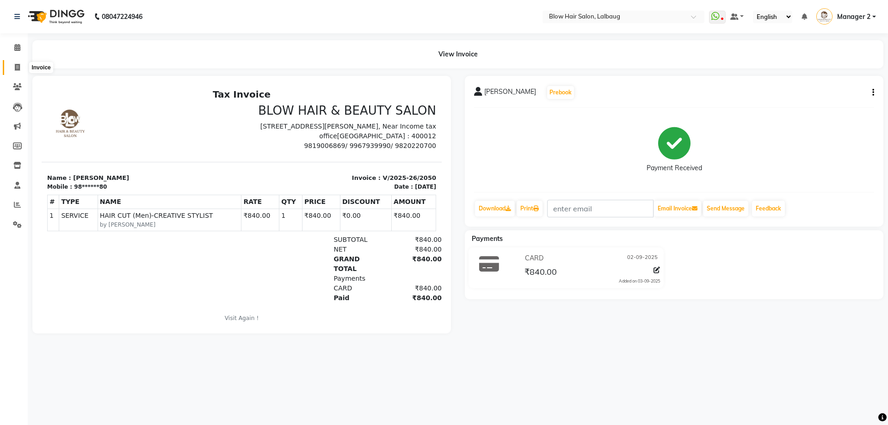
click at [19, 70] on icon at bounding box center [17, 67] width 5 height 7
select select "5162"
select select "service"
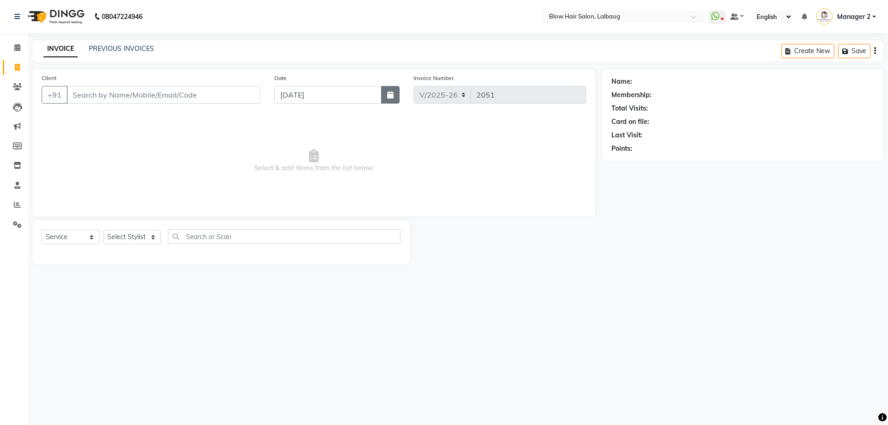
click at [390, 94] on icon "button" at bounding box center [390, 94] width 6 height 7
select select "9"
select select "2025"
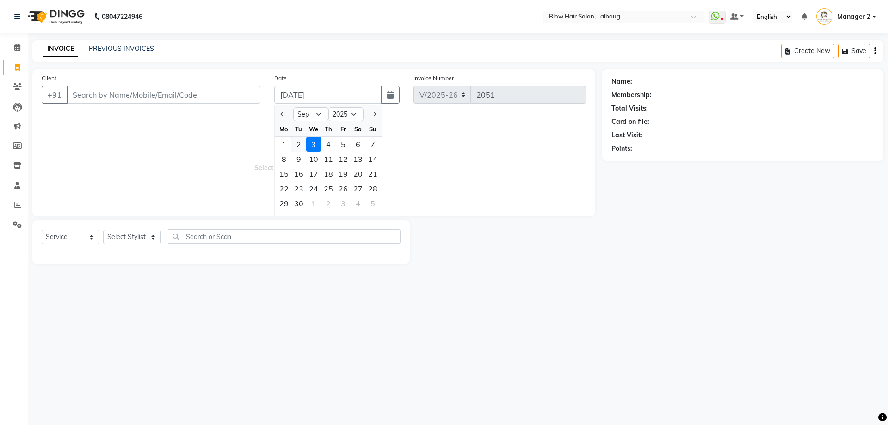
click at [299, 143] on div "2" at bounding box center [298, 144] width 15 height 15
type input "02-09-2025"
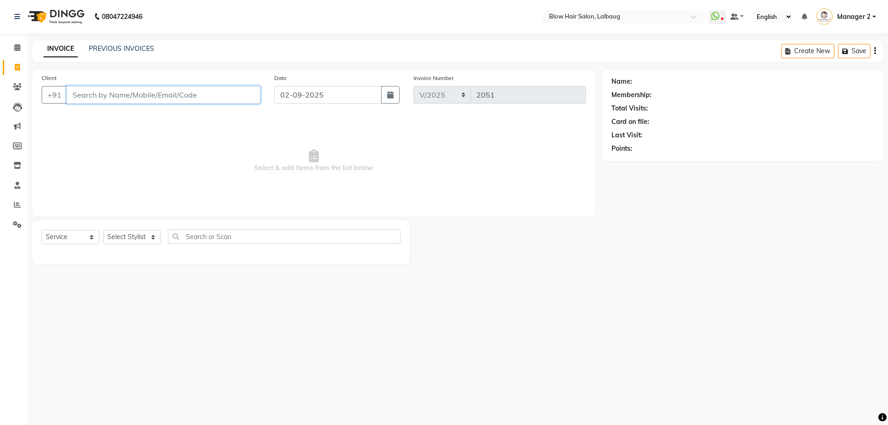
click at [128, 93] on input "Client" at bounding box center [164, 95] width 194 height 18
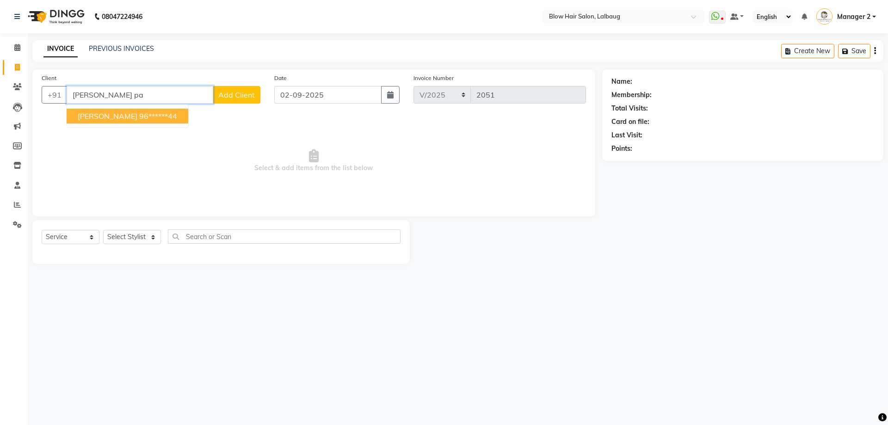
drag, startPoint x: 112, startPoint y: 127, endPoint x: 114, endPoint y: 115, distance: 11.7
click at [112, 126] on ngb-typeahead-window "[PERSON_NAME] 96******44" at bounding box center [127, 116] width 123 height 23
click at [114, 115] on span "[PERSON_NAME]" at bounding box center [108, 115] width 60 height 9
type input "96******44"
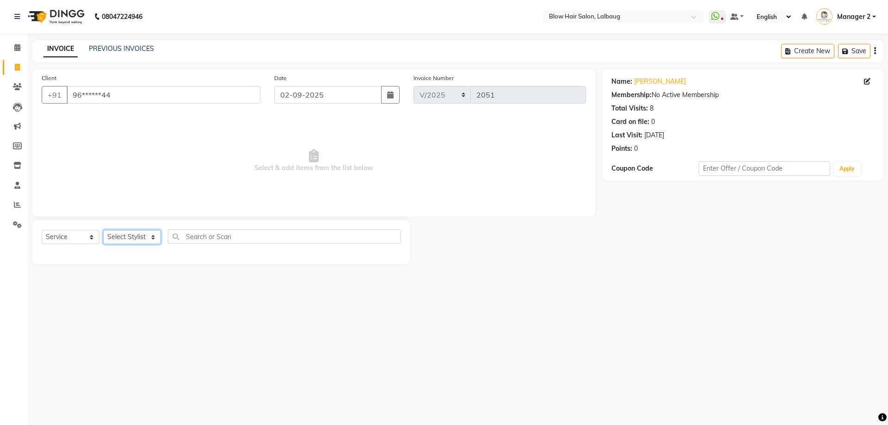
click at [136, 235] on select "Select Stylist Ashwini ASHWINI AVINASH BEAU Blow Hair [PERSON_NAME] Dingg Suppo…" at bounding box center [132, 237] width 58 height 14
select select "76491"
click at [103, 230] on select "Select Stylist Ashwini ASHWINI AVINASH BEAU Blow Hair [PERSON_NAME] Dingg Suppo…" at bounding box center [132, 237] width 58 height 14
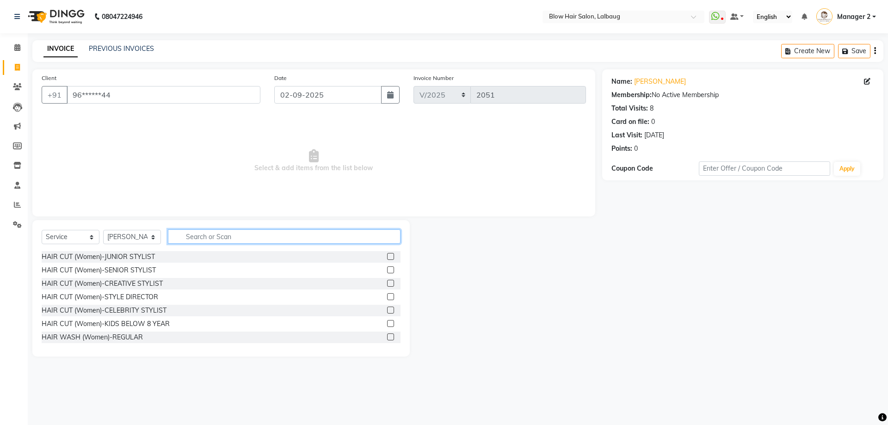
click at [208, 241] on input "text" at bounding box center [284, 236] width 233 height 14
type input "wash"
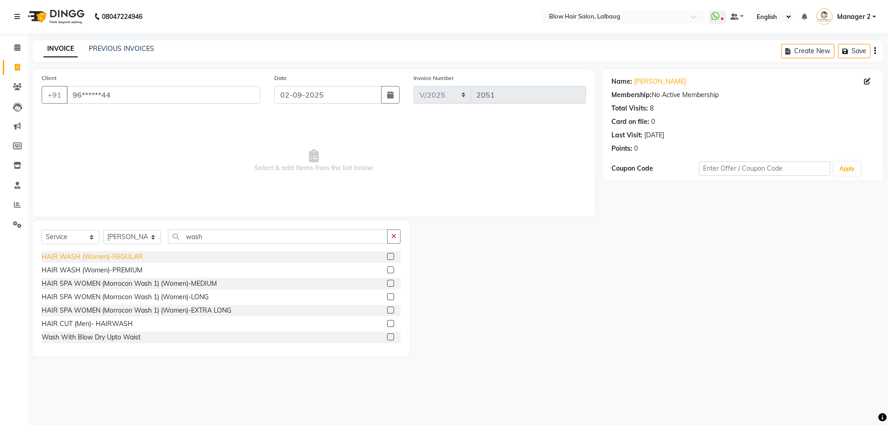
click at [137, 257] on div "HAIR WASH (Women)-REGULAR" at bounding box center [92, 257] width 101 height 10
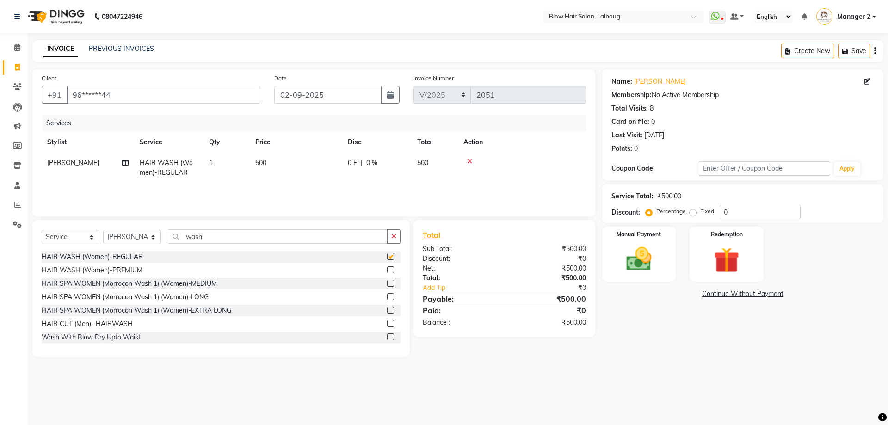
checkbox input "false"
click at [267, 154] on td "500" at bounding box center [296, 168] width 93 height 31
select select "76491"
drag, startPoint x: 344, startPoint y: 170, endPoint x: 259, endPoint y: 162, distance: 85.0
click at [259, 162] on tr "[PERSON_NAME] BEAU Blow Hair [PERSON_NAME] Support [PERSON_NAME] [PERSON_NAME] …" at bounding box center [314, 172] width 544 height 39
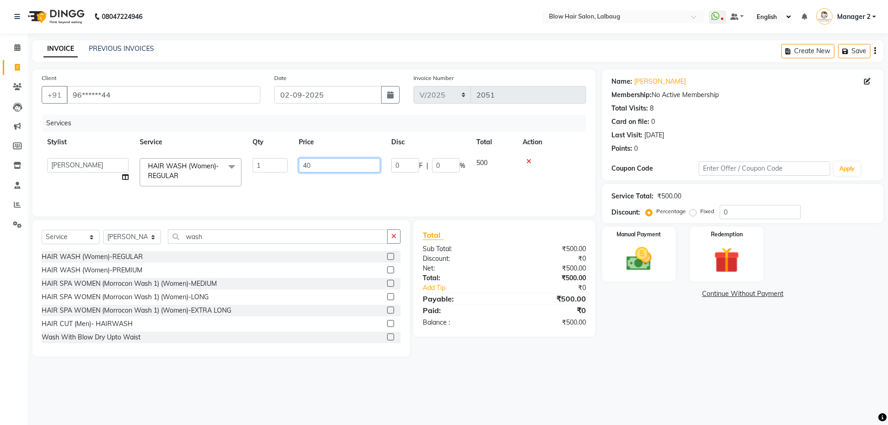
type input "400"
drag, startPoint x: 116, startPoint y: 236, endPoint x: 125, endPoint y: 230, distance: 11.0
click at [116, 236] on select "Select Stylist Ashwini ASHWINI AVINASH BEAU Blow Hair [PERSON_NAME] Dingg Suppo…" at bounding box center [132, 237] width 58 height 14
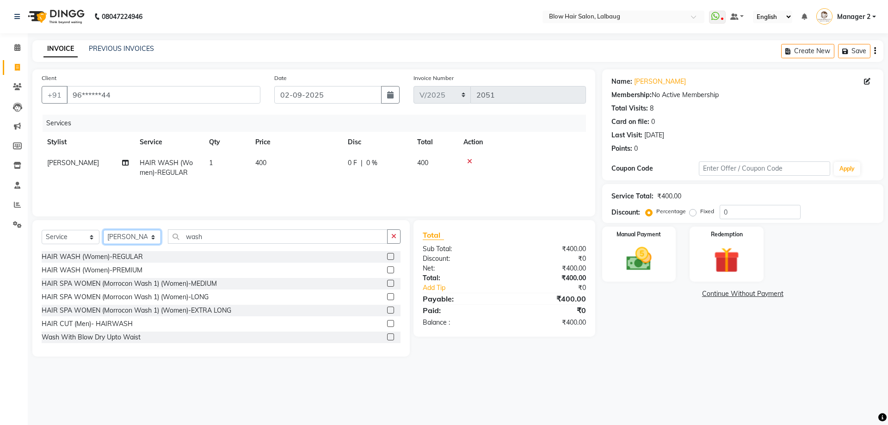
select select "90560"
click at [103, 230] on select "Select Stylist Ashwini ASHWINI AVINASH BEAU Blow Hair [PERSON_NAME] Dingg Suppo…" at bounding box center [132, 237] width 58 height 14
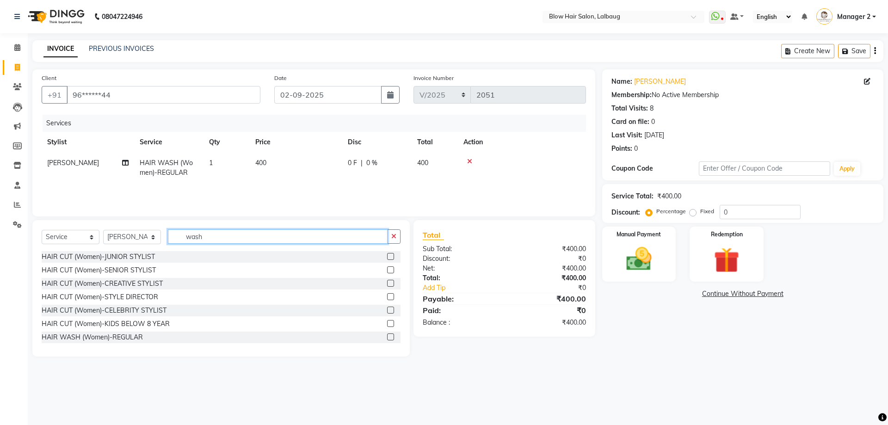
click at [223, 238] on input "wash" at bounding box center [278, 236] width 220 height 14
type input "blow"
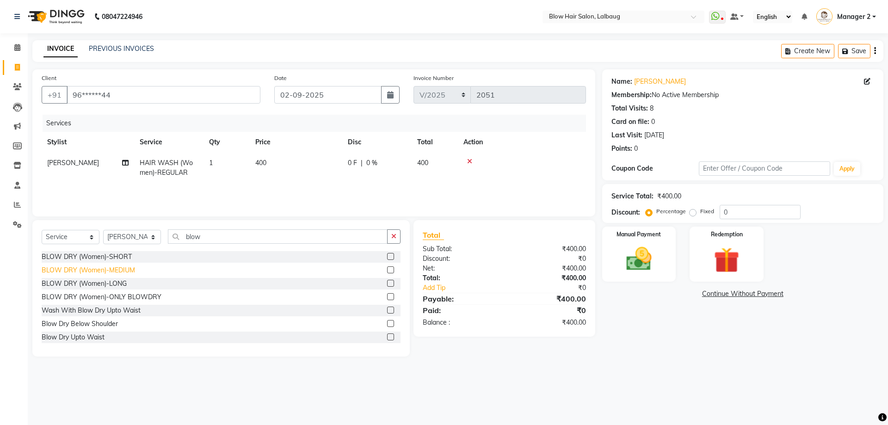
click at [133, 267] on div "BLOW DRY (Women)-MEDIUM" at bounding box center [88, 271] width 93 height 10
checkbox input "false"
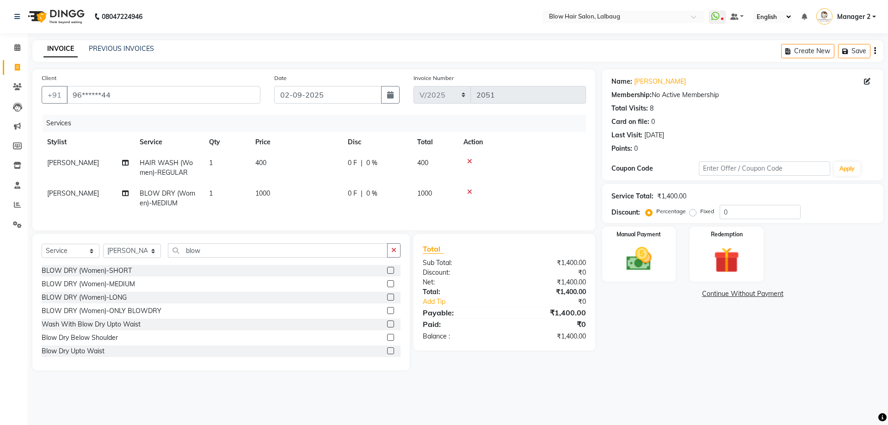
click at [298, 201] on td "1000" at bounding box center [296, 198] width 93 height 31
select select "90560"
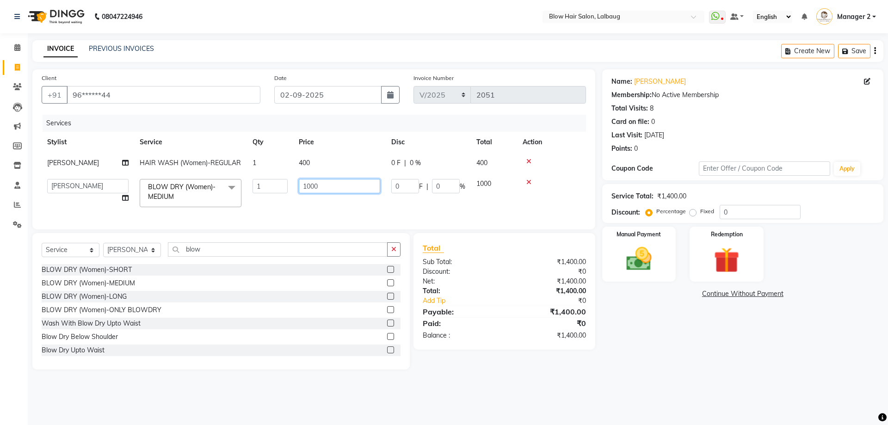
drag, startPoint x: 335, startPoint y: 189, endPoint x: 290, endPoint y: 192, distance: 45.0
click at [290, 192] on tr "[PERSON_NAME] AVINASH BEAU Blow Hair [PERSON_NAME] Support [PERSON_NAME] [PERSO…" at bounding box center [314, 192] width 544 height 39
type input "800"
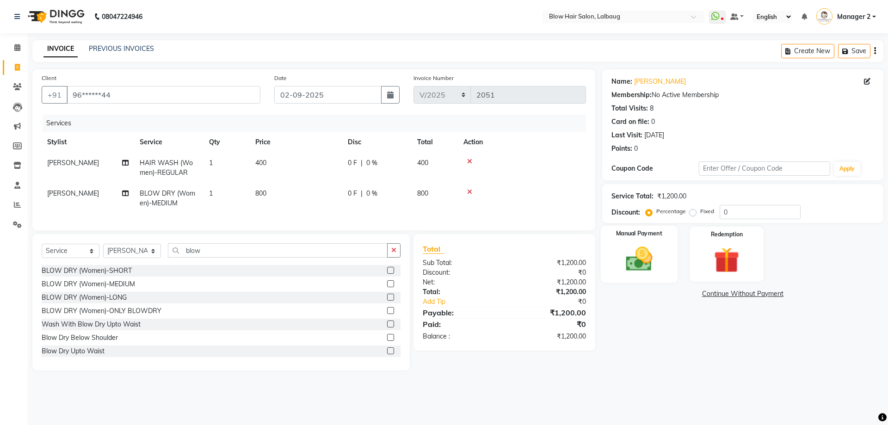
click at [644, 254] on img at bounding box center [639, 259] width 43 height 31
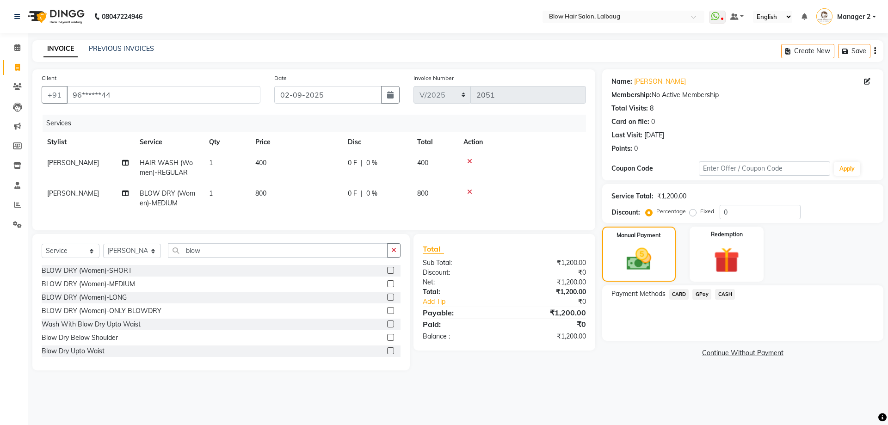
click at [705, 292] on span "GPay" at bounding box center [701, 294] width 19 height 11
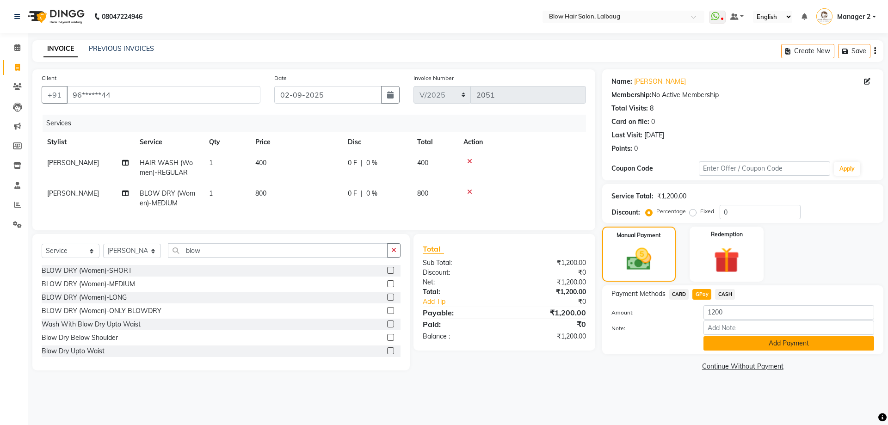
click at [738, 346] on button "Add Payment" at bounding box center [789, 343] width 171 height 14
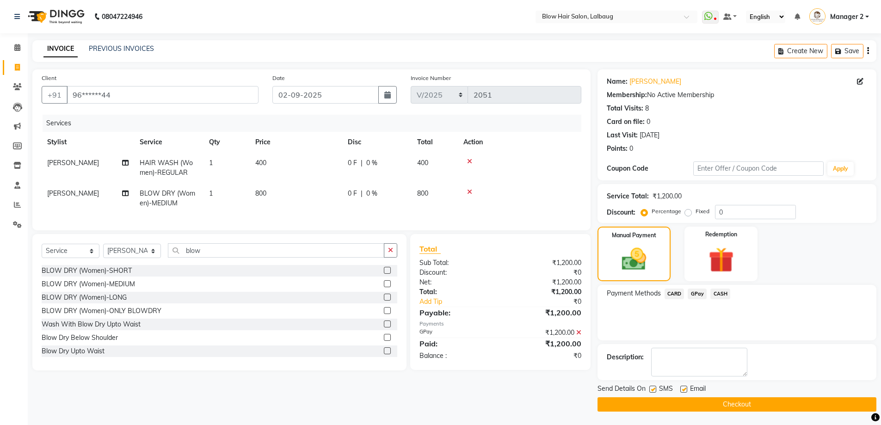
click at [686, 389] on label at bounding box center [683, 389] width 7 height 7
click at [686, 389] on input "checkbox" at bounding box center [683, 390] width 6 height 6
checkbox input "false"
click at [655, 388] on label at bounding box center [652, 389] width 7 height 7
click at [655, 388] on input "checkbox" at bounding box center [652, 390] width 6 height 6
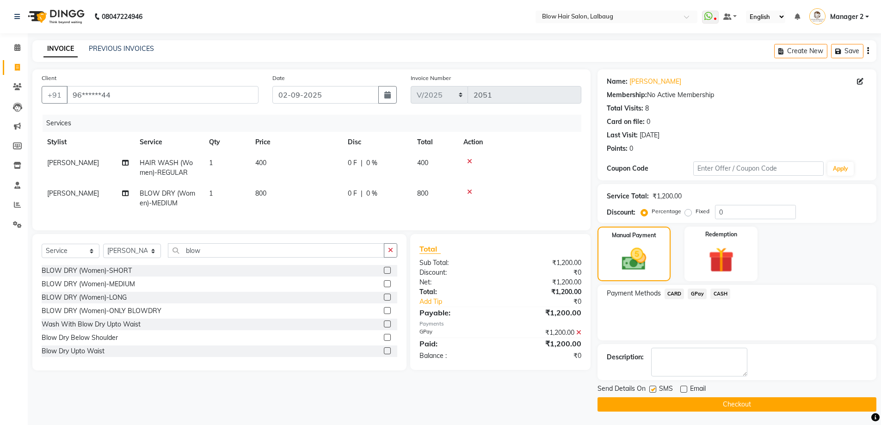
checkbox input "false"
click at [660, 402] on button "Checkout" at bounding box center [737, 404] width 279 height 14
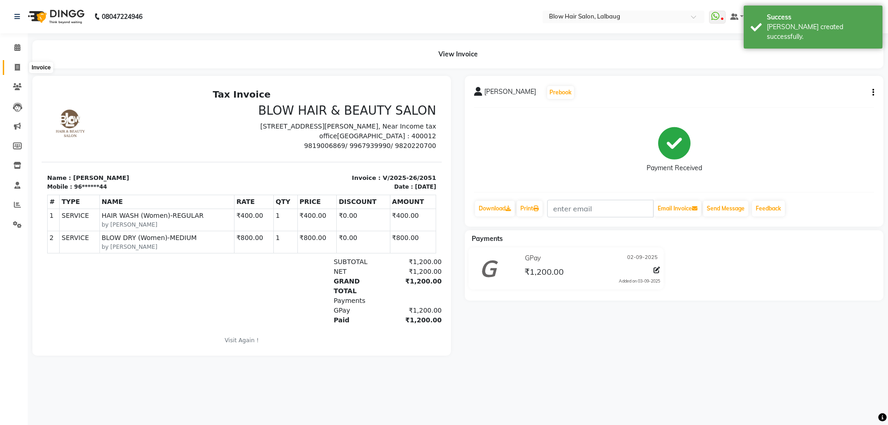
click at [15, 66] on icon at bounding box center [17, 67] width 5 height 7
select select "service"
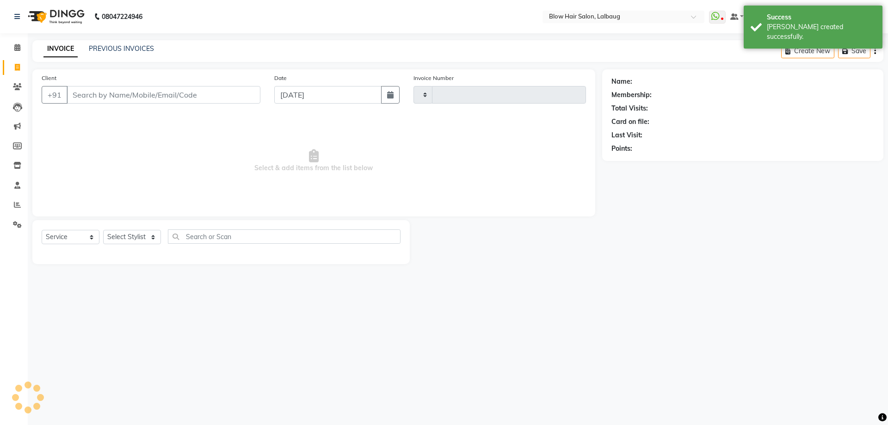
type input "2052"
select select "5162"
click at [390, 94] on icon "button" at bounding box center [390, 94] width 6 height 7
select select "9"
select select "2025"
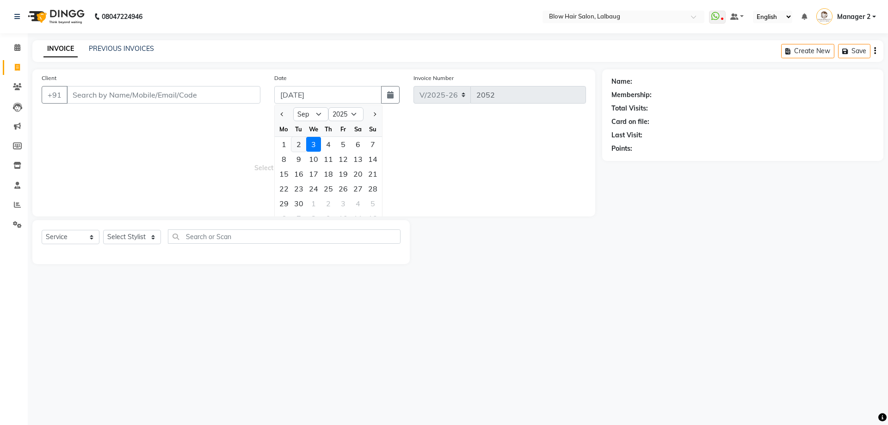
click at [299, 142] on div "2" at bounding box center [298, 144] width 15 height 15
type input "02-09-2025"
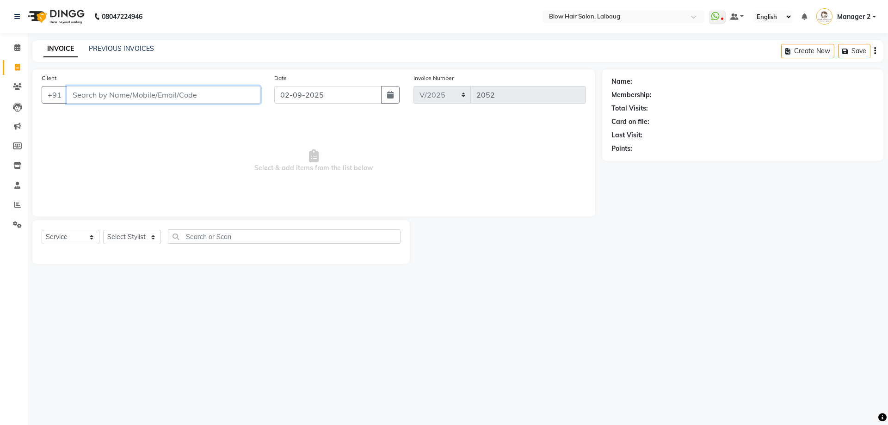
click at [167, 96] on input "Client" at bounding box center [164, 95] width 194 height 18
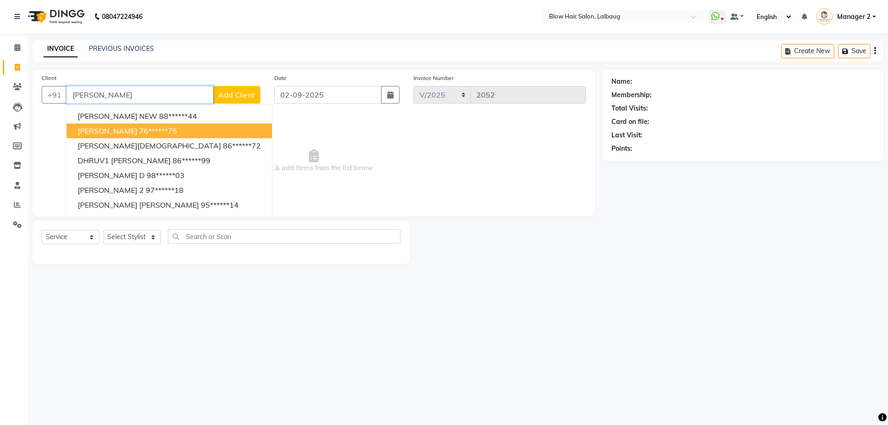
click at [154, 128] on ngb-highlight "76******75" at bounding box center [158, 130] width 38 height 9
type input "76******75"
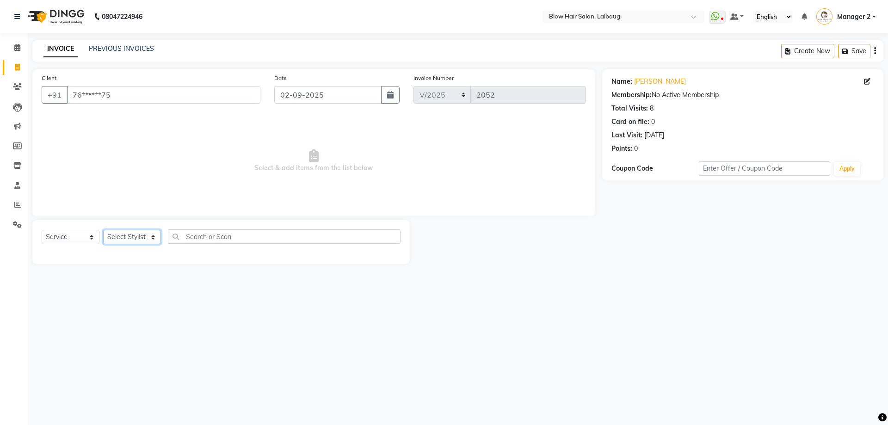
click at [144, 241] on select "Select Stylist Ashwini ASHWINI AVINASH BEAU Blow Hair [PERSON_NAME] Dingg Suppo…" at bounding box center [132, 237] width 58 height 14
select select "76491"
click at [103, 230] on select "Select Stylist Ashwini ASHWINI AVINASH BEAU Blow Hair [PERSON_NAME] Dingg Suppo…" at bounding box center [132, 237] width 58 height 14
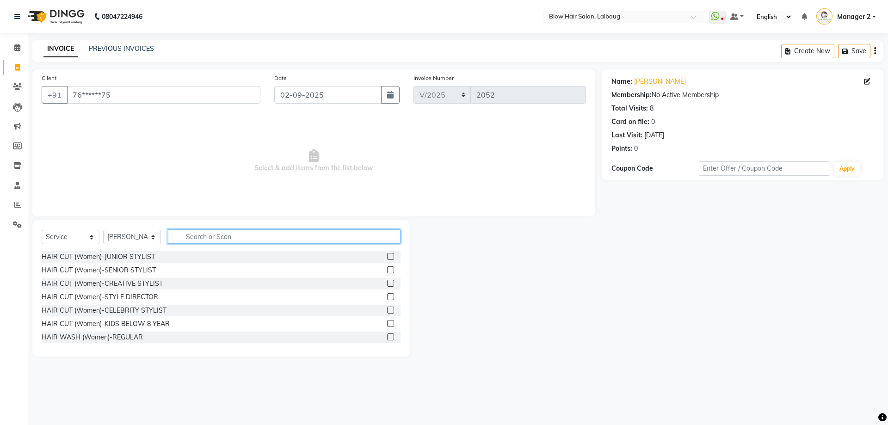
click at [197, 237] on input "text" at bounding box center [284, 236] width 233 height 14
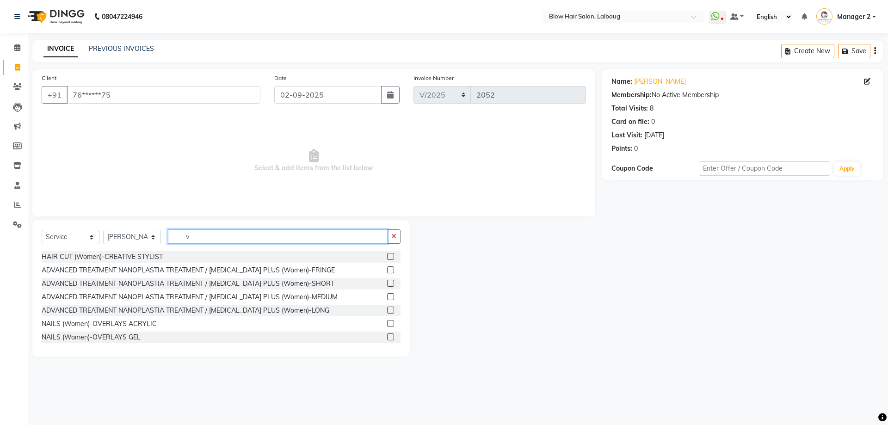
click at [198, 232] on input "v" at bounding box center [278, 236] width 220 height 14
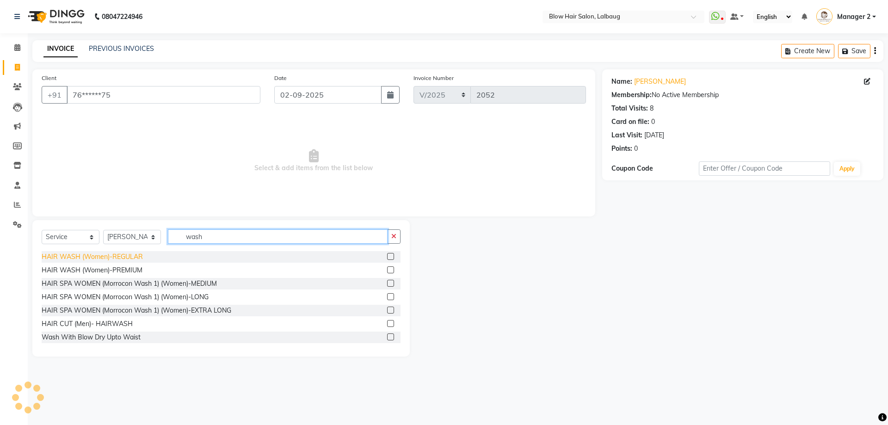
type input "wash"
click at [141, 256] on div "HAIR WASH (Women)-REGULAR" at bounding box center [92, 257] width 101 height 10
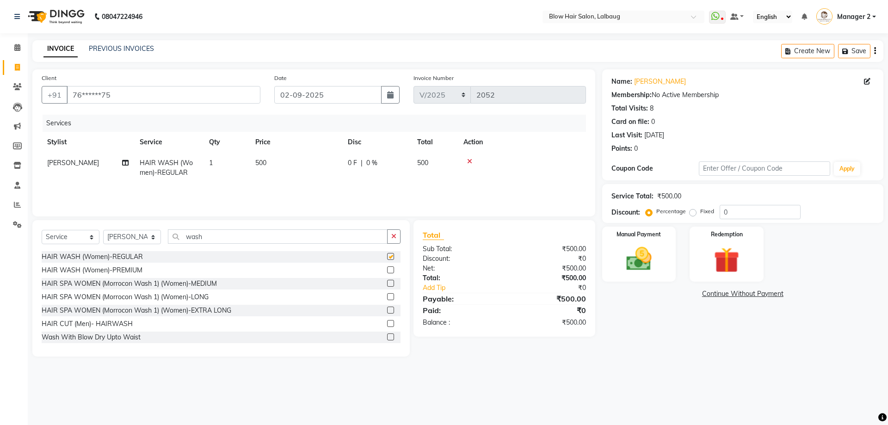
checkbox input "false"
click at [284, 173] on td "500" at bounding box center [296, 168] width 93 height 31
select select "76491"
drag, startPoint x: 319, startPoint y: 161, endPoint x: 282, endPoint y: 172, distance: 38.9
click at [282, 172] on tr "[PERSON_NAME] BEAU Blow Hair [PERSON_NAME] Support [PERSON_NAME] [PERSON_NAME] …" at bounding box center [314, 172] width 544 height 39
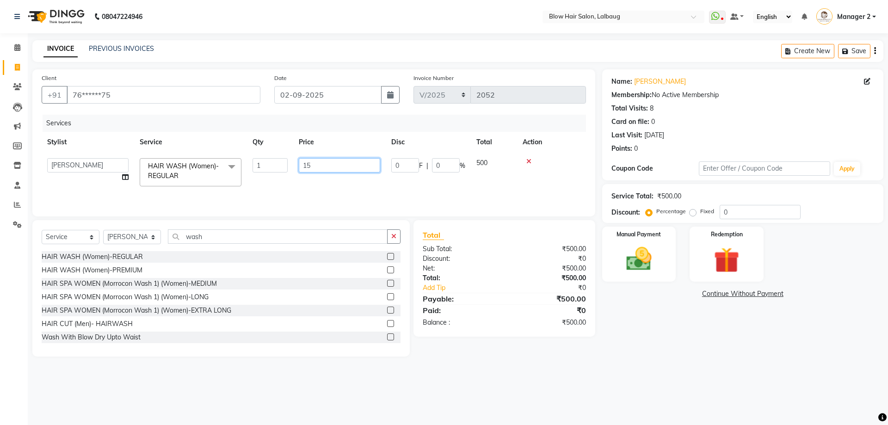
type input "150"
click at [123, 228] on div "Select Service Product Membership Package Voucher Prepaid Gift Card Select Styl…" at bounding box center [220, 288] width 377 height 136
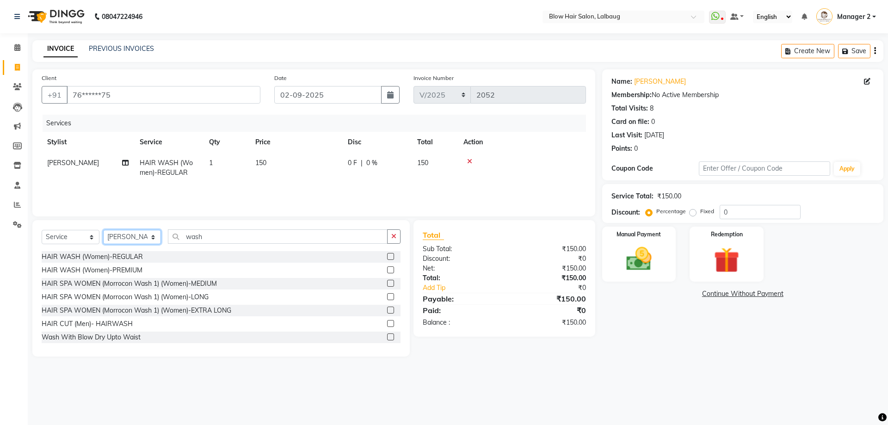
click at [128, 236] on select "Select Stylist Ashwini ASHWINI AVINASH BEAU Blow Hair [PERSON_NAME] Dingg Suppo…" at bounding box center [132, 237] width 58 height 14
select select "37224"
click at [103, 230] on select "Select Stylist Ashwini ASHWINI AVINASH BEAU Blow Hair [PERSON_NAME] Dingg Suppo…" at bounding box center [132, 237] width 58 height 14
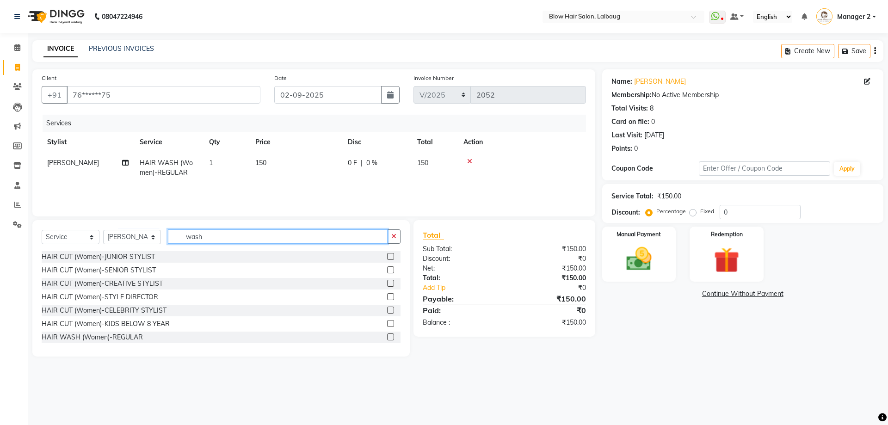
click at [222, 242] on input "wash" at bounding box center [278, 236] width 220 height 14
type input "thr"
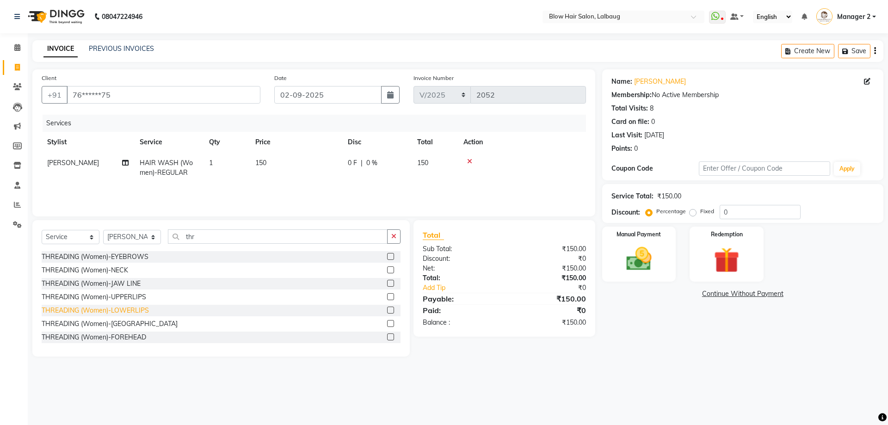
click at [134, 314] on div "THREADING (Women)-LOWERLIPS" at bounding box center [95, 311] width 107 height 10
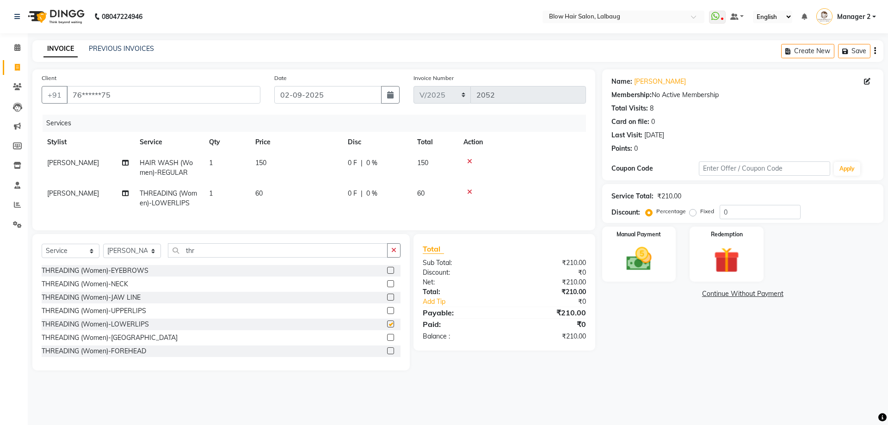
checkbox input "false"
click at [310, 200] on td "60" at bounding box center [296, 198] width 93 height 31
select select "37224"
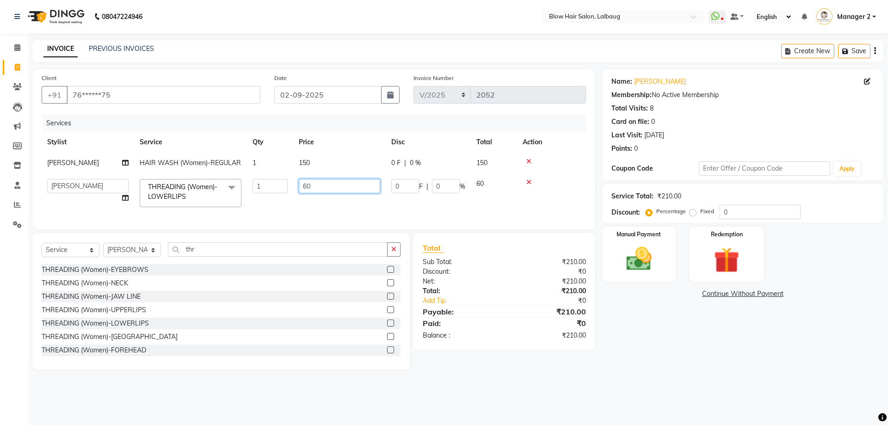
drag, startPoint x: 339, startPoint y: 192, endPoint x: 259, endPoint y: 194, distance: 80.0
click at [270, 195] on tr "[PERSON_NAME] BEAU Blow Hair [PERSON_NAME] Support [PERSON_NAME] [PERSON_NAME] …" at bounding box center [314, 192] width 544 height 39
type input "400"
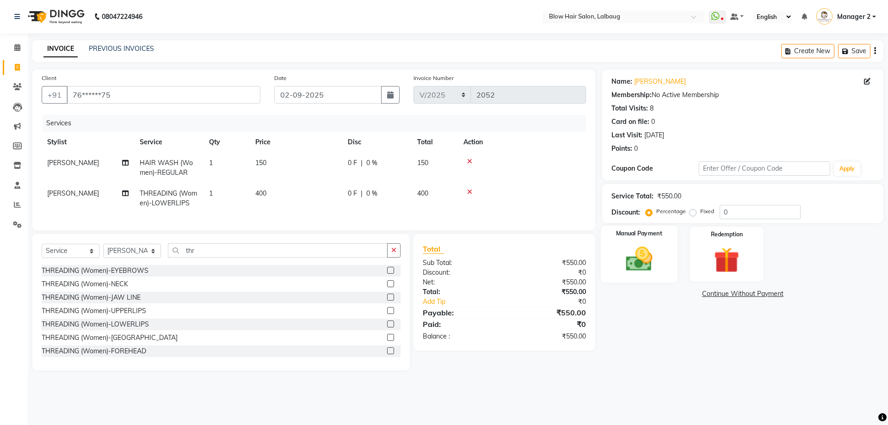
click at [645, 250] on img at bounding box center [639, 259] width 43 height 31
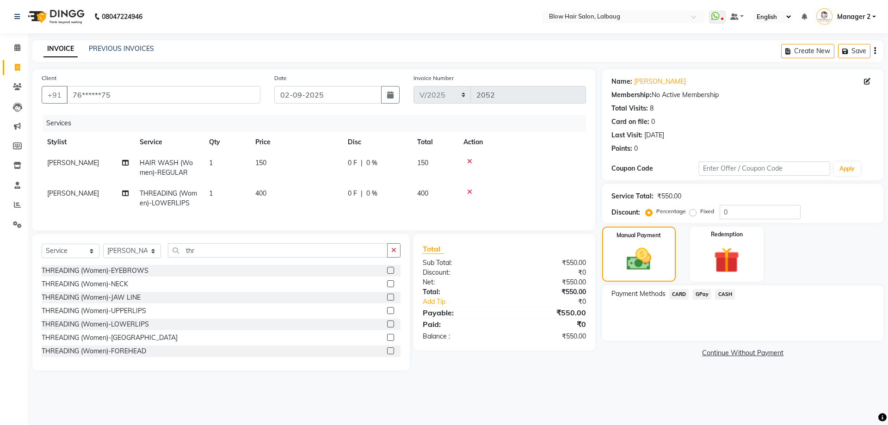
drag, startPoint x: 723, startPoint y: 291, endPoint x: 711, endPoint y: 303, distance: 17.0
click at [722, 291] on span "CASH" at bounding box center [725, 294] width 20 height 11
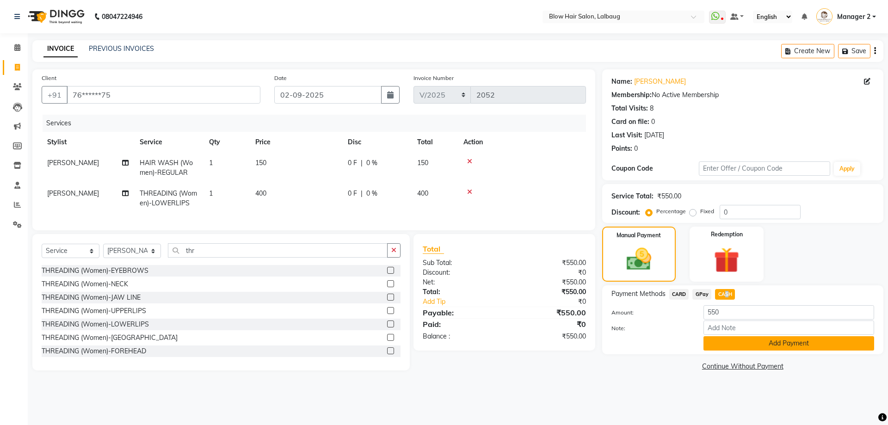
click at [725, 345] on button "Add Payment" at bounding box center [789, 343] width 171 height 14
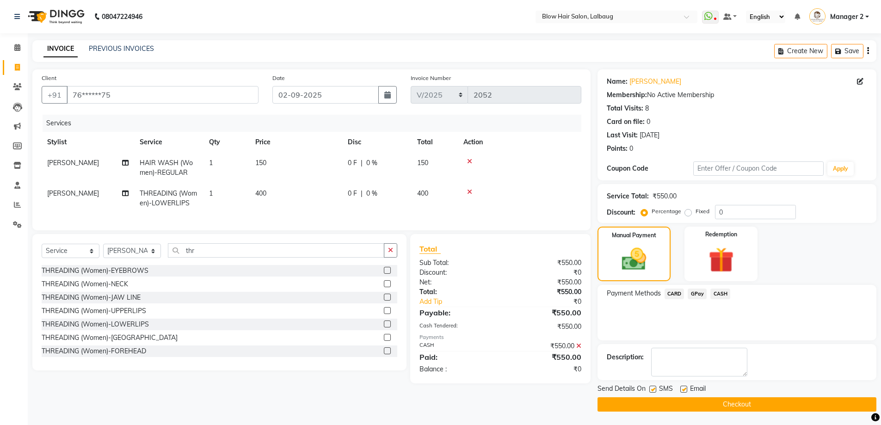
click at [683, 389] on label at bounding box center [683, 389] width 7 height 7
click at [683, 389] on input "checkbox" at bounding box center [683, 390] width 6 height 6
checkbox input "false"
click at [652, 390] on label at bounding box center [652, 389] width 7 height 7
click at [652, 390] on input "checkbox" at bounding box center [652, 390] width 6 height 6
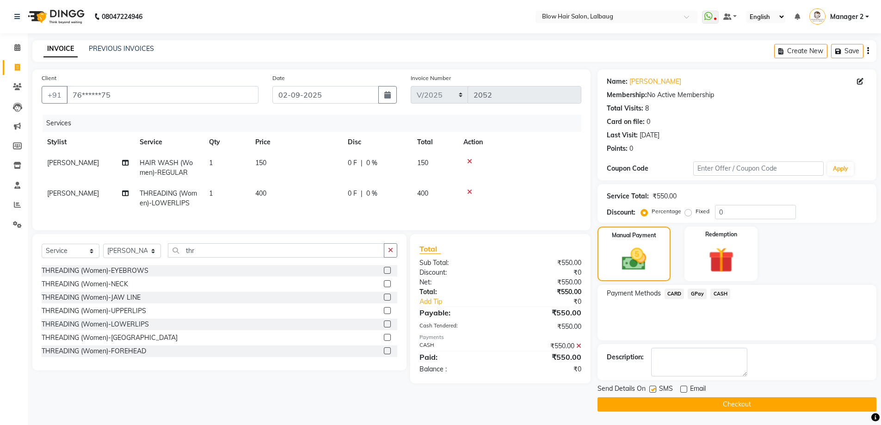
checkbox input "false"
drag, startPoint x: 661, startPoint y: 400, endPoint x: 663, endPoint y: 404, distance: 5.0
click at [661, 400] on button "Checkout" at bounding box center [737, 404] width 279 height 14
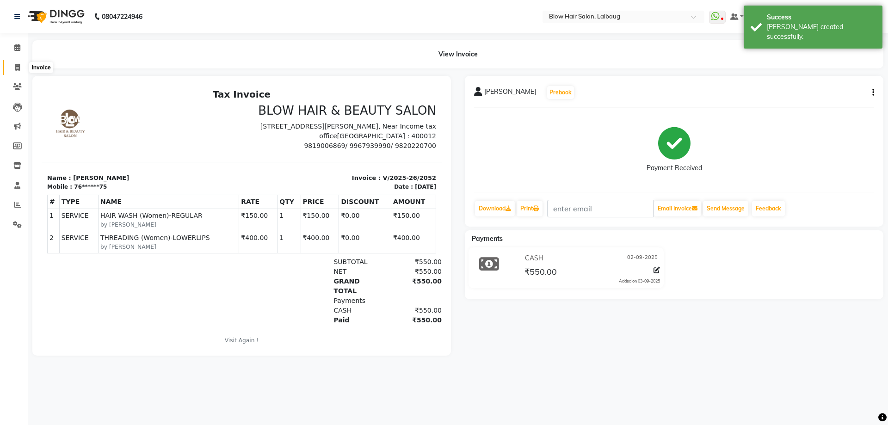
click at [16, 67] on icon at bounding box center [17, 67] width 5 height 7
select select "5162"
select select "service"
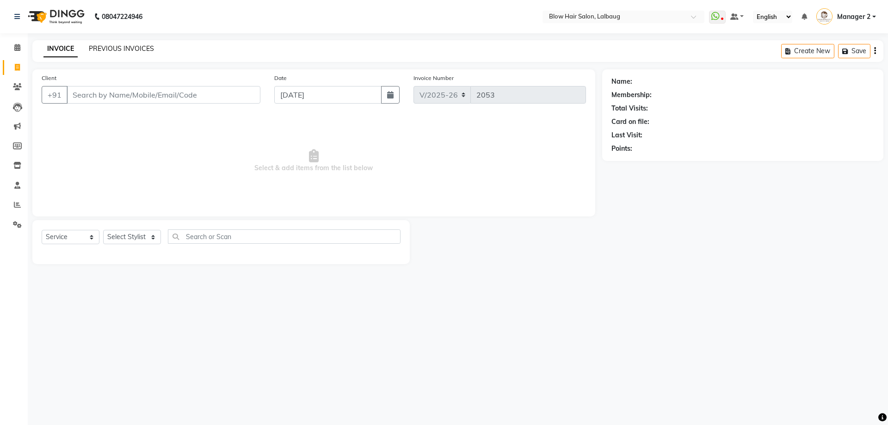
click at [139, 49] on link "PREVIOUS INVOICES" at bounding box center [121, 48] width 65 height 8
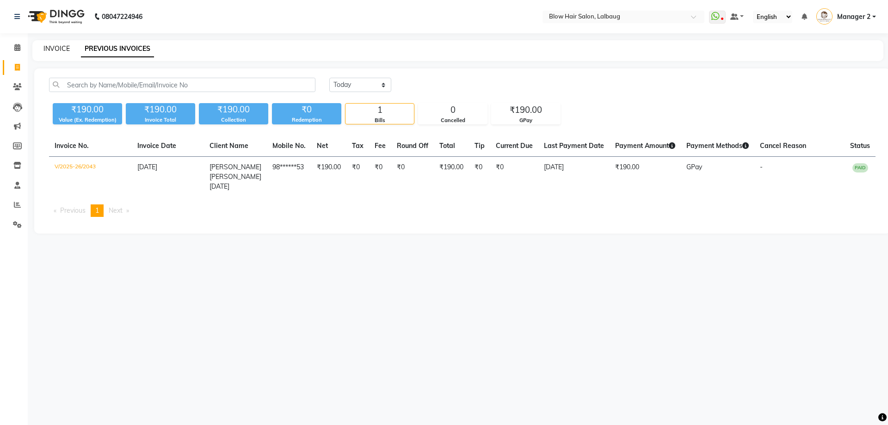
click at [61, 51] on link "INVOICE" at bounding box center [56, 48] width 26 height 8
select select "5162"
select select "service"
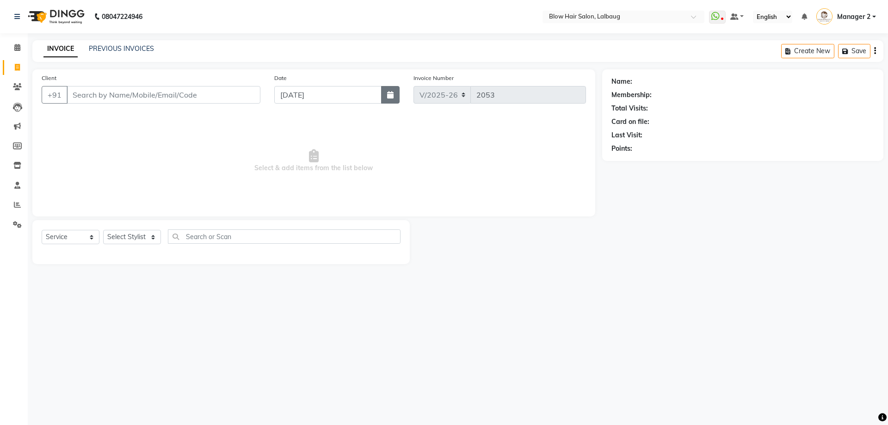
click at [392, 97] on icon "button" at bounding box center [390, 94] width 6 height 7
select select "9"
select select "2025"
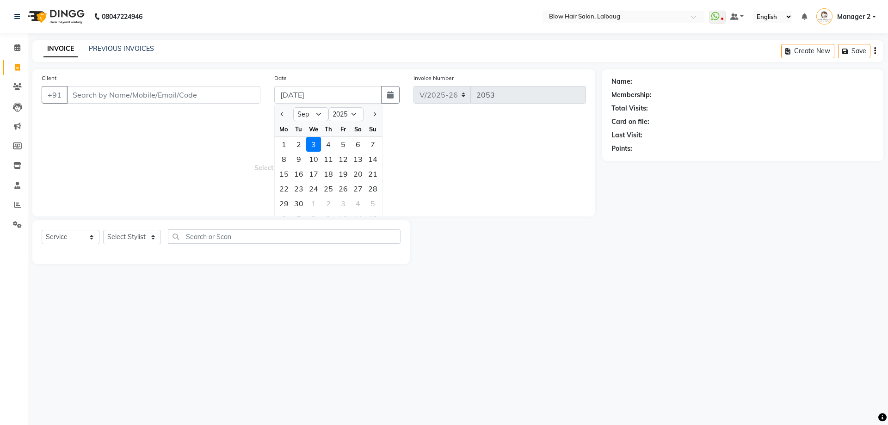
drag, startPoint x: 302, startPoint y: 142, endPoint x: 235, endPoint y: 122, distance: 70.0
click at [301, 142] on div "2" at bounding box center [298, 144] width 15 height 15
type input "02-09-2025"
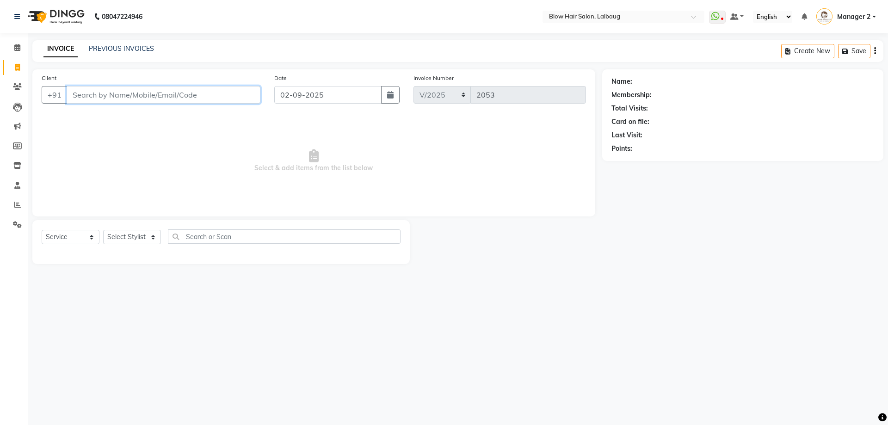
click at [181, 99] on input "Client" at bounding box center [164, 95] width 194 height 18
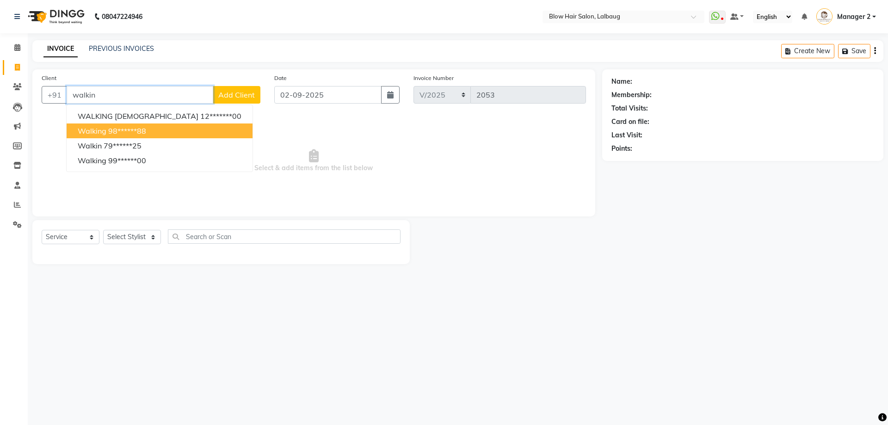
click at [151, 125] on button "walking 98******88" at bounding box center [160, 131] width 186 height 15
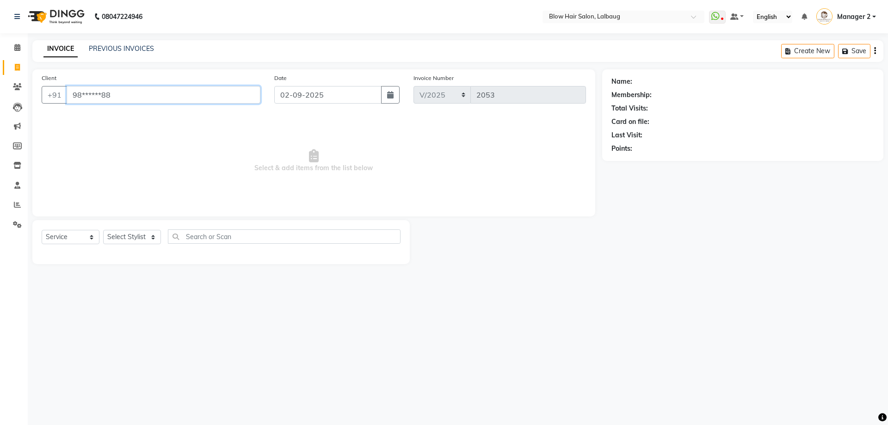
type input "98******88"
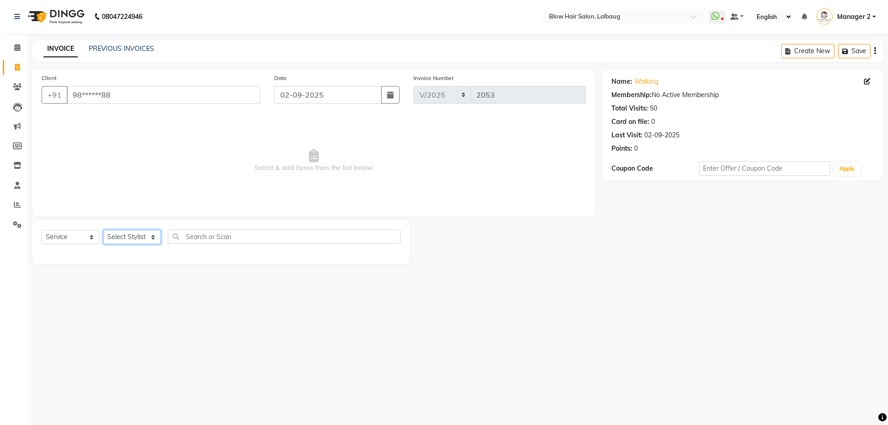
click at [135, 238] on select "Select Stylist Ashwini ASHWINI AVINASH BEAU Blow Hair [PERSON_NAME] Dingg Suppo…" at bounding box center [132, 237] width 58 height 14
select select "37224"
click at [103, 230] on select "Select Stylist Ashwini ASHWINI AVINASH BEAU Blow Hair [PERSON_NAME] Dingg Suppo…" at bounding box center [132, 237] width 58 height 14
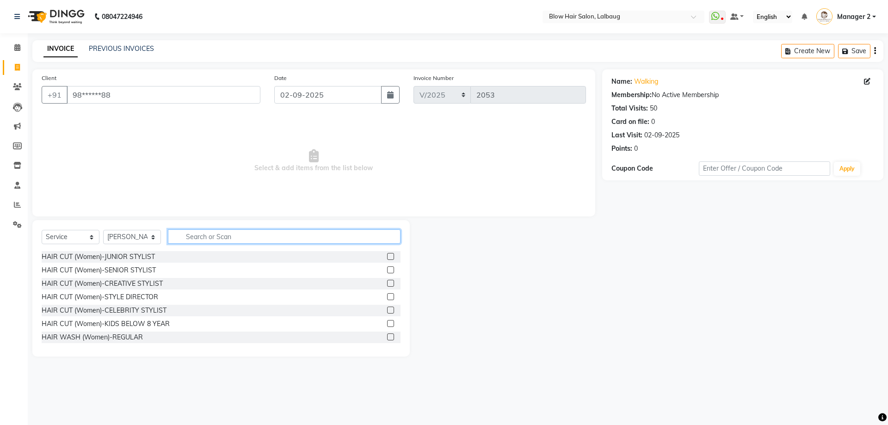
click at [208, 240] on input "text" at bounding box center [284, 236] width 233 height 14
type input "thr"
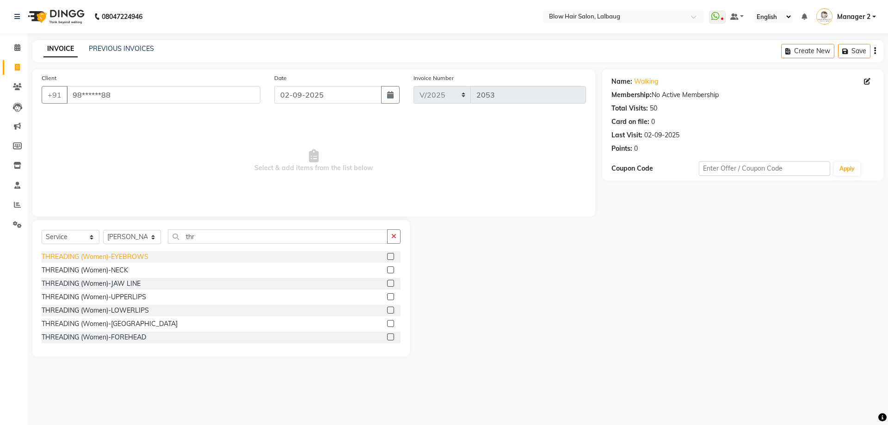
click at [119, 259] on div "THREADING (Women)-EYEBROWS" at bounding box center [95, 257] width 107 height 10
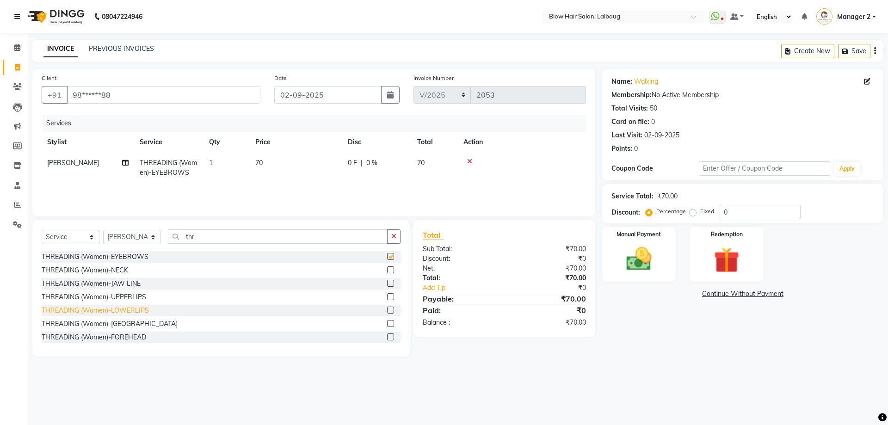
checkbox input "false"
click at [140, 297] on div "THREADING (Women)-UPPERLIPS" at bounding box center [94, 297] width 105 height 10
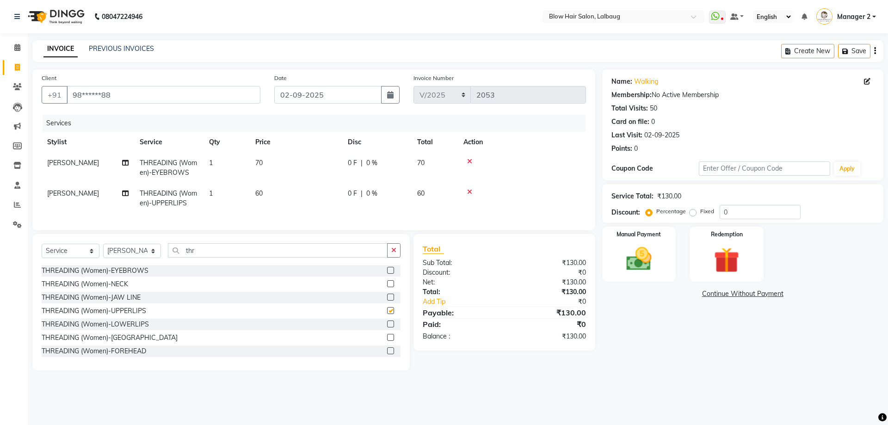
checkbox input "false"
click at [635, 260] on img at bounding box center [639, 259] width 43 height 31
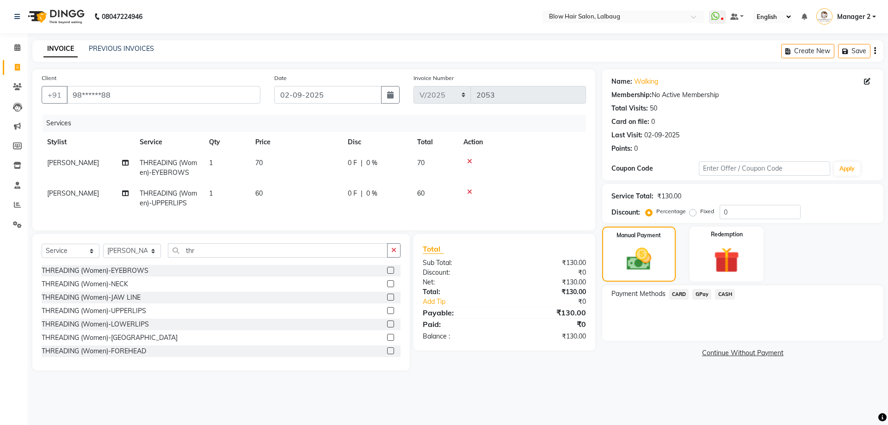
click at [723, 291] on span "CASH" at bounding box center [725, 294] width 20 height 11
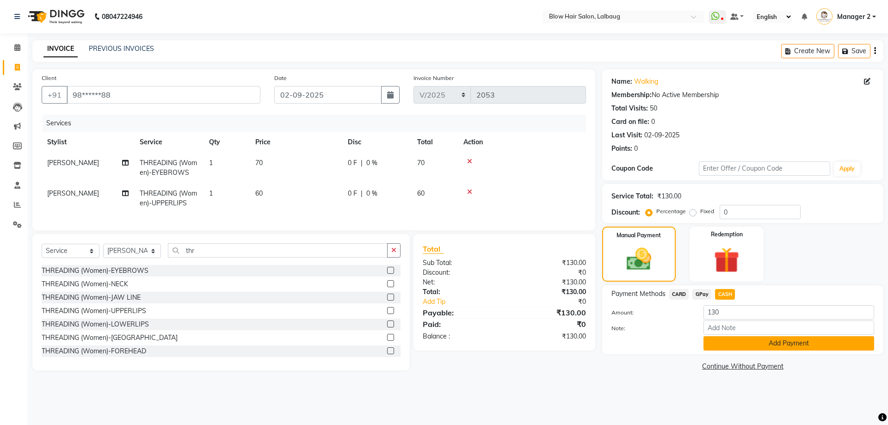
click at [713, 340] on button "Add Payment" at bounding box center [789, 343] width 171 height 14
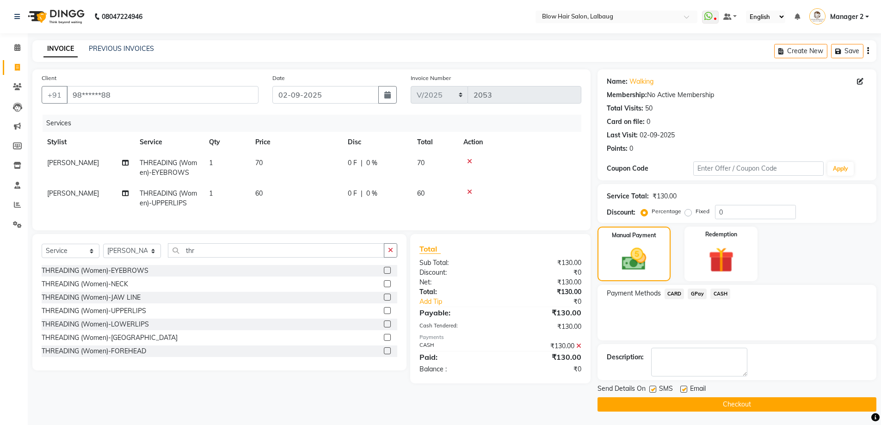
click at [684, 390] on label at bounding box center [683, 389] width 7 height 7
click at [684, 390] on input "checkbox" at bounding box center [683, 390] width 6 height 6
checkbox input "false"
click at [652, 386] on label at bounding box center [652, 389] width 7 height 7
click at [652, 387] on input "checkbox" at bounding box center [652, 390] width 6 height 6
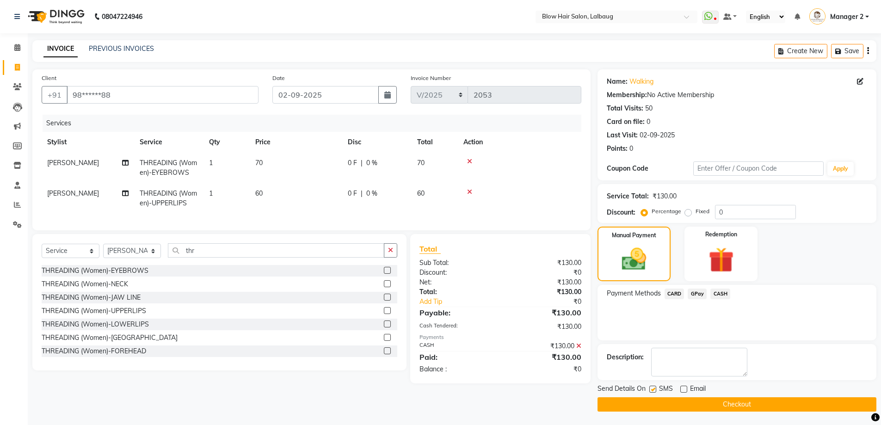
checkbox input "false"
click at [658, 402] on button "Checkout" at bounding box center [737, 404] width 279 height 14
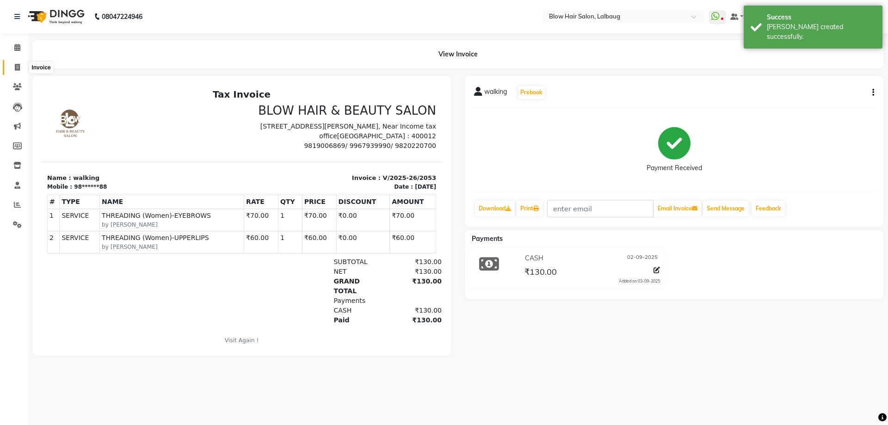
click at [19, 65] on icon at bounding box center [17, 67] width 5 height 7
select select "5162"
select select "service"
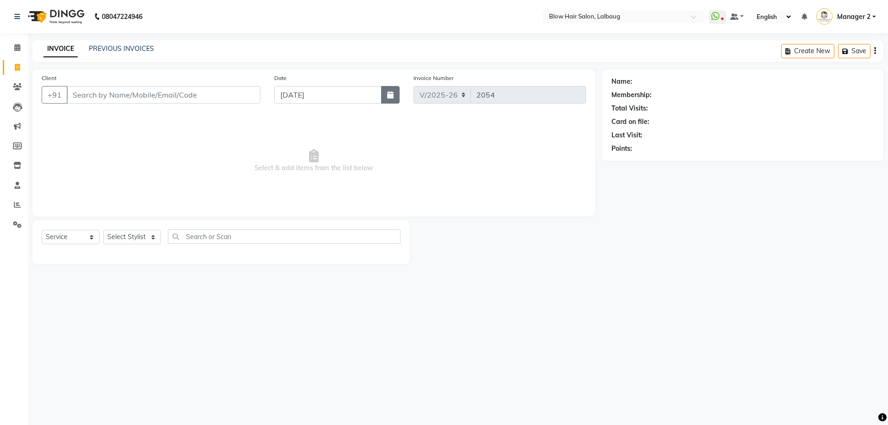
click at [395, 98] on button "button" at bounding box center [390, 95] width 19 height 18
select select "9"
select select "2025"
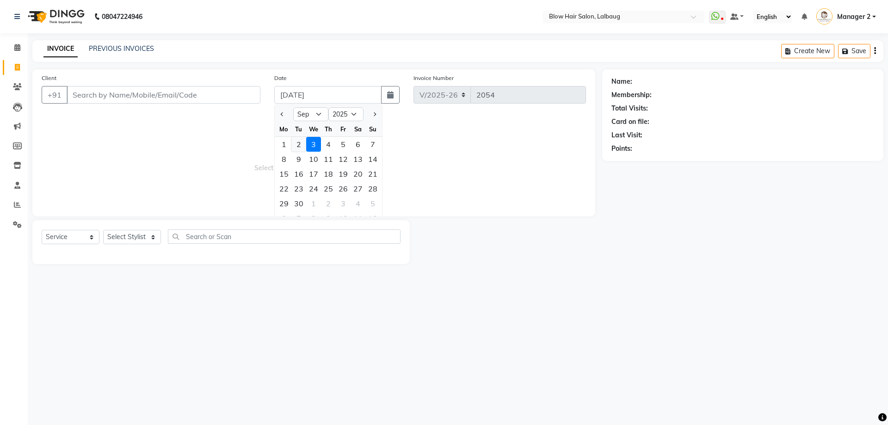
click at [299, 144] on div "2" at bounding box center [298, 144] width 15 height 15
type input "02-09-2025"
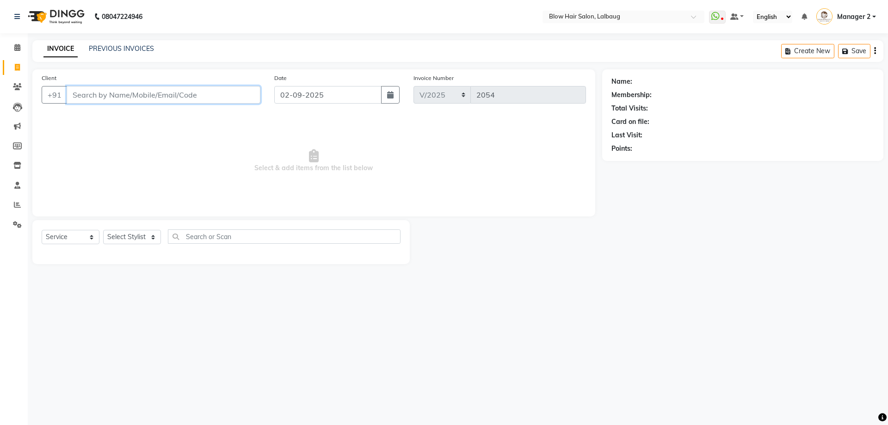
click at [151, 93] on input "Client" at bounding box center [164, 95] width 194 height 18
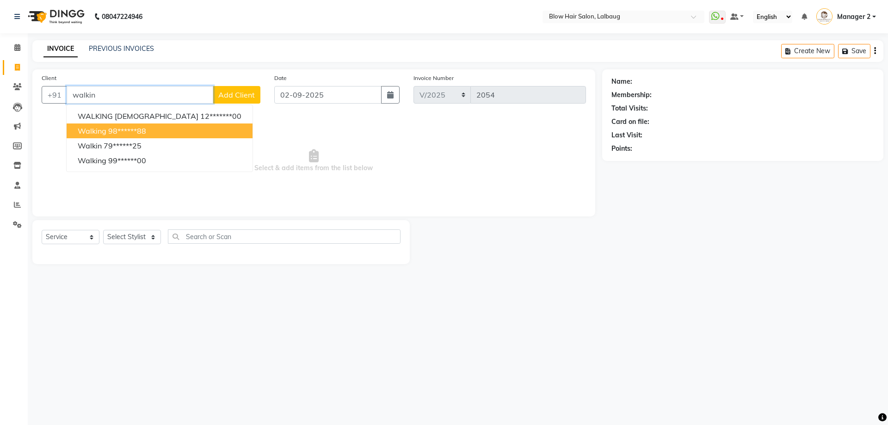
click at [154, 132] on button "walking 98******88" at bounding box center [160, 131] width 186 height 15
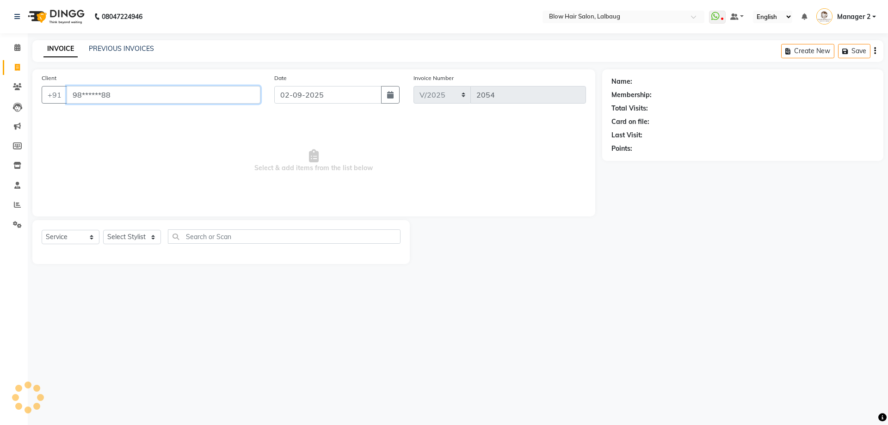
type input "98******88"
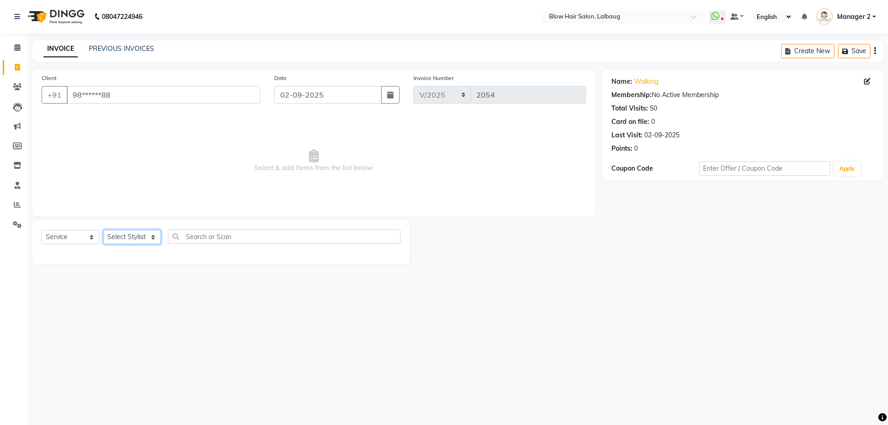
click at [144, 233] on select "Select Stylist Ashwini ASHWINI AVINASH BEAU Blow Hair [PERSON_NAME] Dingg Suppo…" at bounding box center [132, 237] width 58 height 14
select select "76491"
click at [103, 230] on select "Select Stylist Ashwini ASHWINI AVINASH BEAU Blow Hair [PERSON_NAME] Dingg Suppo…" at bounding box center [132, 237] width 58 height 14
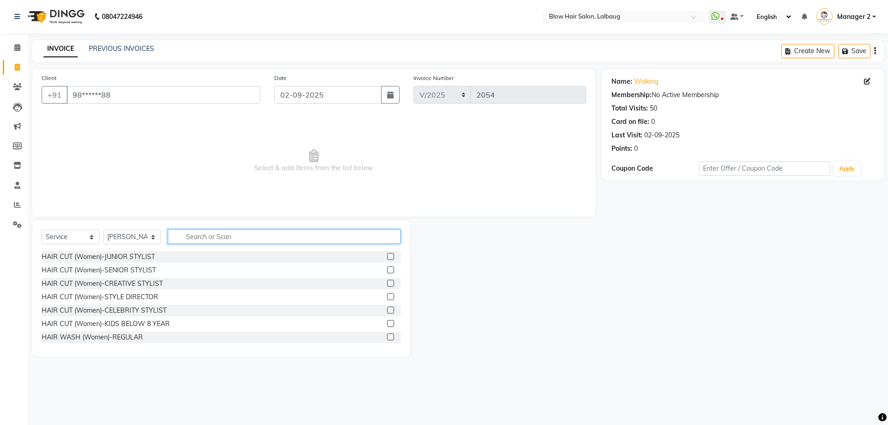
click at [198, 239] on input "text" at bounding box center [284, 236] width 233 height 14
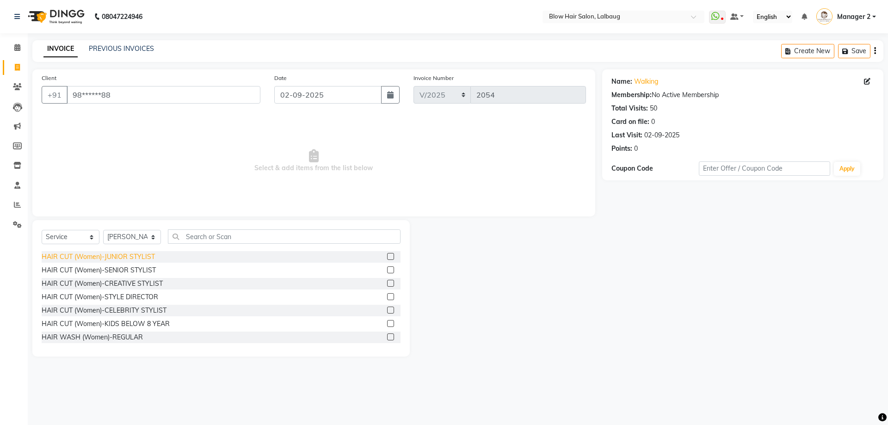
click at [135, 255] on div "HAIR CUT (Women)-JUNIOR STYLIST" at bounding box center [98, 257] width 113 height 10
checkbox input "false"
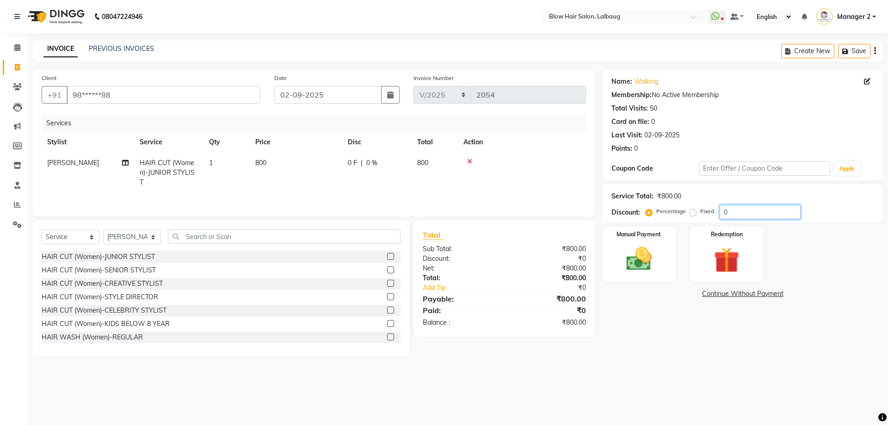
click at [720, 210] on input "0" at bounding box center [760, 212] width 81 height 14
type input "20"
click at [617, 256] on div "Manual Payment" at bounding box center [638, 254] width 77 height 57
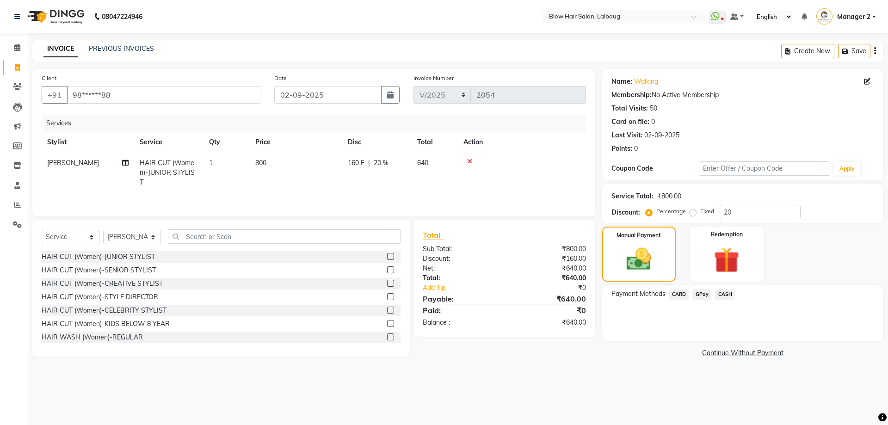
click at [707, 291] on span "GPay" at bounding box center [701, 294] width 19 height 11
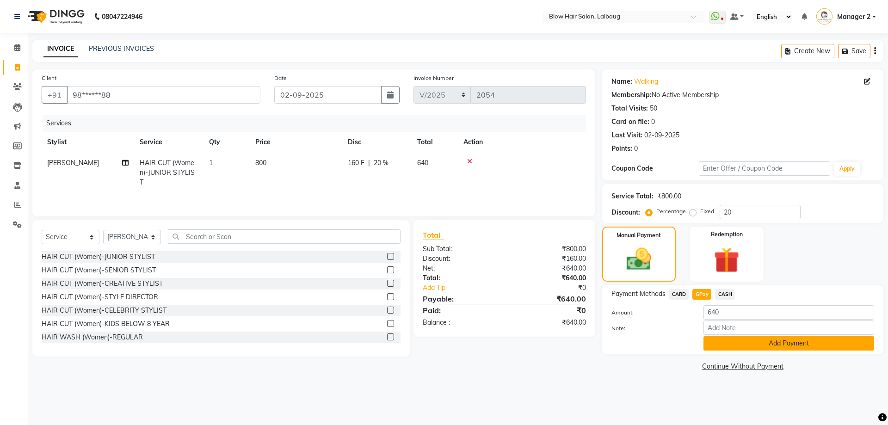
click at [725, 340] on button "Add Payment" at bounding box center [789, 343] width 171 height 14
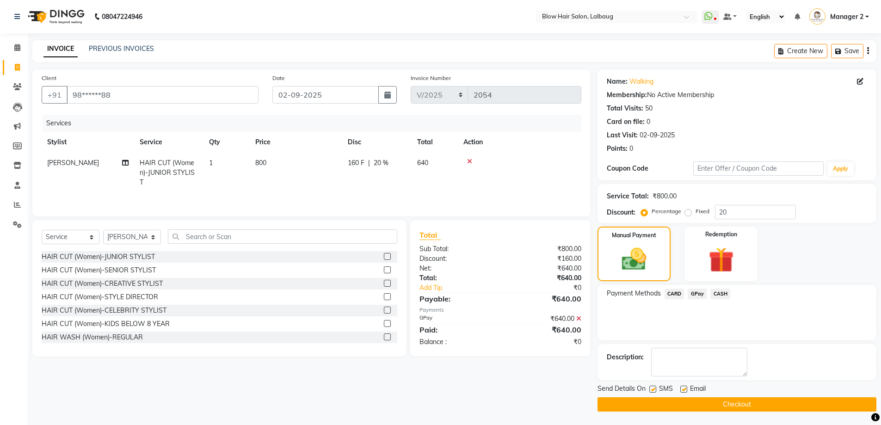
click at [683, 391] on label at bounding box center [683, 389] width 7 height 7
click at [683, 391] on input "checkbox" at bounding box center [683, 390] width 6 height 6
checkbox input "false"
click at [653, 390] on label at bounding box center [652, 389] width 7 height 7
click at [653, 390] on input "checkbox" at bounding box center [652, 390] width 6 height 6
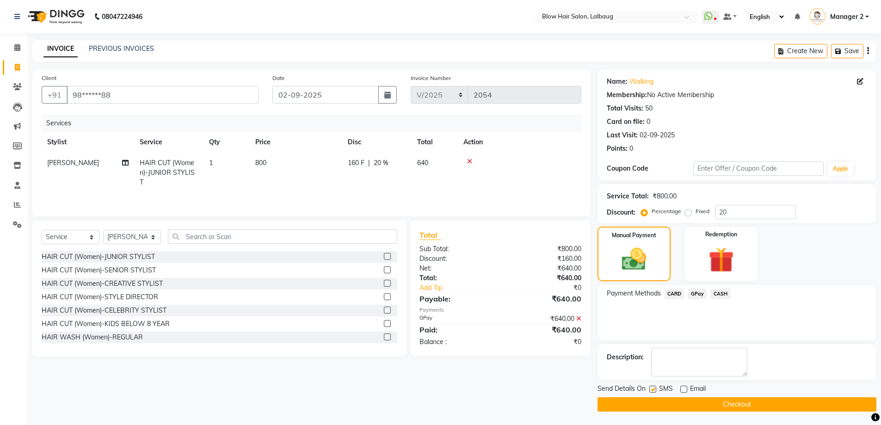
checkbox input "false"
click at [660, 406] on button "Checkout" at bounding box center [737, 404] width 279 height 14
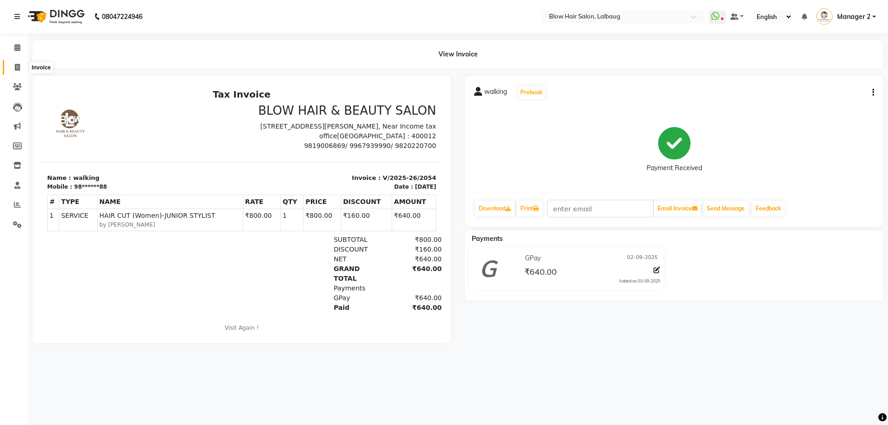
click at [21, 69] on span at bounding box center [17, 67] width 16 height 11
select select "5162"
select select "service"
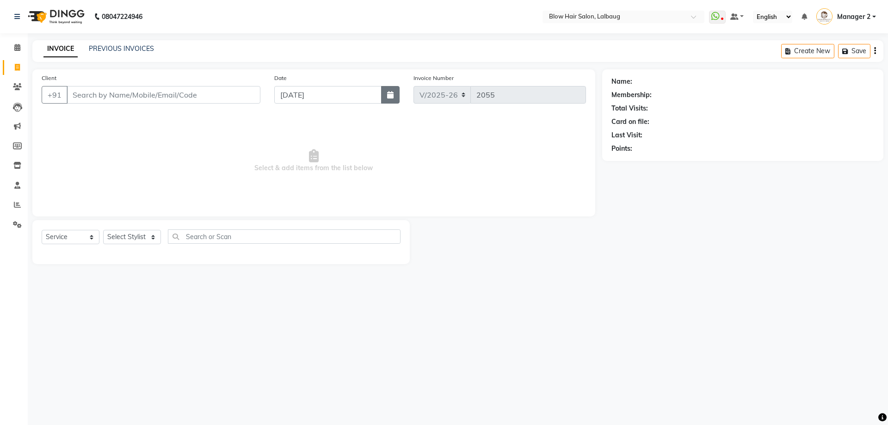
click at [392, 98] on icon "button" at bounding box center [390, 94] width 6 height 7
select select "9"
select select "2025"
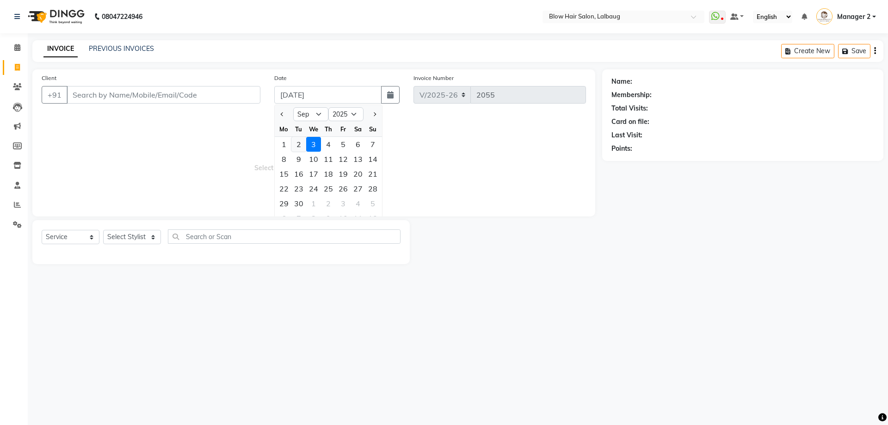
click at [297, 142] on div "2" at bounding box center [298, 144] width 15 height 15
type input "02-09-2025"
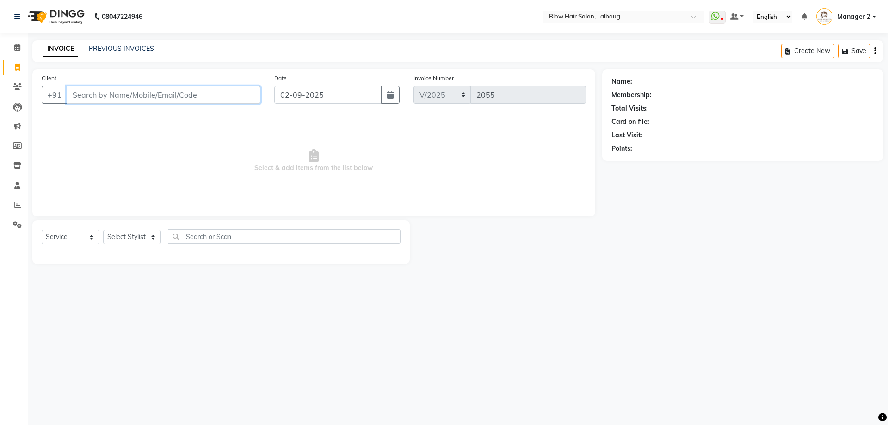
click at [165, 100] on input "Client" at bounding box center [164, 95] width 194 height 18
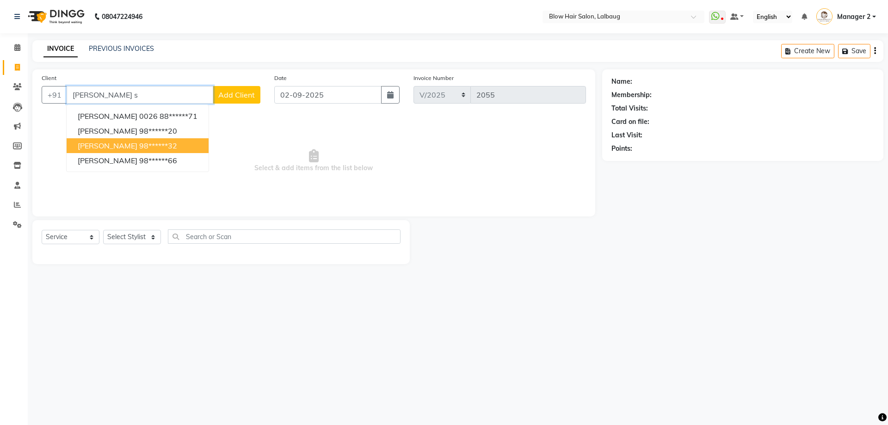
click at [139, 147] on ngb-highlight "98******32" at bounding box center [158, 145] width 38 height 9
type input "98******32"
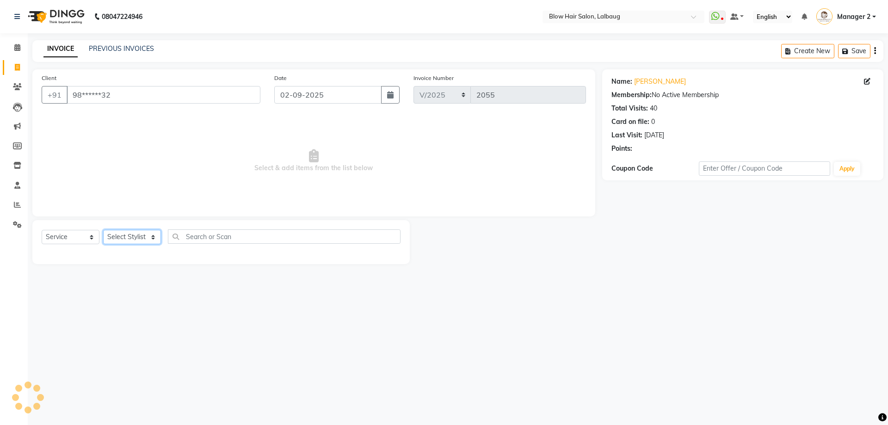
drag, startPoint x: 133, startPoint y: 236, endPoint x: 132, endPoint y: 230, distance: 6.5
click at [133, 237] on select "Select Stylist Ashwini ASHWINI AVINASH BEAU Blow Hair [PERSON_NAME] Dingg Suppo…" at bounding box center [132, 237] width 58 height 14
select select "76491"
click at [103, 230] on select "Select Stylist Ashwini ASHWINI AVINASH BEAU Blow Hair [PERSON_NAME] Dingg Suppo…" at bounding box center [132, 237] width 58 height 14
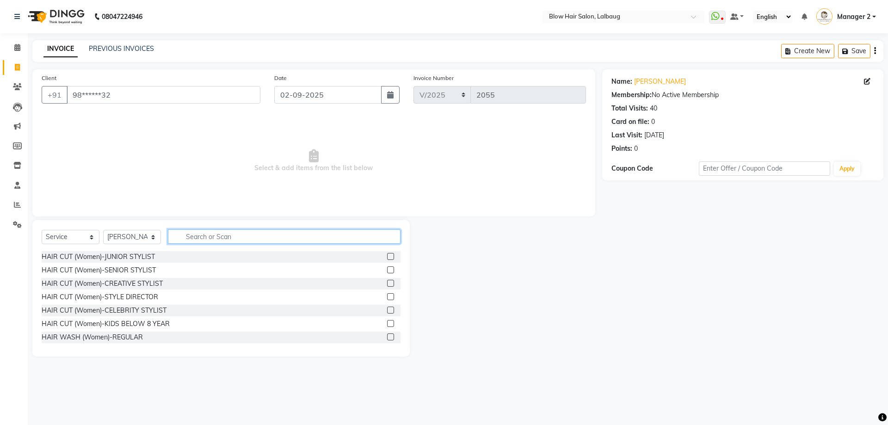
click at [215, 239] on input "text" at bounding box center [284, 236] width 233 height 14
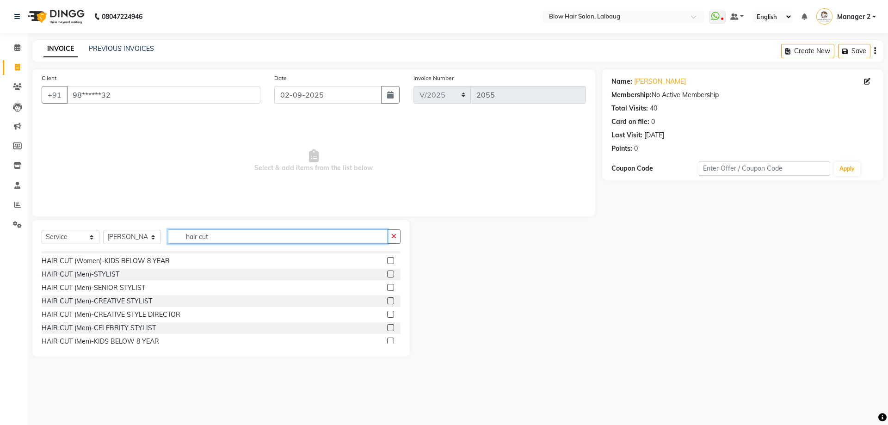
scroll to position [46, 0]
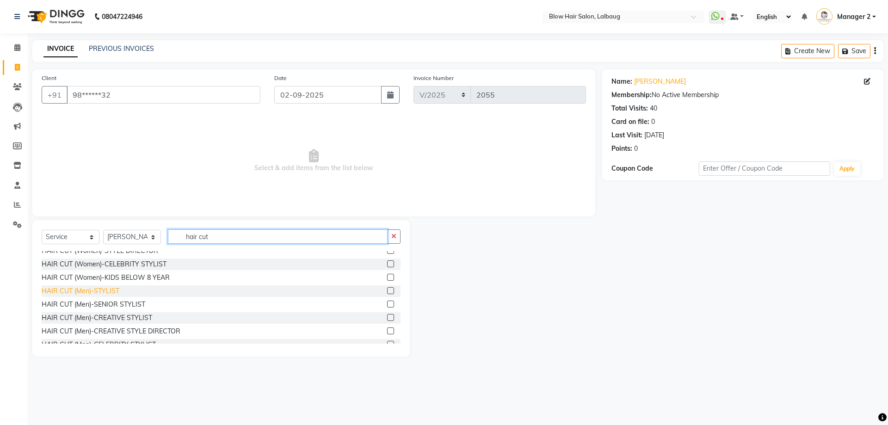
type input "hair cut"
click at [111, 291] on div "HAIR CUT (Men)-STYLIST" at bounding box center [81, 291] width 78 height 10
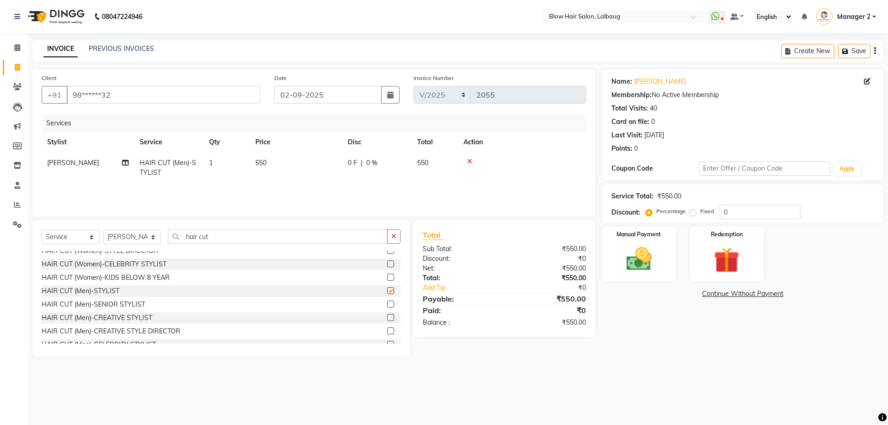
checkbox input "false"
click at [266, 162] on span "550" at bounding box center [260, 163] width 11 height 8
select select "76491"
drag, startPoint x: 338, startPoint y: 164, endPoint x: 276, endPoint y: 162, distance: 62.0
click at [276, 162] on tr "[PERSON_NAME] BEAU Blow Hair [PERSON_NAME] Support [PERSON_NAME] [PERSON_NAME] …" at bounding box center [314, 172] width 544 height 39
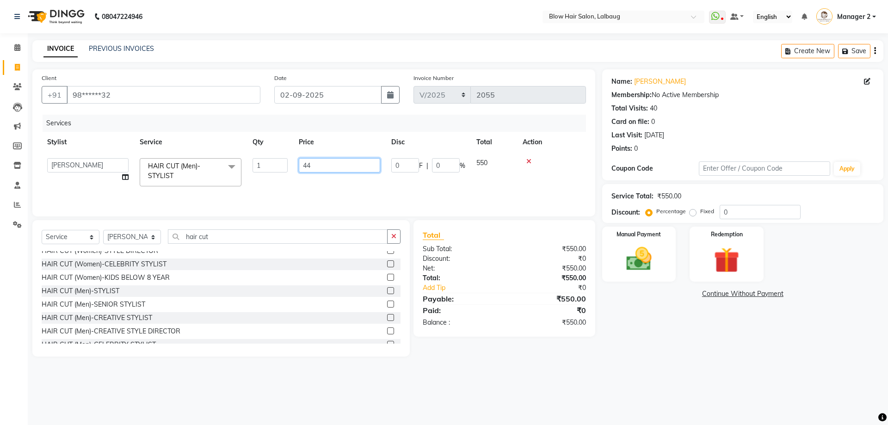
type input "440"
click at [643, 264] on img at bounding box center [639, 259] width 43 height 31
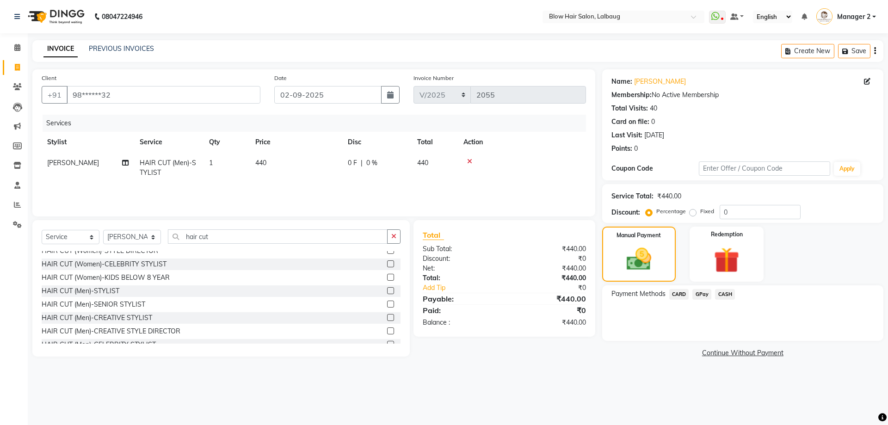
click at [726, 296] on span "CASH" at bounding box center [725, 294] width 20 height 11
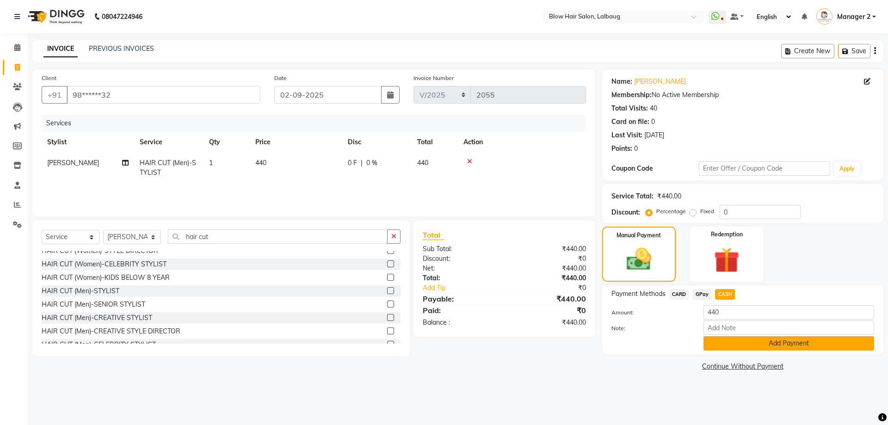
click at [737, 345] on button "Add Payment" at bounding box center [789, 343] width 171 height 14
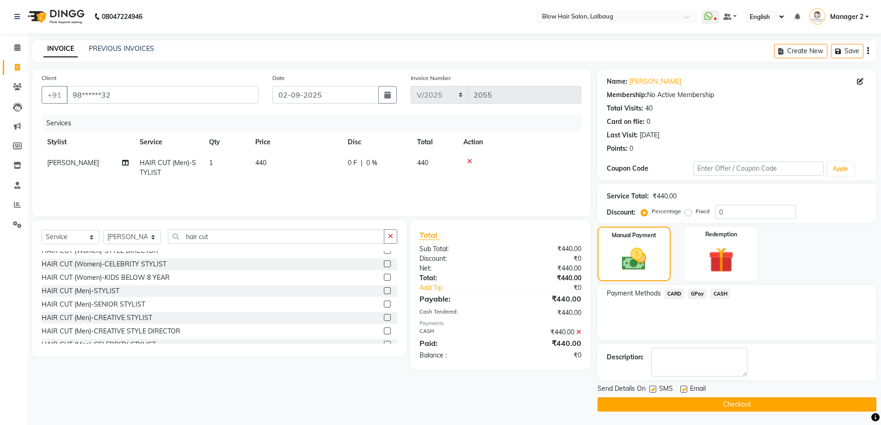
click at [684, 389] on label at bounding box center [683, 389] width 7 height 7
click at [684, 389] on input "checkbox" at bounding box center [683, 390] width 6 height 6
checkbox input "false"
click at [655, 390] on label at bounding box center [652, 389] width 7 height 7
click at [655, 390] on input "checkbox" at bounding box center [652, 390] width 6 height 6
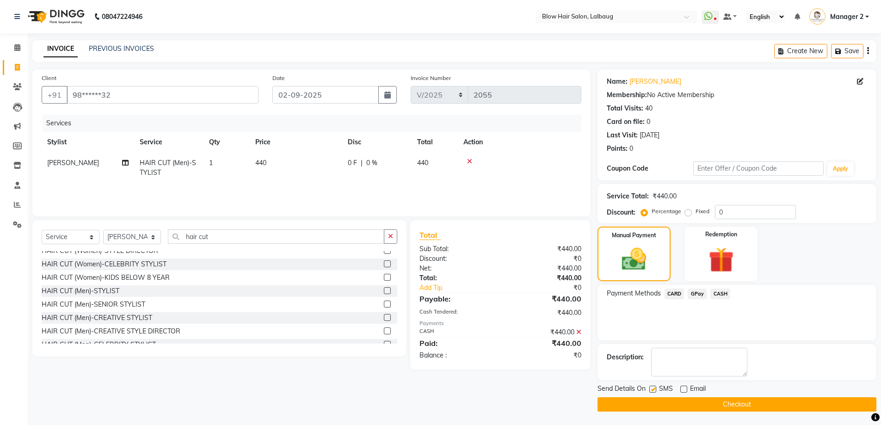
checkbox input "false"
click at [661, 404] on button "Checkout" at bounding box center [737, 404] width 279 height 14
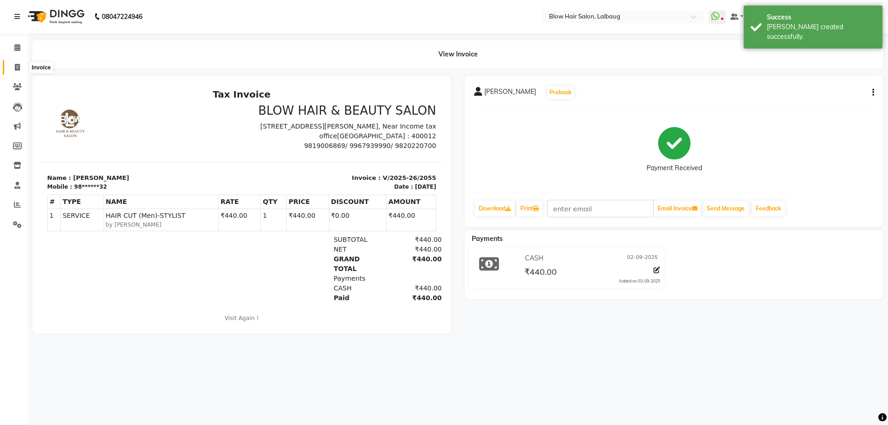
click at [19, 68] on icon at bounding box center [17, 67] width 5 height 7
select select "5162"
select select "service"
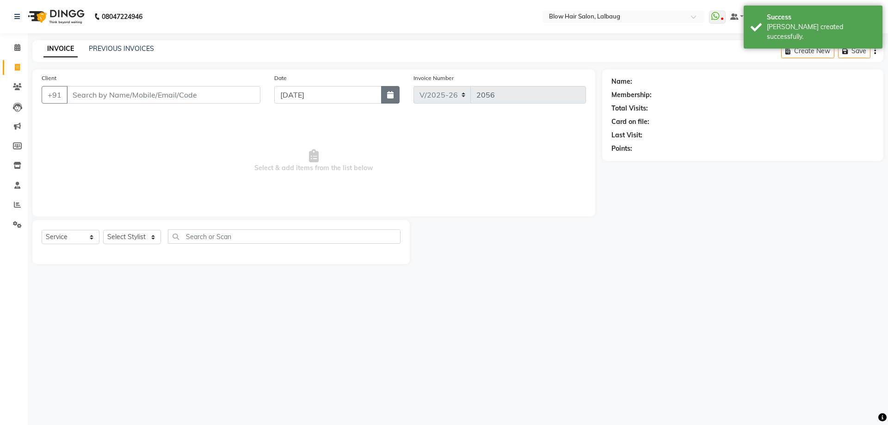
click at [394, 97] on button "button" at bounding box center [390, 95] width 19 height 18
select select "9"
select select "2025"
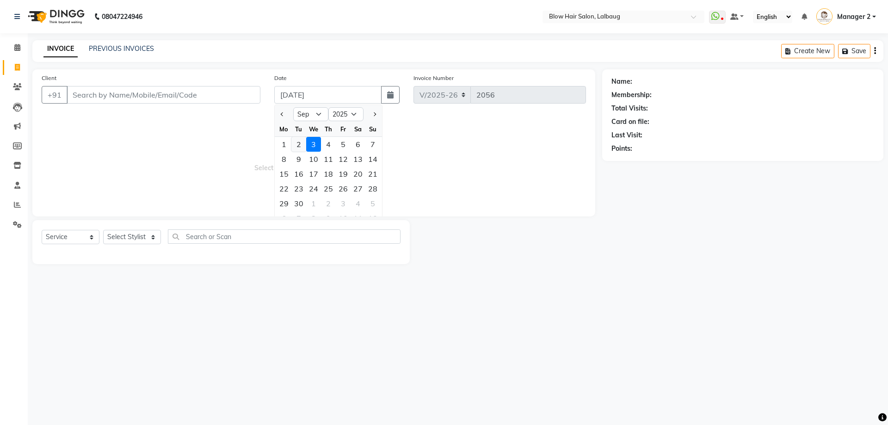
click at [303, 142] on div "2" at bounding box center [298, 144] width 15 height 15
type input "02-09-2025"
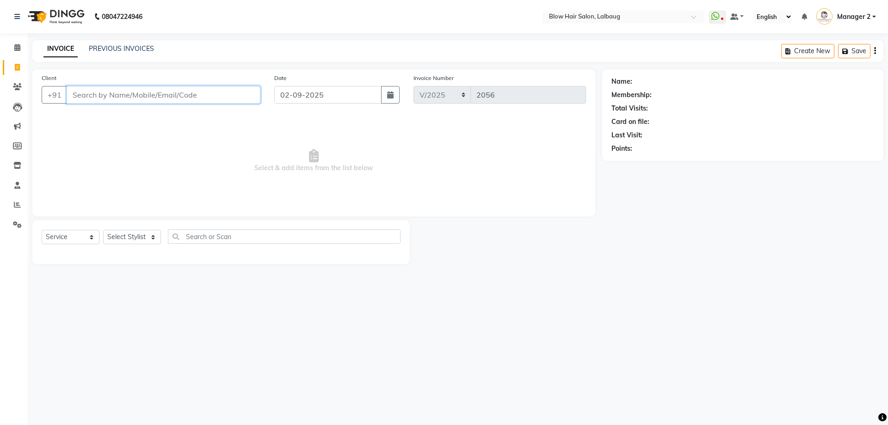
click at [148, 98] on input "Client" at bounding box center [164, 95] width 194 height 18
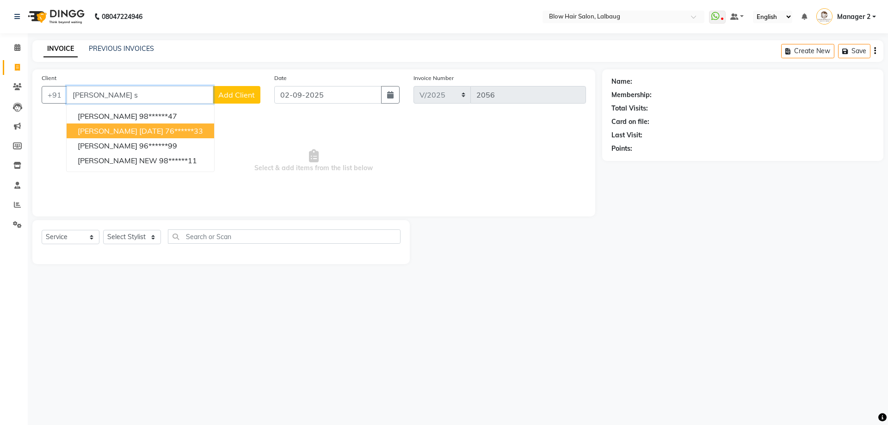
click at [161, 136] on button "[PERSON_NAME] [DATE]******33" at bounding box center [141, 131] width 148 height 15
type input "76******33"
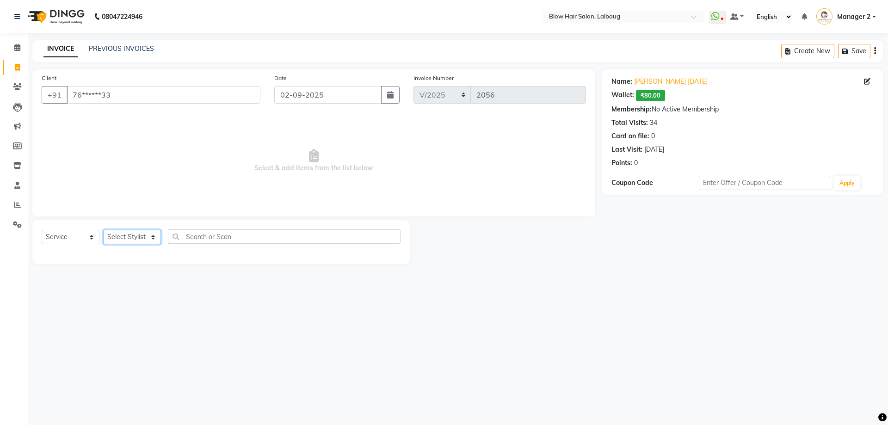
click at [139, 238] on select "Select Stylist Ashwini ASHWINI AVINASH BEAU Blow Hair [PERSON_NAME] Dingg Suppo…" at bounding box center [132, 237] width 58 height 14
select select "76491"
click at [103, 230] on select "Select Stylist Ashwini ASHWINI AVINASH BEAU Blow Hair [PERSON_NAME] Dingg Suppo…" at bounding box center [132, 237] width 58 height 14
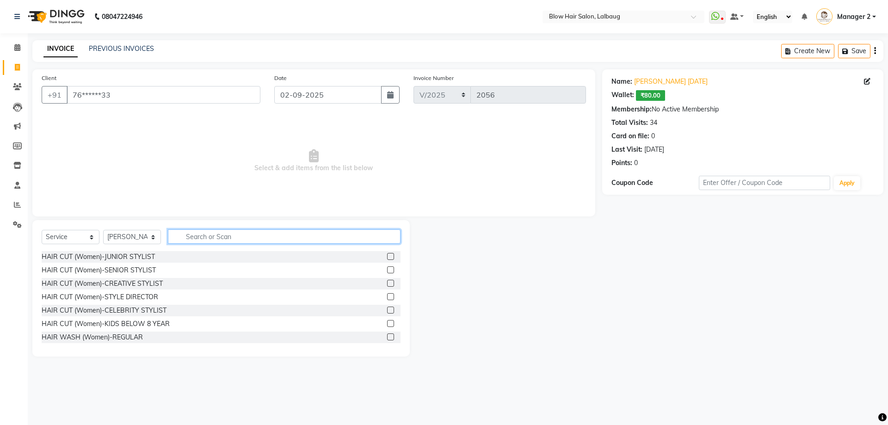
click at [207, 235] on input "text" at bounding box center [284, 236] width 233 height 14
type input "hair cut"
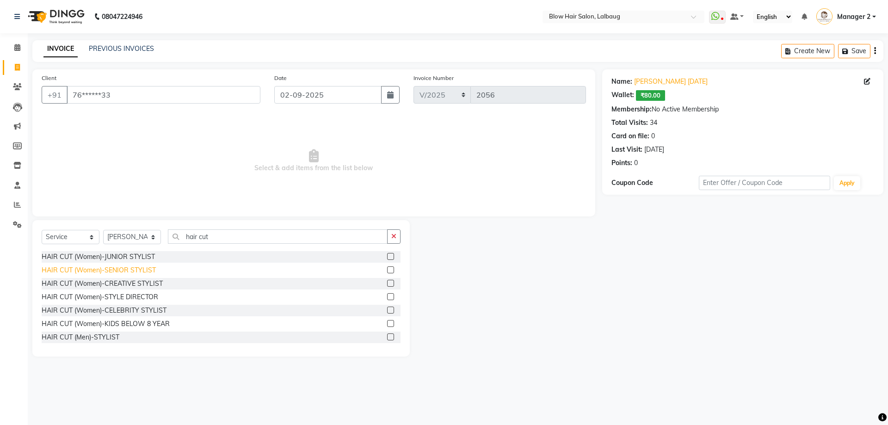
click at [137, 266] on div "HAIR CUT (Women)-SENIOR STYLIST" at bounding box center [99, 271] width 114 height 10
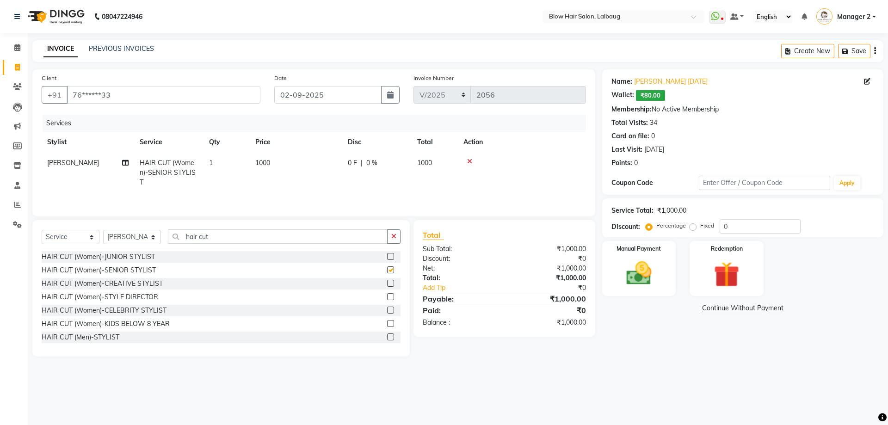
checkbox input "false"
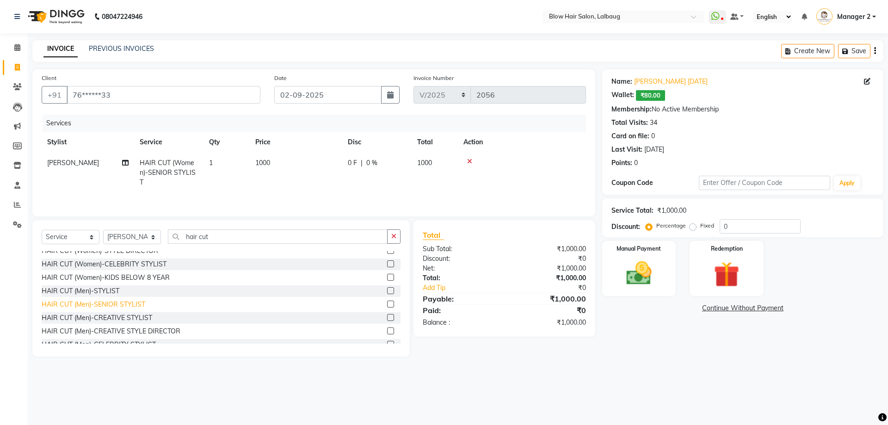
click at [141, 304] on div "HAIR CUT (Men)-SENIOR STYLIST" at bounding box center [94, 305] width 104 height 10
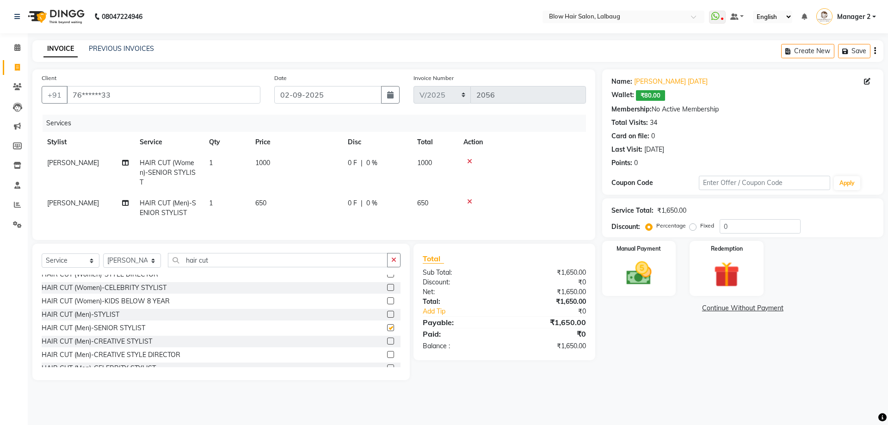
checkbox input "false"
click at [470, 160] on icon at bounding box center [469, 161] width 5 height 6
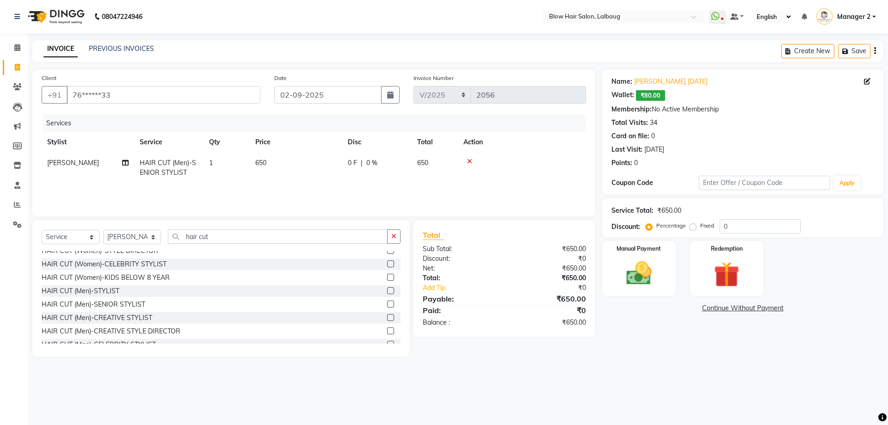
click at [275, 166] on td "650" at bounding box center [296, 168] width 93 height 31
select select "76491"
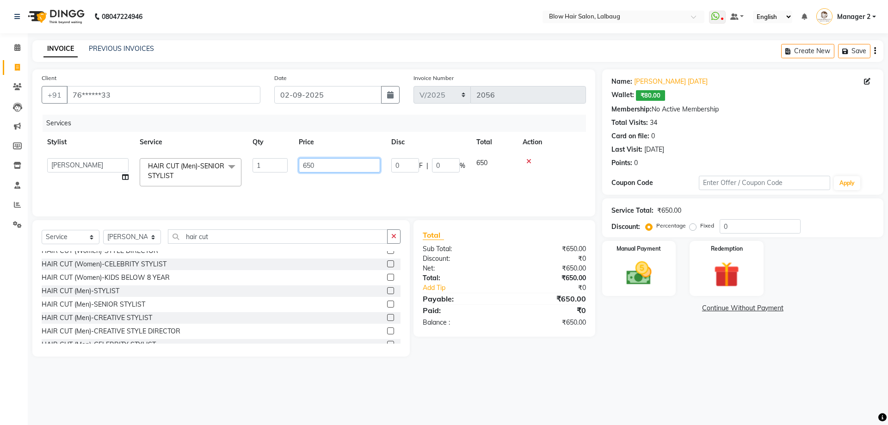
drag, startPoint x: 334, startPoint y: 162, endPoint x: 287, endPoint y: 162, distance: 47.2
click at [287, 162] on tr "[PERSON_NAME] BEAU Blow Hair [PERSON_NAME] Support [PERSON_NAME] [PERSON_NAME] …" at bounding box center [314, 172] width 544 height 39
type input "440"
click at [665, 277] on div "Manual Payment" at bounding box center [638, 268] width 77 height 57
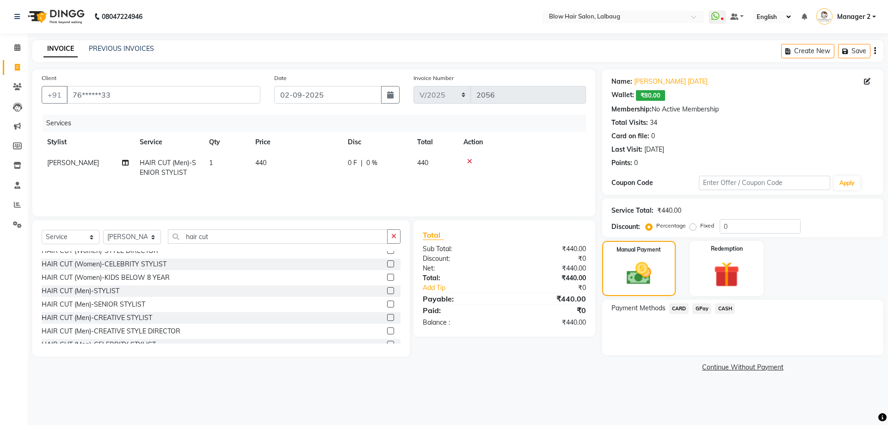
click at [678, 308] on span "CARD" at bounding box center [679, 308] width 20 height 11
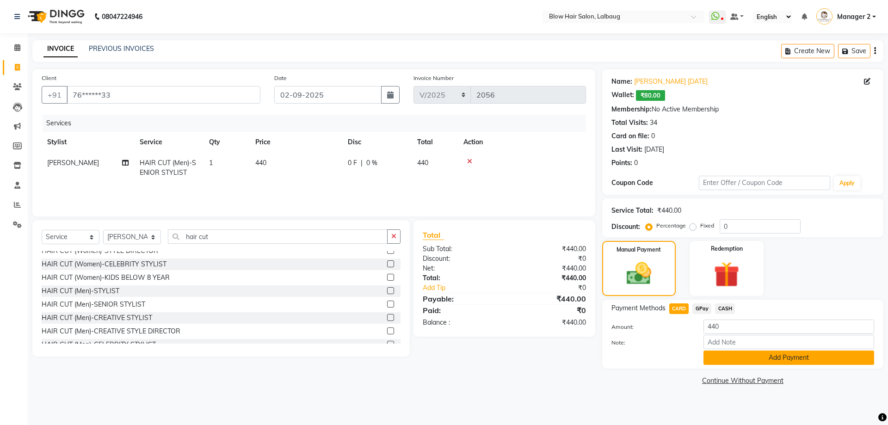
click at [728, 357] on button "Add Payment" at bounding box center [789, 358] width 171 height 14
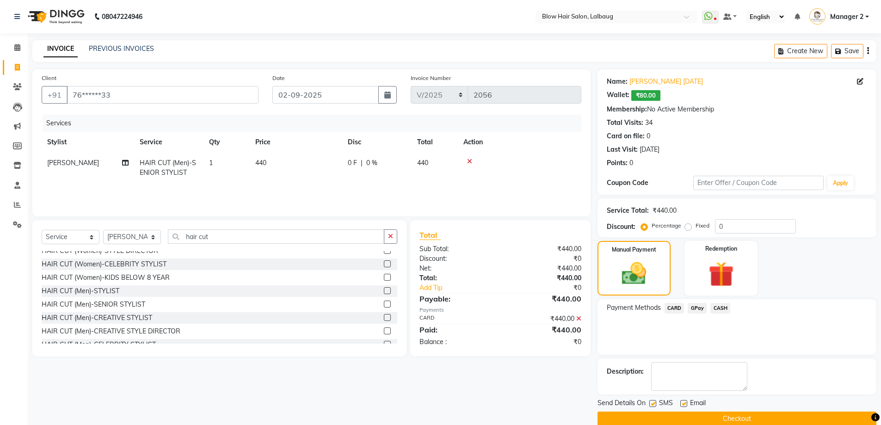
click at [685, 403] on label at bounding box center [683, 403] width 7 height 7
click at [685, 403] on input "checkbox" at bounding box center [683, 404] width 6 height 6
checkbox input "false"
drag, startPoint x: 653, startPoint y: 403, endPoint x: 657, endPoint y: 418, distance: 15.8
click at [653, 403] on label at bounding box center [652, 403] width 7 height 7
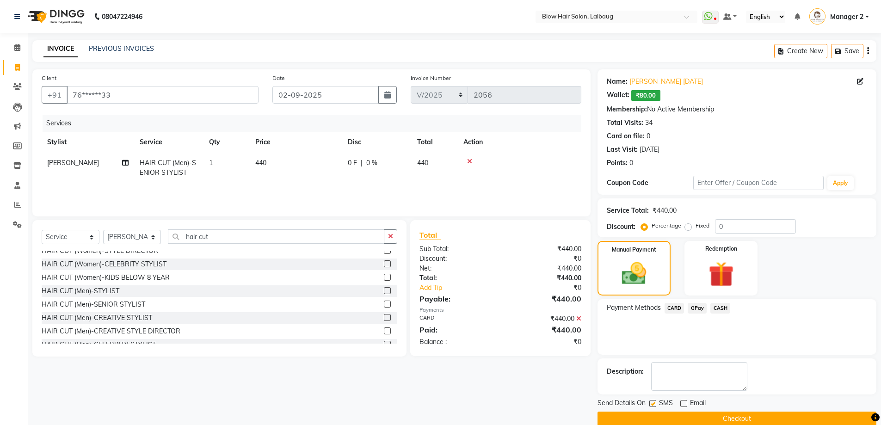
click at [653, 403] on input "checkbox" at bounding box center [652, 404] width 6 height 6
checkbox input "false"
click at [657, 418] on button "Checkout" at bounding box center [737, 419] width 279 height 14
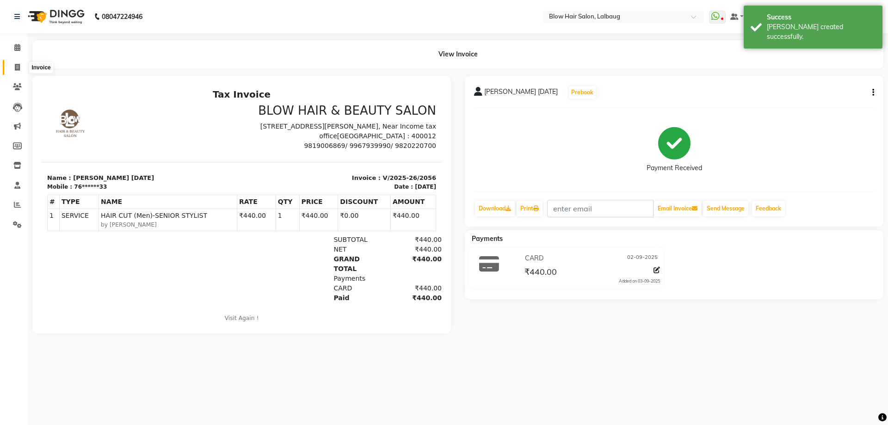
click at [17, 70] on icon at bounding box center [17, 67] width 5 height 7
select select "5162"
select select "service"
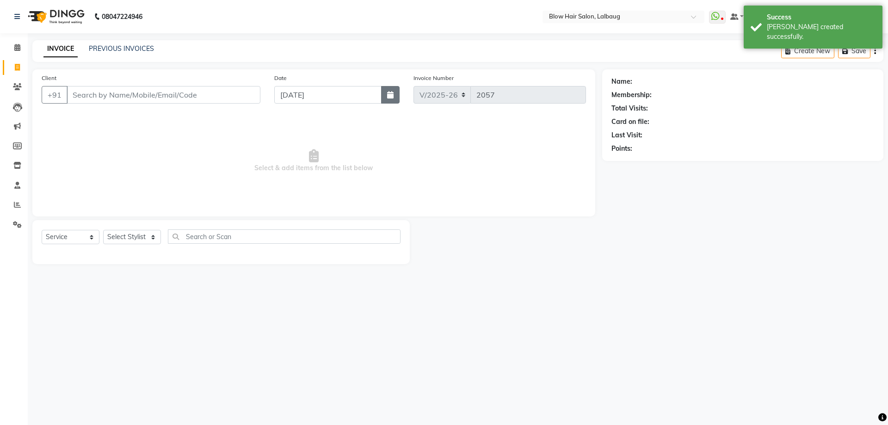
click at [395, 98] on button "button" at bounding box center [390, 95] width 19 height 18
select select "9"
select select "2025"
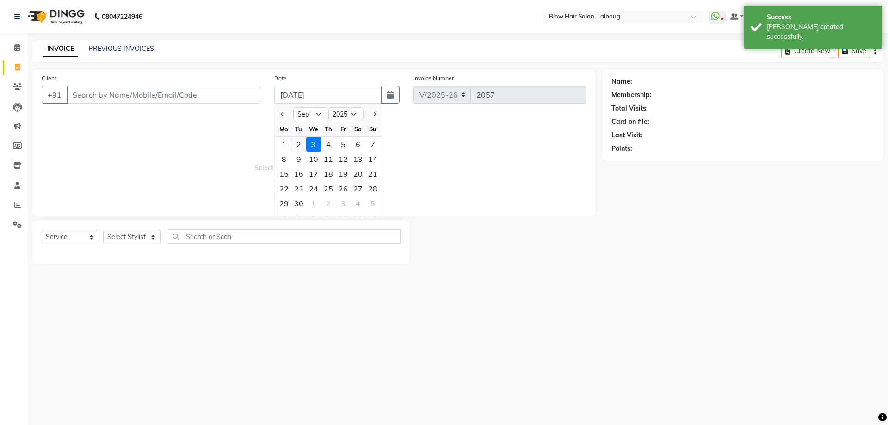
click at [300, 145] on div "2" at bounding box center [298, 144] width 15 height 15
type input "02-09-2025"
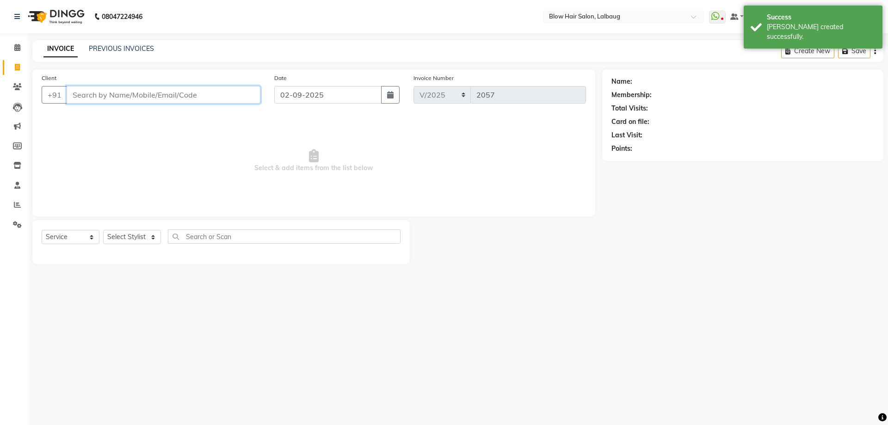
click at [204, 99] on input "Client" at bounding box center [164, 95] width 194 height 18
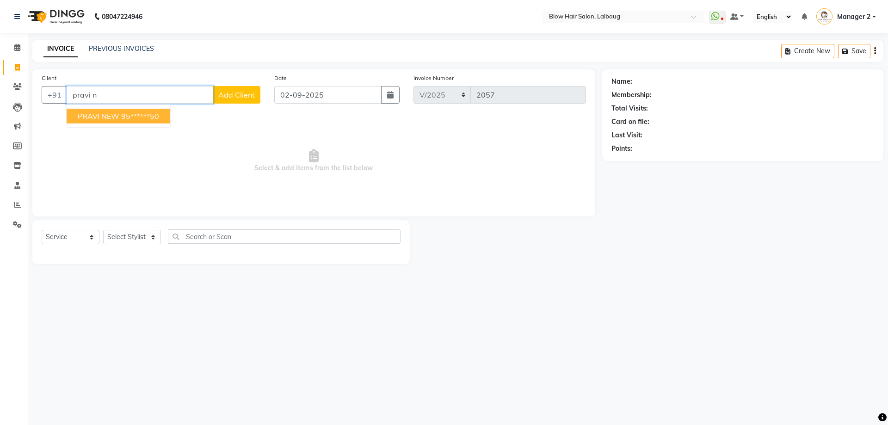
click at [140, 112] on ngb-highlight "95******50" at bounding box center [140, 115] width 38 height 9
type input "95******50"
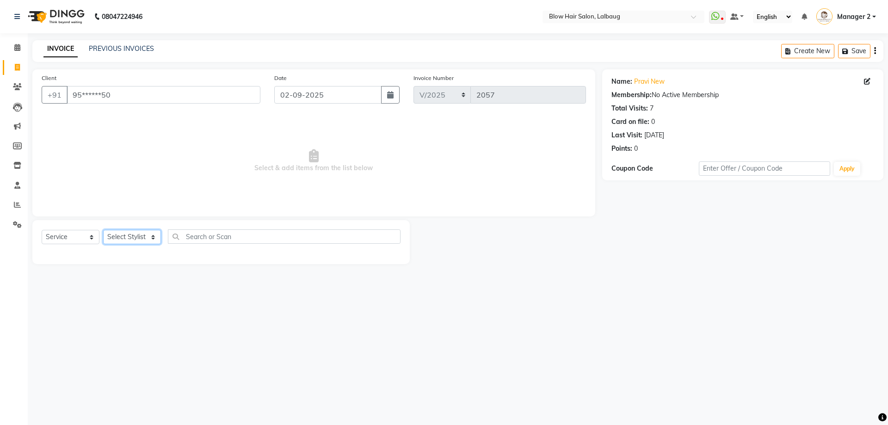
drag, startPoint x: 114, startPoint y: 236, endPoint x: 117, endPoint y: 231, distance: 5.6
click at [114, 236] on select "Select Stylist Ashwini ASHWINI AVINASH BEAU Blow Hair [PERSON_NAME] Dingg Suppo…" at bounding box center [132, 237] width 58 height 14
select select "75955"
click at [103, 230] on select "Select Stylist Ashwini ASHWINI AVINASH BEAU Blow Hair [PERSON_NAME] Dingg Suppo…" at bounding box center [132, 237] width 58 height 14
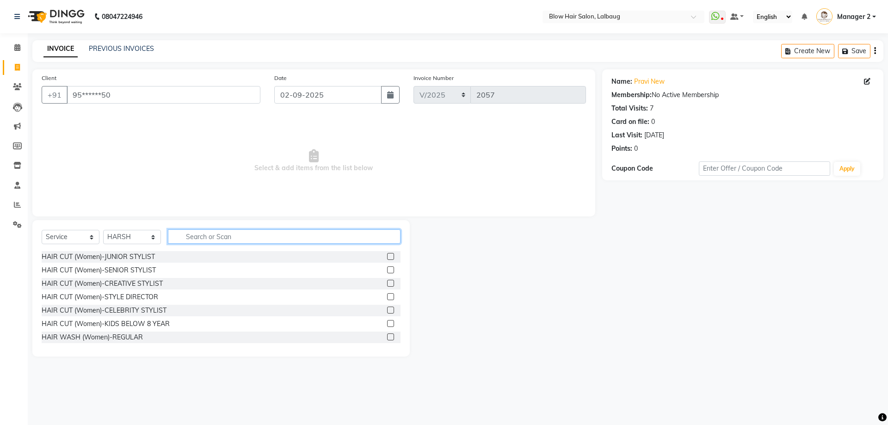
click at [213, 239] on input "text" at bounding box center [284, 236] width 233 height 14
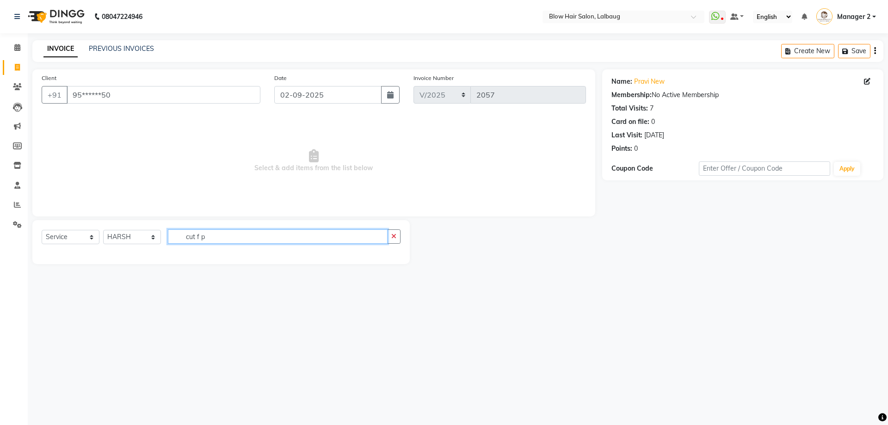
drag, startPoint x: 221, startPoint y: 235, endPoint x: 201, endPoint y: 238, distance: 20.2
click at [201, 238] on input "cut f p" at bounding box center [278, 236] width 220 height 14
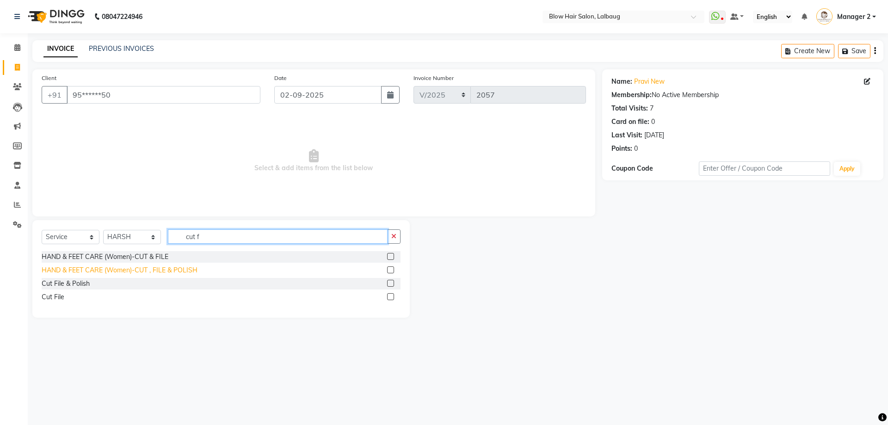
type input "cut f"
click at [171, 274] on div "HAND & FEET CARE (Women)-CUT , FILE & POLISH" at bounding box center [120, 271] width 156 height 10
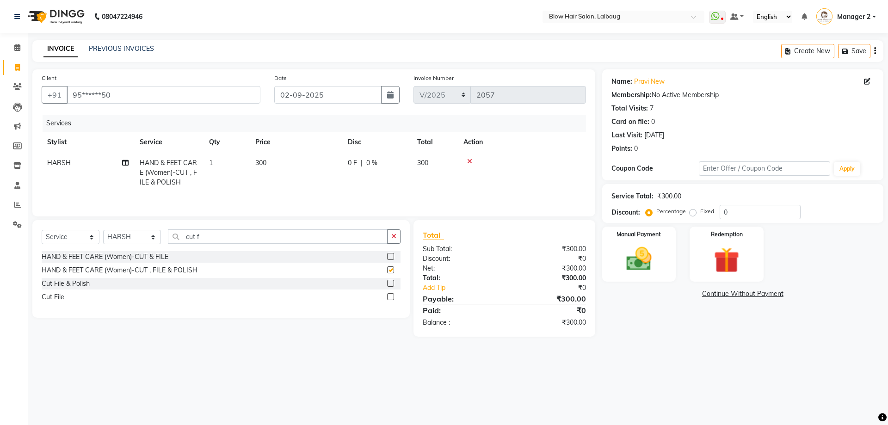
checkbox input "false"
click at [284, 166] on td "300" at bounding box center [296, 173] width 93 height 40
select select "75955"
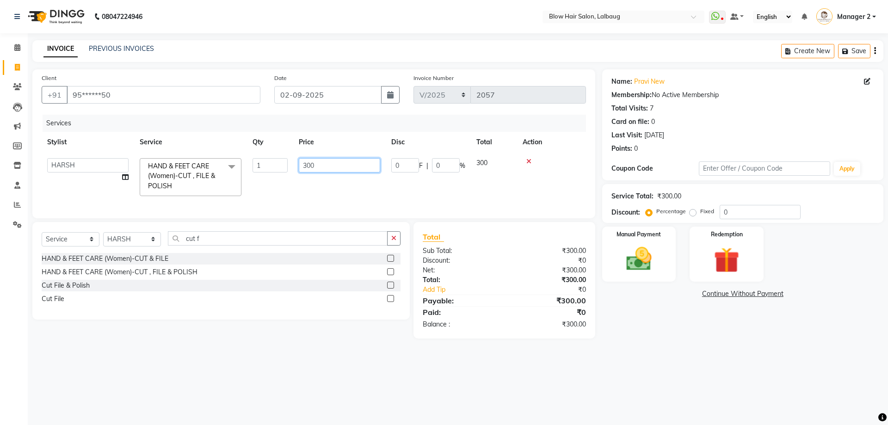
drag, startPoint x: 336, startPoint y: 169, endPoint x: 259, endPoint y: 170, distance: 76.8
click at [265, 167] on tr "[PERSON_NAME] AVINASH BEAU Blow Hair [PERSON_NAME] Dingg Support [PERSON_NAME] …" at bounding box center [314, 177] width 544 height 49
type input "320"
click at [146, 242] on select "Select Stylist Ashwini ASHWINI AVINASH BEAU Blow Hair [PERSON_NAME] Dingg Suppo…" at bounding box center [132, 239] width 58 height 14
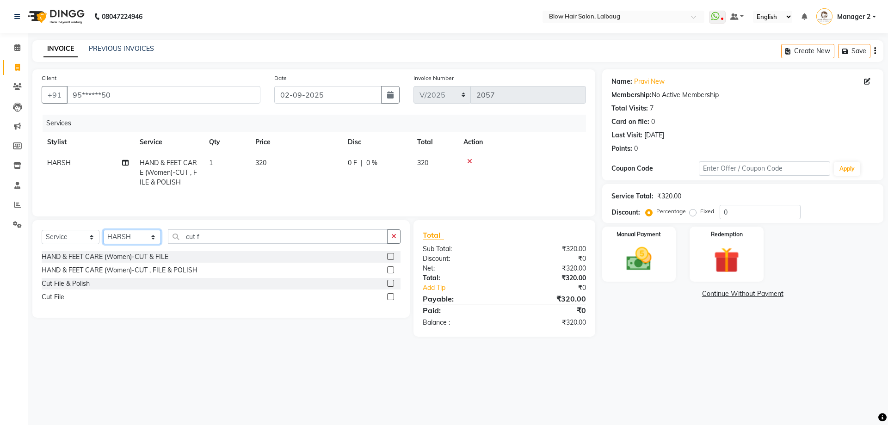
select select "90560"
click at [103, 230] on select "Select Stylist Ashwini ASHWINI AVINASH BEAU Blow Hair [PERSON_NAME] Dingg Suppo…" at bounding box center [132, 237] width 58 height 14
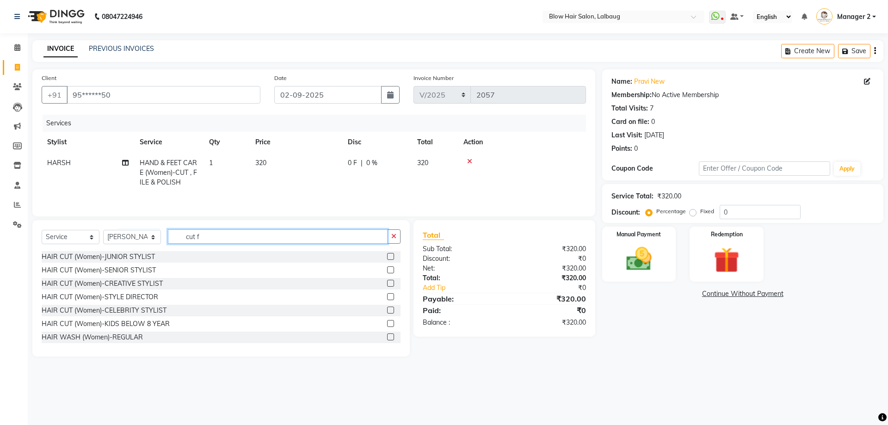
drag, startPoint x: 227, startPoint y: 234, endPoint x: 174, endPoint y: 234, distance: 52.3
click at [174, 234] on input "cut f" at bounding box center [278, 236] width 220 height 14
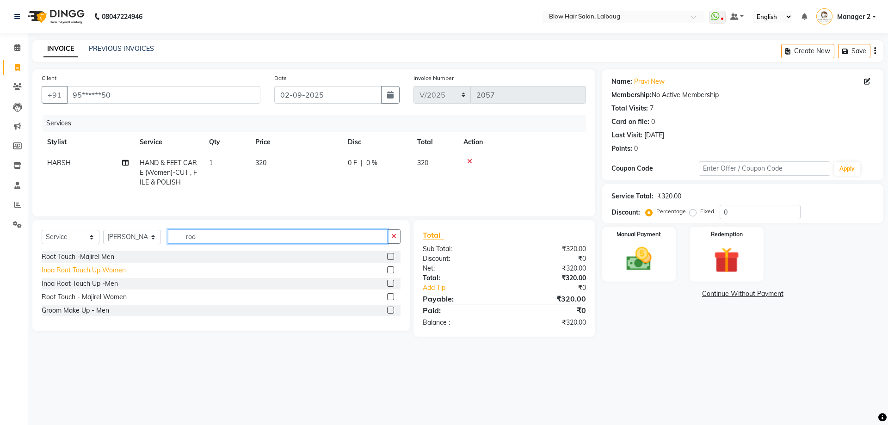
type input "roo"
drag, startPoint x: 58, startPoint y: 268, endPoint x: 114, endPoint y: 252, distance: 58.7
click at [60, 267] on div "Inoa Root Touch Up Women" at bounding box center [84, 271] width 84 height 10
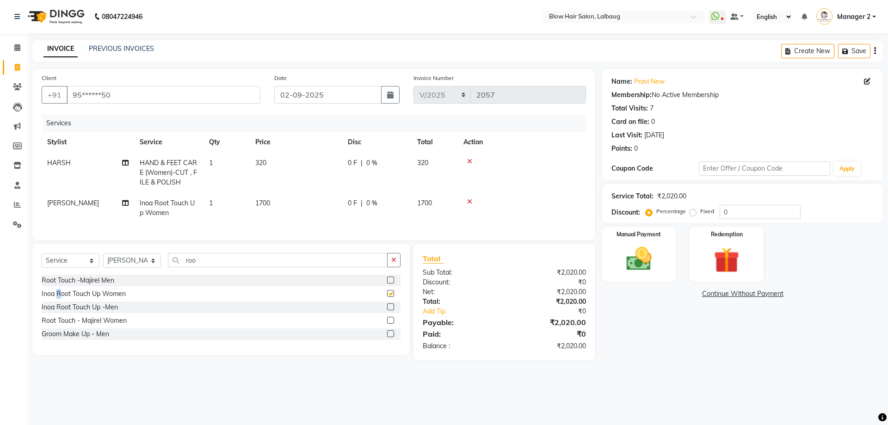
checkbox input "false"
click at [288, 205] on td "1700" at bounding box center [296, 208] width 93 height 31
select select "90560"
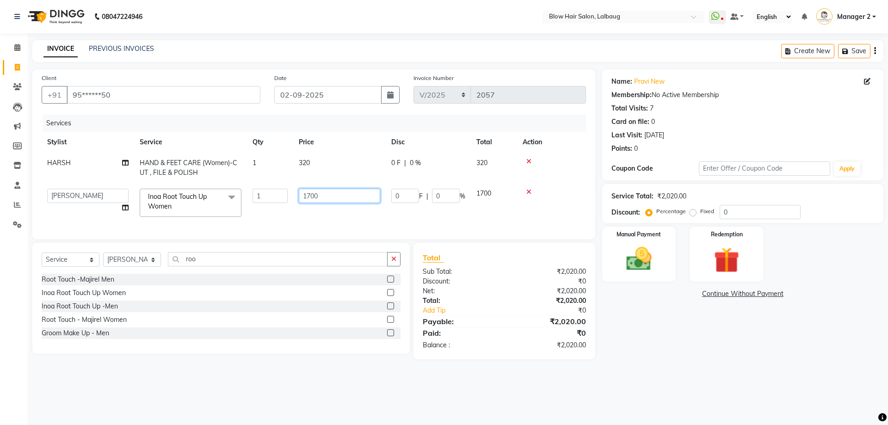
drag, startPoint x: 353, startPoint y: 200, endPoint x: 231, endPoint y: 210, distance: 122.0
click at [277, 203] on tr "[PERSON_NAME] AVINASH BEAU Blow Hair [PERSON_NAME] Dingg Support [PERSON_NAME] …" at bounding box center [314, 202] width 544 height 39
type input "960"
click at [656, 270] on img at bounding box center [639, 259] width 43 height 31
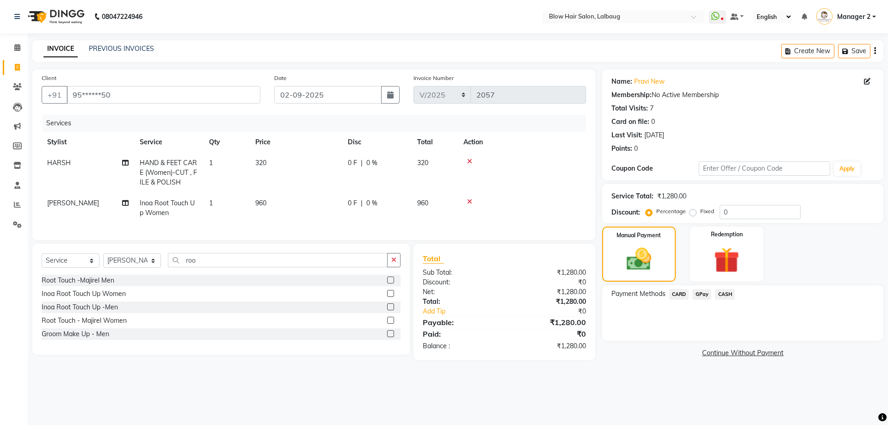
click at [702, 296] on span "GPay" at bounding box center [701, 294] width 19 height 11
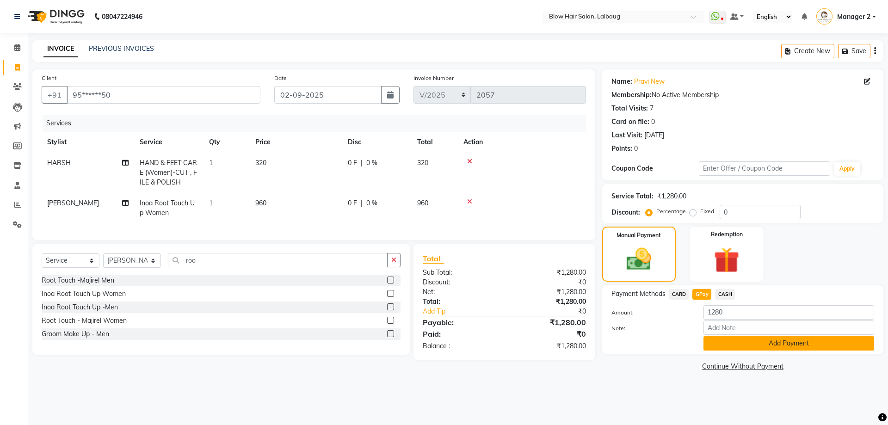
click at [735, 344] on button "Add Payment" at bounding box center [789, 343] width 171 height 14
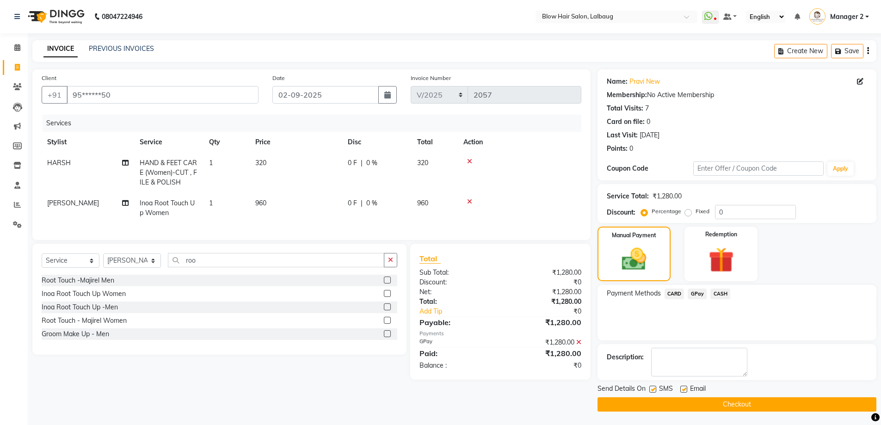
click at [685, 389] on label at bounding box center [683, 389] width 7 height 7
click at [685, 389] on input "checkbox" at bounding box center [683, 390] width 6 height 6
checkbox input "false"
click at [653, 387] on label at bounding box center [652, 389] width 7 height 7
click at [653, 387] on input "checkbox" at bounding box center [652, 390] width 6 height 6
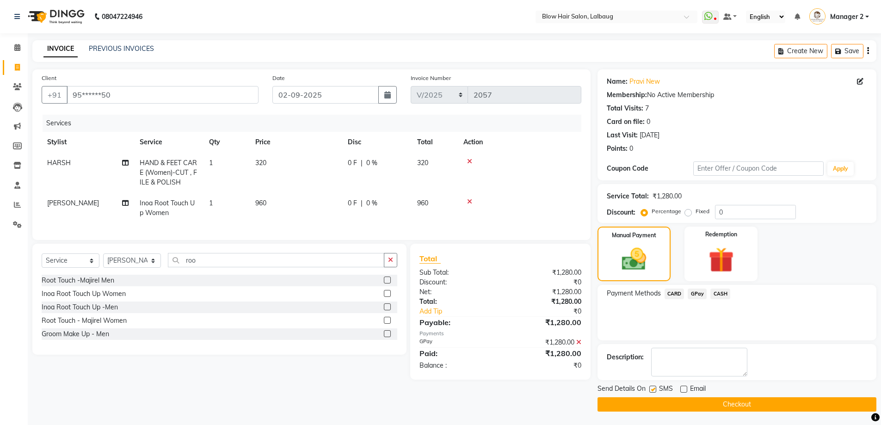
checkbox input "false"
click at [661, 404] on button "Checkout" at bounding box center [737, 404] width 279 height 14
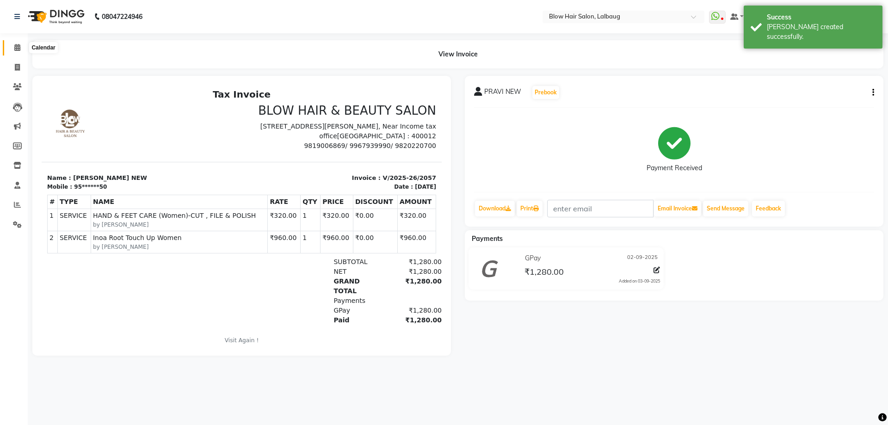
click at [21, 46] on span at bounding box center [17, 48] width 16 height 11
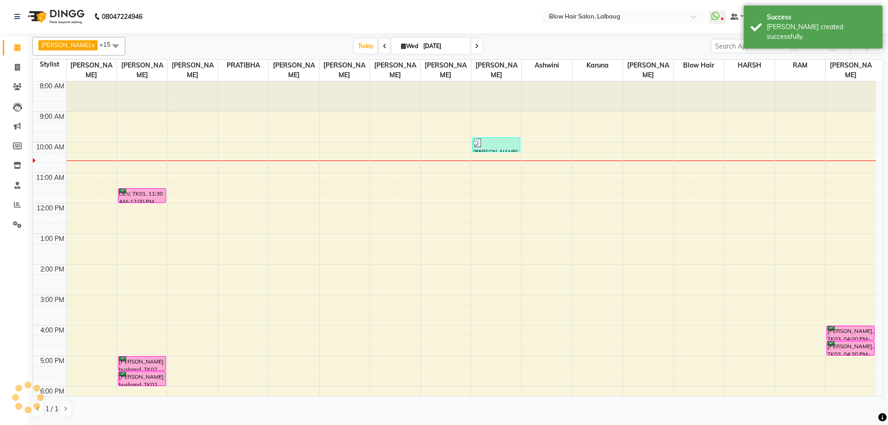
click at [379, 43] on span at bounding box center [384, 46] width 11 height 14
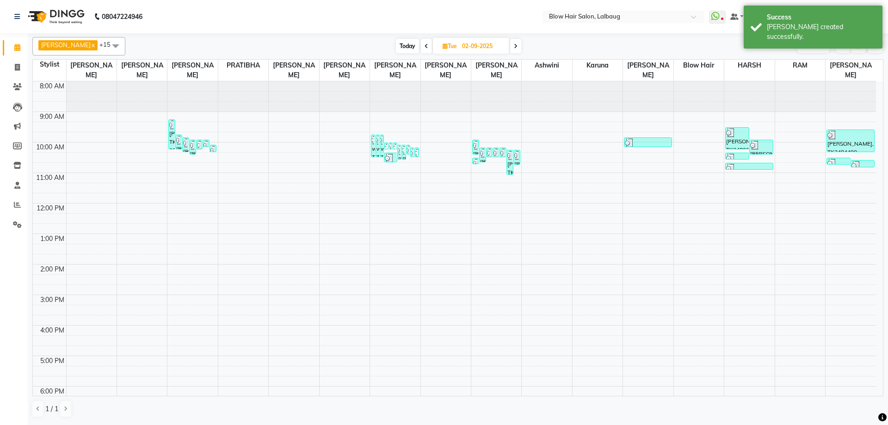
click at [514, 43] on icon at bounding box center [516, 46] width 4 height 6
type input "[DATE]"
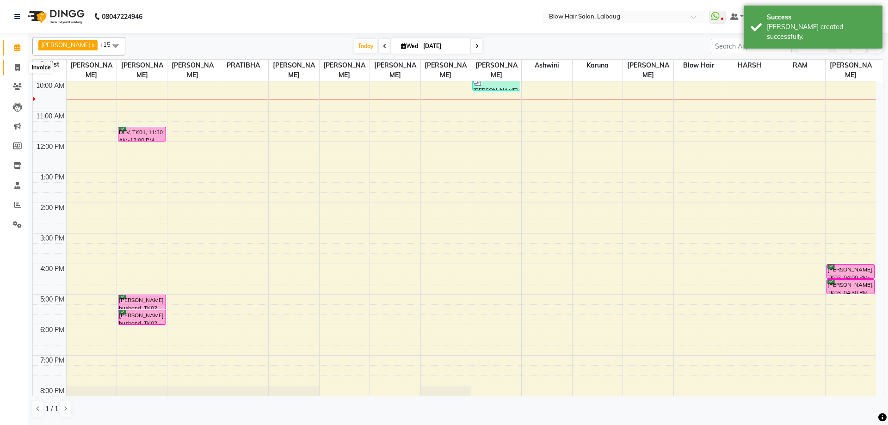
click at [17, 63] on span at bounding box center [17, 67] width 16 height 11
select select "5162"
select select "service"
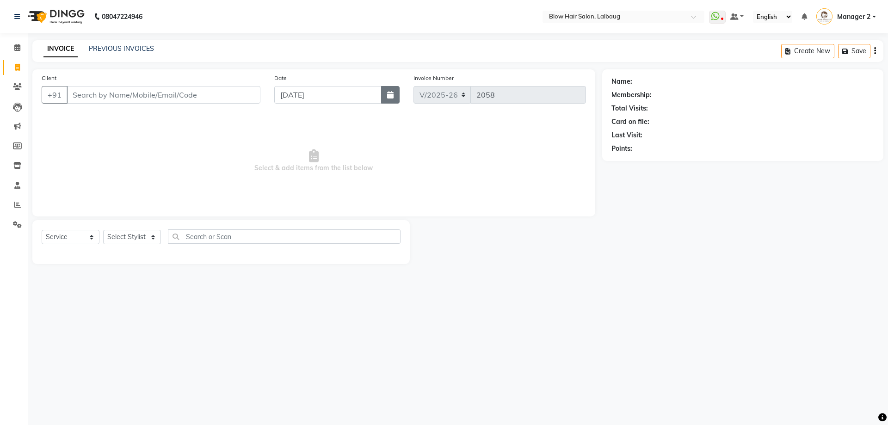
click at [387, 96] on button "button" at bounding box center [390, 95] width 19 height 18
select select "9"
select select "2025"
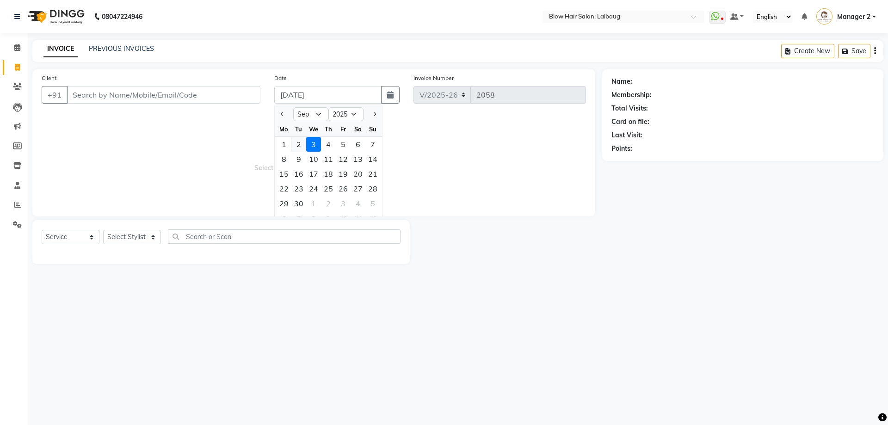
click at [292, 145] on div "2" at bounding box center [298, 144] width 15 height 15
type input "02-09-2025"
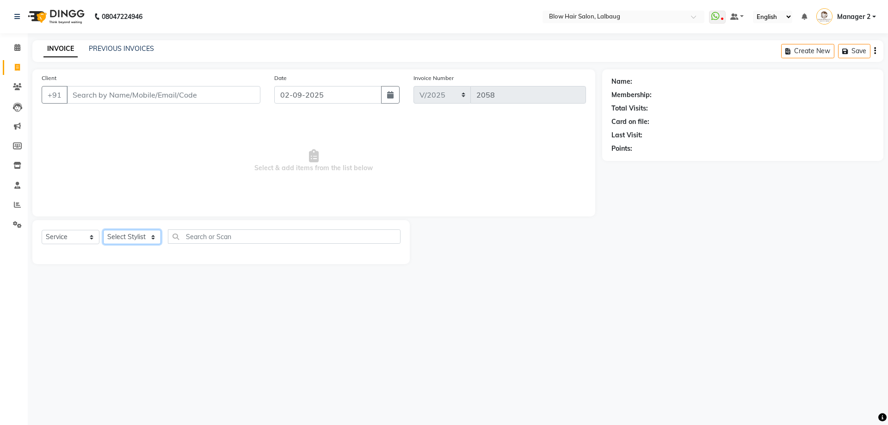
click at [147, 234] on select "Select Stylist Ashwini ASHWINI AVINASH BEAU Blow Hair [PERSON_NAME] Dingg Suppo…" at bounding box center [132, 237] width 58 height 14
click at [93, 96] on input "Client" at bounding box center [164, 95] width 194 height 18
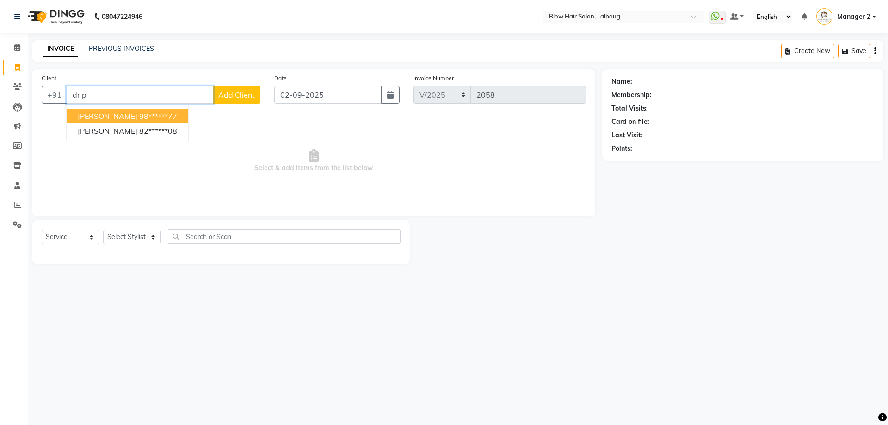
click at [131, 118] on span "[PERSON_NAME]" at bounding box center [108, 115] width 60 height 9
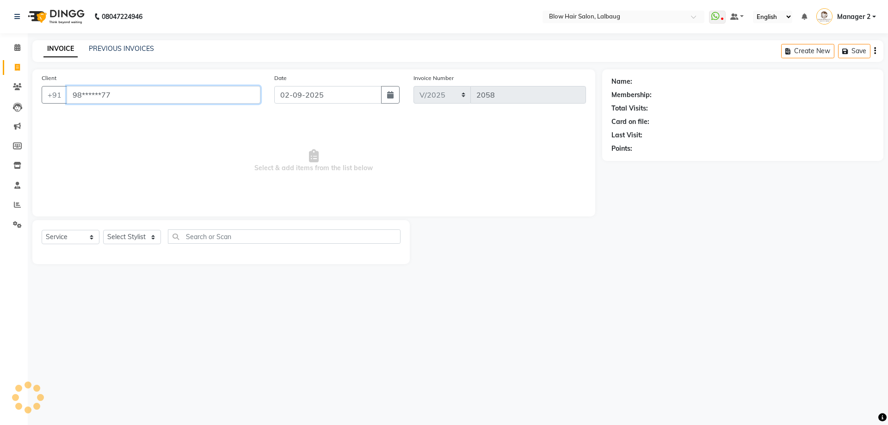
type input "98******77"
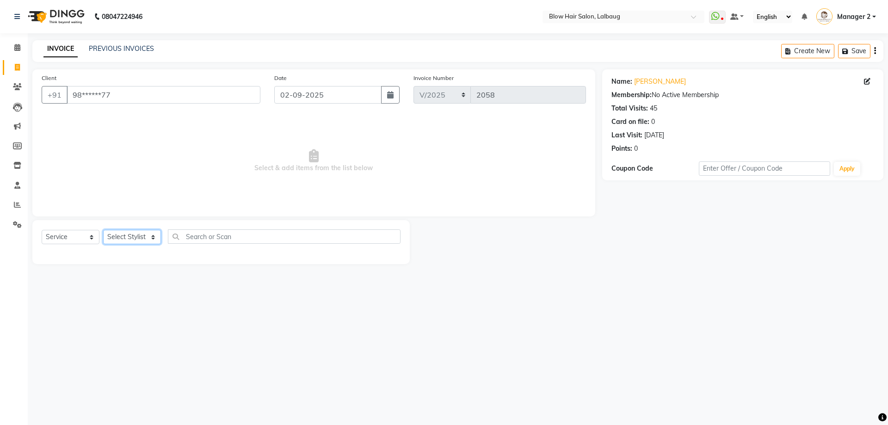
click at [127, 238] on select "Select Stylist Ashwini ASHWINI AVINASH BEAU Blow Hair [PERSON_NAME] Dingg Suppo…" at bounding box center [132, 237] width 58 height 14
select select "64628"
click at [103, 230] on select "Select Stylist Ashwini ASHWINI AVINASH BEAU Blow Hair [PERSON_NAME] Dingg Suppo…" at bounding box center [132, 237] width 58 height 14
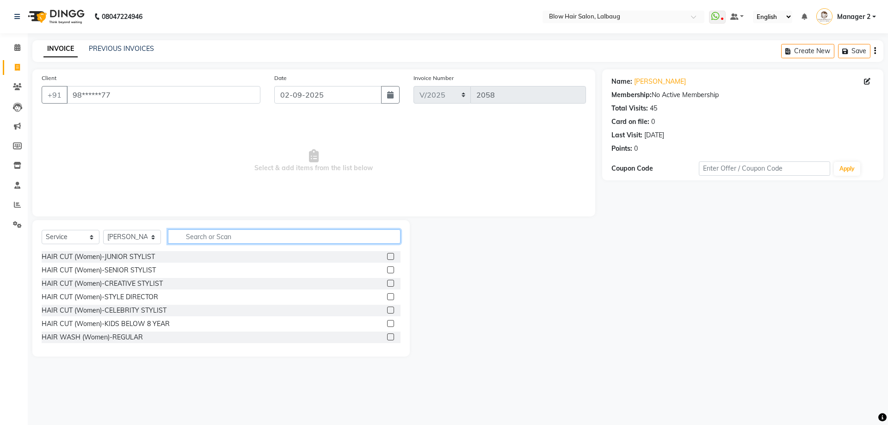
click at [199, 235] on input "text" at bounding box center [284, 236] width 233 height 14
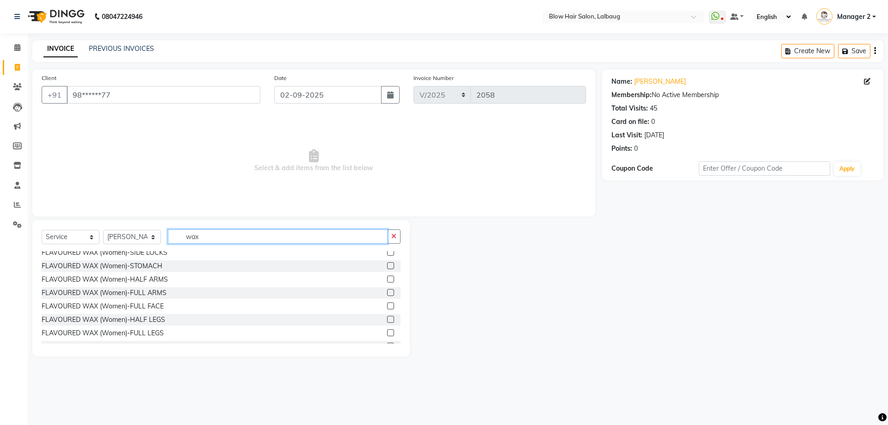
scroll to position [139, 0]
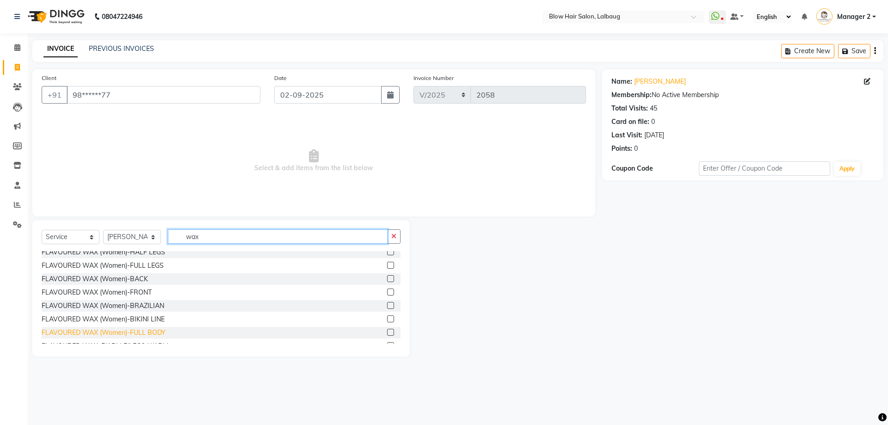
type input "wax"
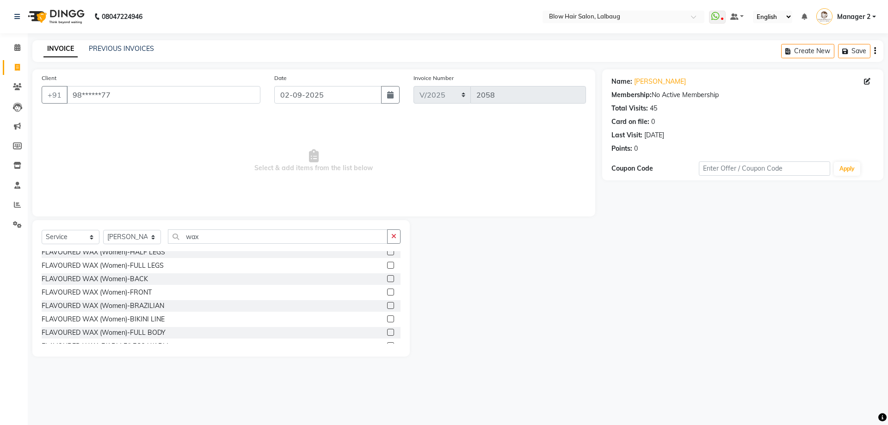
drag, startPoint x: 149, startPoint y: 331, endPoint x: 163, endPoint y: 286, distance: 47.4
click at [149, 331] on div "FLAVOURED WAX (Women)-FULL BODY" at bounding box center [104, 333] width 124 height 10
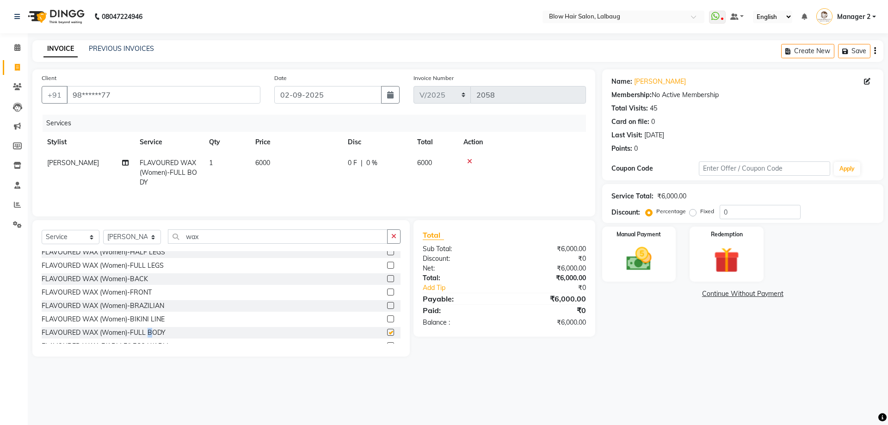
checkbox input "false"
click at [284, 166] on td "6000" at bounding box center [296, 173] width 93 height 40
select select "64628"
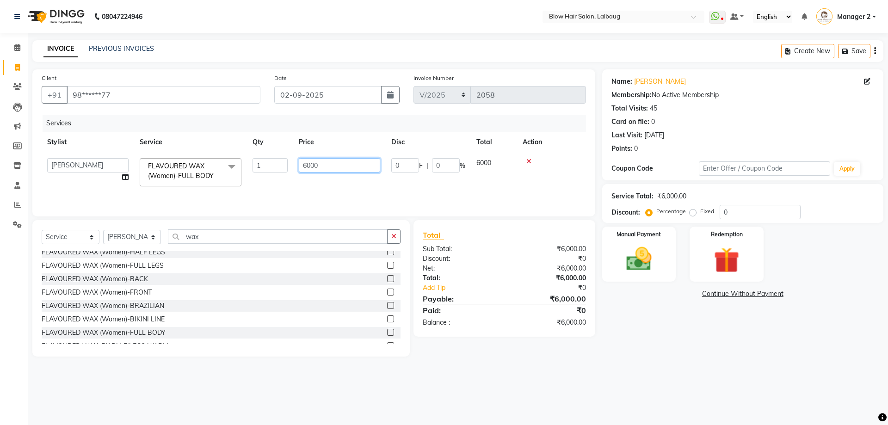
drag, startPoint x: 350, startPoint y: 158, endPoint x: 294, endPoint y: 165, distance: 56.4
click at [294, 165] on td "6000" at bounding box center [339, 172] width 93 height 39
type input "4600"
click at [139, 238] on select "Select Stylist Ashwini ASHWINI AVINASH BEAU Blow Hair [PERSON_NAME] Dingg Suppo…" at bounding box center [132, 237] width 58 height 14
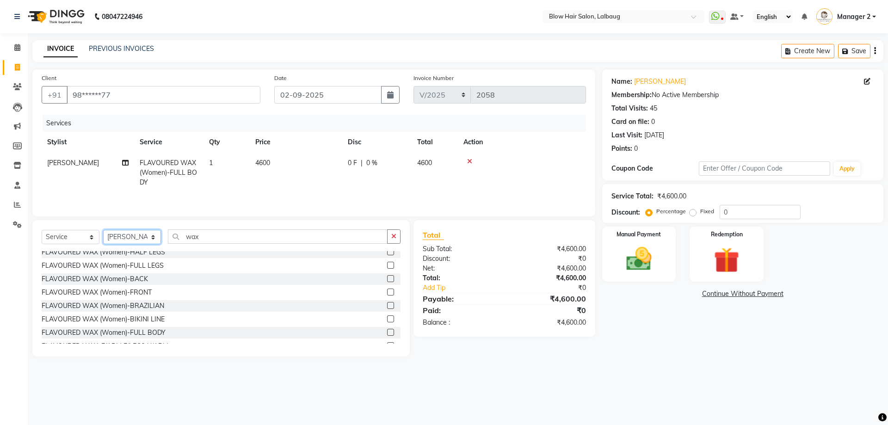
select select "37224"
click at [103, 230] on select "Select Stylist Ashwini ASHWINI AVINASH BEAU Blow Hair [PERSON_NAME] Dingg Suppo…" at bounding box center [132, 237] width 58 height 14
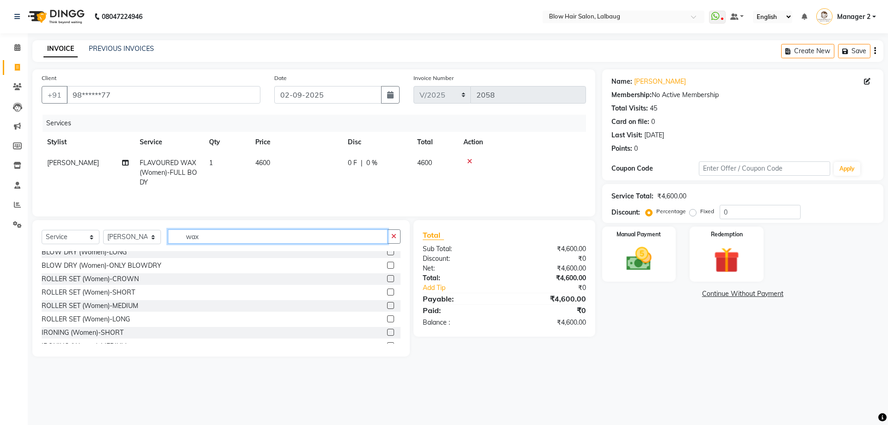
click at [218, 241] on input "wax" at bounding box center [278, 236] width 220 height 14
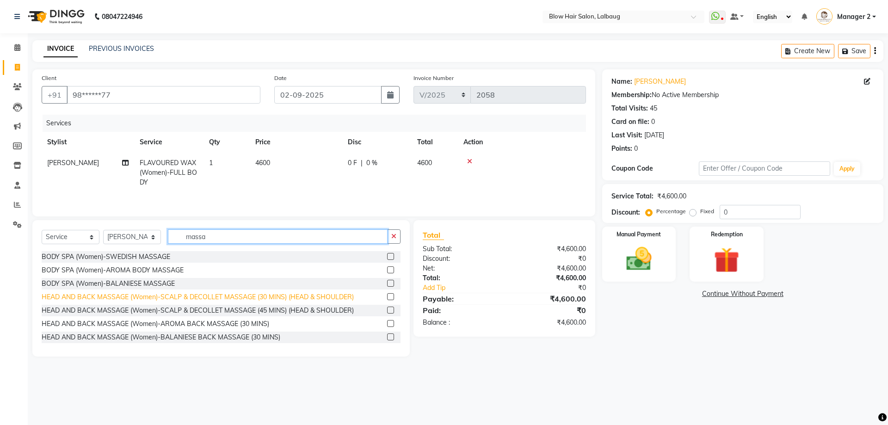
type input "massa"
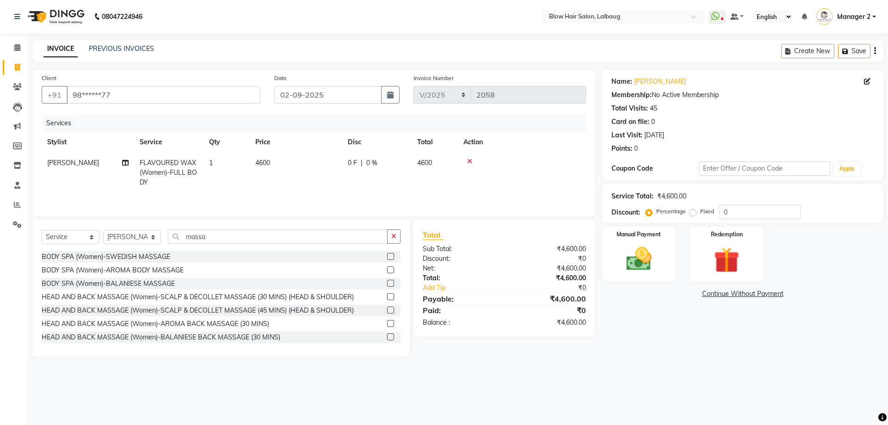
drag, startPoint x: 217, startPoint y: 297, endPoint x: 218, endPoint y: 286, distance: 10.7
click at [217, 297] on div "HEAD AND BACK MASSAGE (Women)-SCALP & DECOLLET MASSAGE (30 MINS) (HEAD & SHOULD…" at bounding box center [198, 297] width 312 height 10
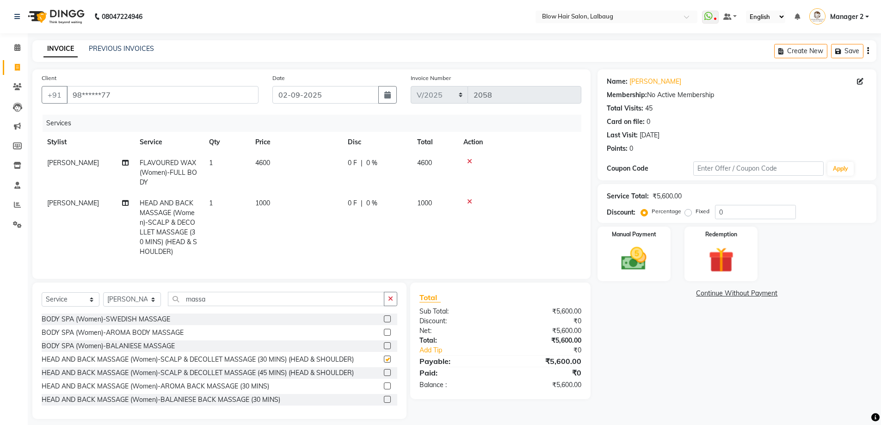
checkbox input "false"
click at [264, 208] on td "1000" at bounding box center [296, 227] width 93 height 69
select select "37224"
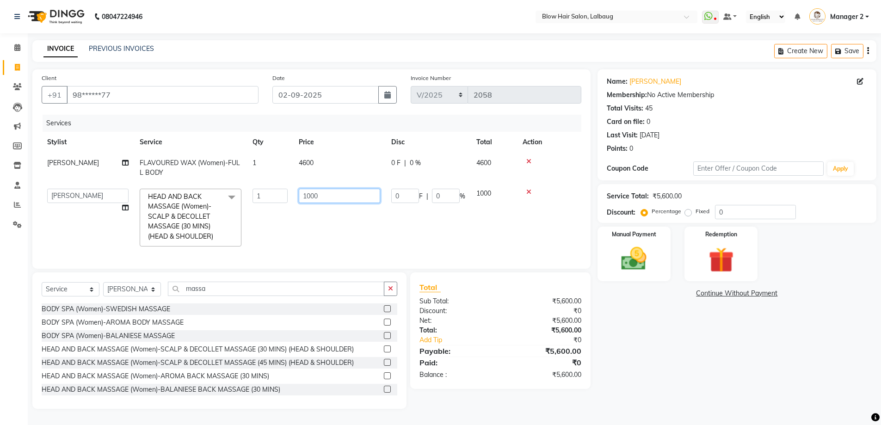
drag, startPoint x: 331, startPoint y: 197, endPoint x: 301, endPoint y: 201, distance: 30.8
click at [301, 201] on input "1000" at bounding box center [339, 196] width 81 height 14
type input "1400"
click at [654, 271] on img at bounding box center [634, 259] width 43 height 30
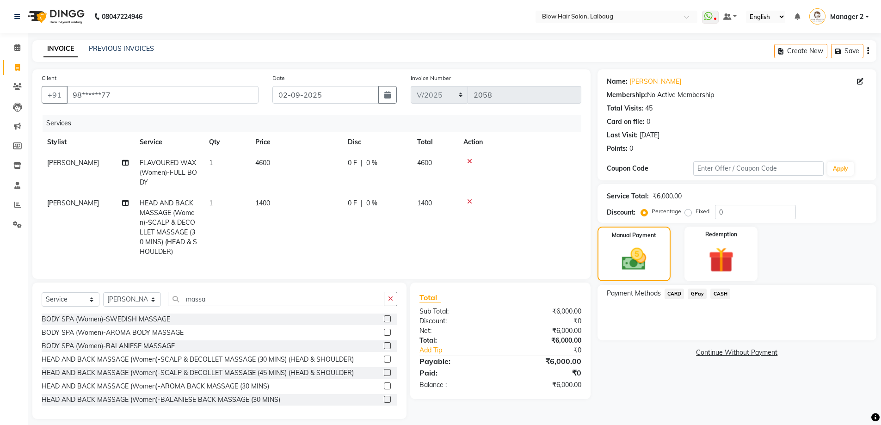
click at [721, 294] on span "CASH" at bounding box center [721, 294] width 20 height 11
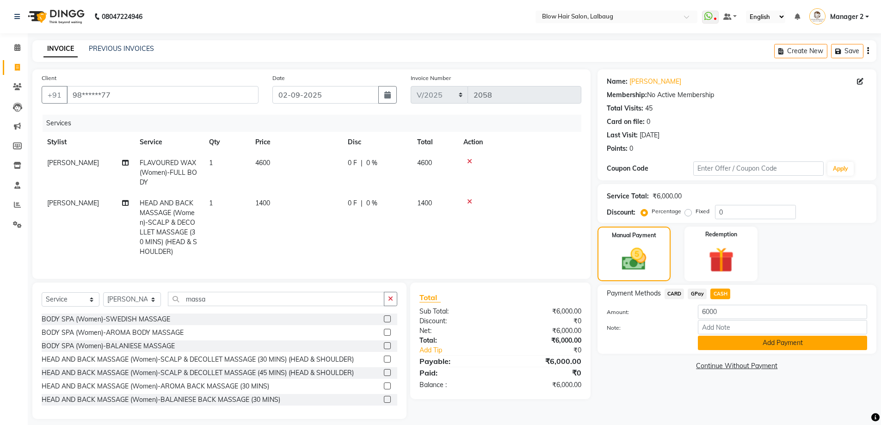
click at [708, 342] on button "Add Payment" at bounding box center [782, 343] width 169 height 14
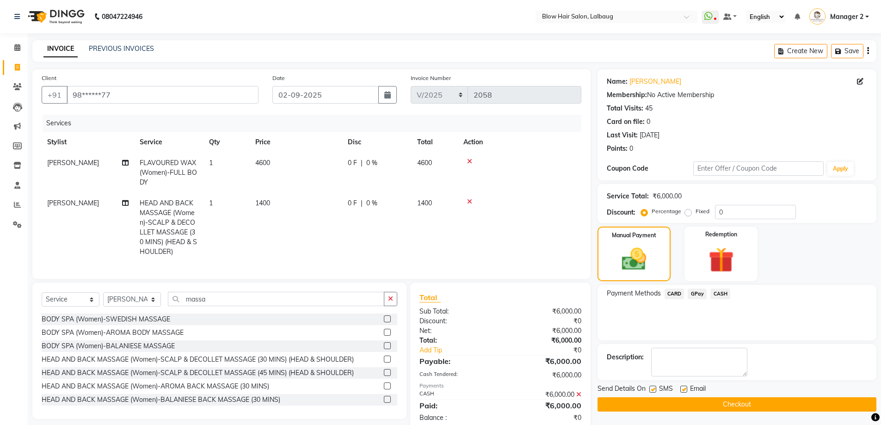
click at [684, 390] on label at bounding box center [683, 389] width 7 height 7
click at [684, 390] on input "checkbox" at bounding box center [683, 390] width 6 height 6
checkbox input "false"
click at [655, 389] on label at bounding box center [652, 389] width 7 height 7
click at [655, 389] on input "checkbox" at bounding box center [652, 390] width 6 height 6
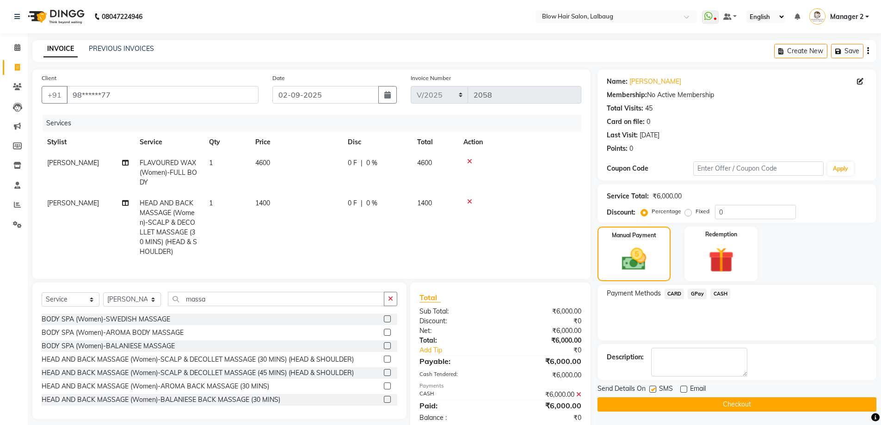
checkbox input "false"
click at [666, 402] on button "Checkout" at bounding box center [737, 404] width 279 height 14
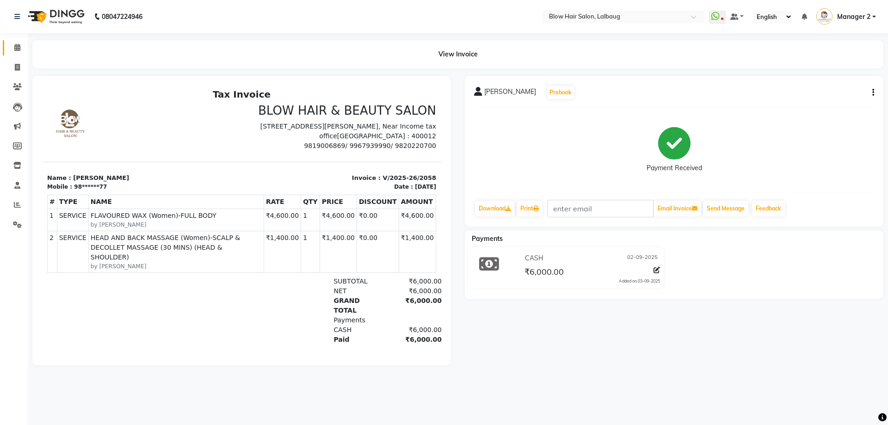
click at [16, 42] on link "Calendar" at bounding box center [14, 47] width 22 height 15
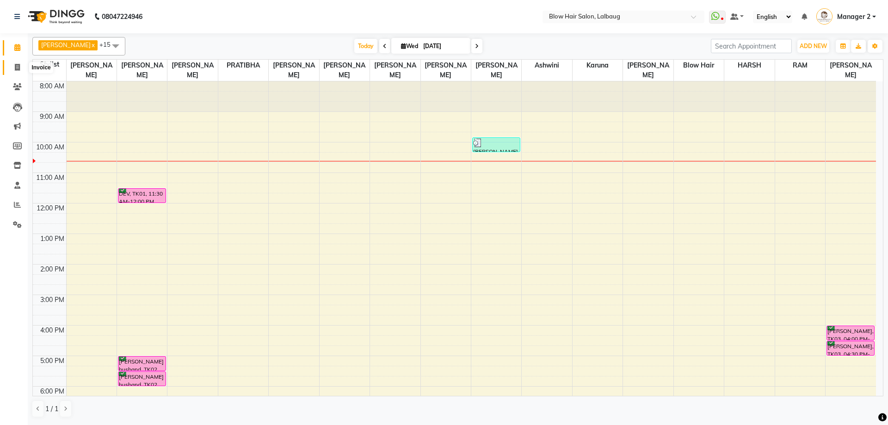
click at [22, 65] on span at bounding box center [17, 67] width 16 height 11
select select "5162"
select select "service"
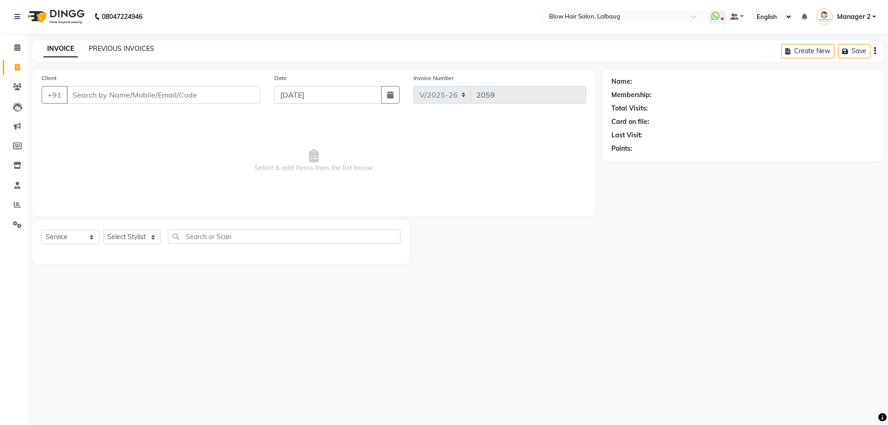
click at [122, 44] on link "PREVIOUS INVOICES" at bounding box center [121, 48] width 65 height 8
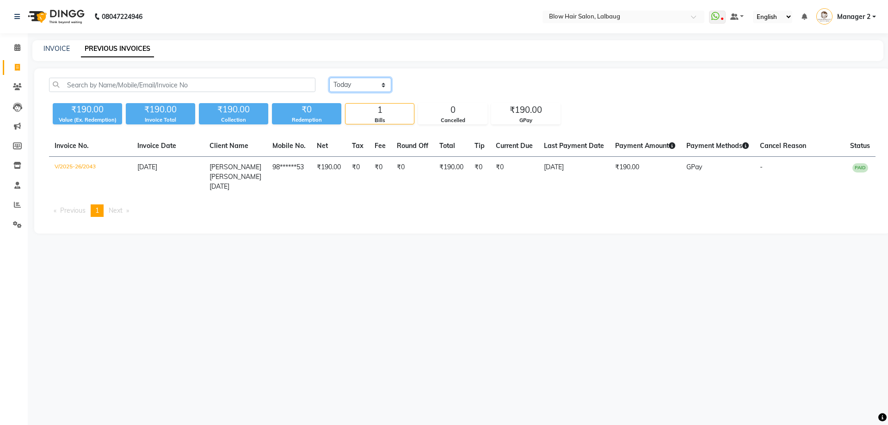
drag, startPoint x: 335, startPoint y: 81, endPoint x: 343, endPoint y: 88, distance: 10.5
click at [335, 81] on select "[DATE] [DATE] Custom Range" at bounding box center [360, 85] width 62 height 14
select select "[DATE]"
click at [329, 78] on select "[DATE] [DATE] Custom Range" at bounding box center [360, 85] width 62 height 14
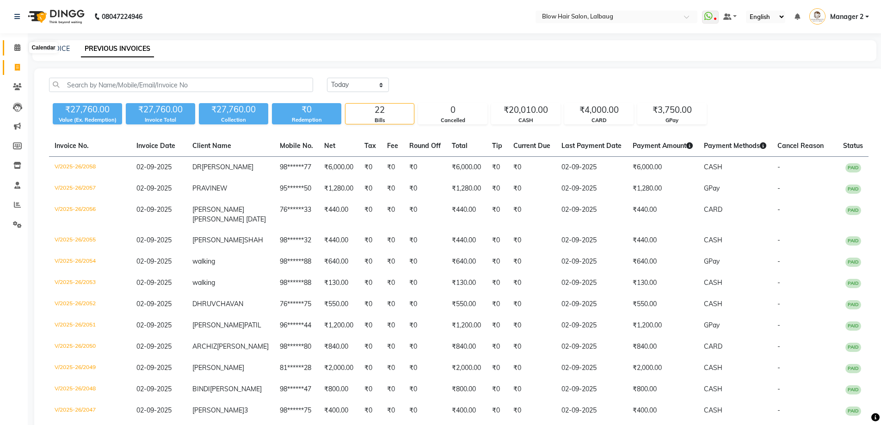
drag, startPoint x: 16, startPoint y: 44, endPoint x: 21, endPoint y: 45, distance: 5.6
click at [16, 43] on span at bounding box center [17, 48] width 16 height 11
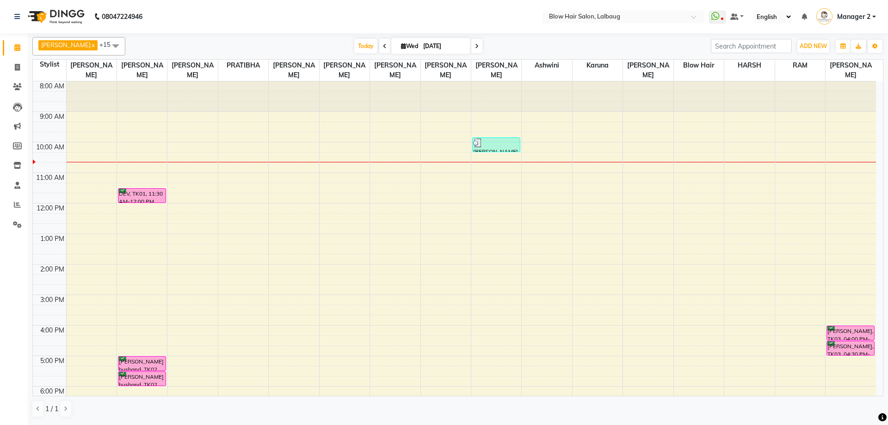
click at [240, 249] on div "8:00 AM 9:00 AM 10:00 AM 11:00 AM 12:00 PM 1:00 PM 2:00 PM 3:00 PM 4:00 PM 5:00…" at bounding box center [454, 294] width 843 height 427
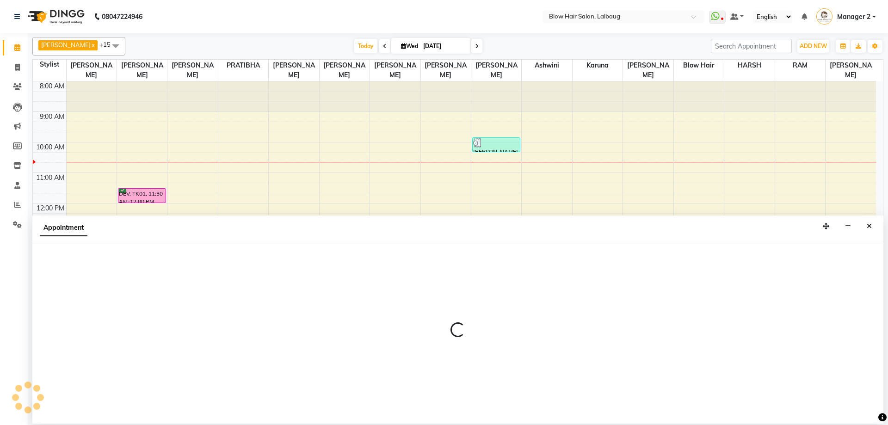
select select "33540"
select select "795"
select select "tentative"
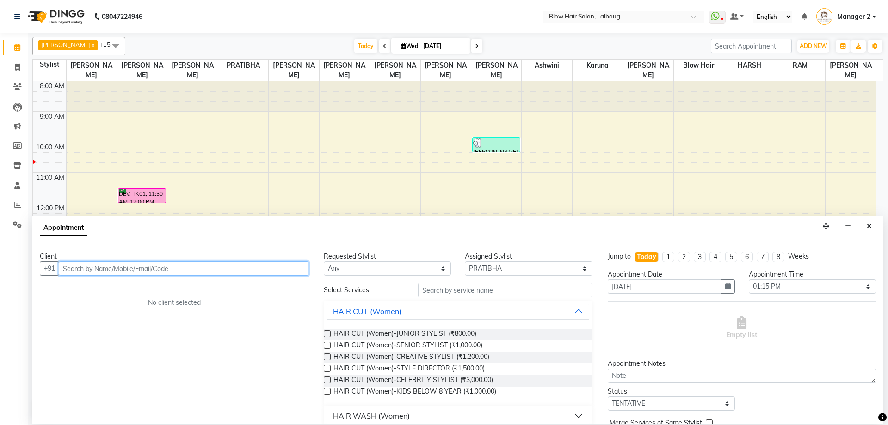
click at [192, 266] on input "text" at bounding box center [184, 268] width 250 height 14
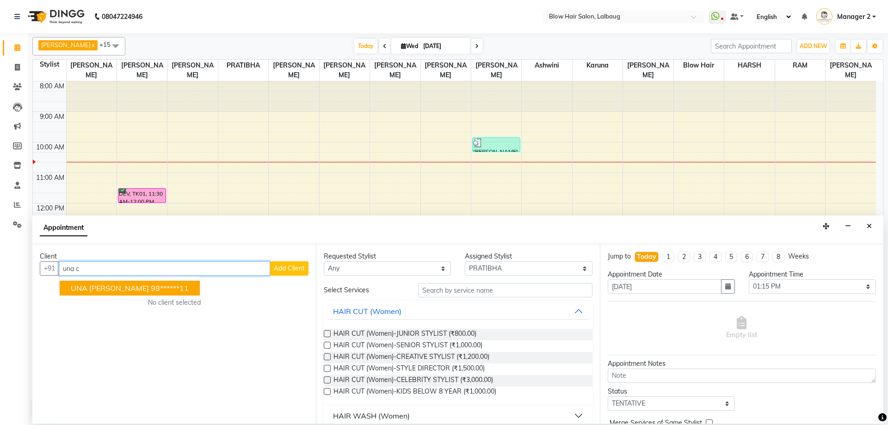
click at [151, 291] on ngb-highlight "98******11" at bounding box center [170, 288] width 38 height 9
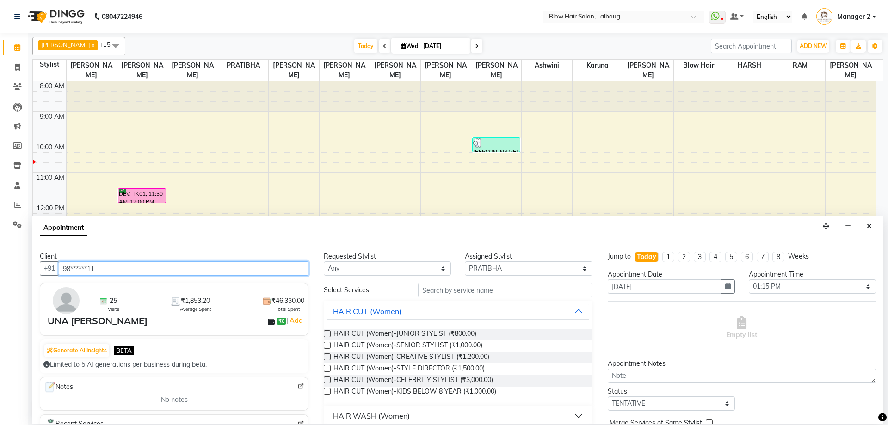
type input "98******11"
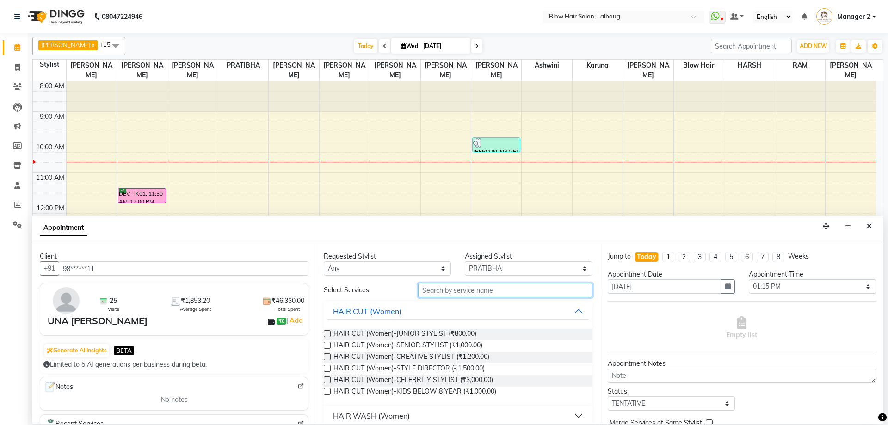
click at [420, 284] on input "text" at bounding box center [505, 290] width 174 height 14
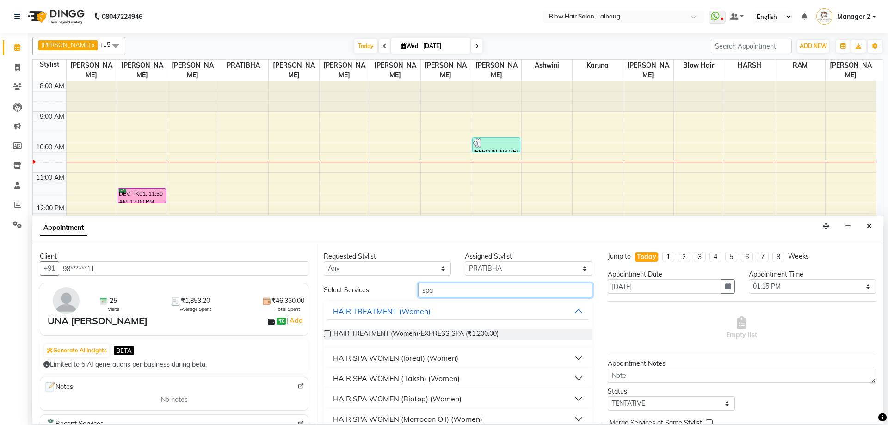
type input "spa"
click at [450, 377] on div "HAIR SPA WOMEN (Taksh) (Women)" at bounding box center [396, 378] width 127 height 11
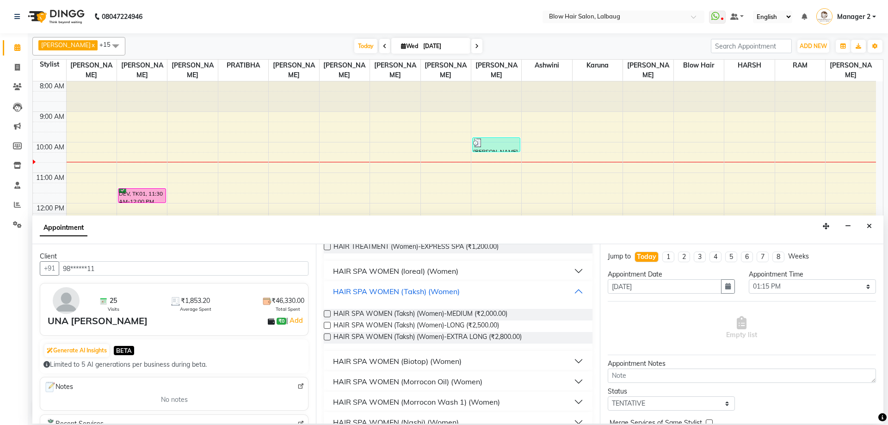
scroll to position [93, 0]
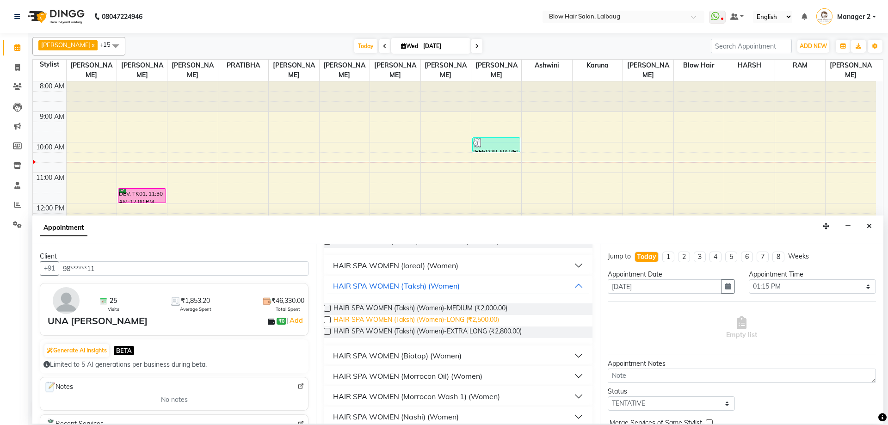
click at [468, 315] on span "HAIR SPA WOMEN (Taksh) (Women)-LONG (₹2,500.00)" at bounding box center [417, 321] width 166 height 12
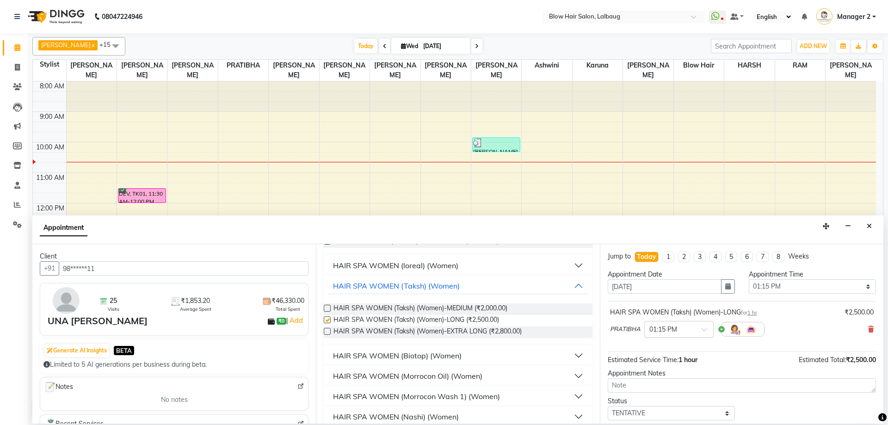
checkbox input "false"
click at [671, 328] on input "text" at bounding box center [669, 329] width 41 height 10
click at [673, 365] on div "01:30 PM" at bounding box center [679, 363] width 68 height 17
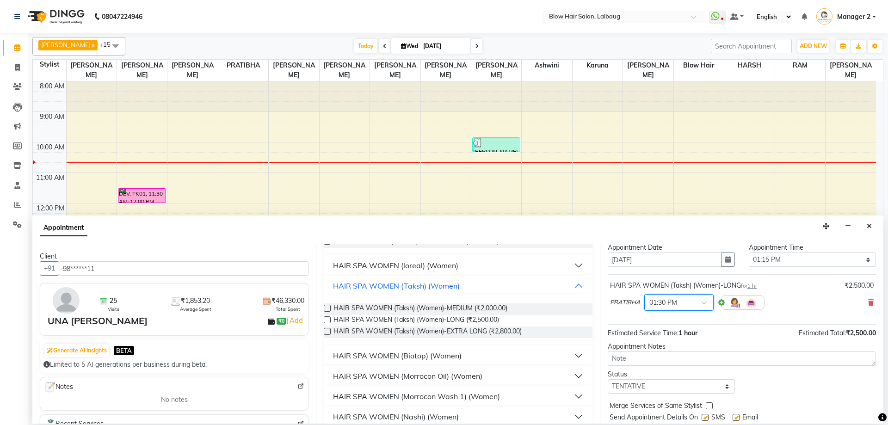
scroll to position [55, 0]
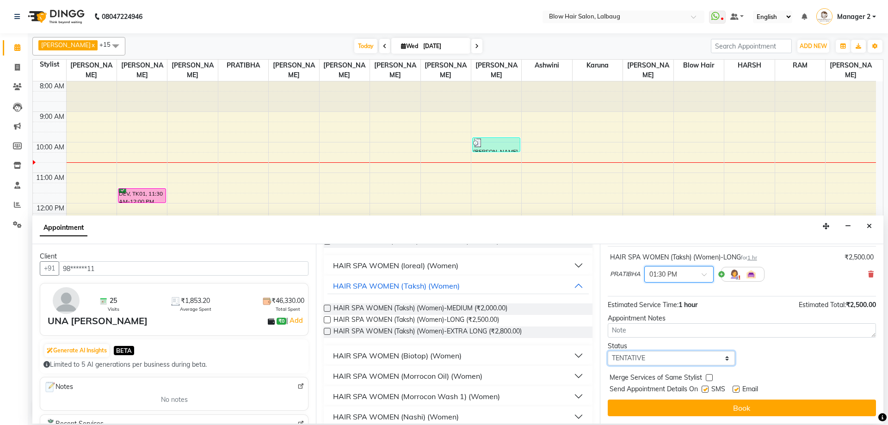
click at [674, 364] on select "Select TENTATIVE CONFIRM CHECK-IN UPCOMING" at bounding box center [671, 358] width 127 height 14
select select "confirm booking"
click at [608, 351] on select "Select TENTATIVE CONFIRM CHECK-IN UPCOMING" at bounding box center [671, 358] width 127 height 14
click at [704, 390] on label at bounding box center [705, 389] width 7 height 7
click at [704, 390] on input "checkbox" at bounding box center [705, 390] width 6 height 6
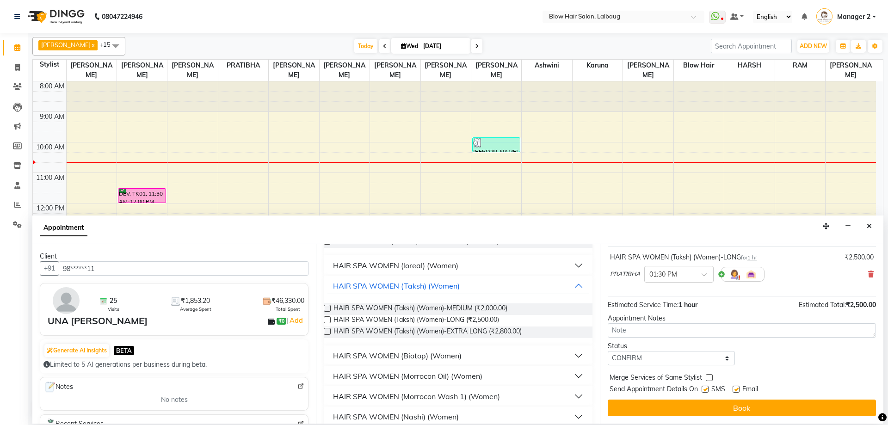
checkbox input "false"
click at [735, 389] on label at bounding box center [736, 389] width 7 height 7
click at [735, 389] on input "checkbox" at bounding box center [736, 390] width 6 height 6
checkbox input "false"
click at [732, 396] on div "Jump to [DATE] 1 2 3 4 5 6 7 8 Weeks Appointment Date [DATE] Appointment Time S…" at bounding box center [742, 333] width 284 height 179
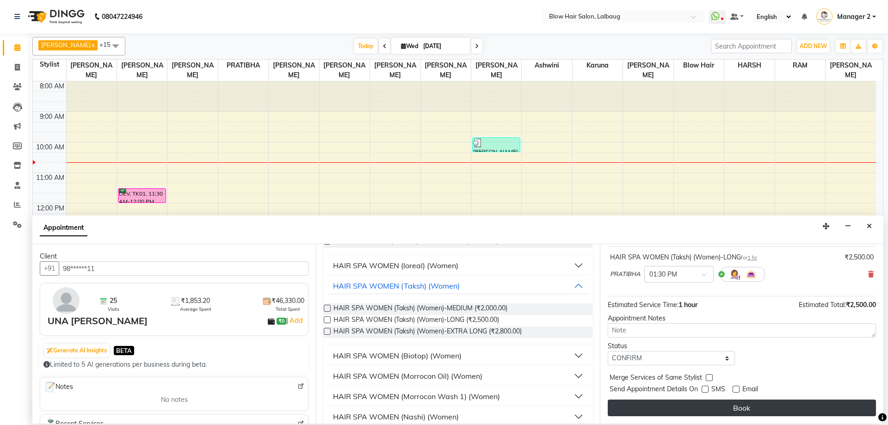
drag, startPoint x: 732, startPoint y: 396, endPoint x: 730, endPoint y: 401, distance: 4.8
click at [731, 396] on div "Jump to [DATE] 1 2 3 4 5 6 7 8 Weeks Appointment Date [DATE] Appointment Time S…" at bounding box center [742, 333] width 284 height 179
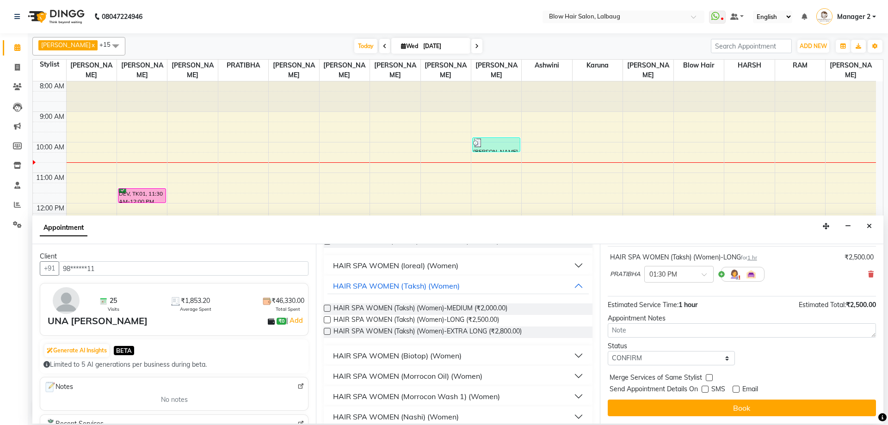
drag, startPoint x: 730, startPoint y: 401, endPoint x: 744, endPoint y: 402, distance: 13.5
click at [730, 401] on button "Book" at bounding box center [742, 408] width 268 height 17
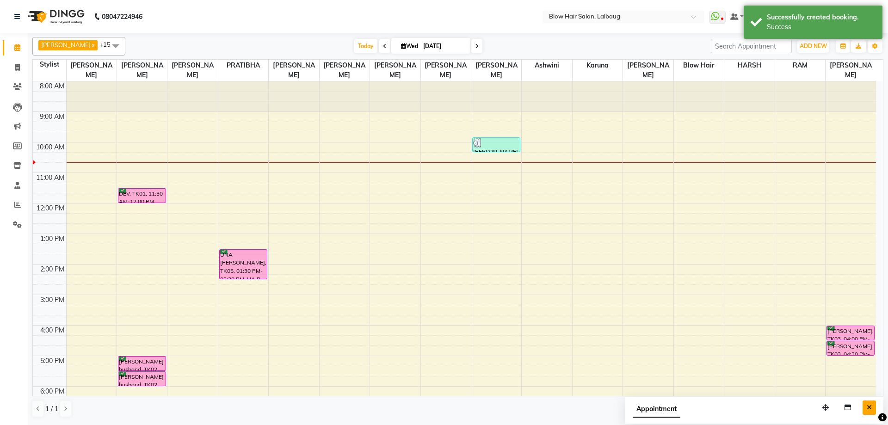
click at [869, 403] on button "Close" at bounding box center [869, 408] width 13 height 14
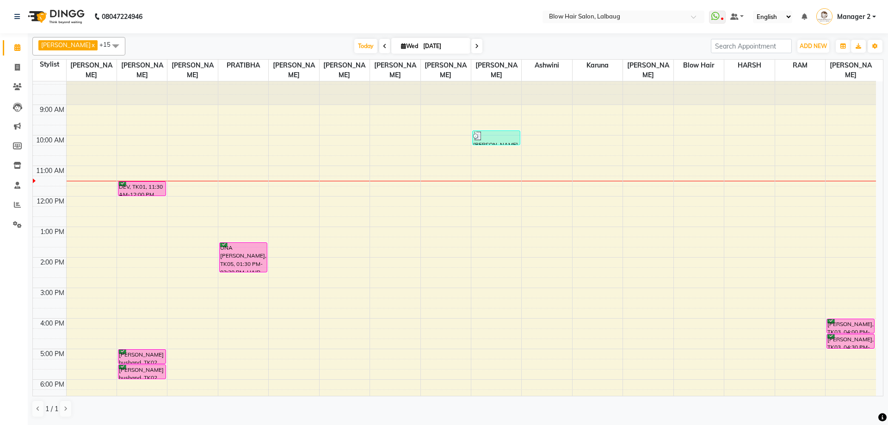
scroll to position [0, 0]
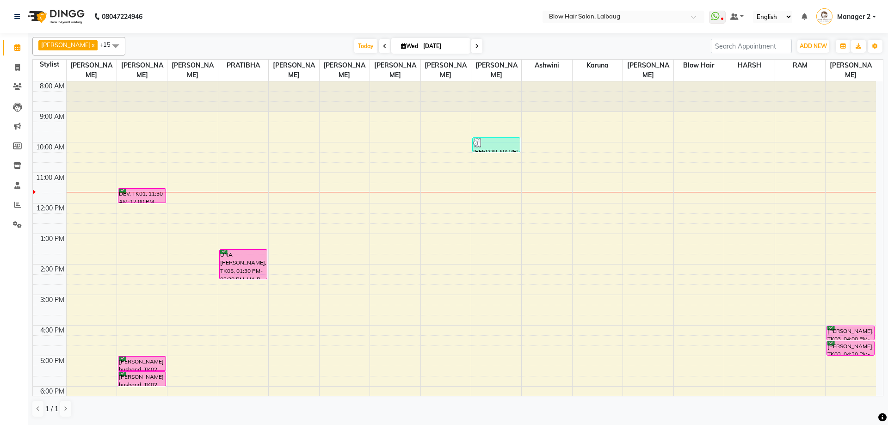
click at [249, 220] on div "8:00 AM 9:00 AM 10:00 AM 11:00 AM 12:00 PM 1:00 PM 2:00 PM 3:00 PM 4:00 PM 5:00…" at bounding box center [454, 294] width 843 height 427
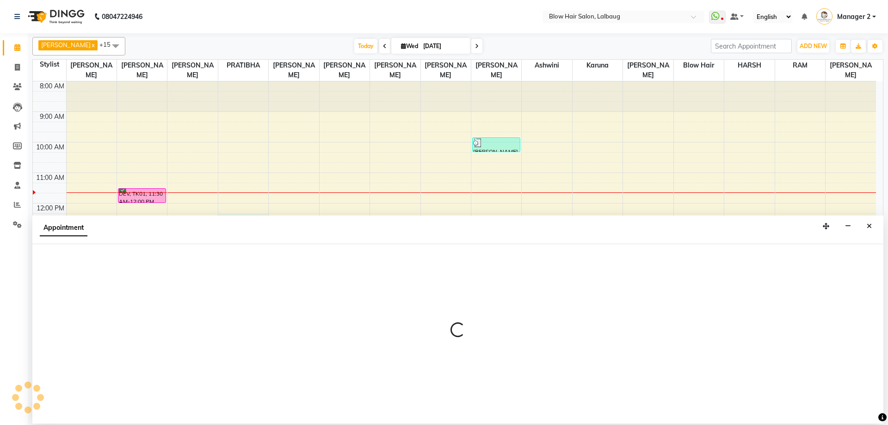
select select "33540"
select select "tentative"
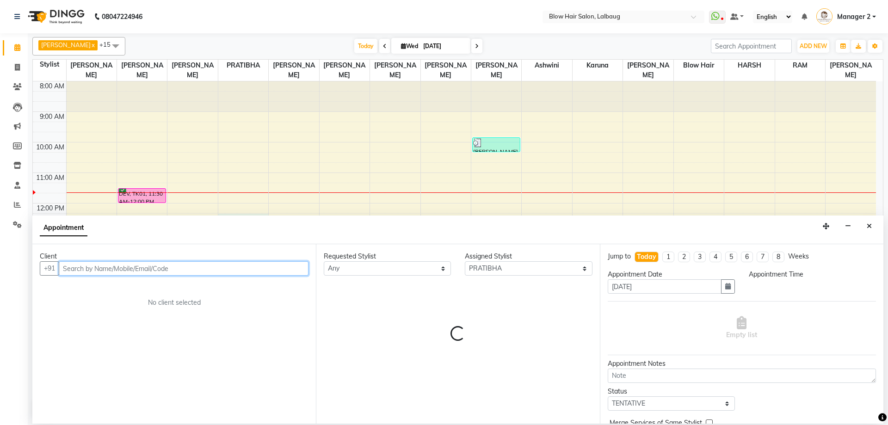
select select "735"
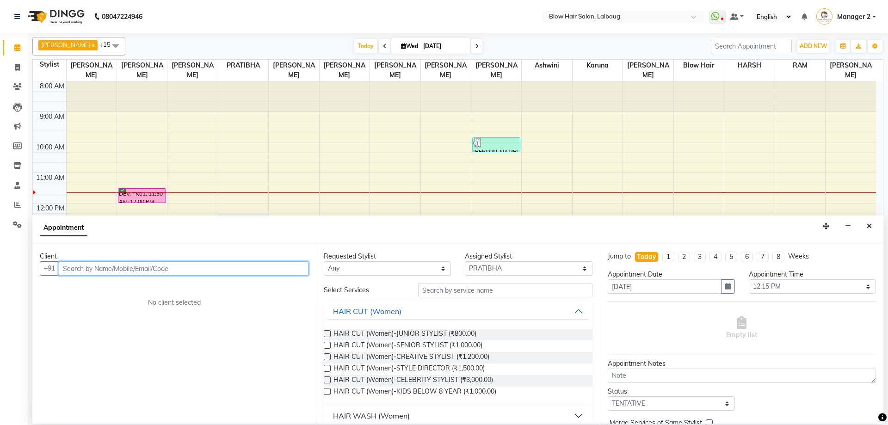
click at [193, 274] on input "text" at bounding box center [184, 268] width 250 height 14
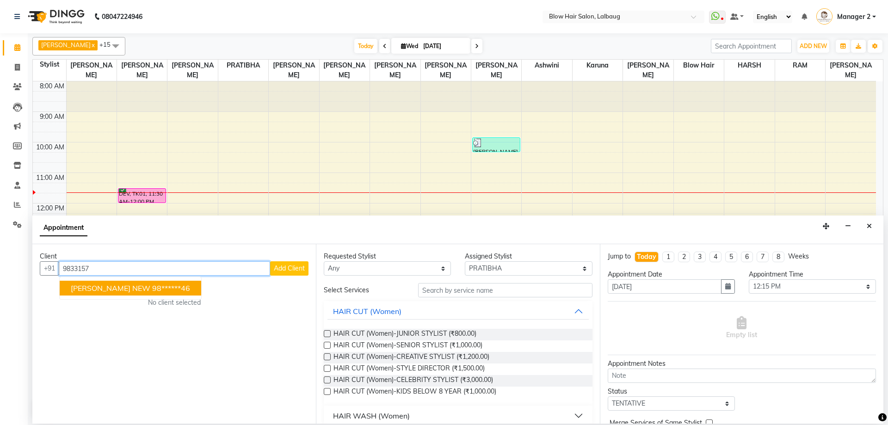
drag, startPoint x: 135, startPoint y: 286, endPoint x: 323, endPoint y: 301, distance: 188.8
click at [136, 286] on span "[PERSON_NAME] NEW" at bounding box center [111, 288] width 80 height 9
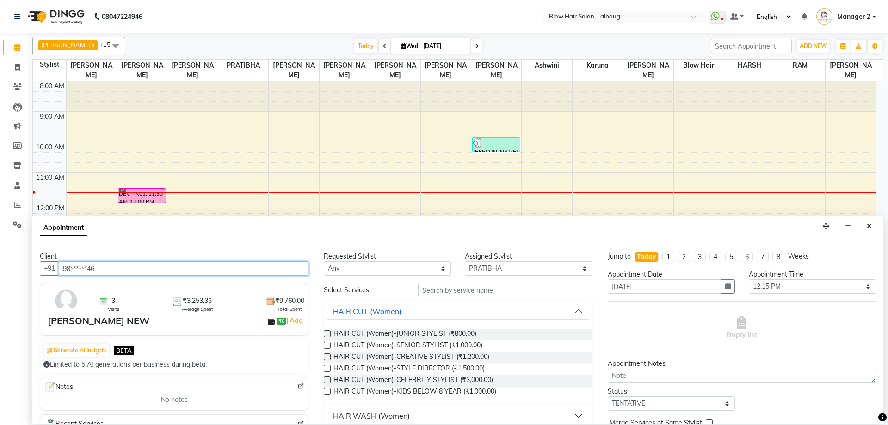
type input "98******46"
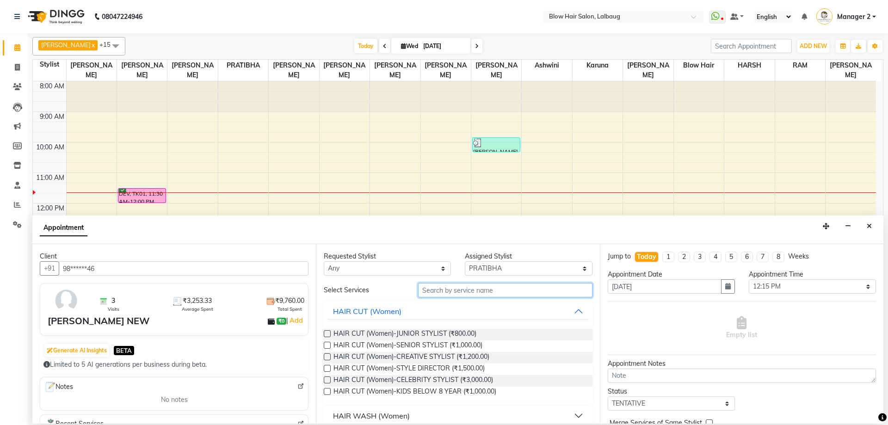
click at [460, 284] on input "text" at bounding box center [505, 290] width 174 height 14
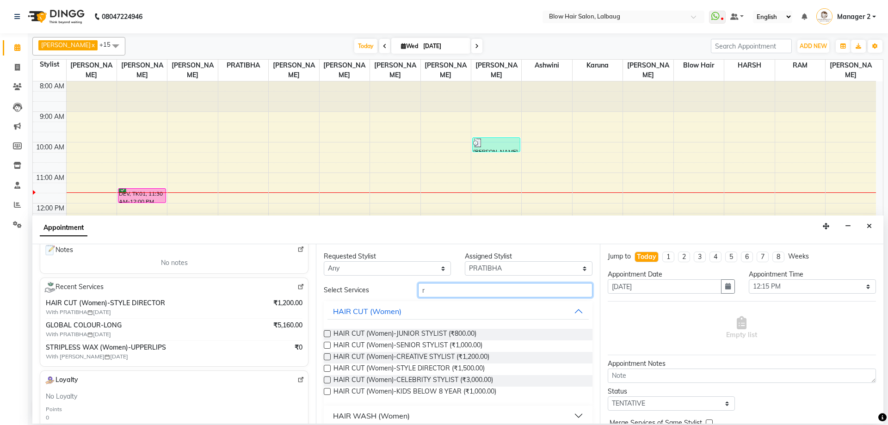
scroll to position [139, 0]
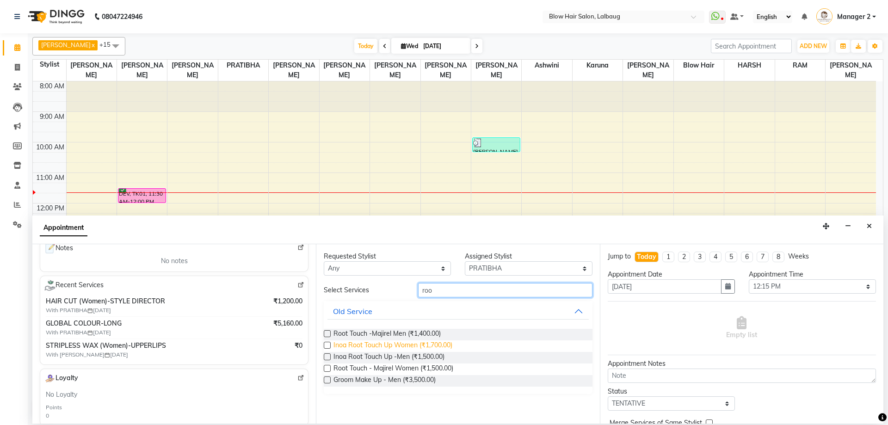
type input "roo"
click at [415, 343] on span "Inoa Root Touch Up Women (₹1,700.00)" at bounding box center [393, 346] width 119 height 12
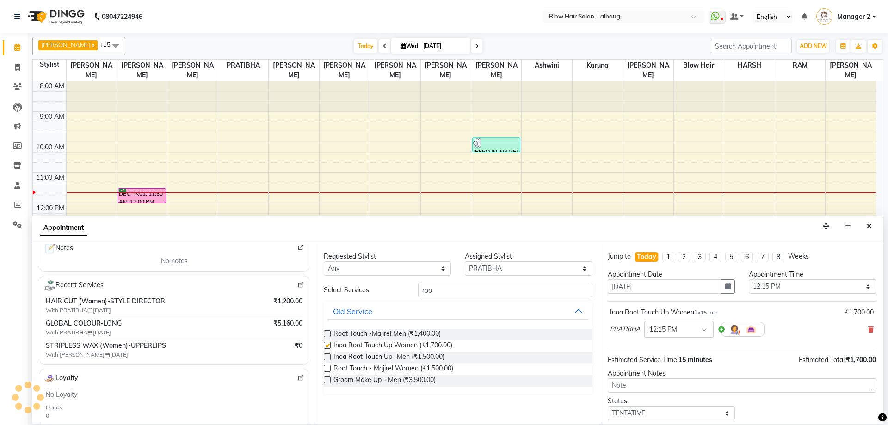
checkbox input "false"
click at [519, 272] on select "Select Ashwini ASHWINI AVINASH BEAU Blow Hair [PERSON_NAME] [PERSON_NAME] [PERS…" at bounding box center [528, 268] width 127 height 14
click at [465, 261] on select "Select Ashwini ASHWINI AVINASH BEAU Blow Hair [PERSON_NAME] [PERSON_NAME] [PERS…" at bounding box center [528, 268] width 127 height 14
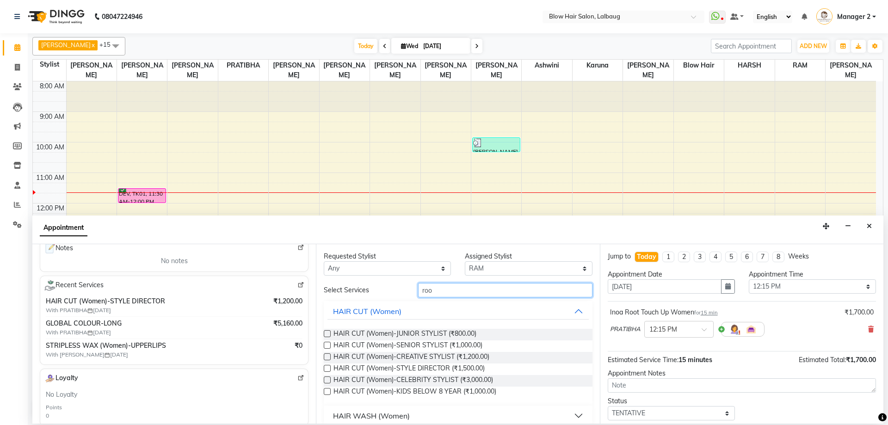
click at [479, 289] on input "roo" at bounding box center [505, 290] width 174 height 14
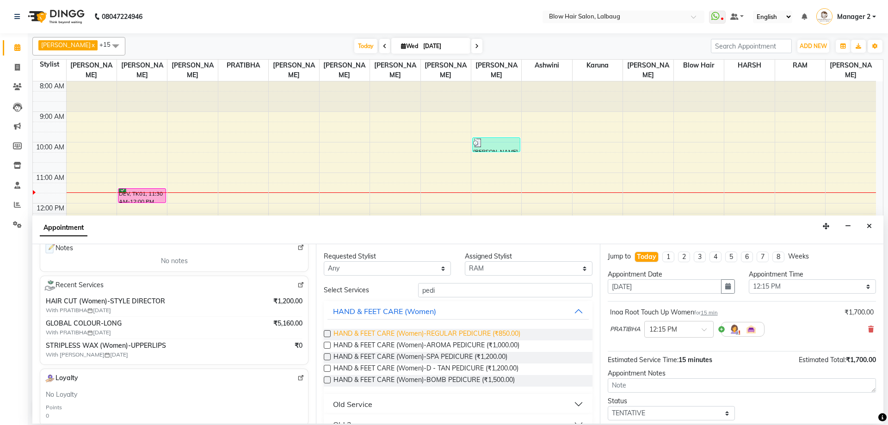
click at [495, 333] on span "HAND & FEET CARE (Women)-REGULAR PEDICURE (₹850.00)" at bounding box center [427, 335] width 187 height 12
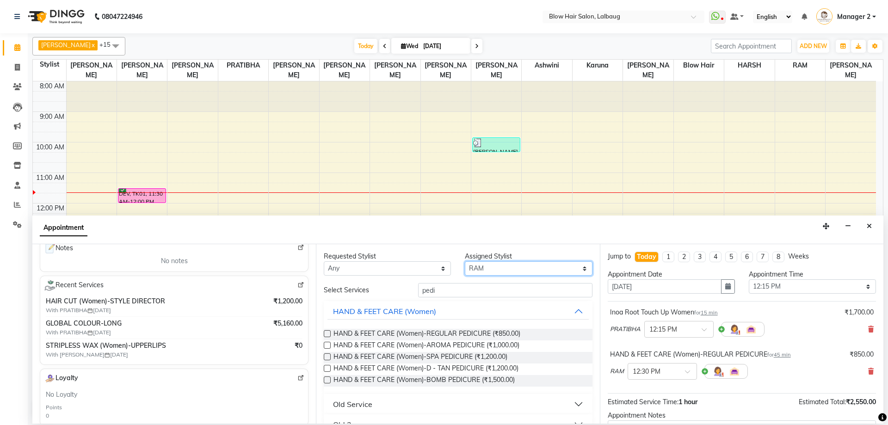
click at [513, 273] on select "Select Ashwini ASHWINI AVINASH BEAU Blow Hair [PERSON_NAME] [PERSON_NAME] [PERS…" at bounding box center [528, 268] width 127 height 14
click at [465, 261] on select "Select Ashwini ASHWINI AVINASH BEAU Blow Hair [PERSON_NAME] [PERSON_NAME] [PERS…" at bounding box center [528, 268] width 127 height 14
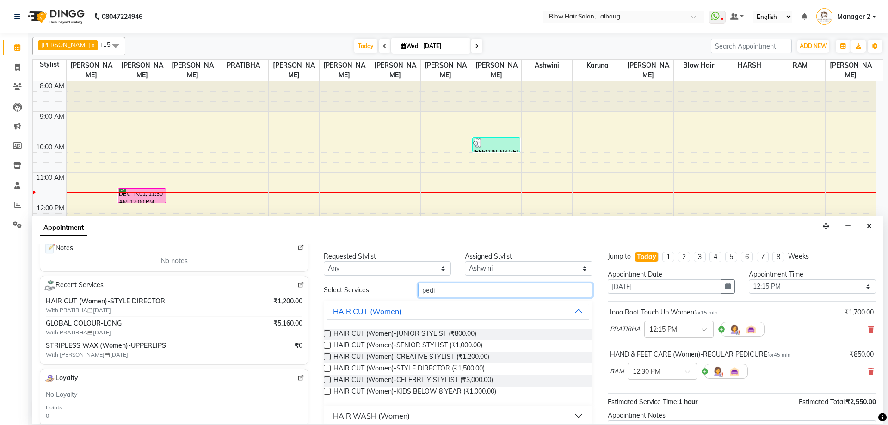
click at [468, 297] on input "pedi" at bounding box center [505, 290] width 174 height 14
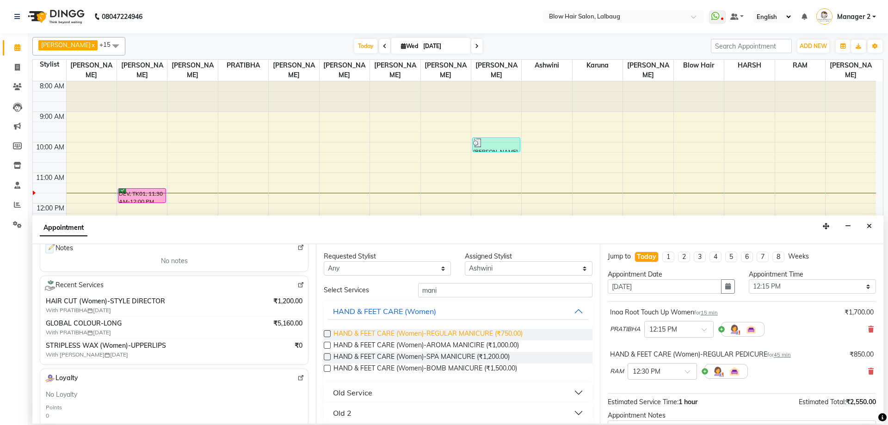
click at [509, 333] on span "HAND & FEET CARE (Women)-REGULAR MANICURE (₹750.00)" at bounding box center [428, 335] width 189 height 12
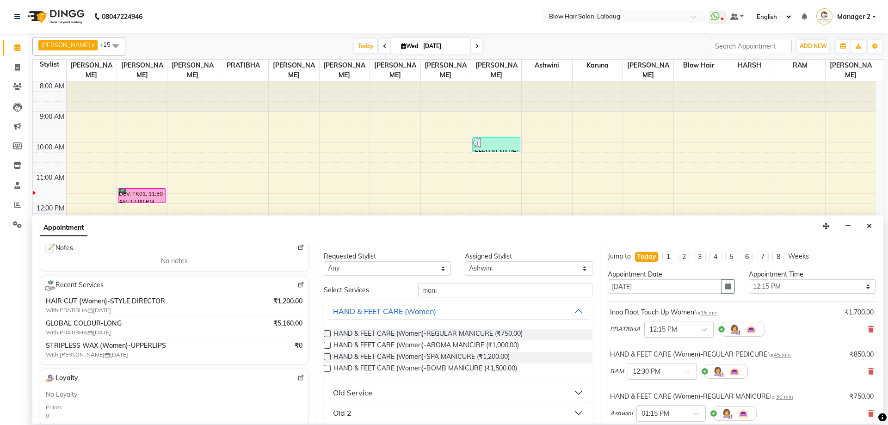
click at [681, 329] on input "text" at bounding box center [669, 329] width 41 height 10
click at [677, 373] on div "12:00 PM" at bounding box center [679, 375] width 68 height 17
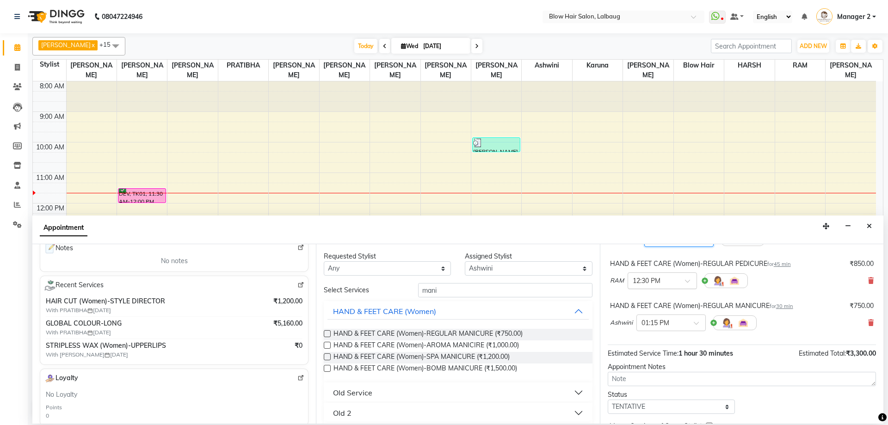
scroll to position [93, 0]
click at [666, 281] on input "text" at bounding box center [653, 278] width 41 height 10
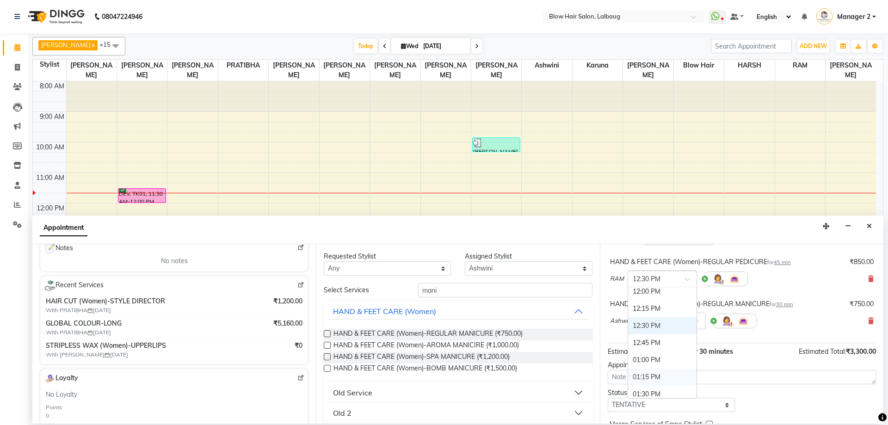
scroll to position [193, 0]
click at [664, 326] on div "12:15 PM" at bounding box center [662, 324] width 68 height 17
click at [670, 321] on input "text" at bounding box center [662, 320] width 41 height 10
click at [668, 361] on div "12:15 PM" at bounding box center [671, 361] width 68 height 17
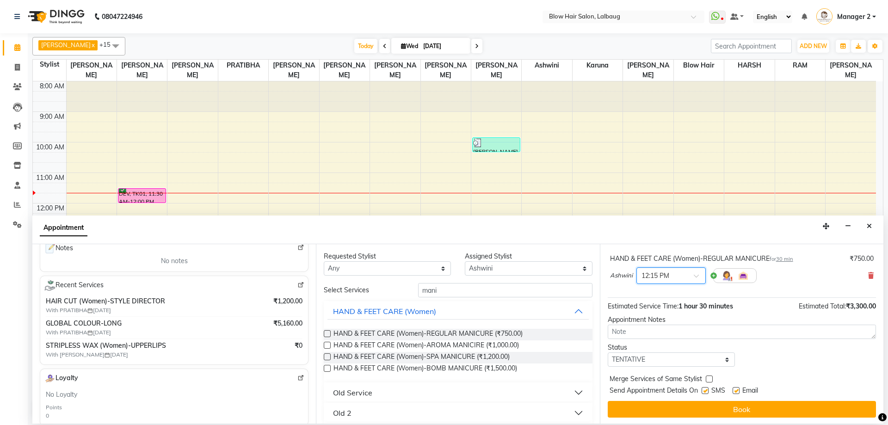
scroll to position [149, 0]
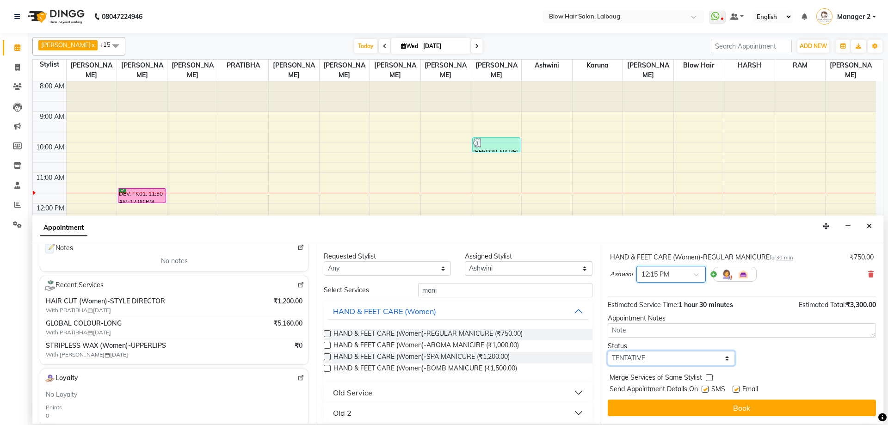
drag, startPoint x: 666, startPoint y: 362, endPoint x: 662, endPoint y: 355, distance: 7.7
click at [666, 362] on select "Select TENTATIVE CONFIRM CHECK-IN UPCOMING" at bounding box center [671, 358] width 127 height 14
click at [608, 351] on select "Select TENTATIVE CONFIRM CHECK-IN UPCOMING" at bounding box center [671, 358] width 127 height 14
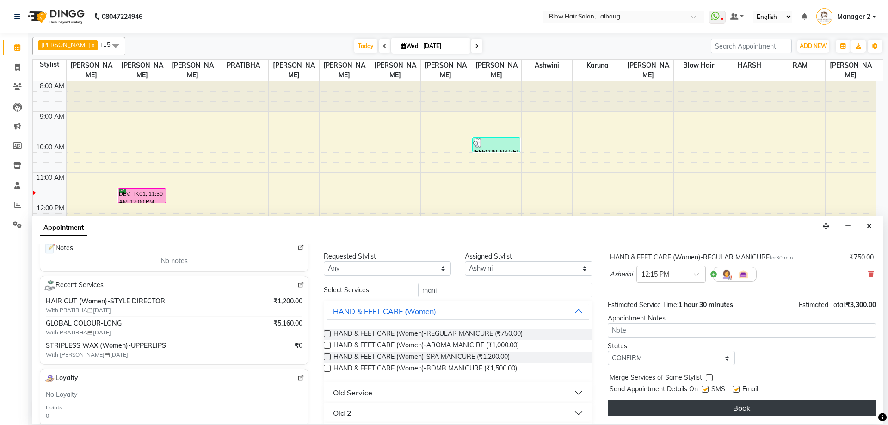
click at [687, 405] on button "Book" at bounding box center [742, 408] width 268 height 17
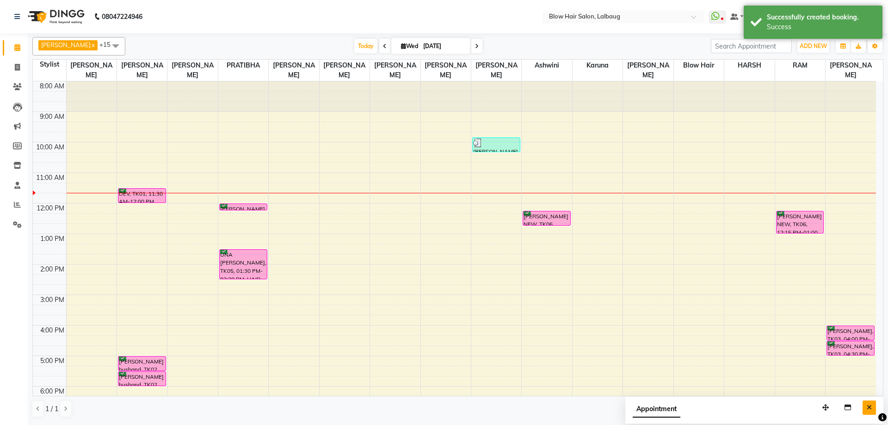
click at [867, 407] on icon "Close" at bounding box center [869, 407] width 5 height 6
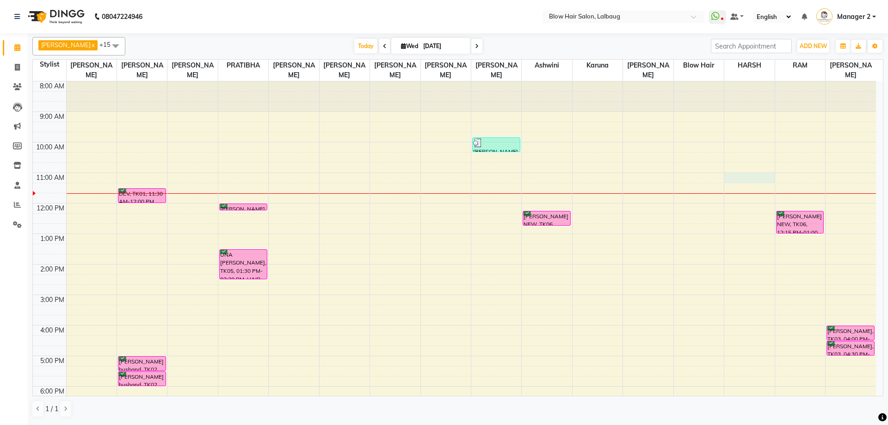
click at [750, 177] on div "8:00 AM 9:00 AM 10:00 AM 11:00 AM 12:00 PM 1:00 PM 2:00 PM 3:00 PM 4:00 PM 5:00…" at bounding box center [454, 294] width 843 height 427
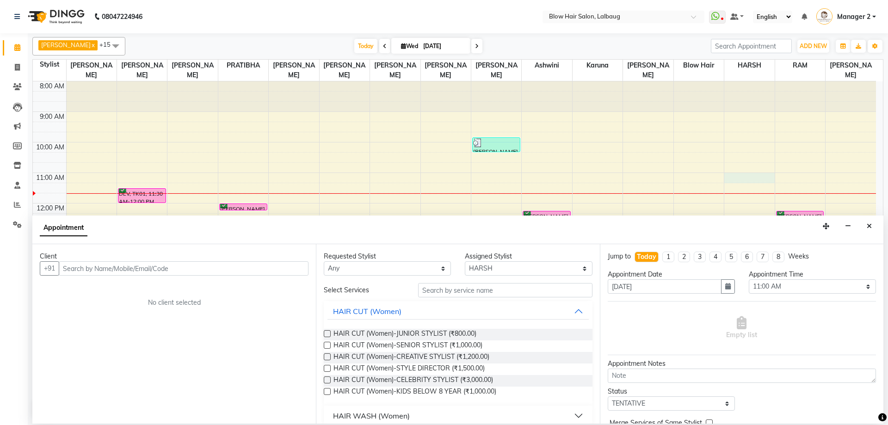
click at [281, 265] on input "text" at bounding box center [184, 268] width 250 height 14
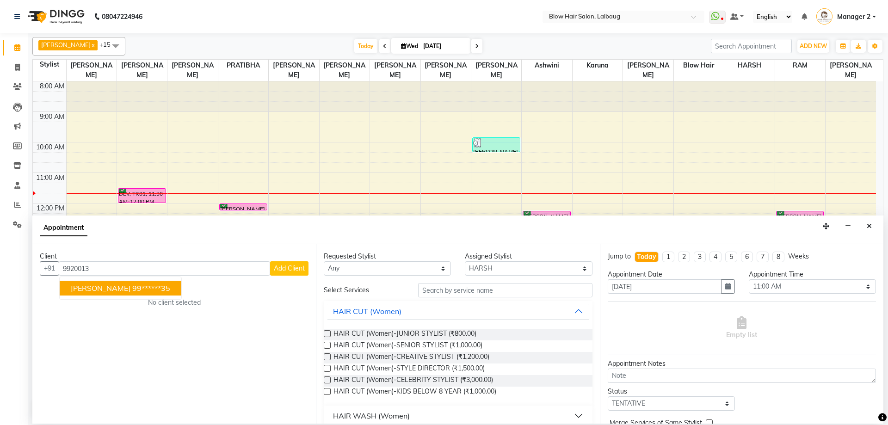
click at [132, 284] on ngb-highlight "99******35" at bounding box center [151, 288] width 38 height 9
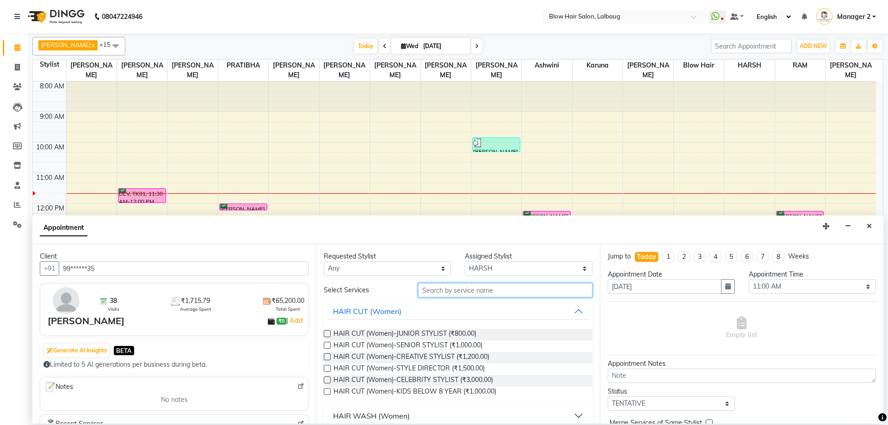
click at [447, 285] on input "text" at bounding box center [505, 290] width 174 height 14
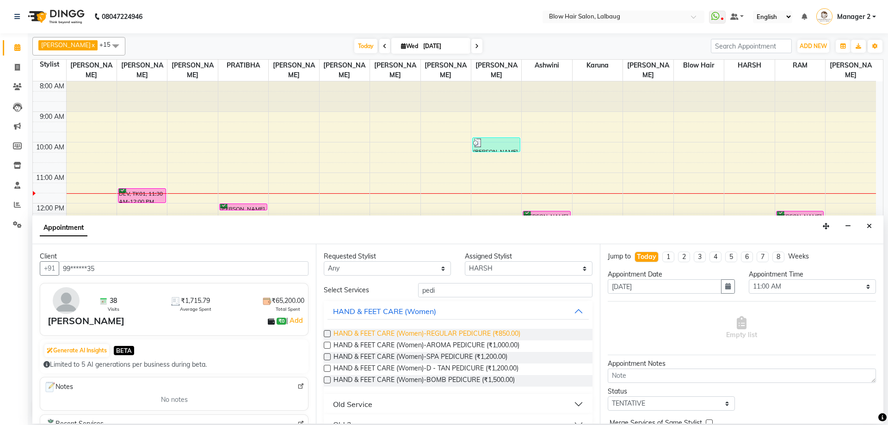
click at [404, 329] on span "HAND & FEET CARE (Women)-REGULAR PEDICURE (₹850.00)" at bounding box center [427, 335] width 187 height 12
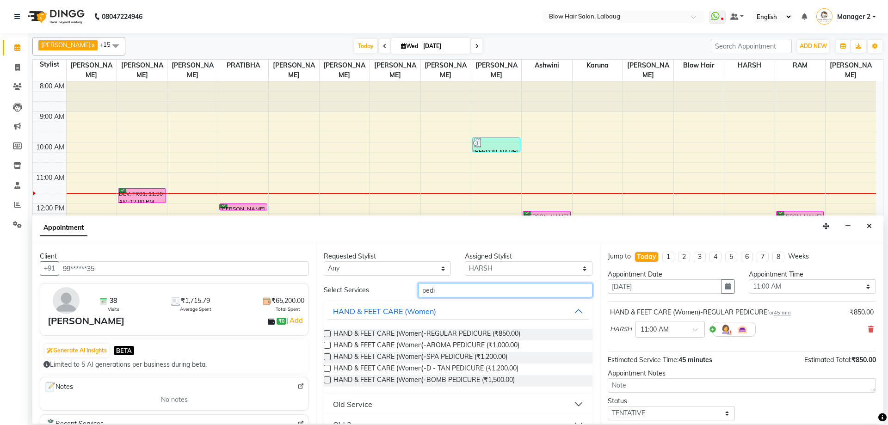
click at [441, 295] on input "pedi" at bounding box center [505, 290] width 174 height 14
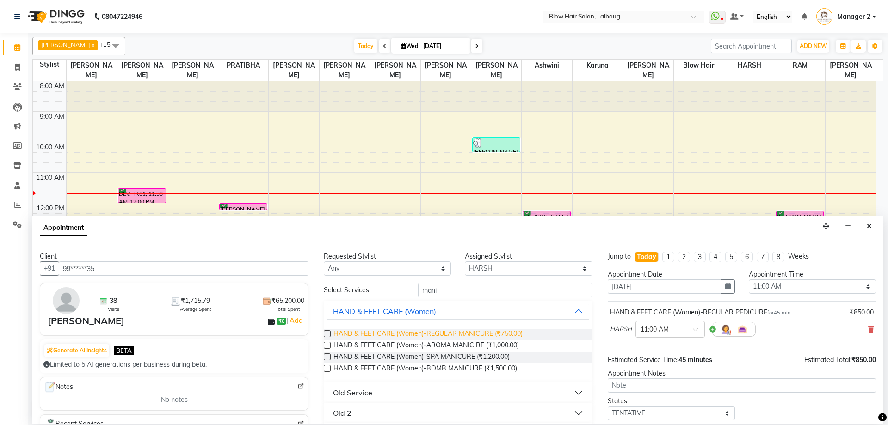
click at [476, 333] on span "HAND & FEET CARE (Women)-REGULAR MANICURE (₹750.00)" at bounding box center [428, 335] width 189 height 12
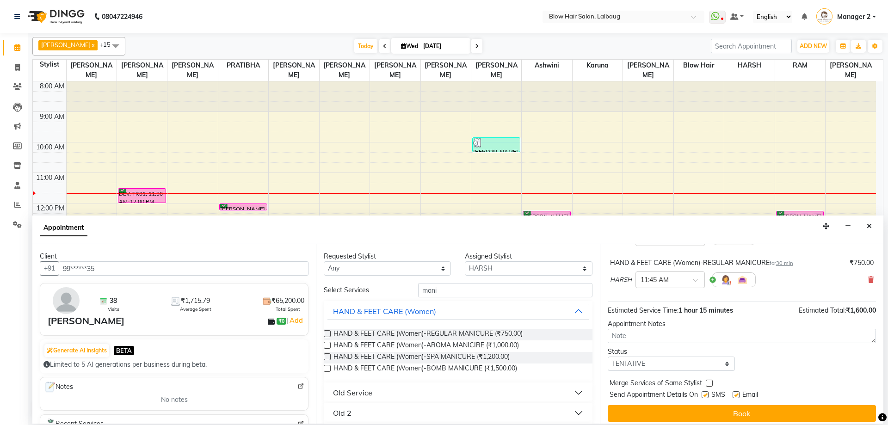
scroll to position [93, 0]
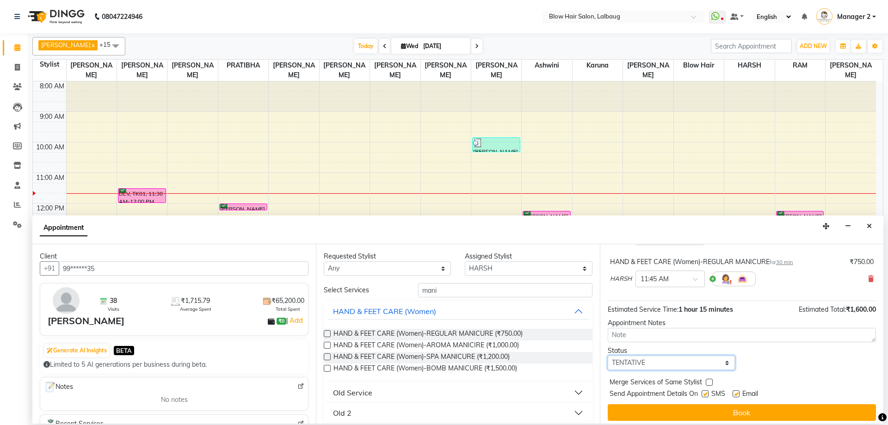
click at [686, 362] on select "Select TENTATIVE CONFIRM CHECK-IN UPCOMING" at bounding box center [671, 363] width 127 height 14
click at [608, 356] on select "Select TENTATIVE CONFIRM CHECK-IN UPCOMING" at bounding box center [671, 363] width 127 height 14
click at [707, 390] on label at bounding box center [705, 393] width 7 height 7
click at [707, 392] on input "checkbox" at bounding box center [705, 395] width 6 height 6
click at [738, 391] on label at bounding box center [736, 393] width 7 height 7
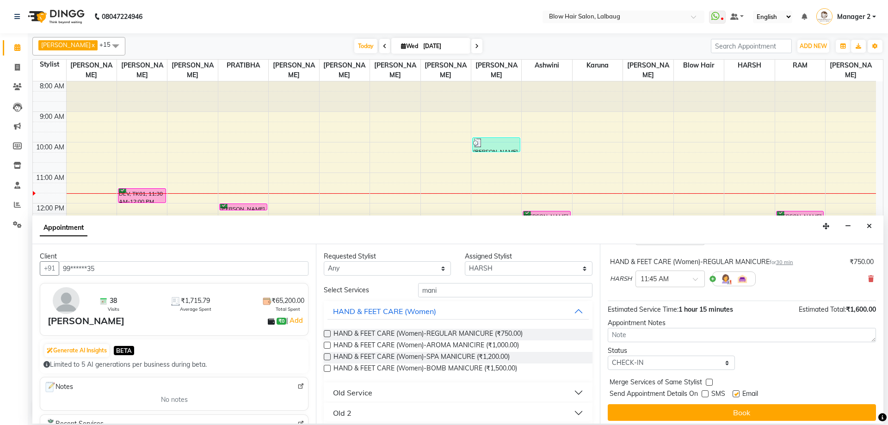
click at [738, 392] on input "checkbox" at bounding box center [736, 395] width 6 height 6
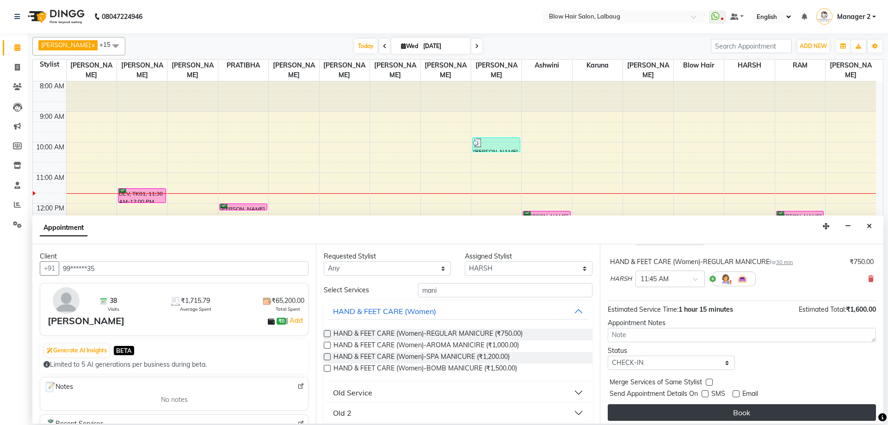
click at [727, 412] on button "Book" at bounding box center [742, 412] width 268 height 17
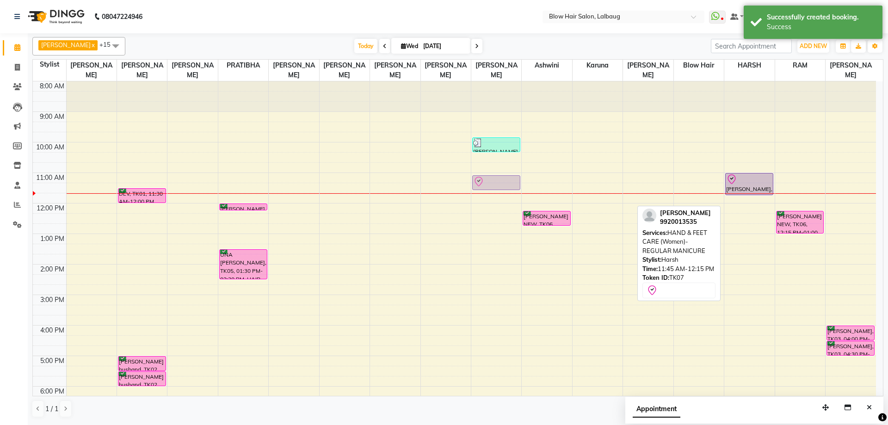
drag, startPoint x: 757, startPoint y: 204, endPoint x: 508, endPoint y: 187, distance: 249.4
click at [508, 187] on tr "DEV, TK01, 11:30 AM-12:00 PM, HAIR CUT (Men)-CREATIVE STYLE DIRECTOR [PERSON_NA…" at bounding box center [454, 294] width 843 height 427
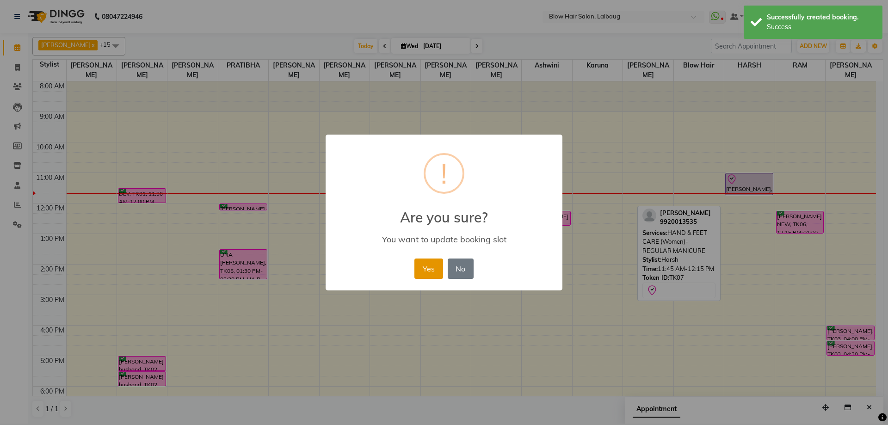
click at [428, 267] on button "Yes" at bounding box center [428, 269] width 28 height 20
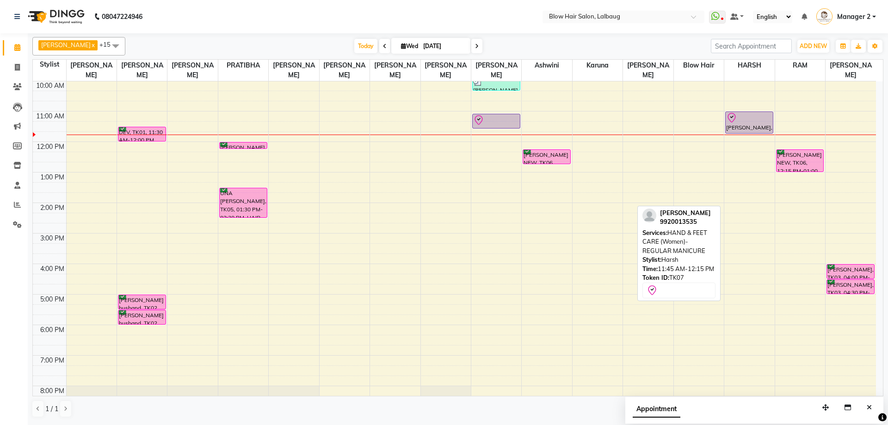
scroll to position [0, 0]
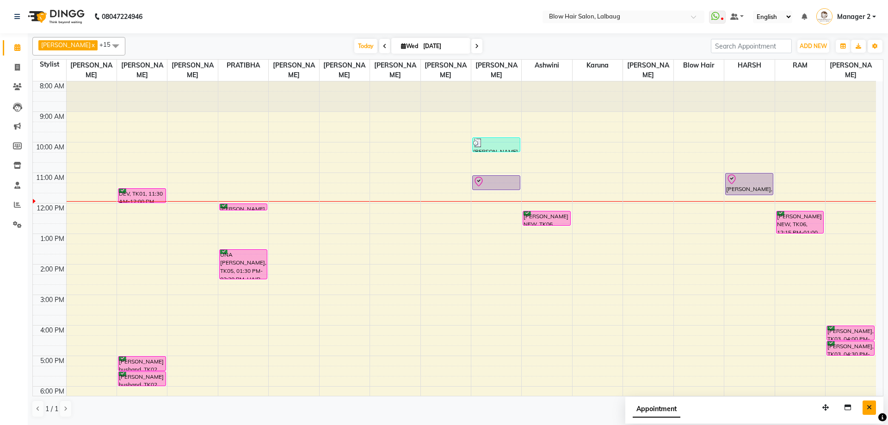
click at [866, 408] on button "Close" at bounding box center [869, 408] width 13 height 14
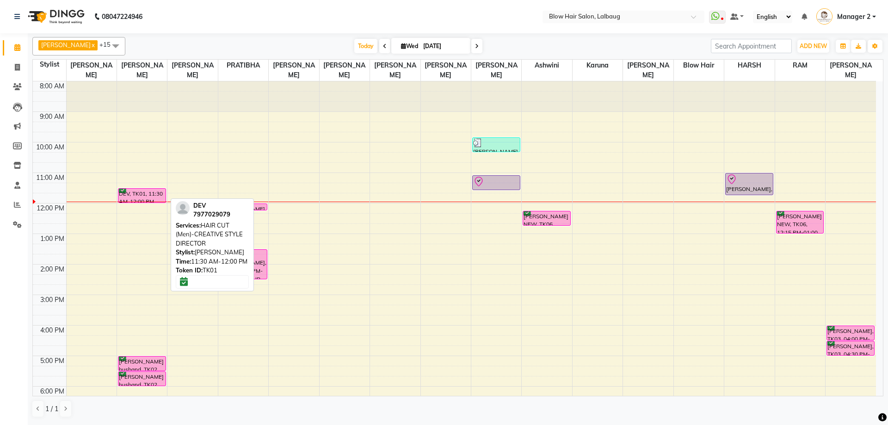
click at [148, 193] on div "DEV, TK01, 11:30 AM-12:00 PM, HAIR CUT (Men)-CREATIVE STYLE DIRECTOR" at bounding box center [141, 196] width 47 height 14
click at [149, 193] on div "DEV, TK01, 11:30 AM-12:00 PM, HAIR CUT (Men)-CREATIVE STYLE DIRECTOR" at bounding box center [141, 196] width 47 height 14
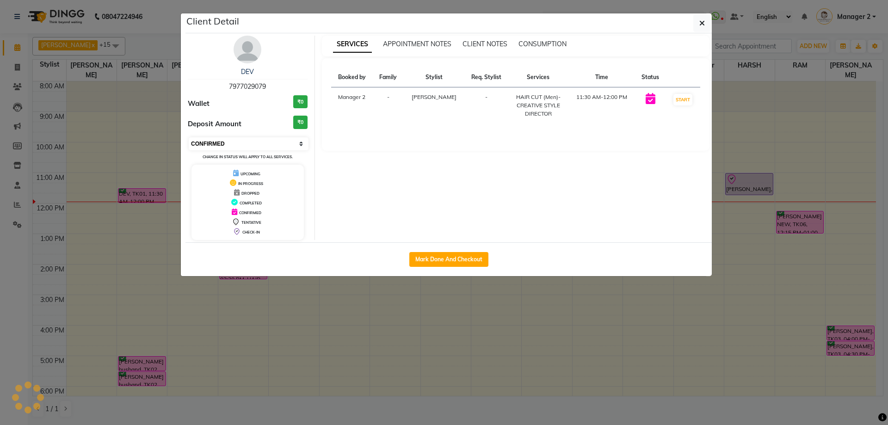
click at [209, 145] on select "Select IN SERVICE CONFIRMED TENTATIVE CHECK IN MARK DONE DROPPED UPCOMING" at bounding box center [249, 143] width 120 height 13
click at [189, 137] on select "Select IN SERVICE CONFIRMED TENTATIVE CHECK IN MARK DONE DROPPED UPCOMING" at bounding box center [249, 143] width 120 height 13
click at [704, 17] on button "button" at bounding box center [702, 23] width 18 height 18
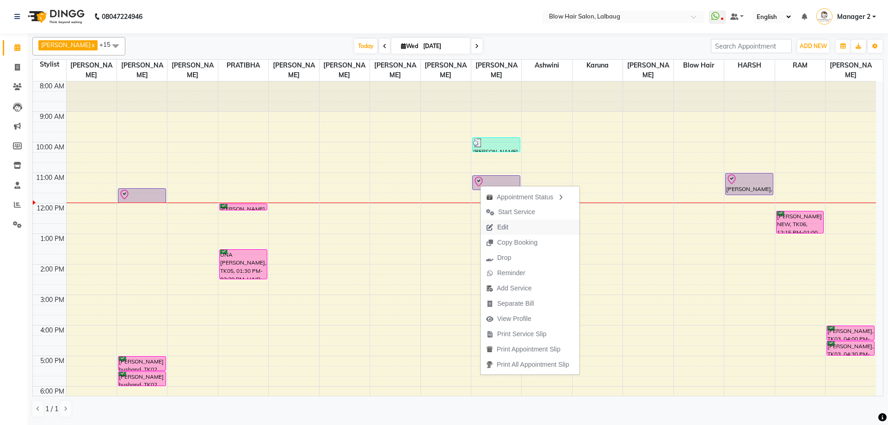
click at [510, 227] on span "Edit" at bounding box center [497, 227] width 33 height 15
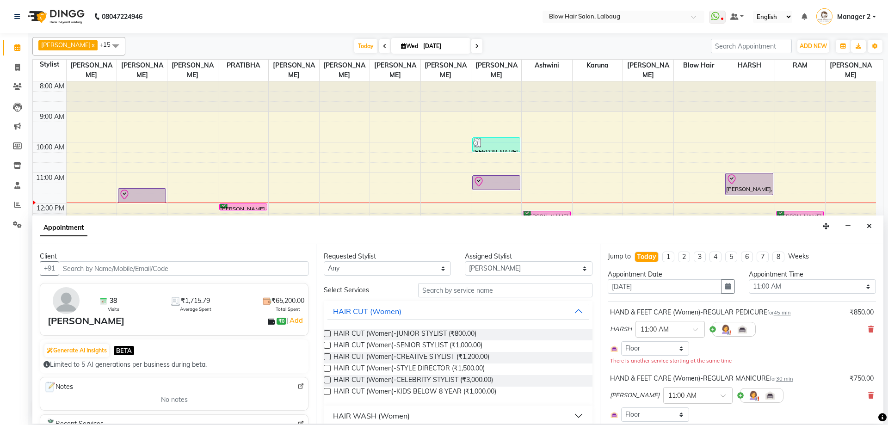
scroll to position [92, 0]
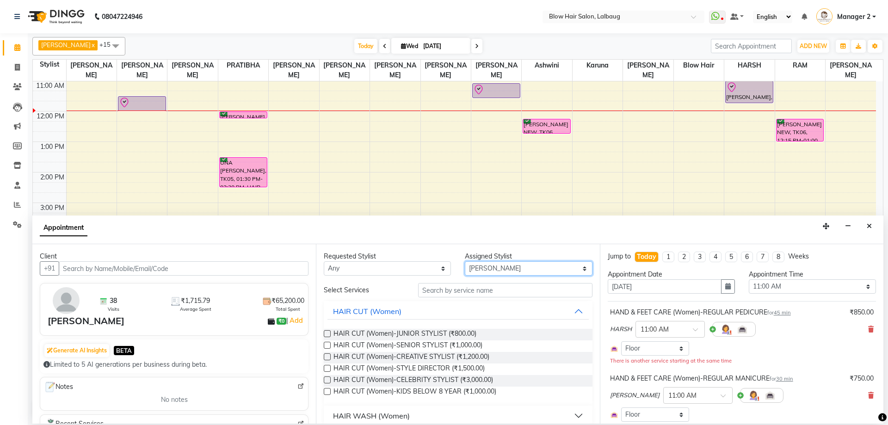
click at [509, 274] on select "Select Ashwini ASHWINI AVINASH BEAU Blow Hair [PERSON_NAME] [PERSON_NAME] [PERS…" at bounding box center [528, 268] width 127 height 14
click at [465, 261] on select "Select Ashwini ASHWINI AVINASH BEAU Blow Hair [PERSON_NAME] [PERSON_NAME] [PERS…" at bounding box center [528, 268] width 127 height 14
click at [502, 271] on select "Select Ashwini ASHWINI AVINASH BEAU Blow Hair [PERSON_NAME] [PERSON_NAME] [PERS…" at bounding box center [528, 268] width 127 height 14
click at [468, 290] on input "text" at bounding box center [505, 290] width 174 height 14
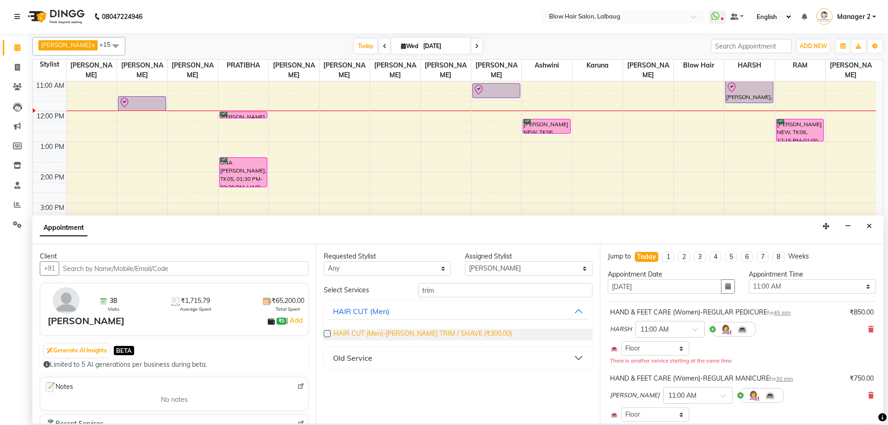
click at [447, 334] on span "HAIR CUT (Men)-[PERSON_NAME] TRIM / SHAVE (₹300.00)" at bounding box center [423, 335] width 179 height 12
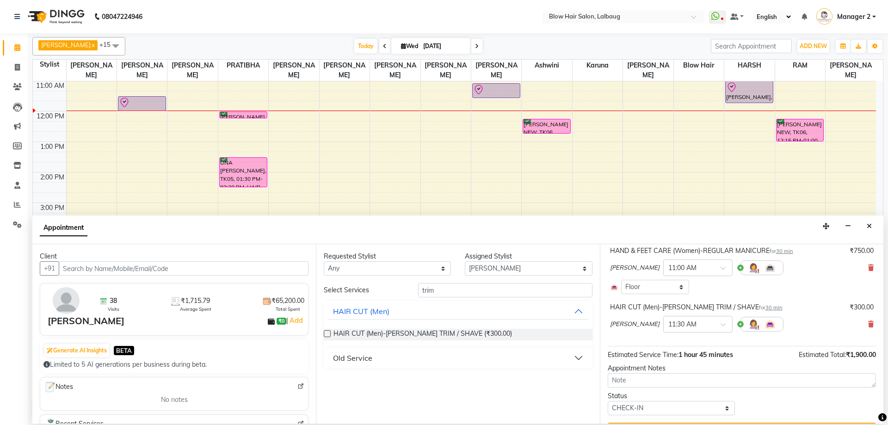
scroll to position [141, 0]
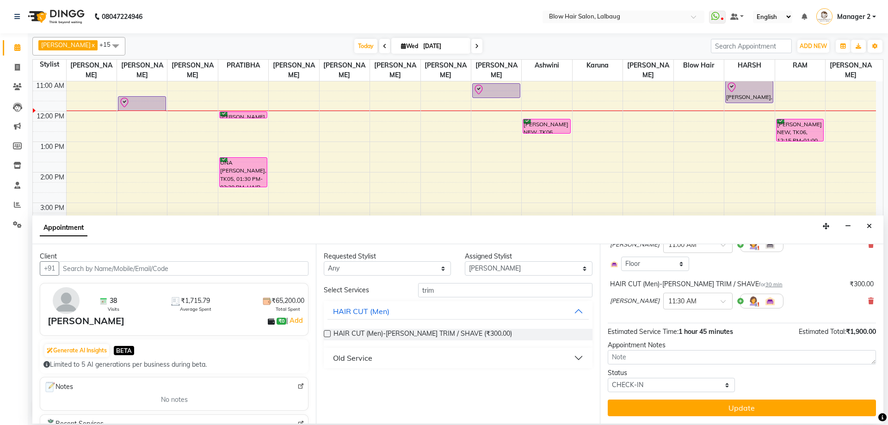
click at [676, 402] on button "Update" at bounding box center [742, 408] width 268 height 17
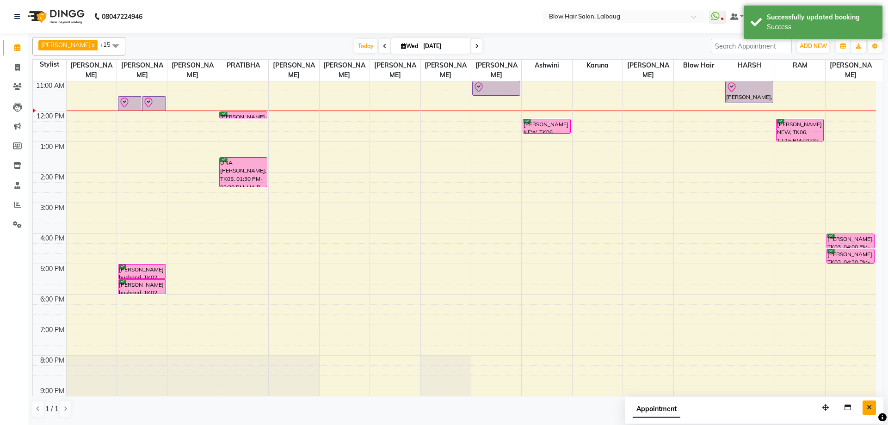
click at [869, 406] on icon "Close" at bounding box center [869, 407] width 5 height 6
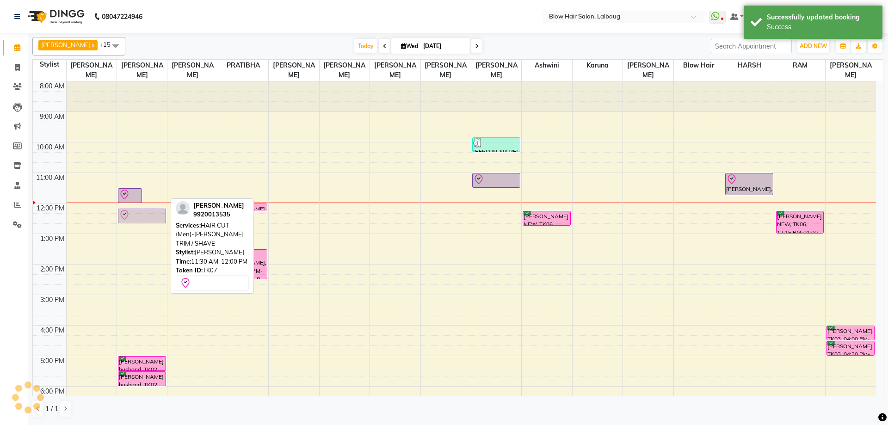
drag, startPoint x: 156, startPoint y: 191, endPoint x: 150, endPoint y: 209, distance: 18.6
click at [150, 209] on div "DEV, TK01, 11:30 AM-12:00 PM, HAIR CUT (Men)-CREATIVE STYLE DIRECTOR [PERSON_NA…" at bounding box center [142, 294] width 50 height 427
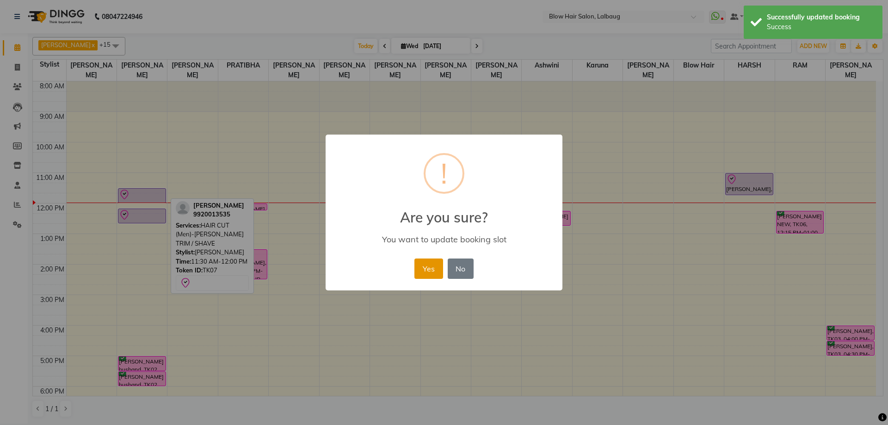
click at [425, 266] on button "Yes" at bounding box center [428, 269] width 28 height 20
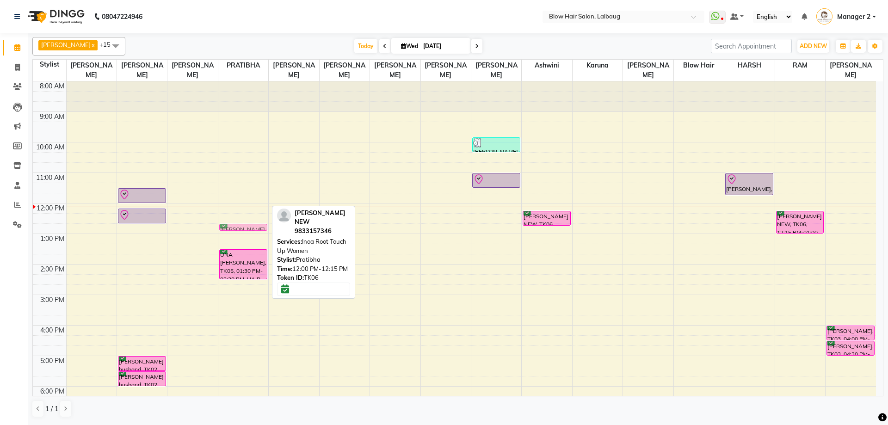
drag, startPoint x: 256, startPoint y: 206, endPoint x: 259, endPoint y: 224, distance: 17.8
click at [259, 224] on div "[PERSON_NAME] NEW, TK06, 12:00 PM-12:15 PM, Inoa Root Touch Up Women UNA [PERSO…" at bounding box center [243, 294] width 50 height 427
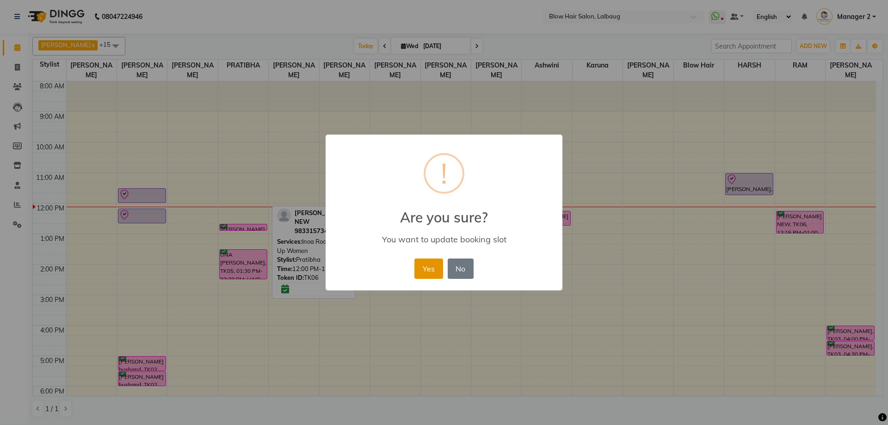
click at [429, 270] on button "Yes" at bounding box center [428, 269] width 28 height 20
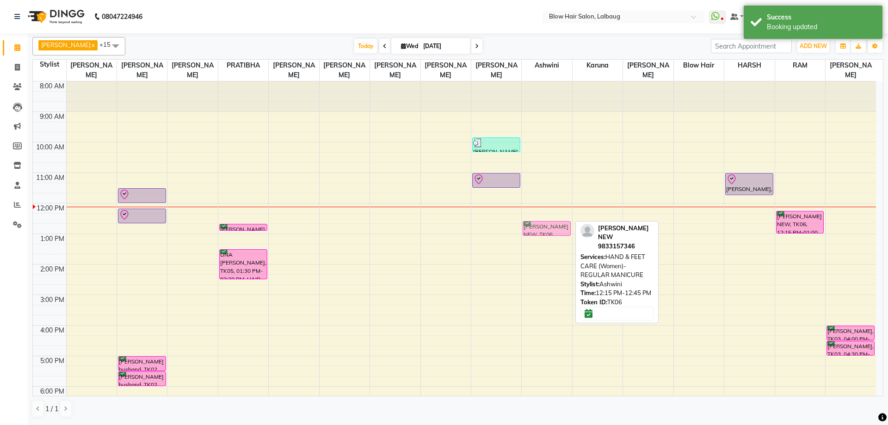
drag, startPoint x: 545, startPoint y: 215, endPoint x: 546, endPoint y: 227, distance: 12.1
click at [546, 227] on div "[PERSON_NAME] NEW, TK06, 12:15 PM-12:45 PM, HAND & FEET CARE (Women)-REGULAR MA…" at bounding box center [547, 294] width 50 height 427
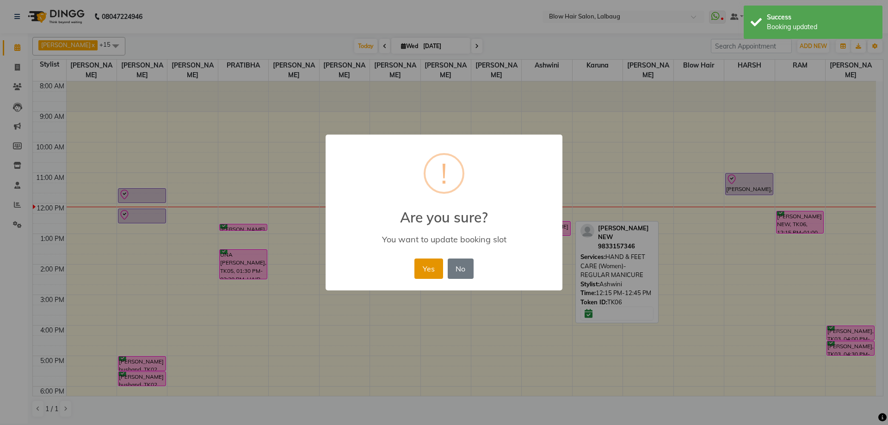
click at [422, 270] on button "Yes" at bounding box center [428, 269] width 28 height 20
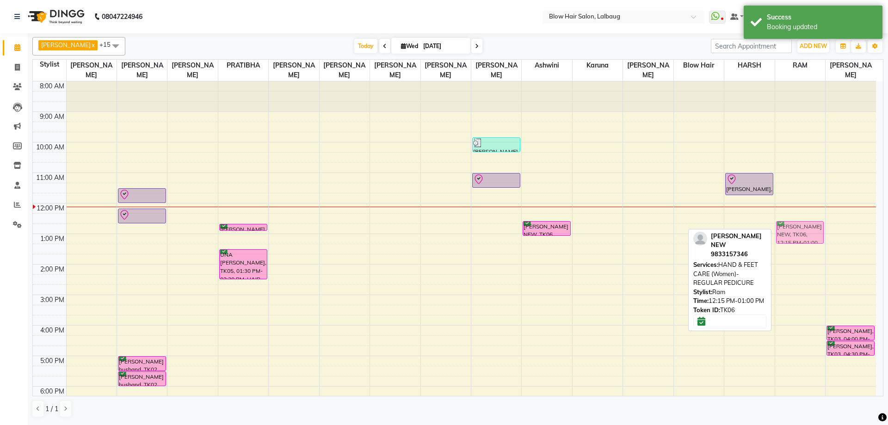
drag, startPoint x: 793, startPoint y: 222, endPoint x: 794, endPoint y: 233, distance: 11.6
click at [794, 233] on div "[PERSON_NAME] NEW, TK06, 12:15 PM-01:00 PM, HAND & FEET CARE (Women)-REGULAR PE…" at bounding box center [800, 294] width 50 height 427
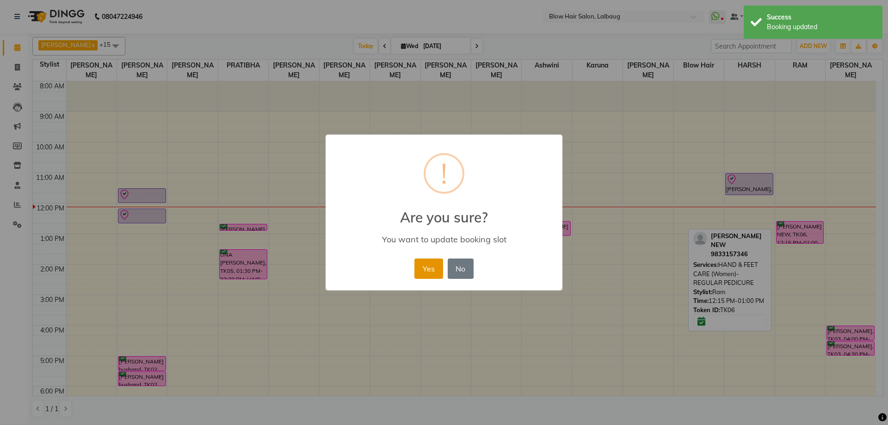
click at [423, 263] on button "Yes" at bounding box center [428, 269] width 28 height 20
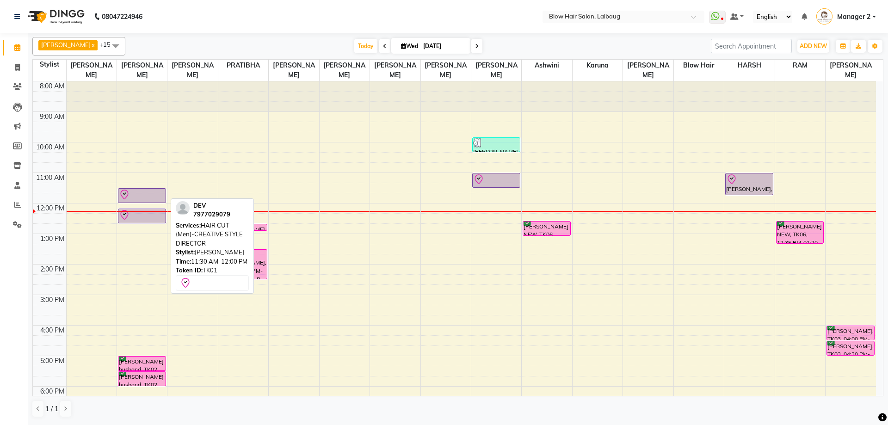
click at [155, 195] on div at bounding box center [142, 194] width 46 height 11
click at [155, 198] on div at bounding box center [142, 194] width 46 height 11
select select "8"
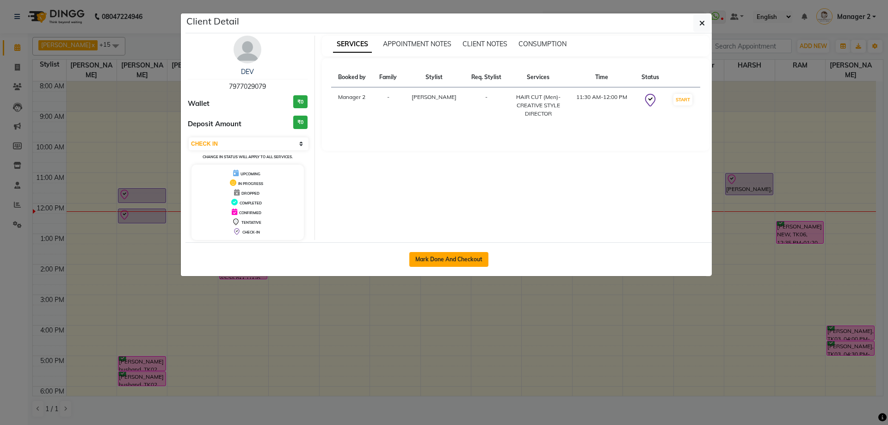
click at [423, 259] on button "Mark Done And Checkout" at bounding box center [448, 259] width 79 height 15
select select "5162"
select select "service"
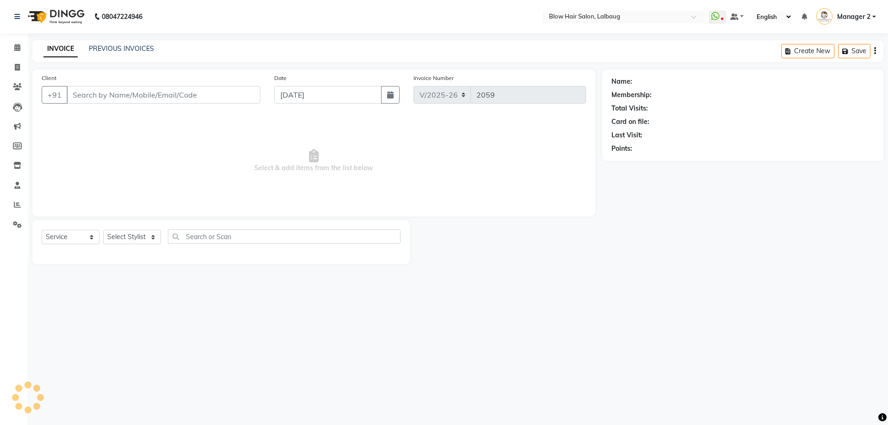
select select "3"
type input "79******79"
select select "33342"
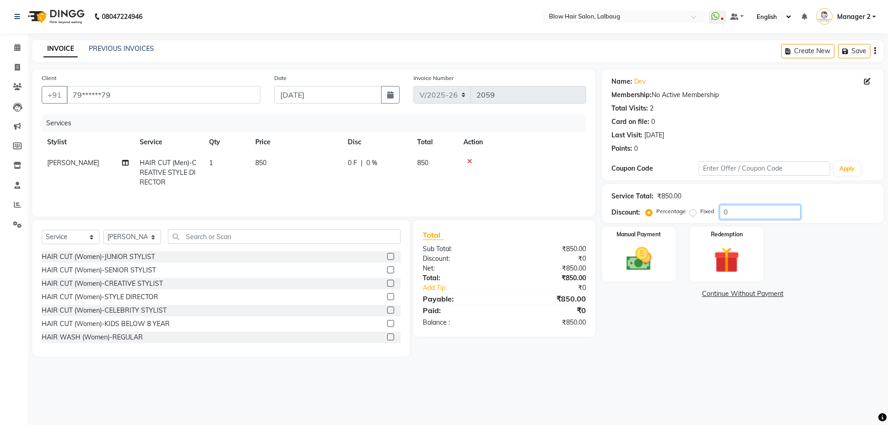
click at [720, 216] on input "0" at bounding box center [760, 212] width 81 height 14
type input "20"
click at [656, 271] on img at bounding box center [639, 259] width 43 height 31
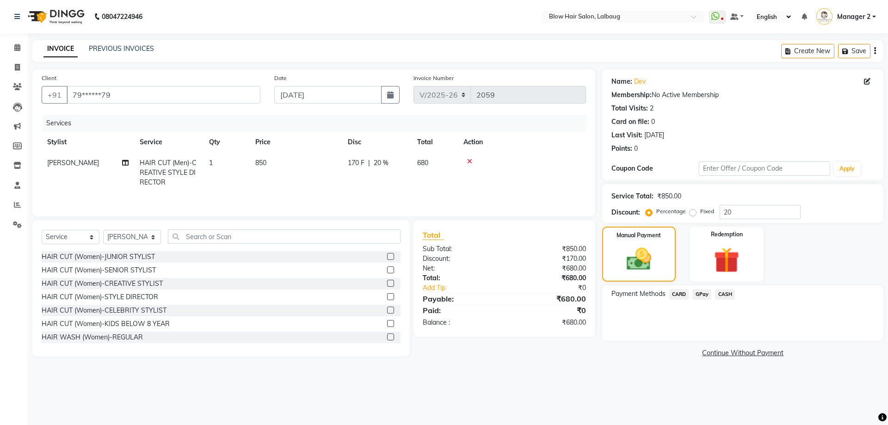
click at [704, 293] on span "GPay" at bounding box center [701, 294] width 19 height 11
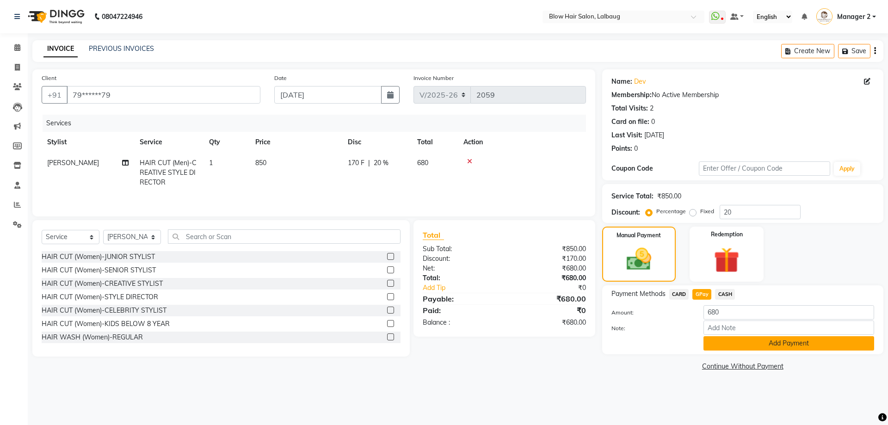
click at [749, 346] on button "Add Payment" at bounding box center [789, 343] width 171 height 14
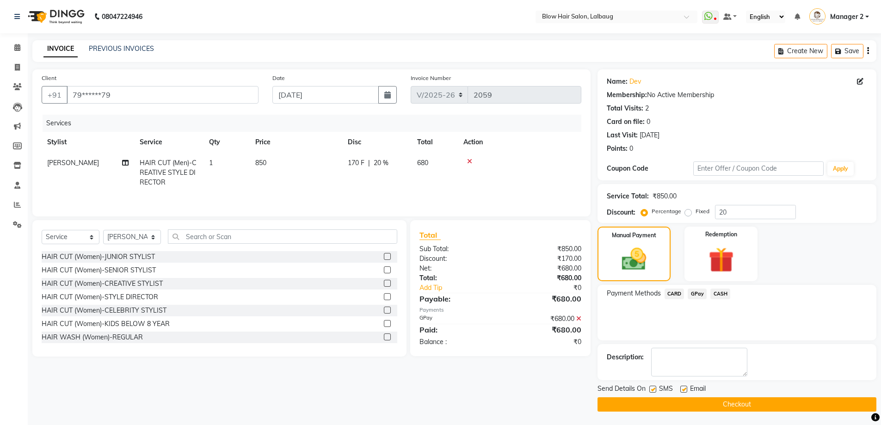
click at [682, 389] on label at bounding box center [683, 389] width 7 height 7
click at [682, 389] on input "checkbox" at bounding box center [683, 390] width 6 height 6
checkbox input "false"
click at [655, 389] on label at bounding box center [652, 389] width 7 height 7
click at [655, 389] on input "checkbox" at bounding box center [652, 390] width 6 height 6
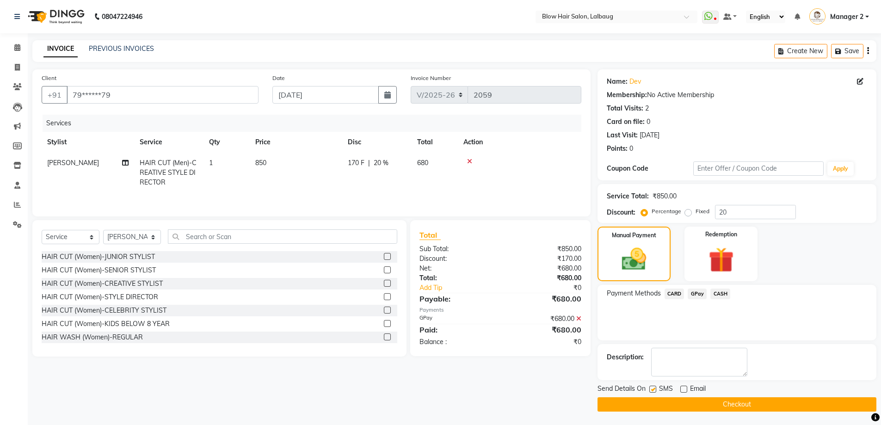
checkbox input "false"
click at [659, 407] on button "Checkout" at bounding box center [737, 404] width 279 height 14
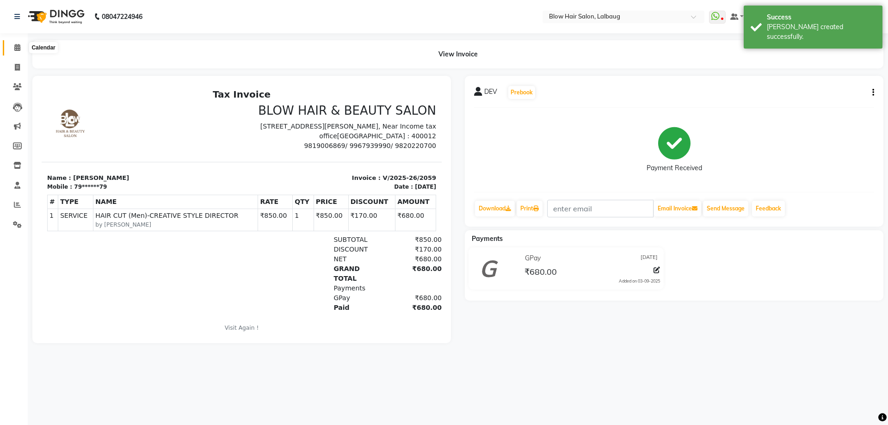
click at [13, 50] on span at bounding box center [17, 48] width 16 height 11
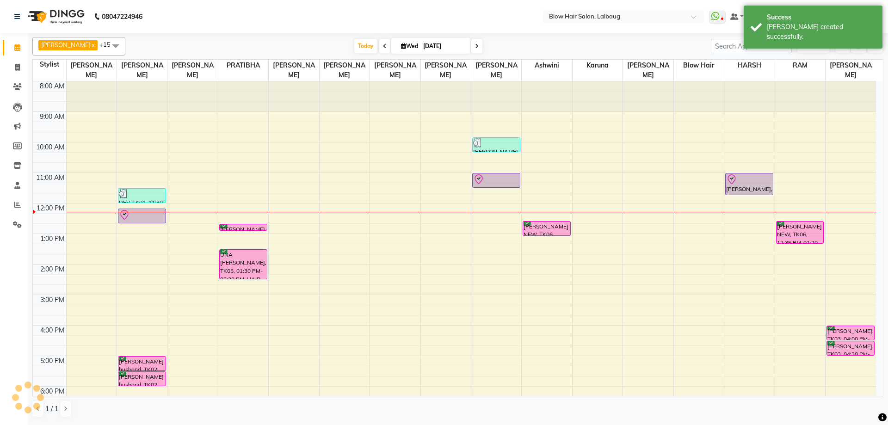
scroll to position [95, 0]
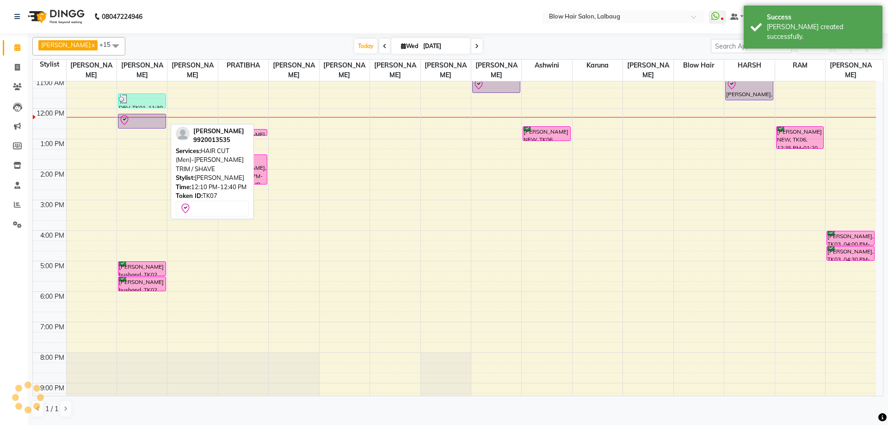
click at [153, 127] on div at bounding box center [141, 128] width 47 height 4
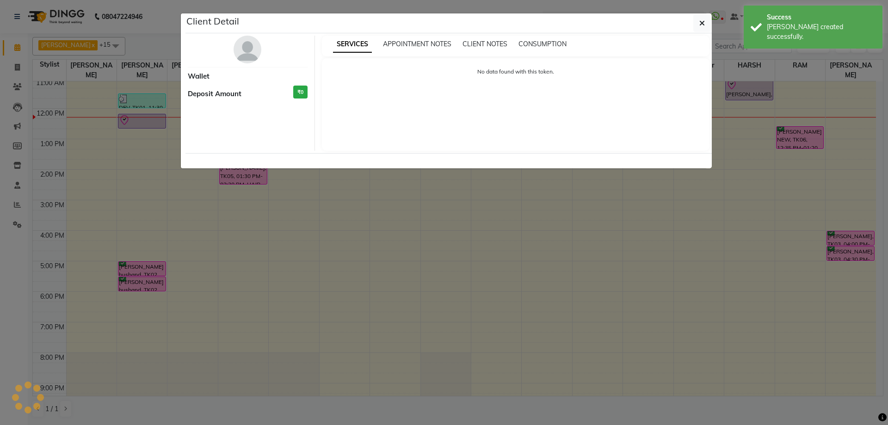
select select "8"
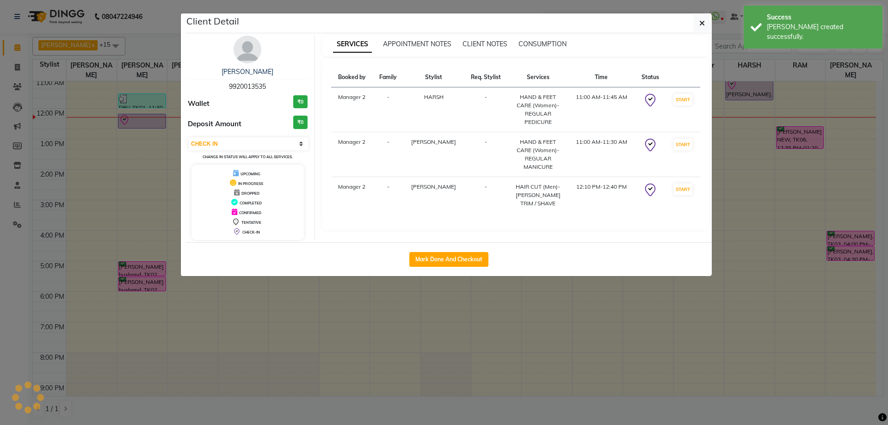
click at [441, 267] on div "Mark Done And Checkout" at bounding box center [448, 259] width 526 height 34
click at [440, 264] on button "Mark Done And Checkout" at bounding box center [448, 259] width 79 height 15
select select "service"
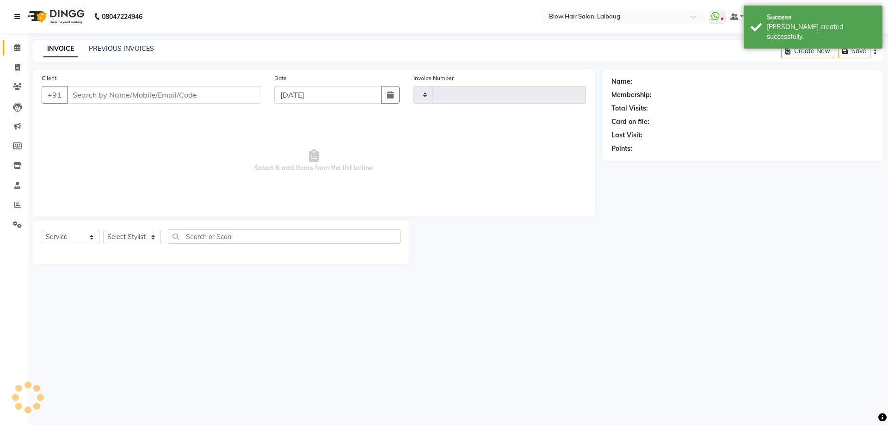
select select "select"
type input "2060"
select select "5162"
type input "99******35"
select select "33342"
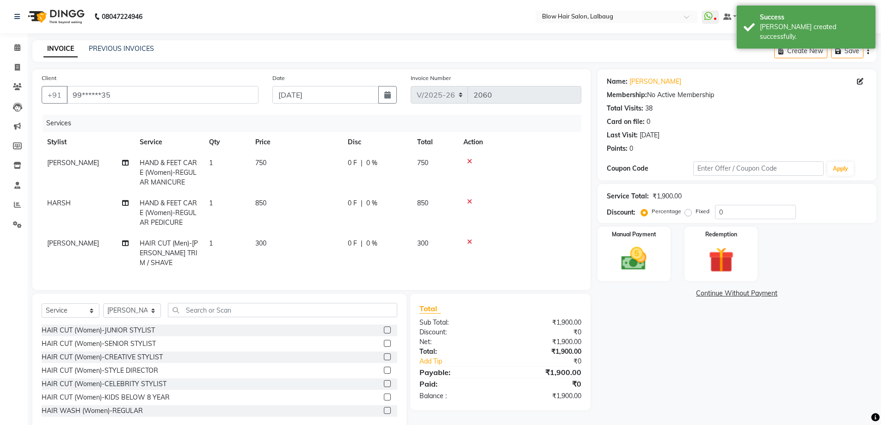
click at [711, 214] on div "Percentage Fixed" at bounding box center [679, 212] width 72 height 12
drag, startPoint x: 723, startPoint y: 211, endPoint x: 714, endPoint y: 215, distance: 10.2
click at [717, 213] on input "0" at bounding box center [755, 212] width 81 height 14
click at [713, 215] on div "Percentage Fixed" at bounding box center [679, 212] width 72 height 12
click at [716, 212] on input "0" at bounding box center [755, 212] width 81 height 14
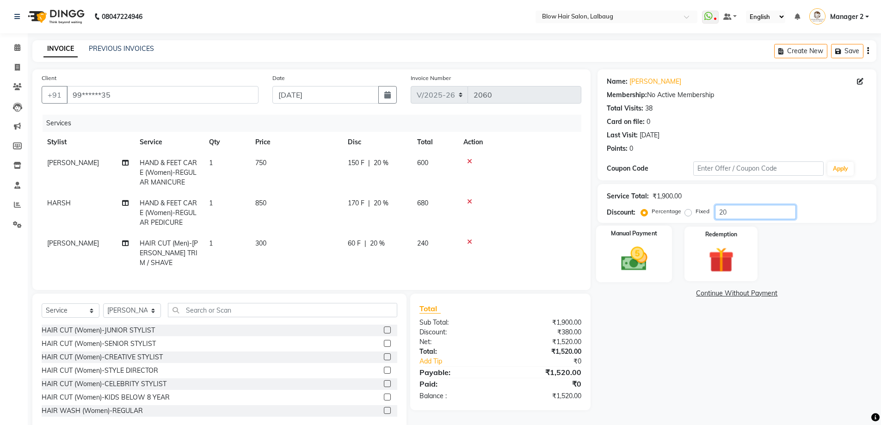
type input "20"
click at [654, 253] on img at bounding box center [634, 259] width 43 height 30
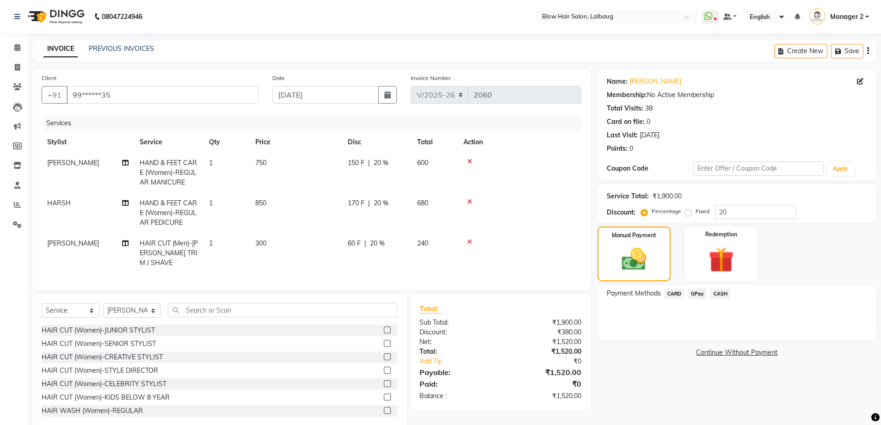
click at [672, 292] on span "CARD" at bounding box center [675, 294] width 20 height 11
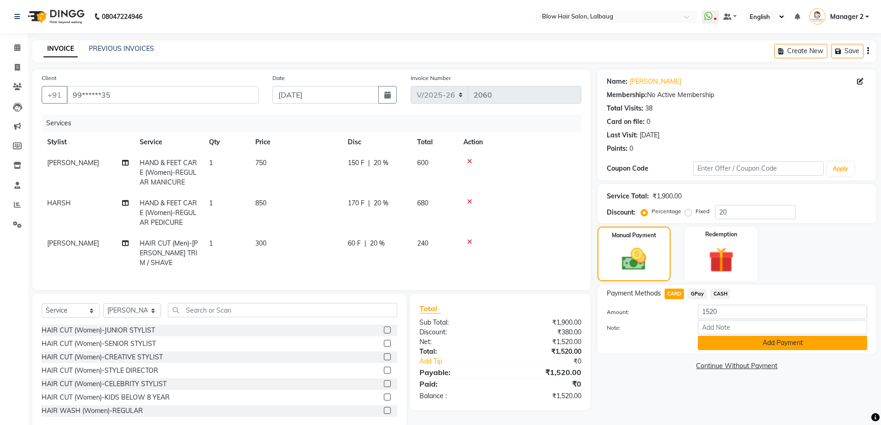
click at [743, 350] on button "Add Payment" at bounding box center [782, 343] width 169 height 14
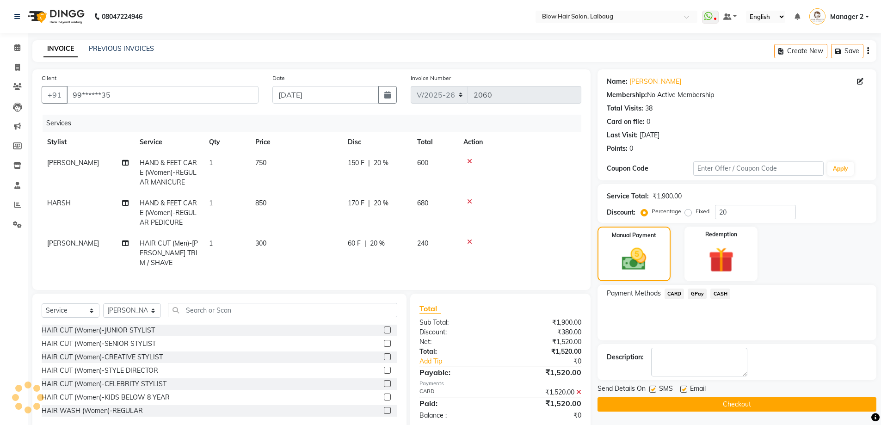
click at [685, 391] on label at bounding box center [683, 389] width 7 height 7
click at [685, 391] on input "checkbox" at bounding box center [683, 390] width 6 height 6
checkbox input "false"
click at [654, 391] on label at bounding box center [652, 389] width 7 height 7
click at [654, 391] on input "checkbox" at bounding box center [652, 390] width 6 height 6
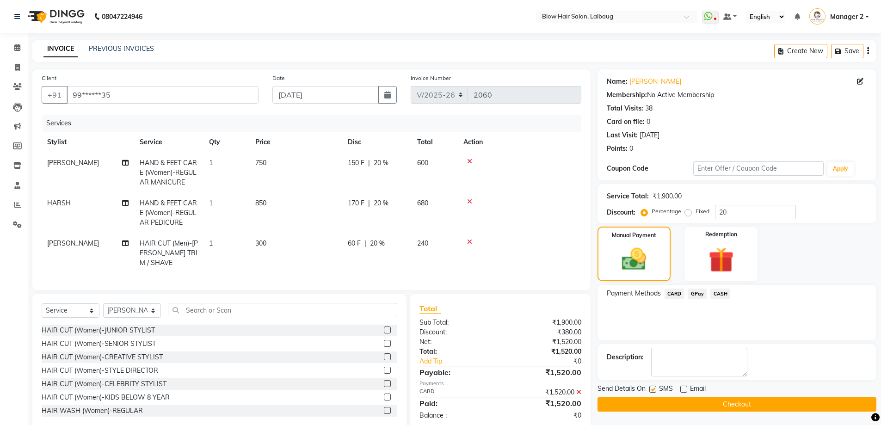
checkbox input "false"
click at [661, 404] on button "Checkout" at bounding box center [737, 404] width 279 height 14
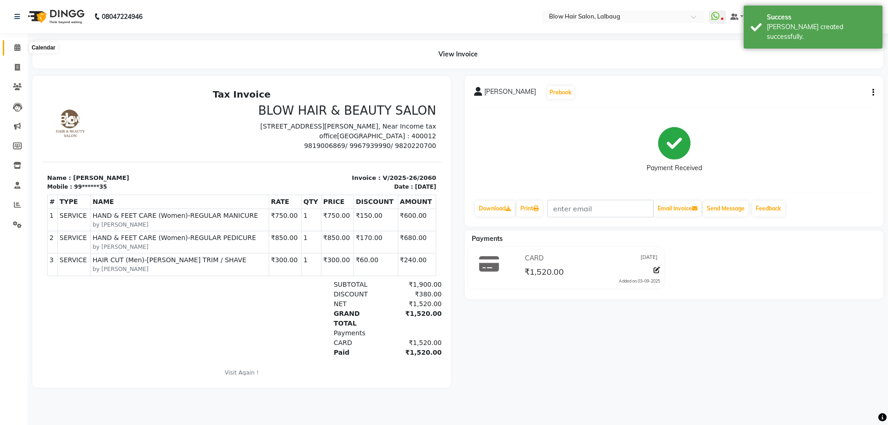
click at [13, 47] on span at bounding box center [17, 48] width 16 height 11
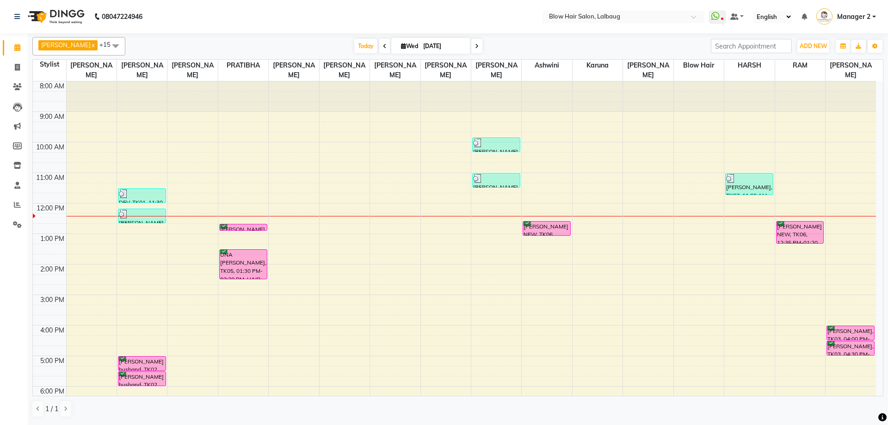
click at [471, 51] on span at bounding box center [476, 46] width 11 height 14
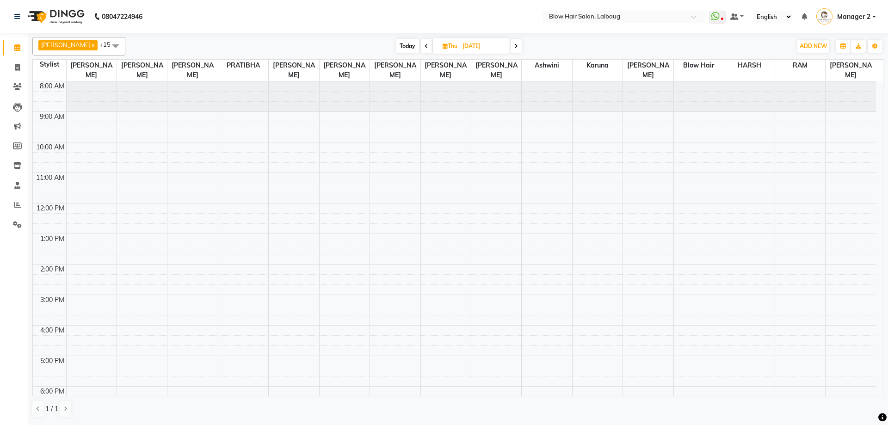
click at [396, 45] on span "Today" at bounding box center [407, 46] width 23 height 14
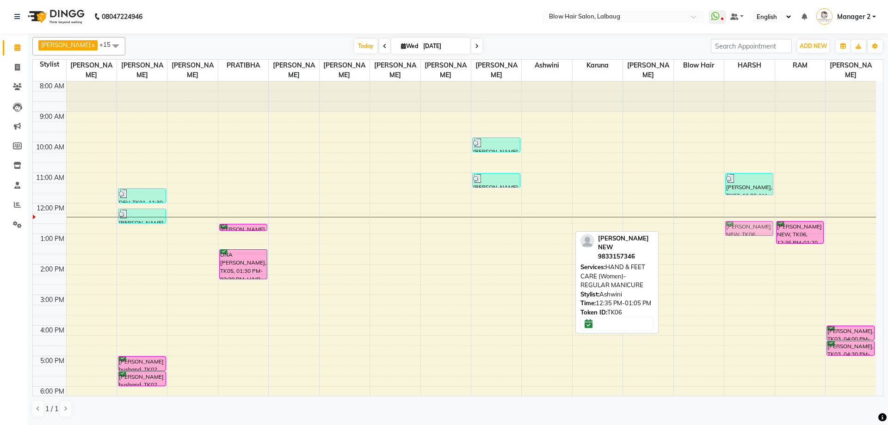
drag, startPoint x: 548, startPoint y: 225, endPoint x: 729, endPoint y: 223, distance: 180.4
click at [746, 222] on tr "DEV, TK01, 11:30 AM-12:00 PM, HAIR CUT (Men)-CREATIVE STYLE DIRECTOR HARDI SHAH…" at bounding box center [454, 294] width 843 height 427
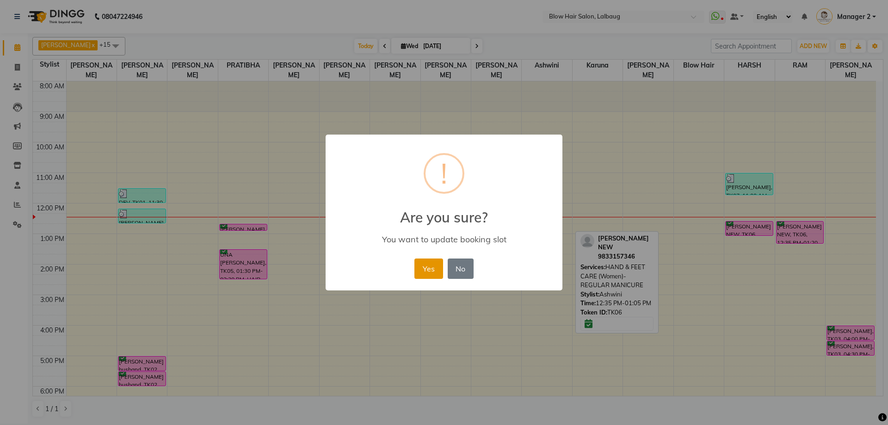
click at [433, 263] on button "Yes" at bounding box center [428, 269] width 28 height 20
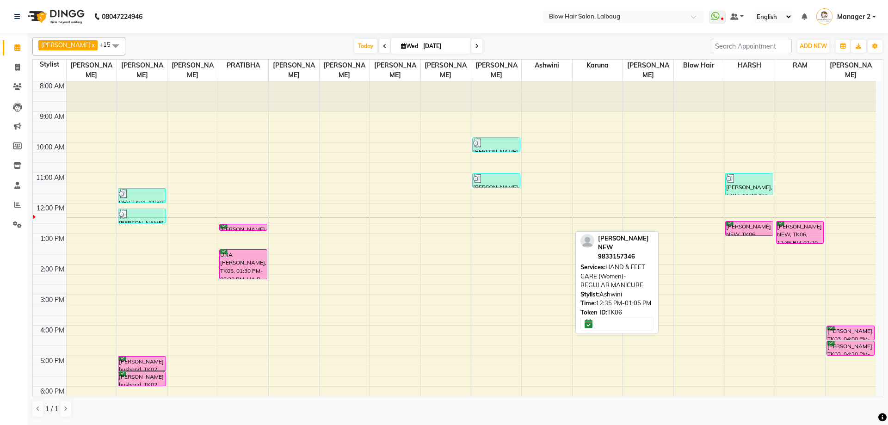
click at [471, 44] on span at bounding box center [476, 46] width 11 height 14
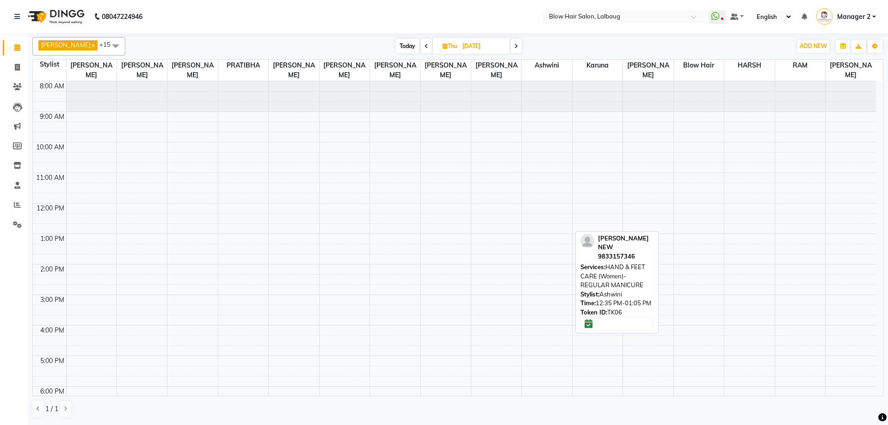
click at [511, 46] on span at bounding box center [516, 46] width 11 height 14
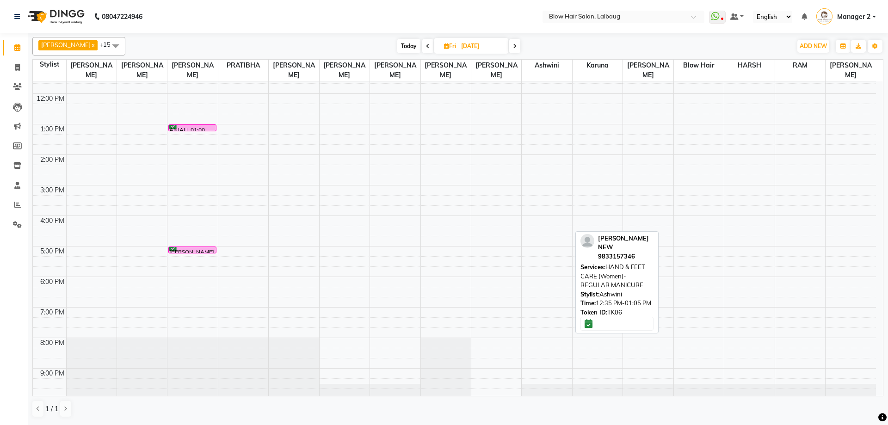
scroll to position [112, 0]
click at [513, 45] on icon at bounding box center [515, 46] width 4 height 6
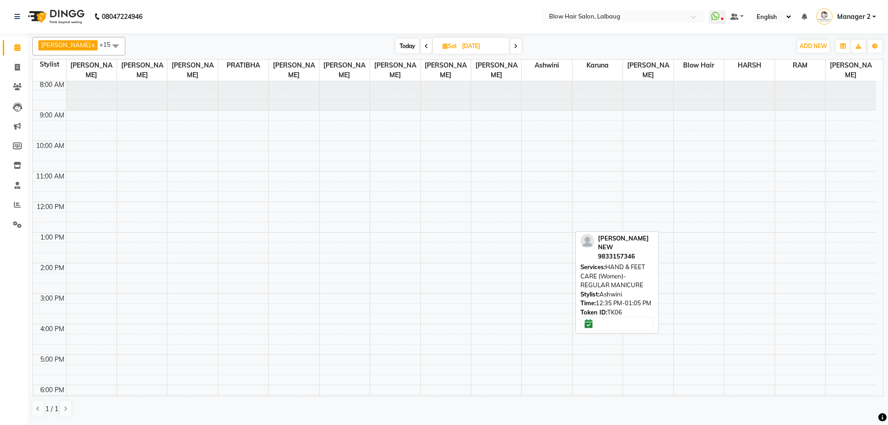
scroll to position [0, 0]
click at [421, 46] on span at bounding box center [426, 46] width 11 height 14
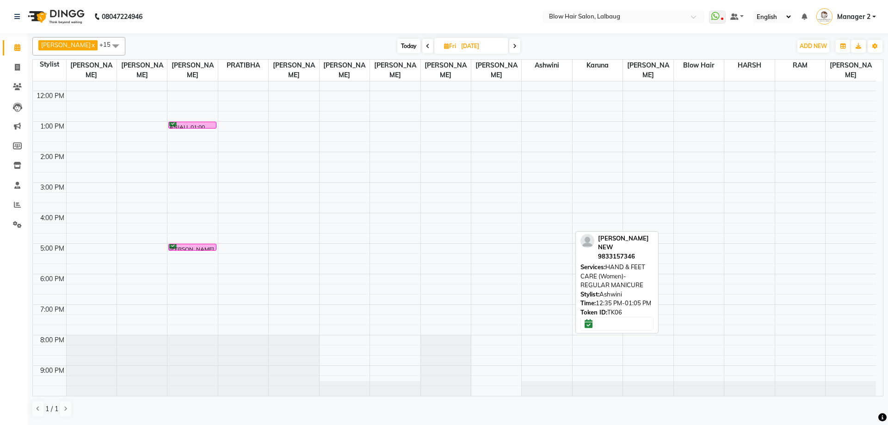
click at [426, 46] on icon at bounding box center [428, 46] width 4 height 6
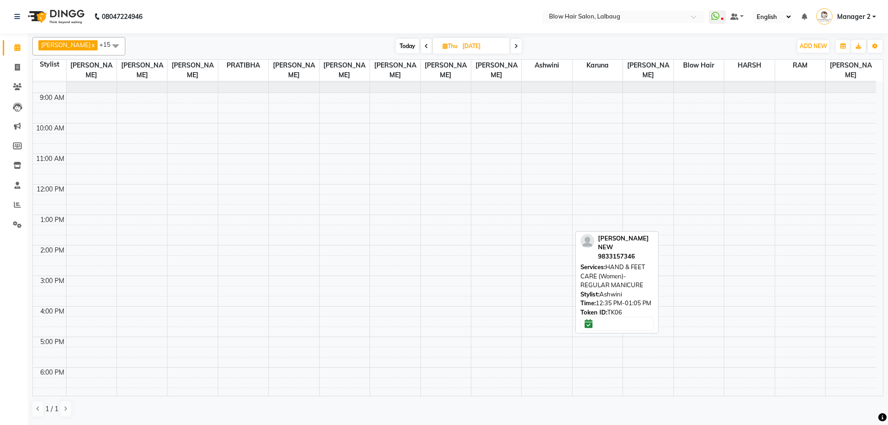
scroll to position [0, 0]
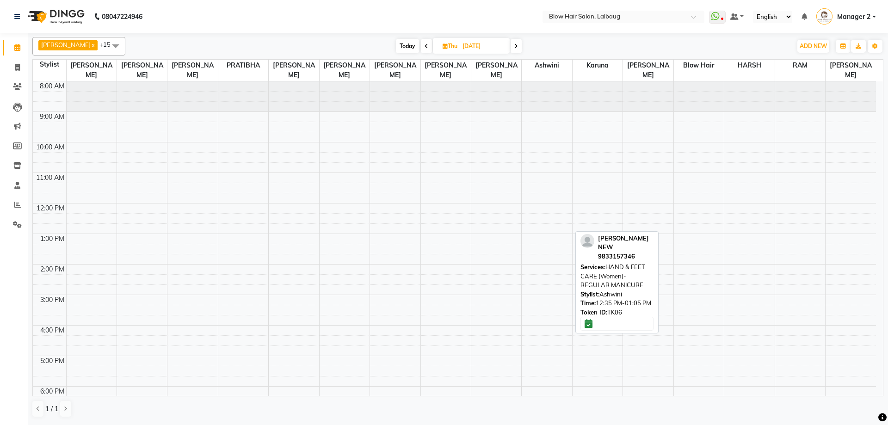
drag, startPoint x: 413, startPoint y: 43, endPoint x: 409, endPoint y: 37, distance: 7.1
click at [421, 39] on span at bounding box center [426, 46] width 11 height 14
type input "[DATE]"
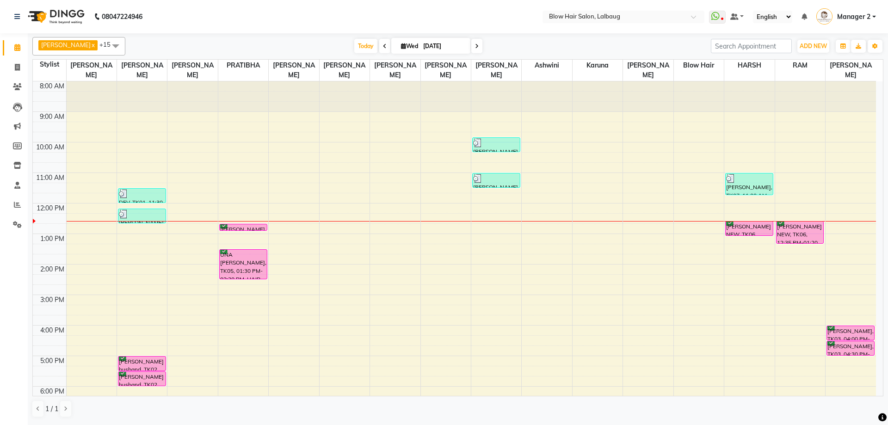
click at [245, 284] on div "8:00 AM 9:00 AM 10:00 AM 11:00 AM 12:00 PM 1:00 PM 2:00 PM 3:00 PM 4:00 PM 5:00…" at bounding box center [454, 294] width 843 height 427
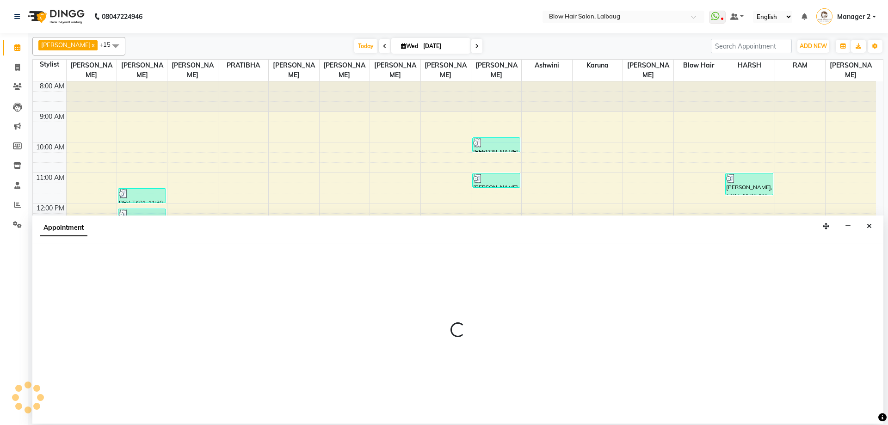
select select "33540"
select select "tentative"
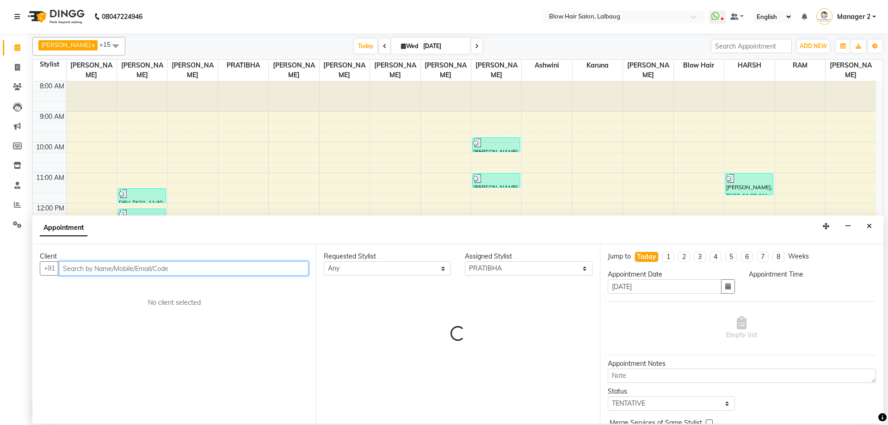
select select "855"
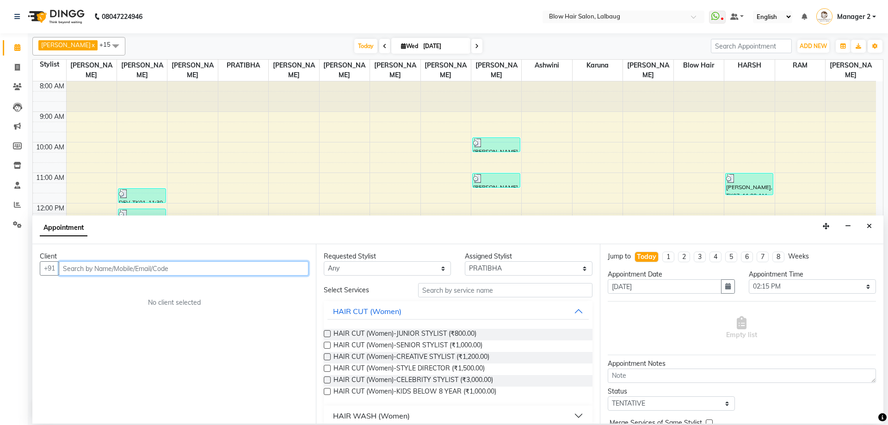
click at [220, 271] on input "text" at bounding box center [184, 268] width 250 height 14
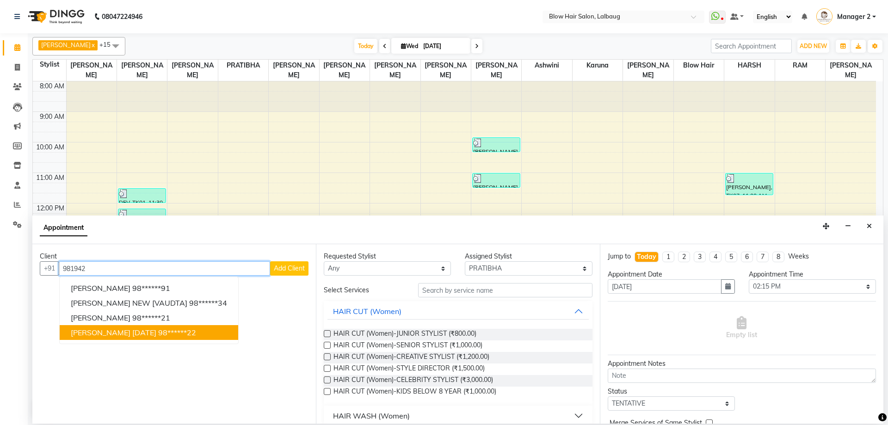
click at [178, 331] on ngb-highlight "98******22" at bounding box center [177, 332] width 38 height 9
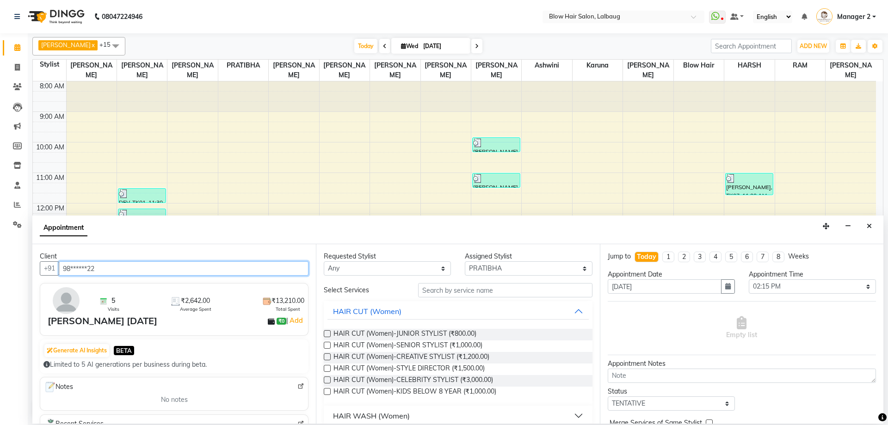
type input "98******22"
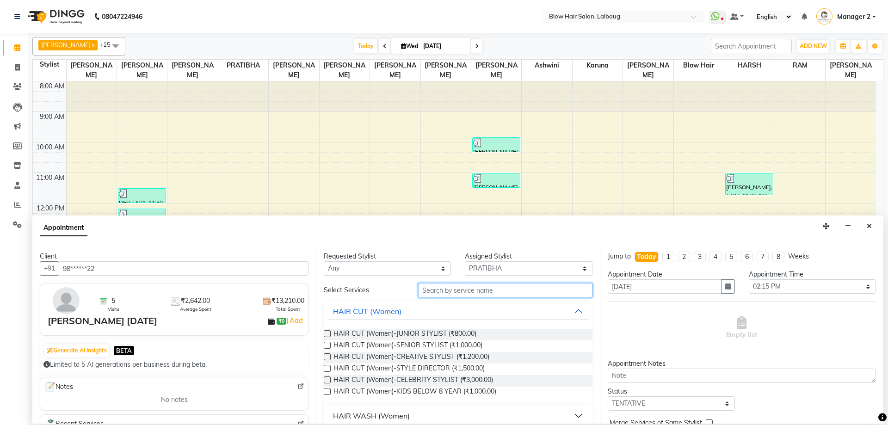
click at [489, 290] on input "text" at bounding box center [505, 290] width 174 height 14
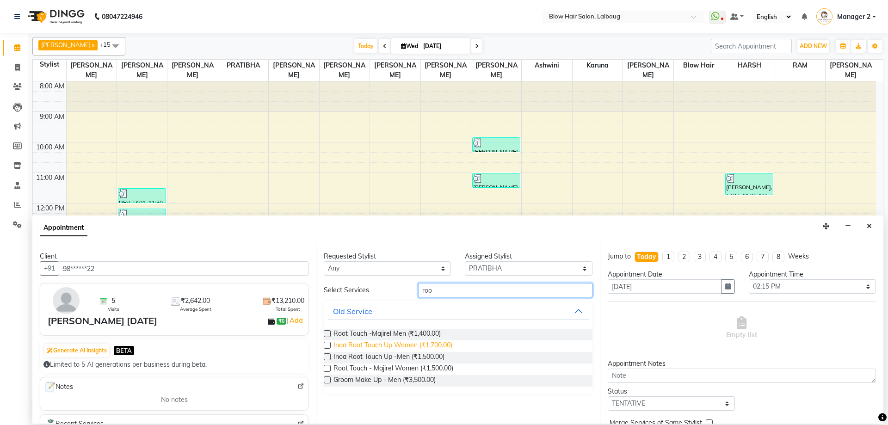
type input "roo"
drag, startPoint x: 433, startPoint y: 344, endPoint x: 454, endPoint y: 309, distance: 40.9
click at [433, 344] on span "Inoa Root Touch Up Women (₹1,700.00)" at bounding box center [393, 346] width 119 height 12
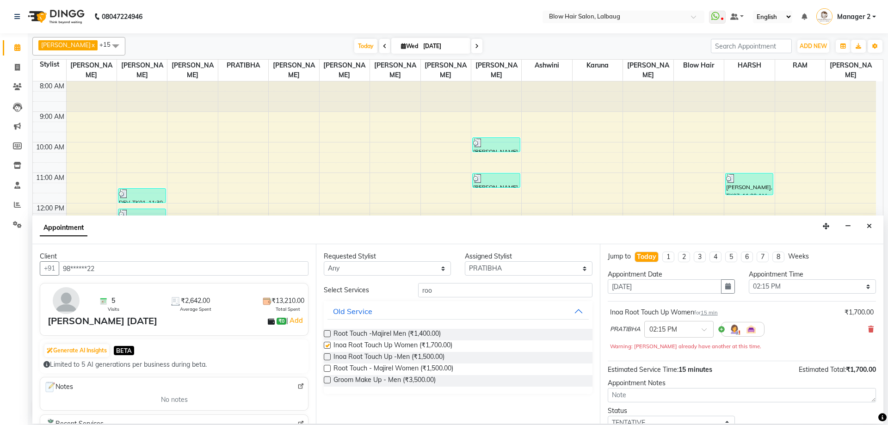
checkbox input "false"
click at [458, 282] on div "Requested Stylist Any Ashwini ASHWINI AVINASH BEAU Blow Hair DARSHANA HARSH HAR…" at bounding box center [458, 333] width 284 height 179
click at [455, 286] on input "roo" at bounding box center [505, 290] width 174 height 14
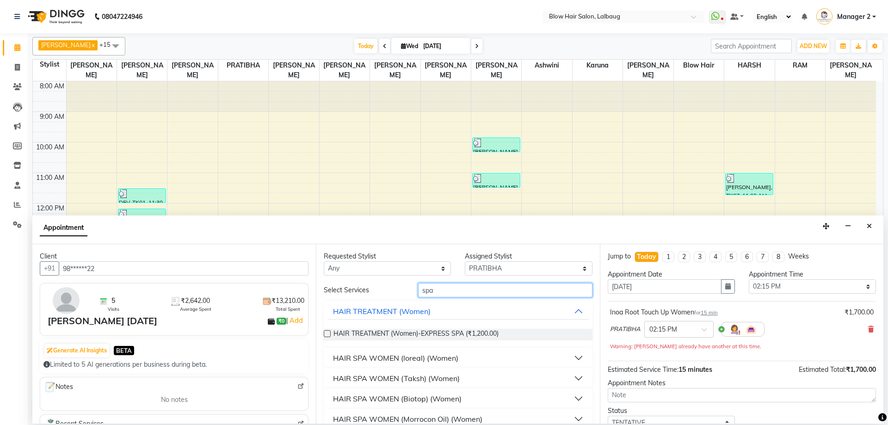
type input "spa"
click at [441, 377] on div "HAIR SPA WOMEN (Taksh) (Women)" at bounding box center [396, 378] width 127 height 11
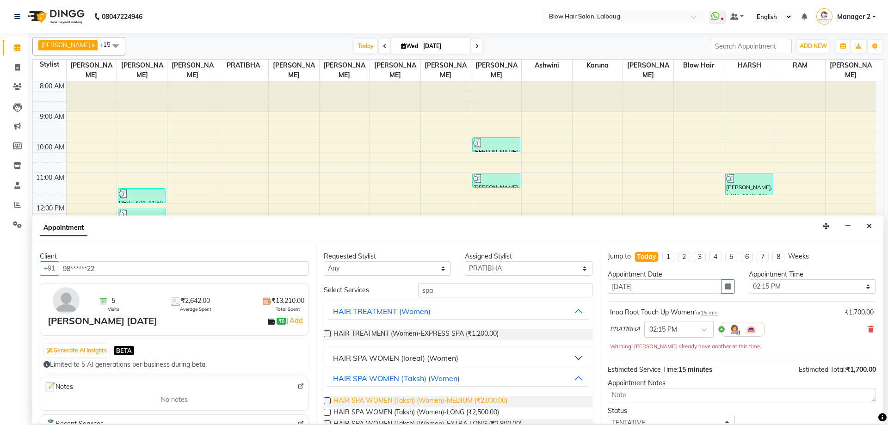
click at [463, 401] on span "HAIR SPA WOMEN (Taksh) (Women)-MEDIUM (₹2,000.00)" at bounding box center [421, 402] width 174 height 12
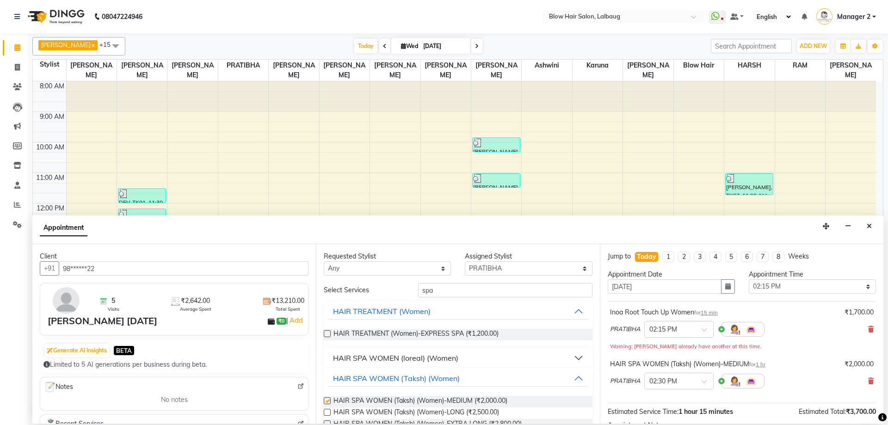
checkbox input "false"
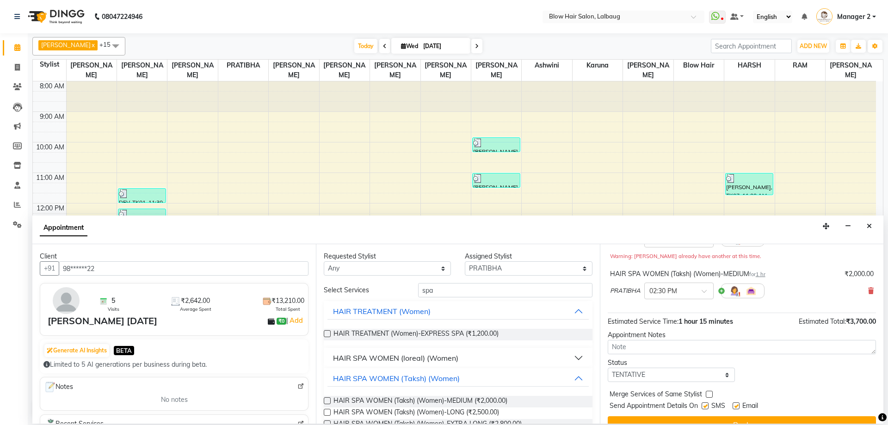
scroll to position [93, 0]
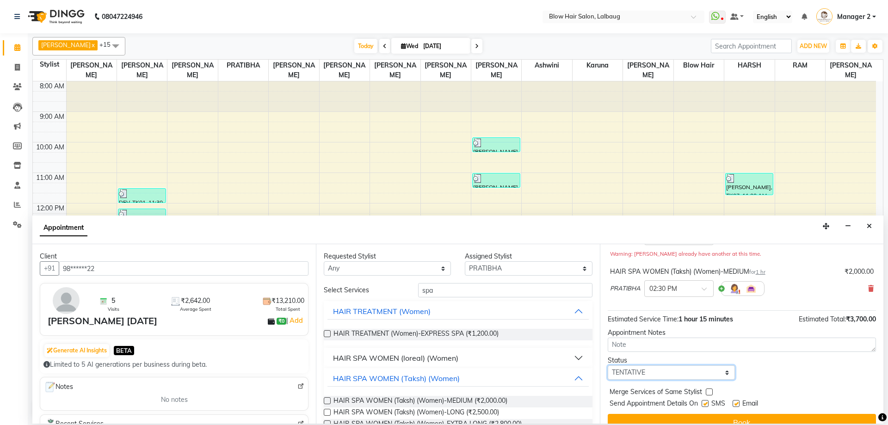
click at [666, 373] on select "Select TENTATIVE CONFIRM CHECK-IN UPCOMING" at bounding box center [671, 372] width 127 height 14
click at [757, 331] on div "Appointment Notes" at bounding box center [742, 333] width 268 height 10
click at [692, 292] on div at bounding box center [679, 288] width 68 height 10
click at [680, 321] on div "02:45 PM" at bounding box center [679, 322] width 68 height 17
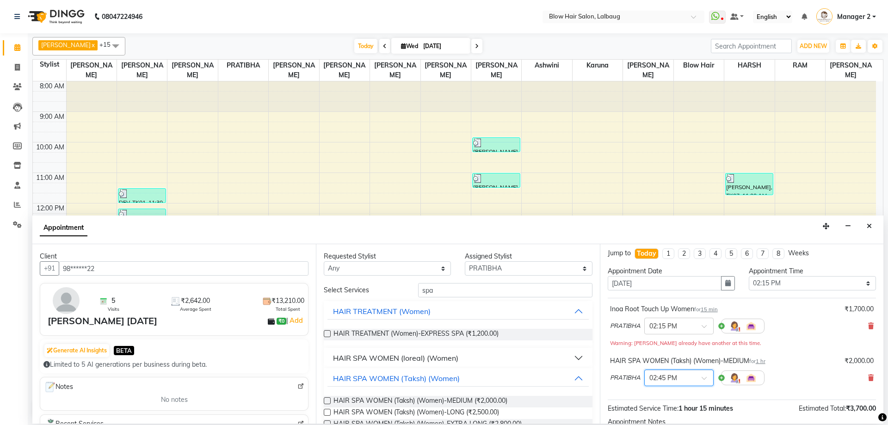
scroll to position [0, 0]
click at [684, 329] on input "text" at bounding box center [669, 329] width 41 height 10
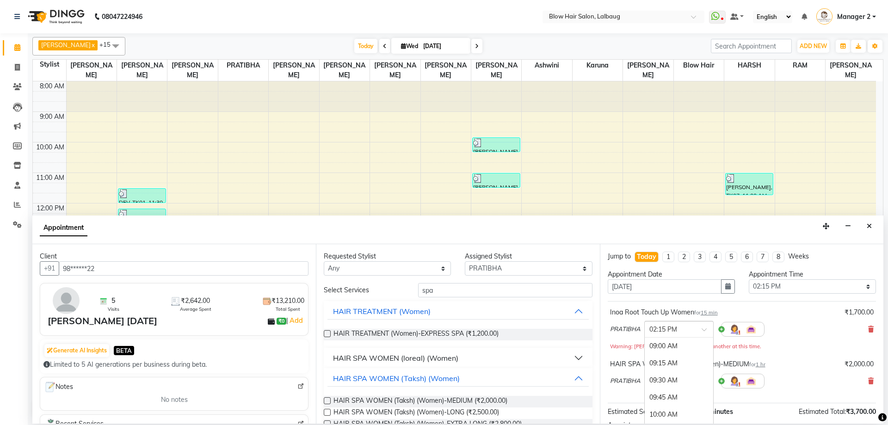
scroll to position [364, 0]
click at [680, 360] on div "02:30 PM" at bounding box center [679, 364] width 68 height 17
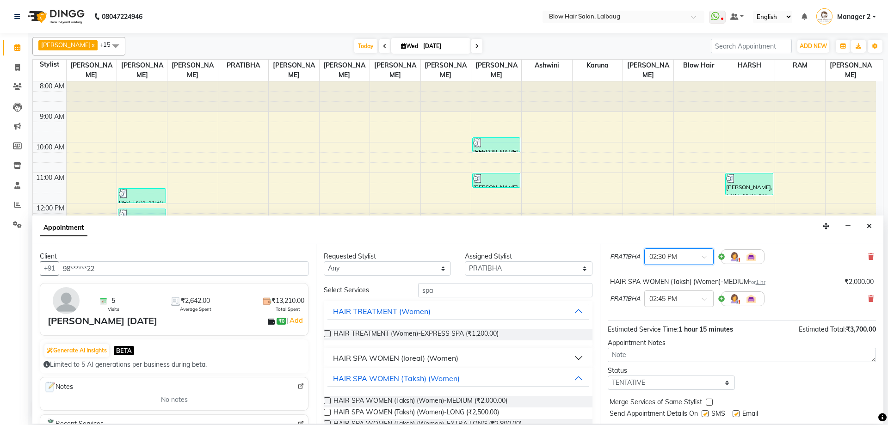
scroll to position [93, 0]
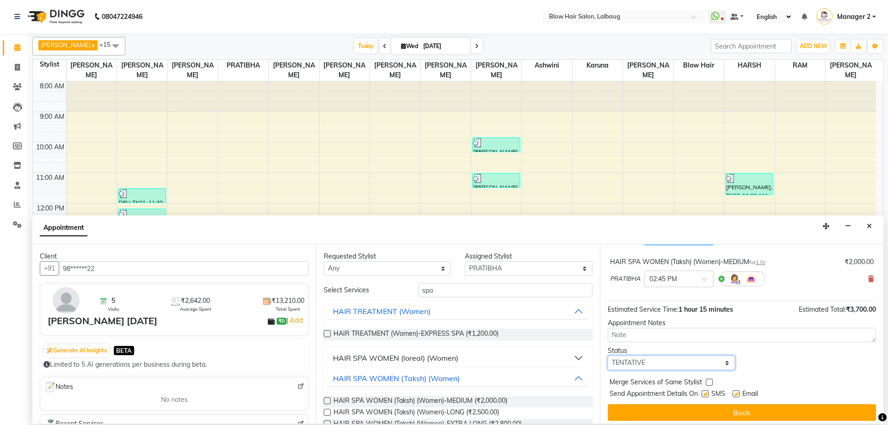
click at [680, 363] on select "Select TENTATIVE CONFIRM CHECK-IN UPCOMING" at bounding box center [671, 363] width 127 height 14
select select "confirm booking"
click at [608, 356] on select "Select TENTATIVE CONFIRM CHECK-IN UPCOMING" at bounding box center [671, 363] width 127 height 14
click at [705, 395] on label at bounding box center [705, 393] width 7 height 7
click at [705, 395] on input "checkbox" at bounding box center [705, 395] width 6 height 6
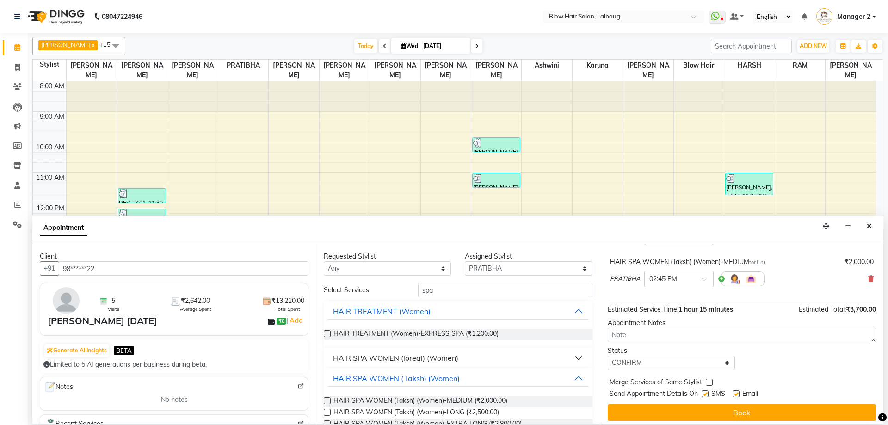
checkbox input "false"
drag, startPoint x: 736, startPoint y: 393, endPoint x: 731, endPoint y: 403, distance: 11.4
click at [736, 394] on label at bounding box center [736, 393] width 7 height 7
click at [736, 394] on input "checkbox" at bounding box center [736, 395] width 6 height 6
checkbox input "false"
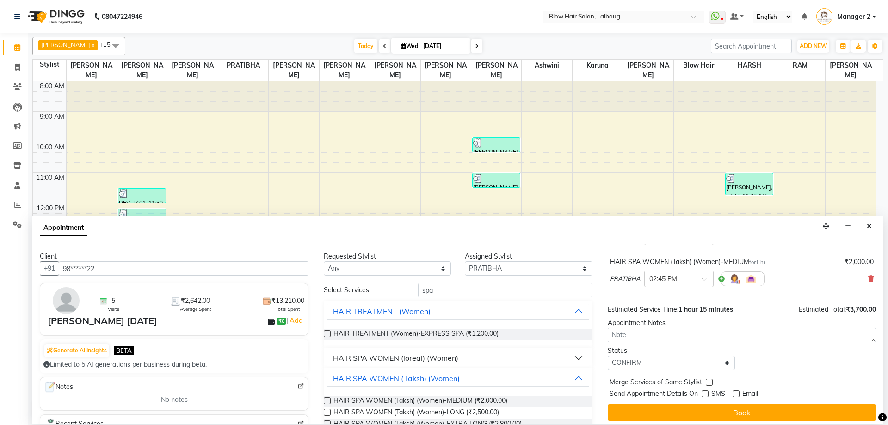
click at [731, 404] on div "Jump to Today 1 2 3 4 5 6 7 8 Weeks Appointment Date 03-09-2025 Appointment Tim…" at bounding box center [742, 333] width 284 height 179
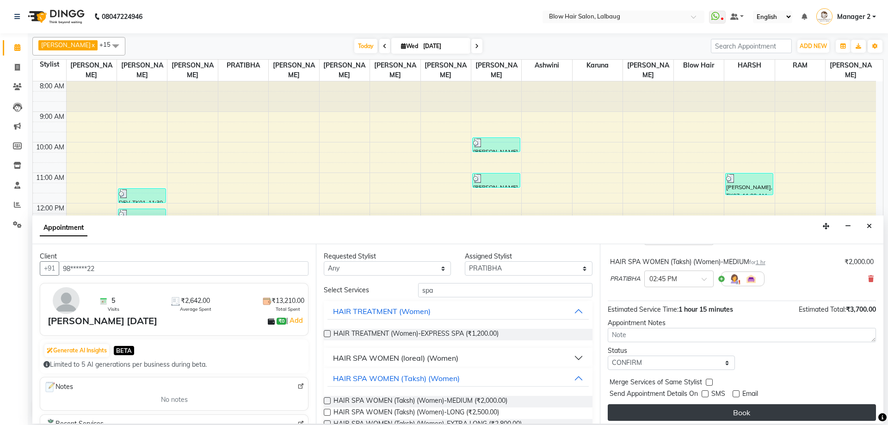
click at [735, 407] on button "Book" at bounding box center [742, 412] width 268 height 17
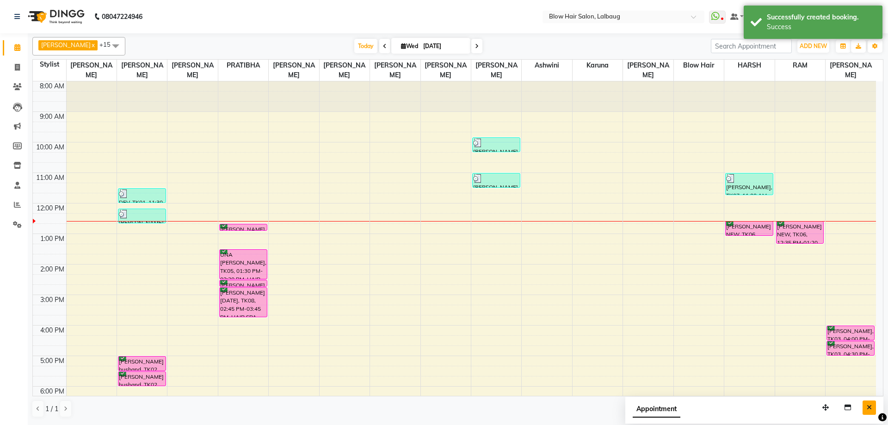
click at [869, 408] on icon "Close" at bounding box center [869, 407] width 5 height 6
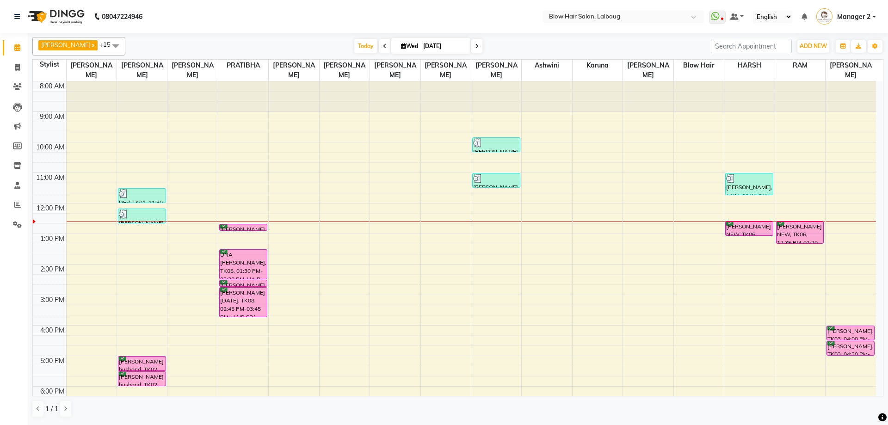
click at [0, 150] on li "Members" at bounding box center [14, 146] width 28 height 20
click at [0, 262] on div "Calendar Invoice Clients Leads Marketing Members Inventory Staff Reports Settin…" at bounding box center [62, 218] width 125 height 385
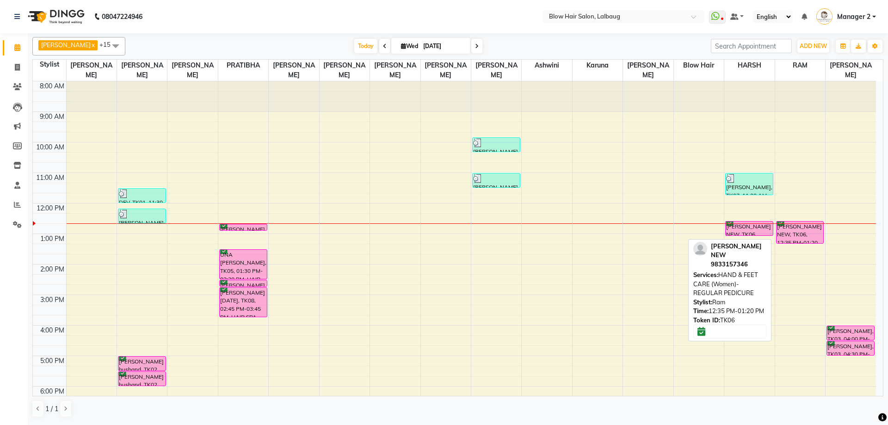
click at [804, 230] on div "[PERSON_NAME] NEW, TK06, 12:35 PM-01:20 PM, HAND & FEET CARE (Women)-REGULAR PE…" at bounding box center [800, 233] width 47 height 22
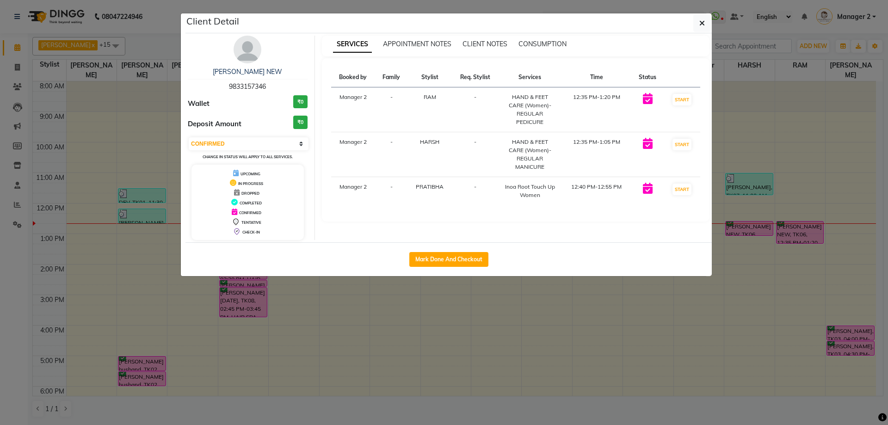
click at [252, 134] on div "HINA KAMDAR NEW 9833157346 Wallet ₹0 Deposit Amount ₹0 Select IN SERVICE CONFIR…" at bounding box center [248, 138] width 134 height 204
click at [254, 143] on select "Select IN SERVICE CONFIRMED TENTATIVE CHECK IN MARK DONE DROPPED UPCOMING" at bounding box center [249, 143] width 120 height 13
select select "8"
click at [189, 137] on select "Select IN SERVICE CONFIRMED TENTATIVE CHECK IN MARK DONE DROPPED UPCOMING" at bounding box center [249, 143] width 120 height 13
click at [705, 19] on button "button" at bounding box center [702, 23] width 18 height 18
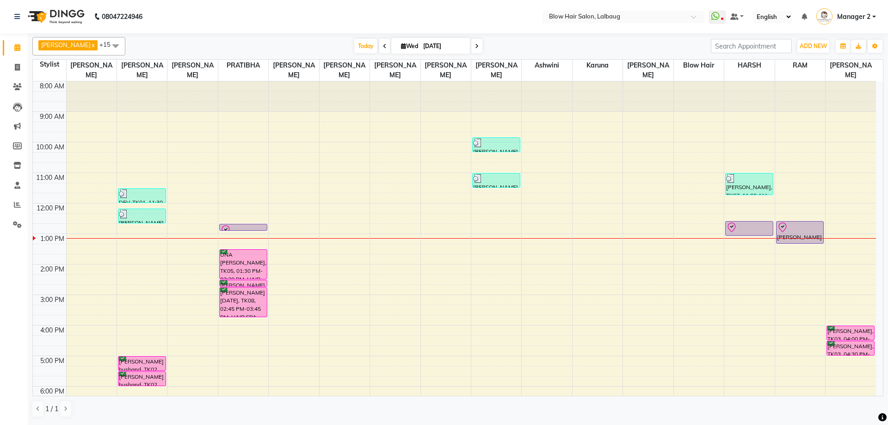
scroll to position [112, 0]
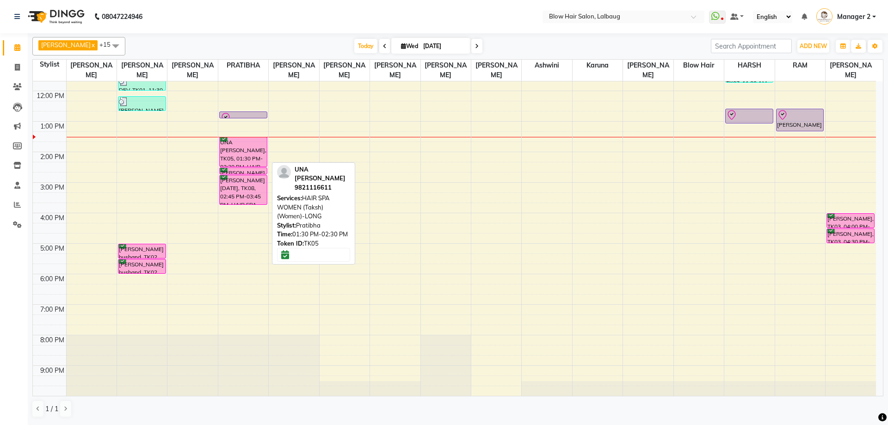
click at [258, 156] on div "UNA [PERSON_NAME], TK05, 01:30 PM-02:30 PM, HAIR SPA WOMEN (Taksh) (Women)-LONG" at bounding box center [243, 151] width 47 height 29
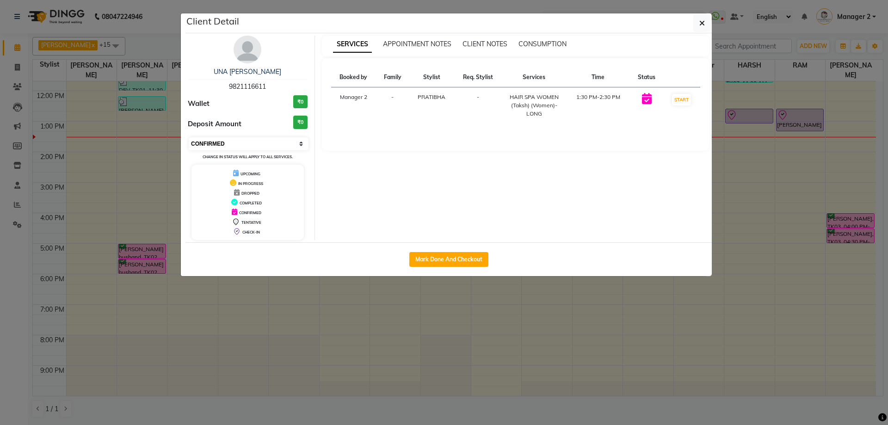
click at [270, 150] on select "Select IN SERVICE CONFIRMED TENTATIVE CHECK IN MARK DONE DROPPED UPCOMING" at bounding box center [249, 143] width 120 height 13
select select "8"
click at [189, 137] on select "Select IN SERVICE CONFIRMED TENTATIVE CHECK IN MARK DONE DROPPED UPCOMING" at bounding box center [249, 143] width 120 height 13
click at [706, 28] on button "button" at bounding box center [702, 23] width 18 height 18
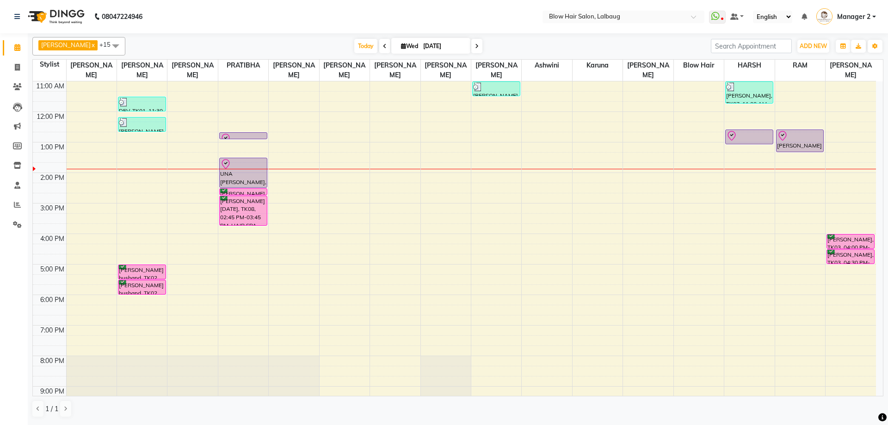
scroll to position [93, 0]
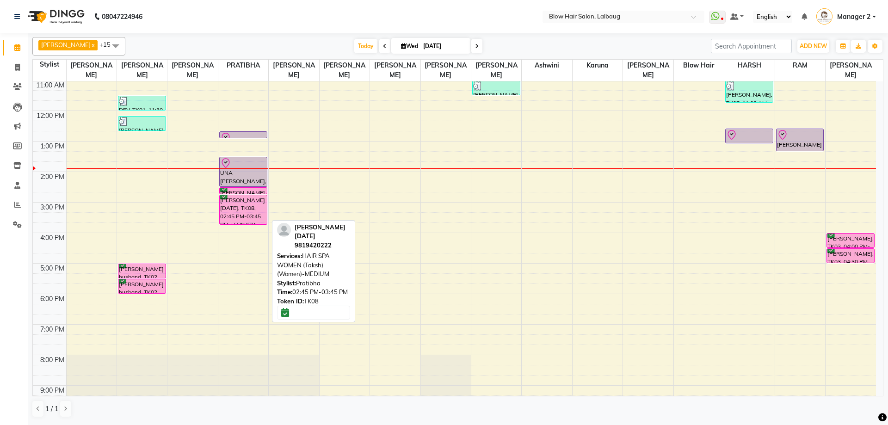
click at [240, 209] on div "VEENA VIRANI FEB23, TK08, 02:45 PM-03:45 PM, HAIR SPA WOMEN (Taksh) (Women)-MED…" at bounding box center [243, 209] width 47 height 29
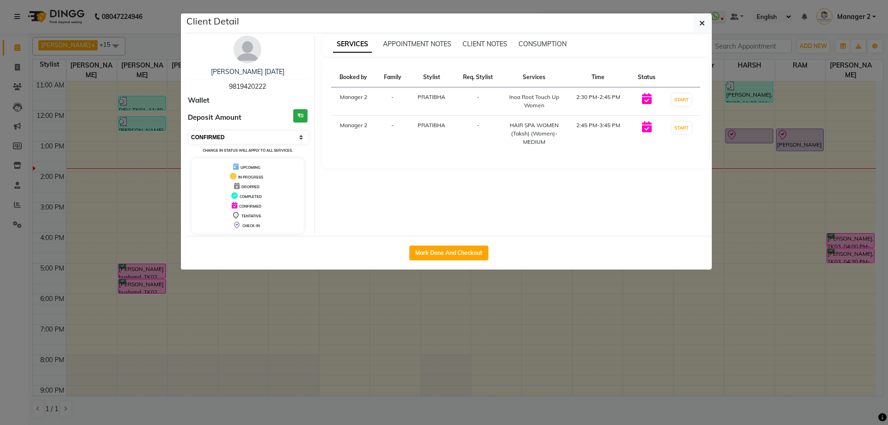
click at [257, 135] on select "Select IN SERVICE CONFIRMED TENTATIVE CHECK IN MARK DONE DROPPED UPCOMING" at bounding box center [249, 137] width 120 height 13
select select "8"
click at [189, 131] on select "Select IN SERVICE CONFIRMED TENTATIVE CHECK IN MARK DONE DROPPED UPCOMING" at bounding box center [249, 137] width 120 height 13
click at [703, 22] on icon "button" at bounding box center [702, 22] width 6 height 7
